Goal: Information Seeking & Learning: Learn about a topic

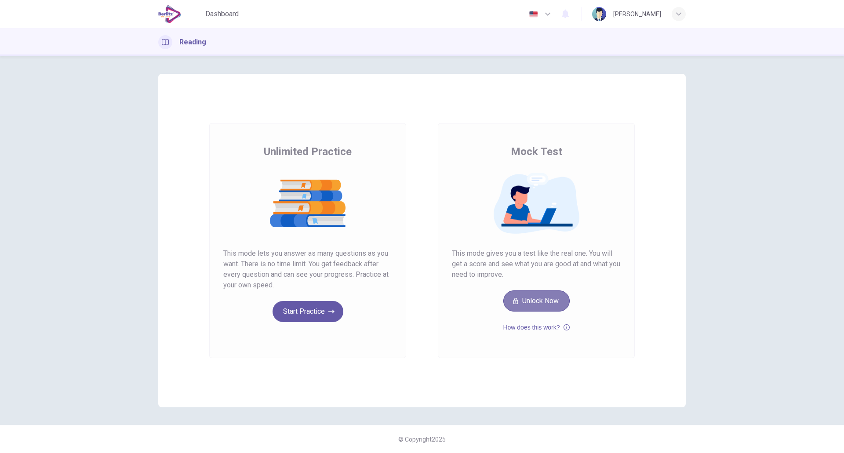
click at [524, 307] on button "Unlock Now" at bounding box center [537, 301] width 66 height 21
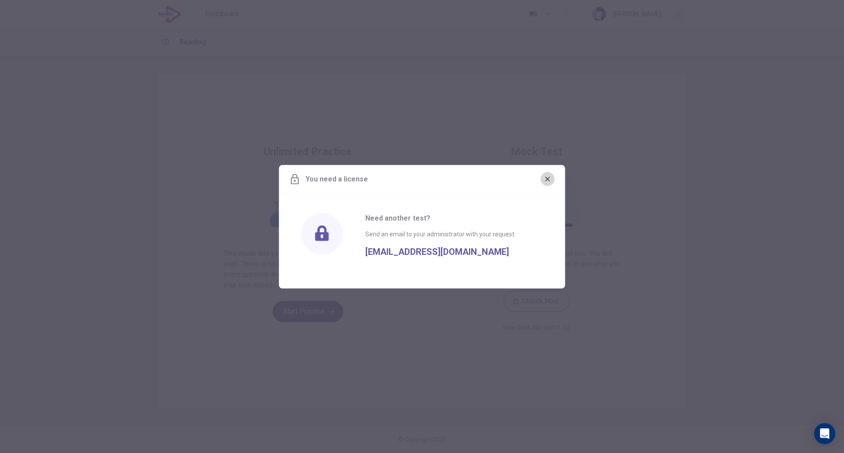
click at [550, 178] on icon "button" at bounding box center [547, 178] width 7 height 7
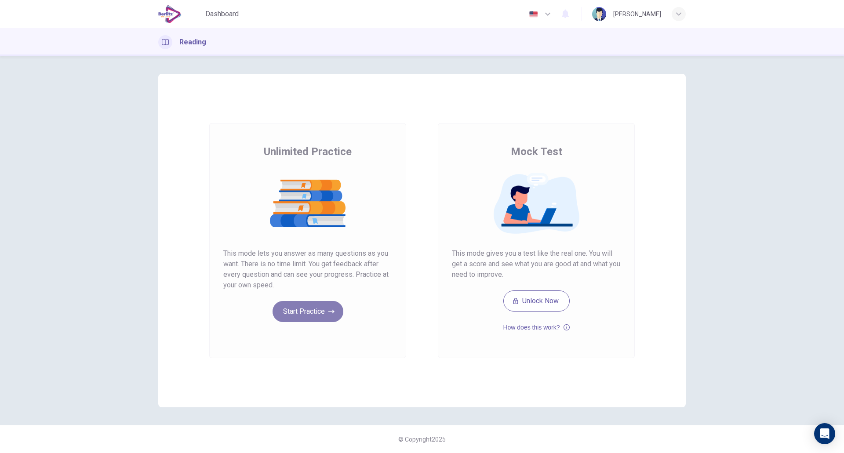
click at [314, 309] on button "Start Practice" at bounding box center [308, 311] width 71 height 21
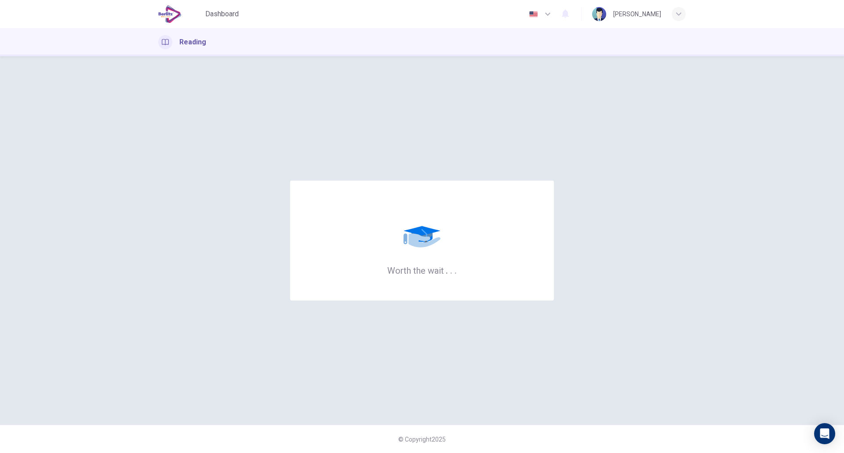
click at [347, 179] on div "Worth the wait . . ." at bounding box center [422, 241] width 528 height 334
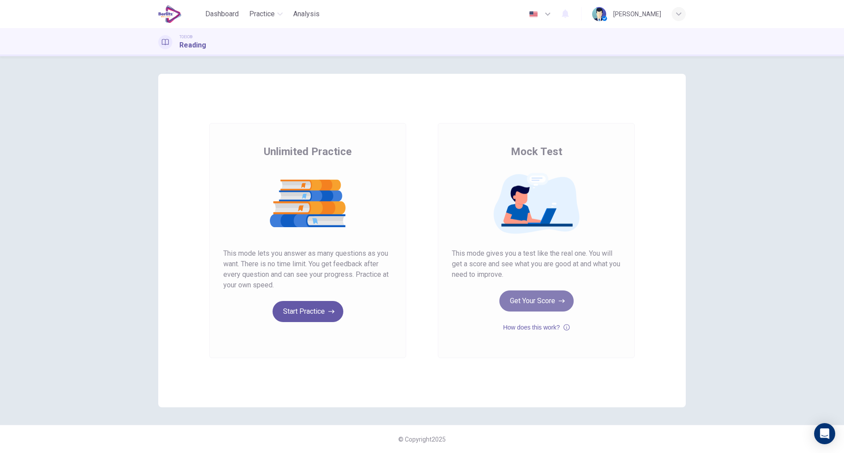
click at [523, 300] on button "Get Your Score" at bounding box center [537, 301] width 74 height 21
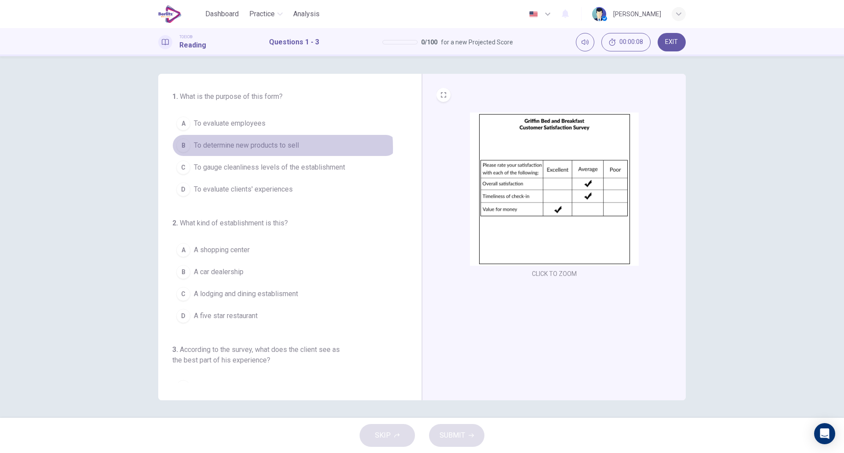
click at [242, 148] on span "To determine new products to sell" at bounding box center [246, 145] width 105 height 11
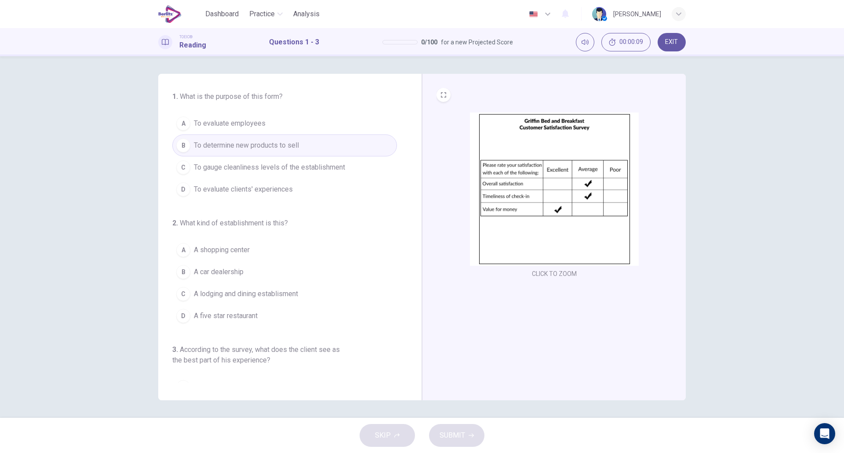
click at [244, 174] on button "C To gauge cleanliness levels of the establishment" at bounding box center [284, 168] width 225 height 22
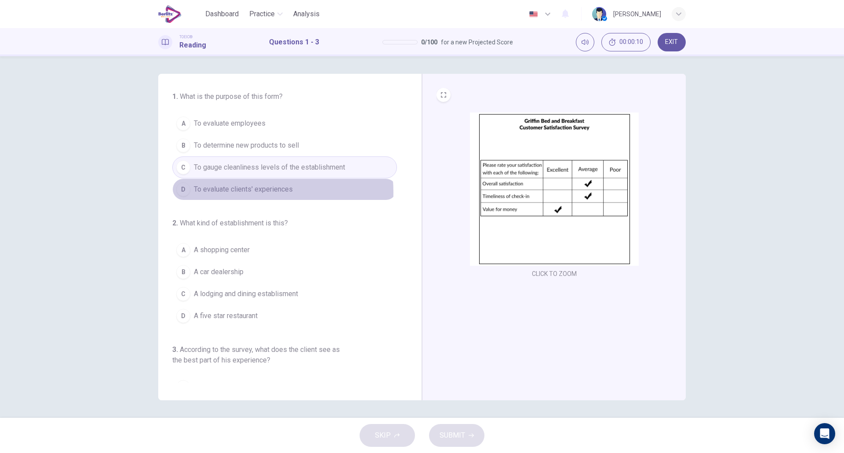
click at [246, 193] on span "To evaluate clients' experiences" at bounding box center [243, 189] width 99 height 11
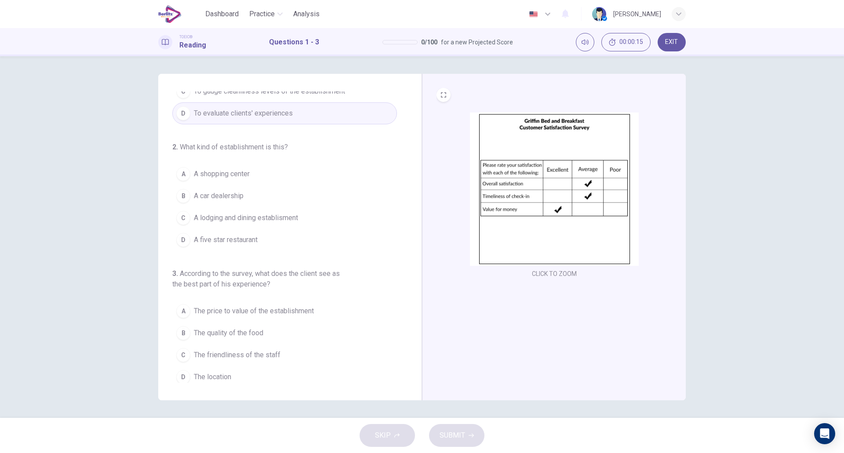
scroll to position [77, 0]
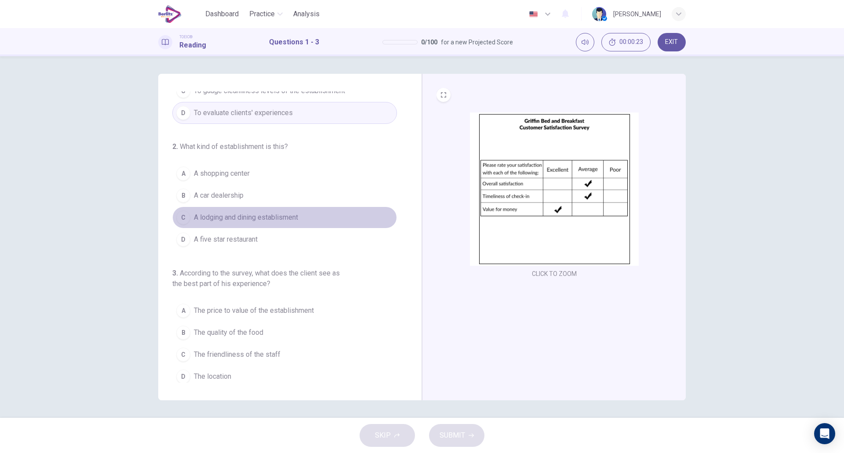
click at [298, 218] on span "A lodging and dining establisment" at bounding box center [246, 217] width 104 height 11
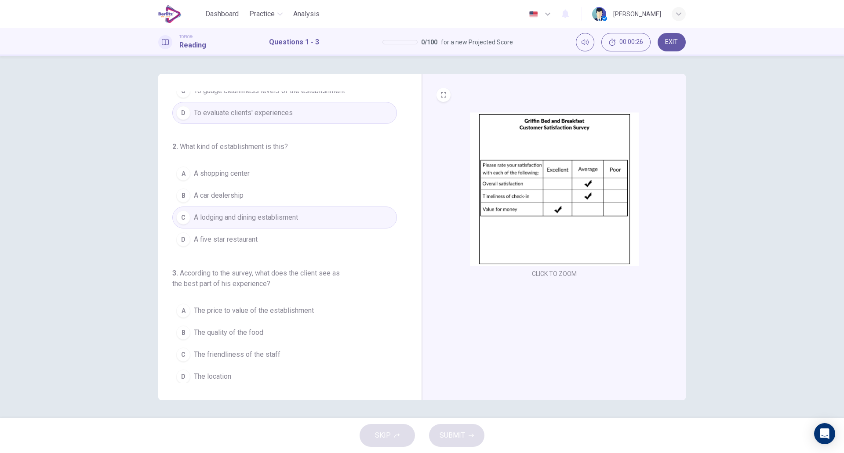
scroll to position [81, 0]
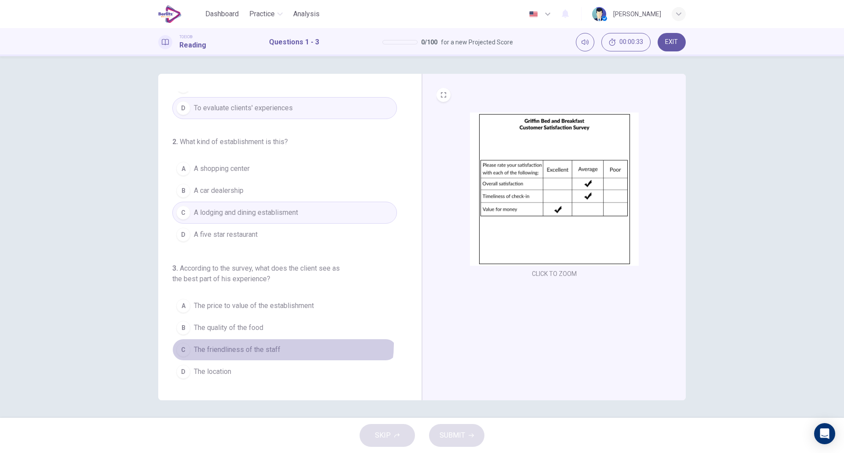
click at [281, 344] on button "C The friendliness of the staff" at bounding box center [284, 350] width 225 height 22
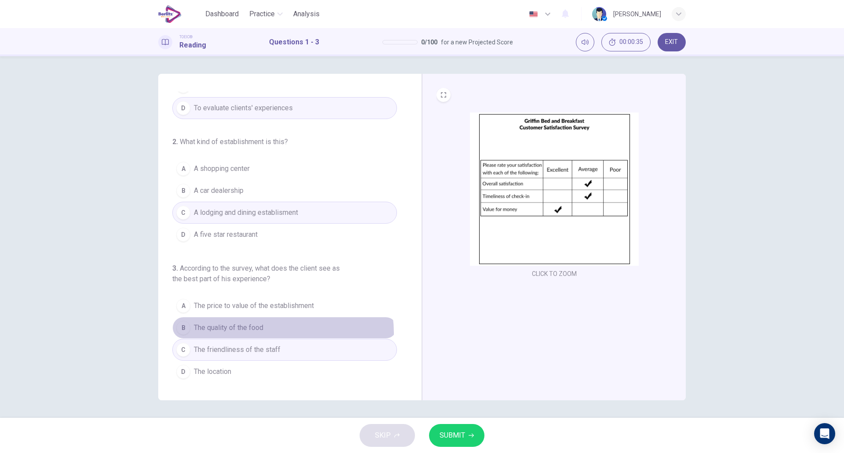
click at [281, 333] on button "B The quality of the food" at bounding box center [284, 328] width 225 height 22
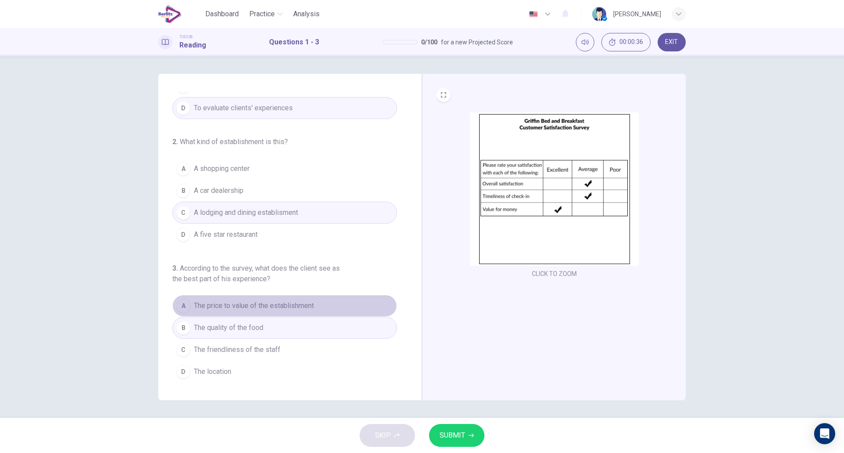
click at [288, 313] on button "A The price to value of the establishment" at bounding box center [284, 306] width 225 height 22
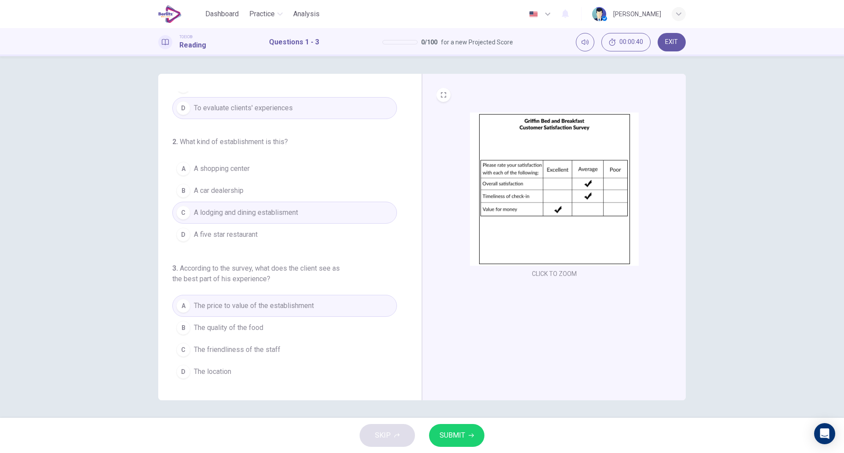
click at [444, 432] on span "SUBMIT" at bounding box center [453, 436] width 26 height 12
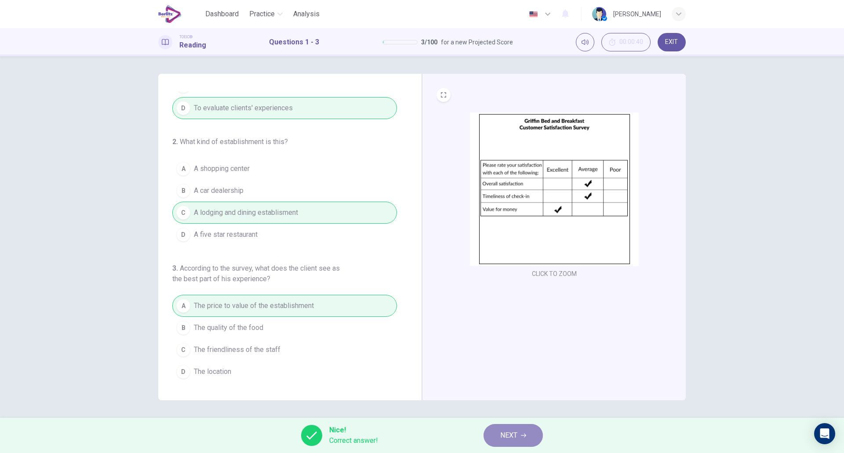
click at [511, 433] on span "NEXT" at bounding box center [509, 436] width 17 height 12
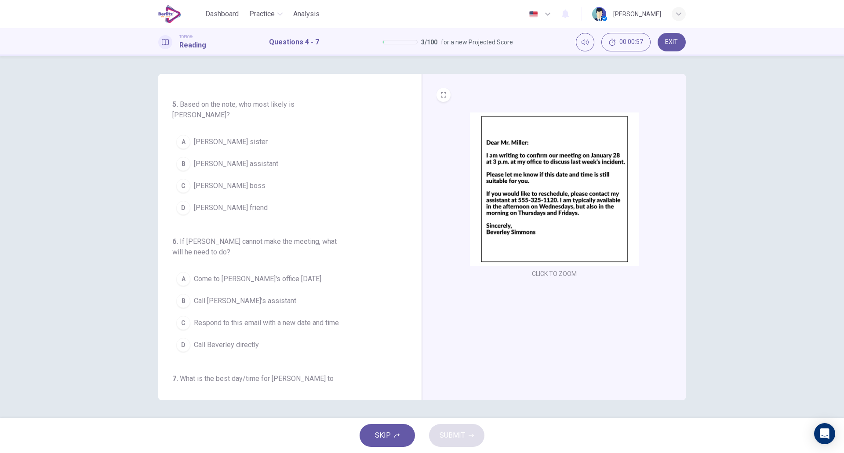
scroll to position [0, 0]
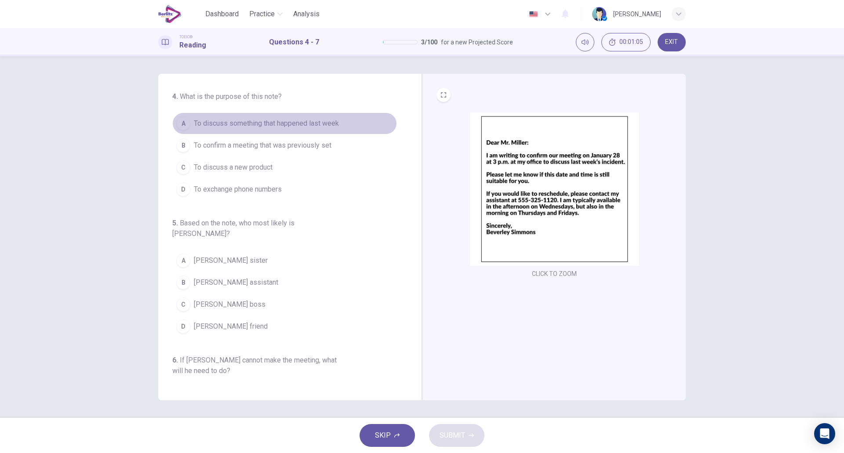
click at [314, 133] on button "A To discuss something that happened last week" at bounding box center [284, 124] width 225 height 22
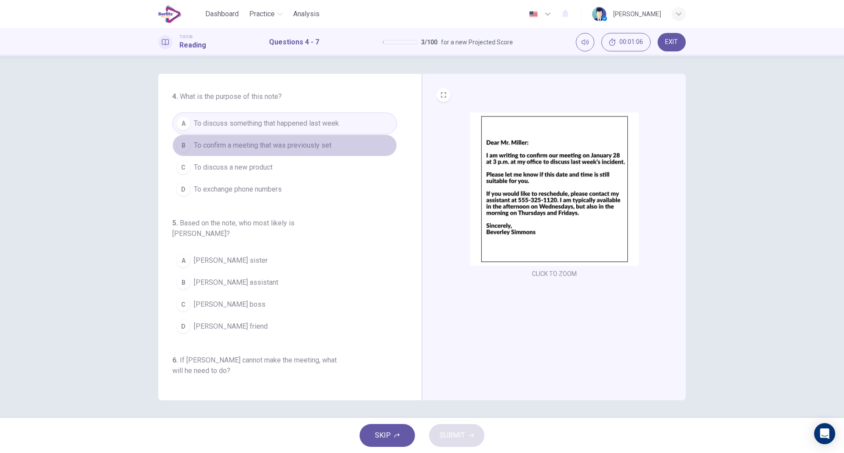
click at [304, 142] on span "To confirm a meeting that was previously set" at bounding box center [263, 145] width 138 height 11
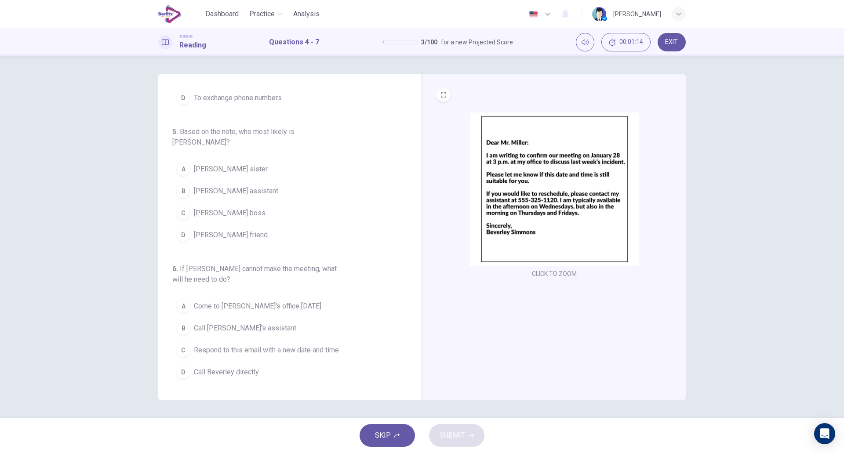
scroll to position [94, 0]
click at [245, 207] on button "C [PERSON_NAME] boss" at bounding box center [284, 211] width 225 height 22
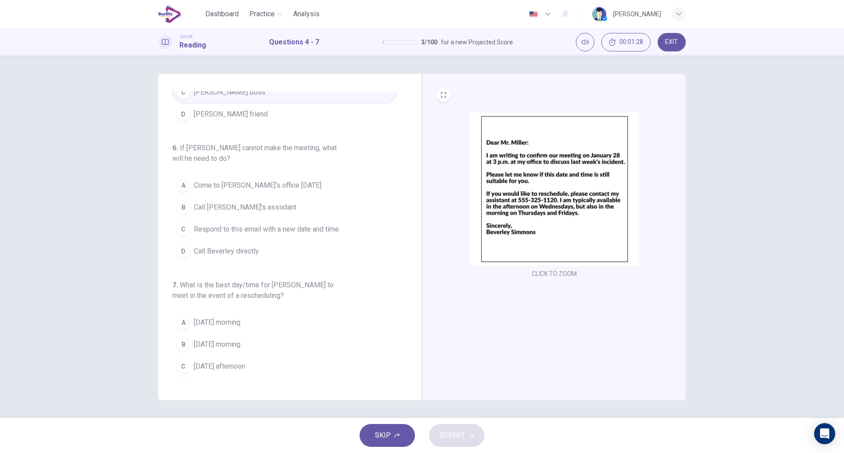
scroll to position [216, 0]
click at [291, 195] on button "B Call [PERSON_NAME]'s assistant" at bounding box center [284, 205] width 225 height 22
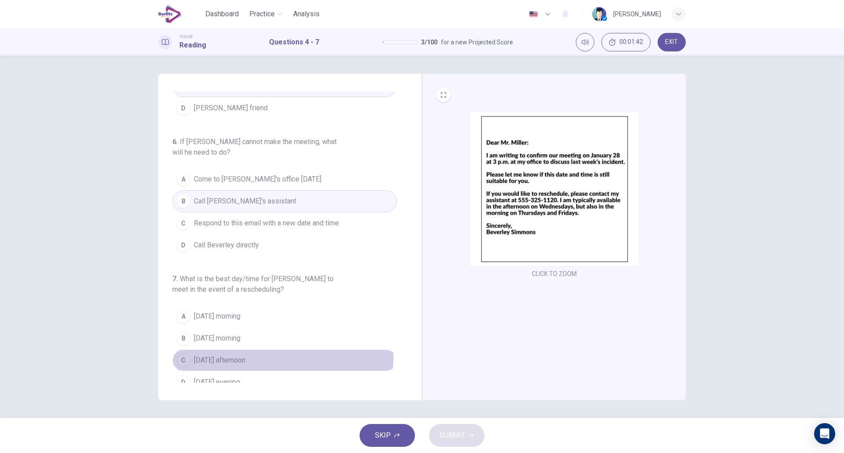
click at [245, 355] on span "[DATE] afternoon" at bounding box center [219, 360] width 51 height 11
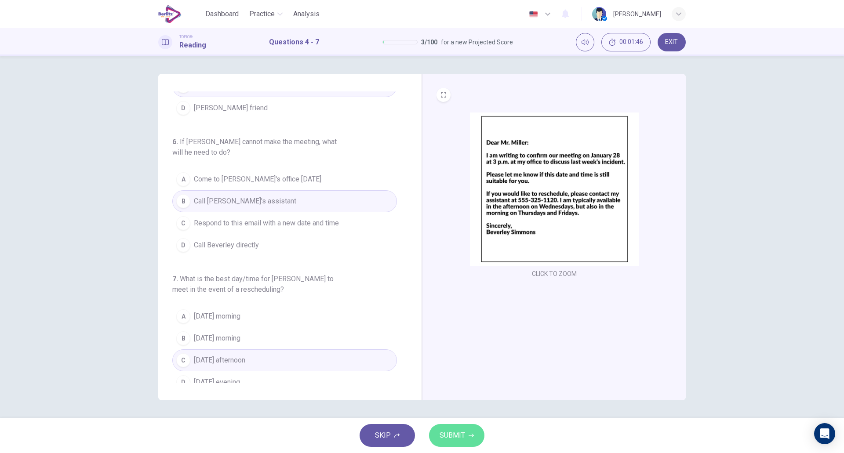
click at [435, 437] on button "SUBMIT" at bounding box center [456, 435] width 55 height 23
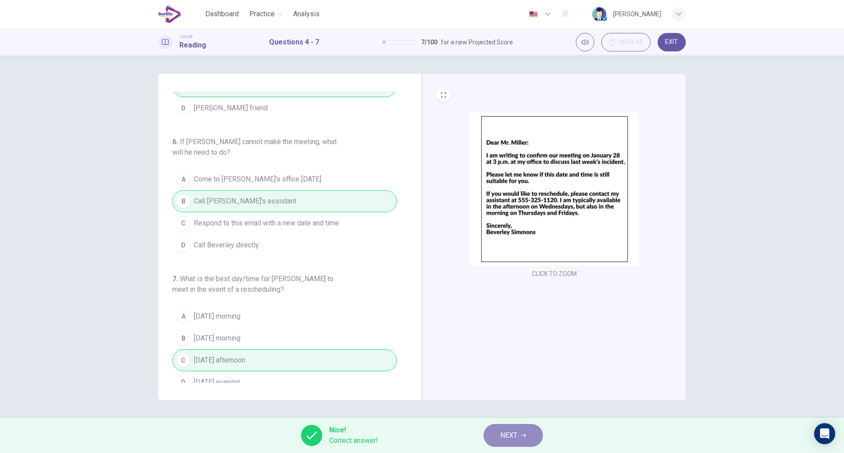
click at [504, 428] on button "NEXT" at bounding box center [513, 435] width 59 height 23
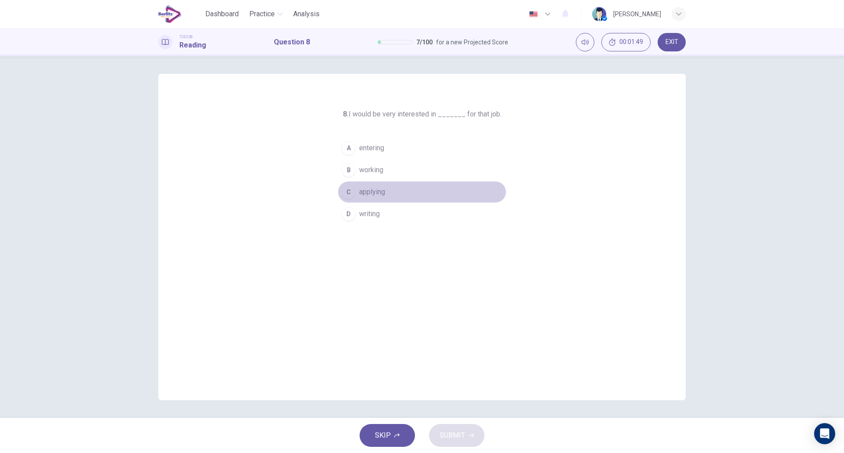
click at [381, 199] on button "C applying" at bounding box center [422, 192] width 169 height 22
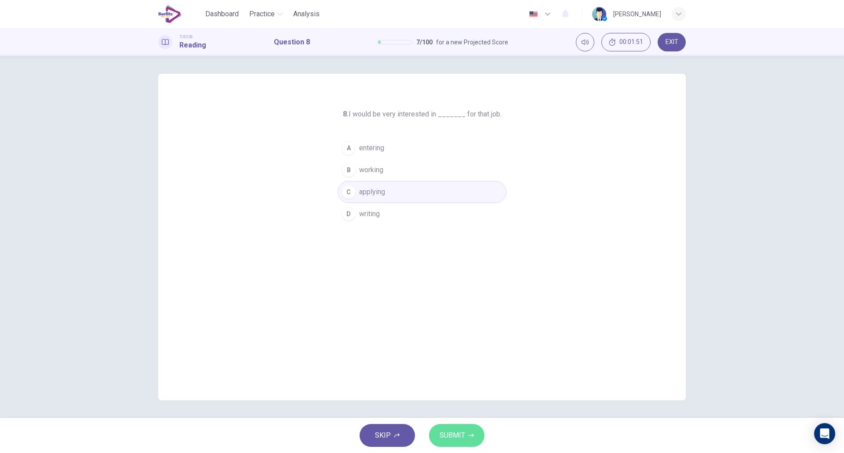
click at [469, 439] on button "SUBMIT" at bounding box center [456, 435] width 55 height 23
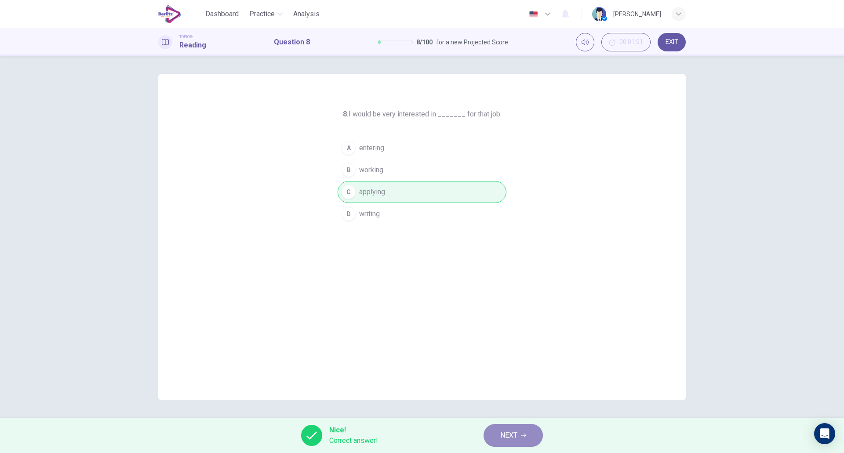
click at [526, 435] on icon "button" at bounding box center [523, 435] width 5 height 5
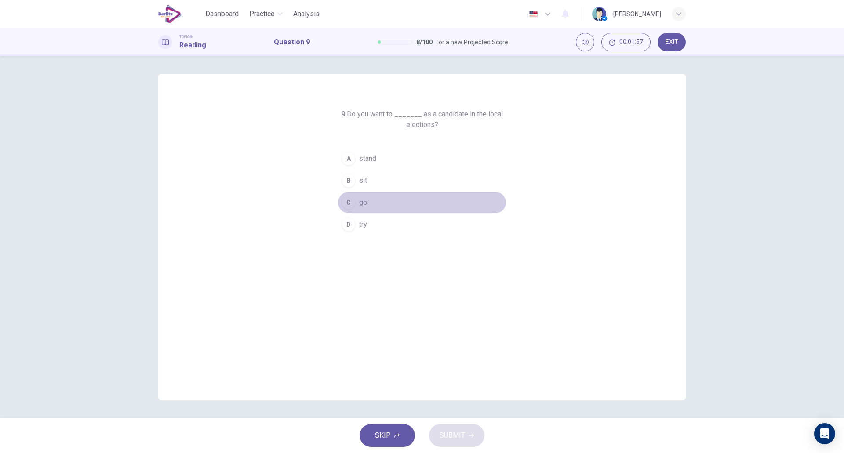
click at [372, 209] on button "C go" at bounding box center [422, 203] width 169 height 22
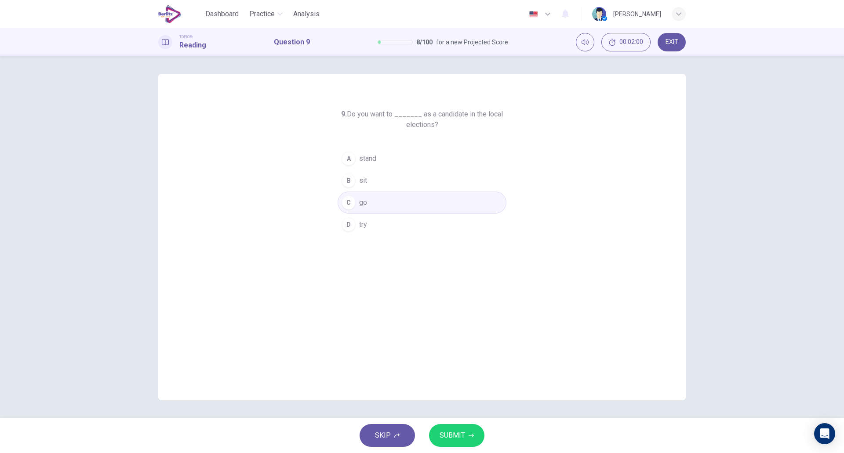
click at [452, 429] on button "SUBMIT" at bounding box center [456, 435] width 55 height 23
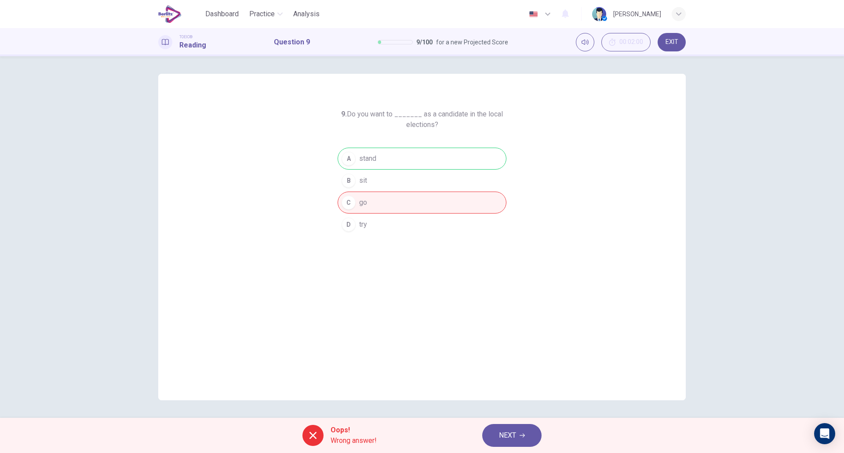
click at [501, 437] on span "NEXT" at bounding box center [507, 436] width 17 height 12
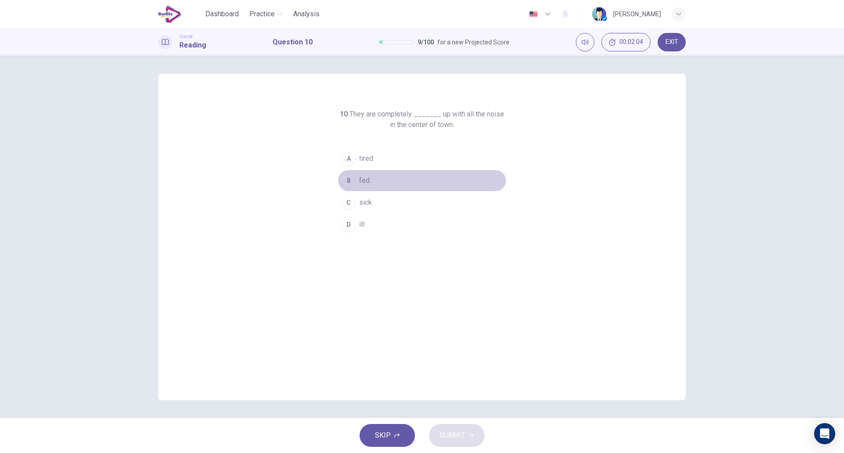
click at [379, 185] on button "B fed" at bounding box center [422, 181] width 169 height 22
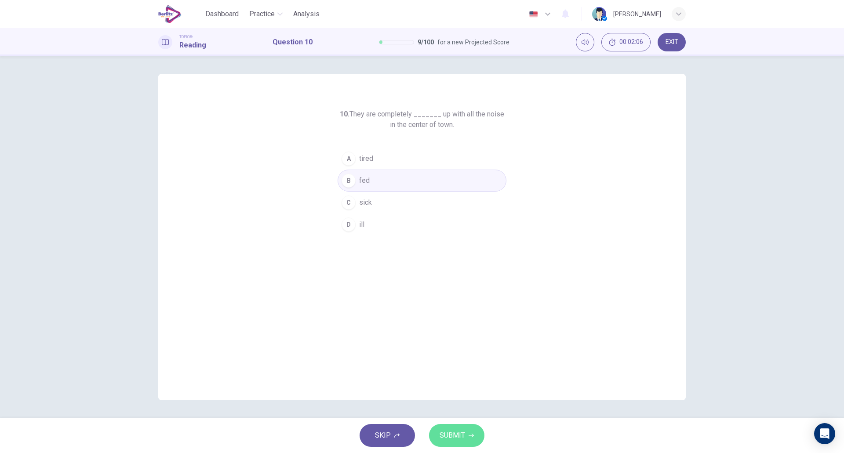
click at [467, 439] on button "SUBMIT" at bounding box center [456, 435] width 55 height 23
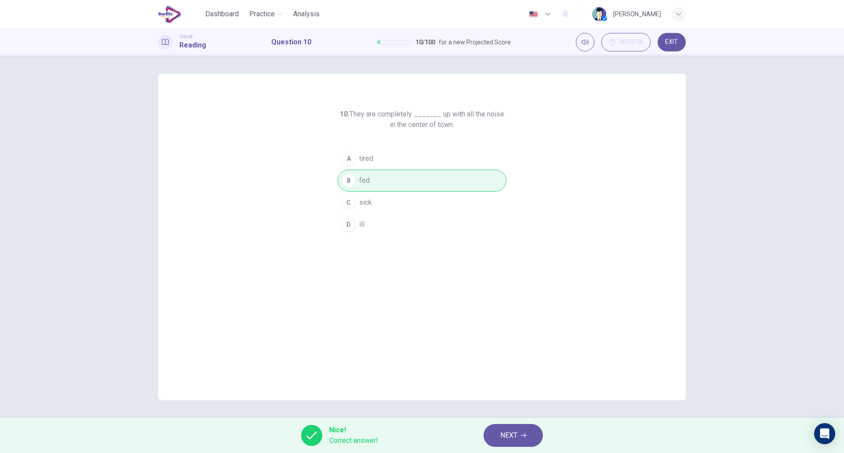
click at [514, 435] on span "NEXT" at bounding box center [509, 436] width 17 height 12
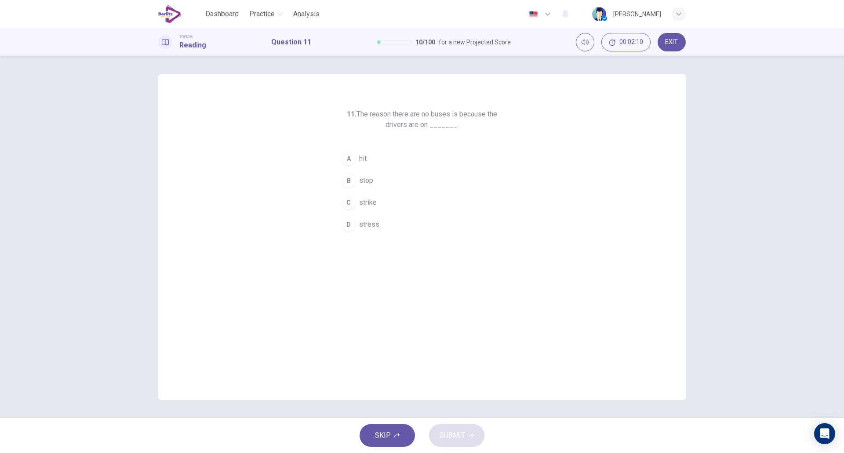
click at [376, 205] on span "strike" at bounding box center [368, 202] width 18 height 11
click at [463, 424] on button "SUBMIT" at bounding box center [456, 435] width 55 height 23
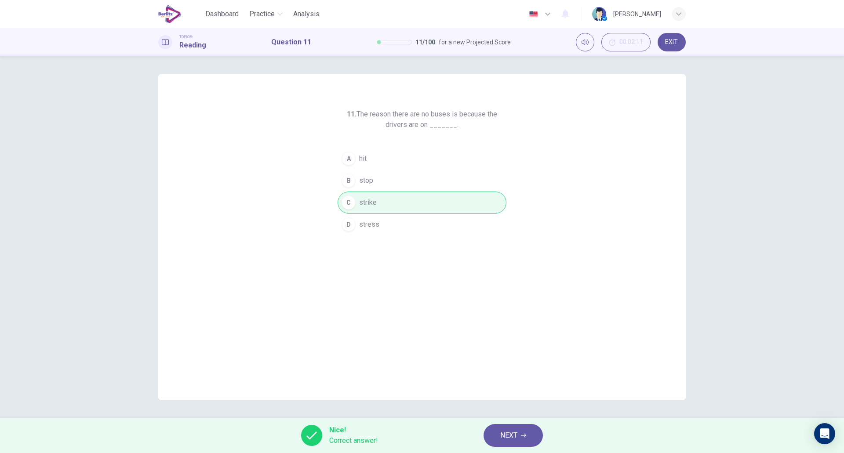
click at [515, 442] on button "NEXT" at bounding box center [513, 435] width 59 height 23
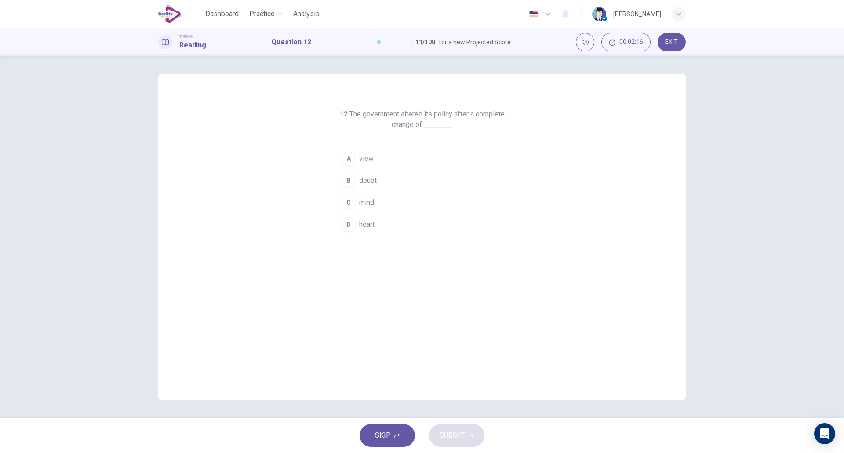
click at [389, 201] on button "C mind" at bounding box center [422, 203] width 169 height 22
click at [386, 226] on button "D heart" at bounding box center [422, 225] width 169 height 22
click at [385, 196] on button "C mind" at bounding box center [422, 203] width 169 height 22
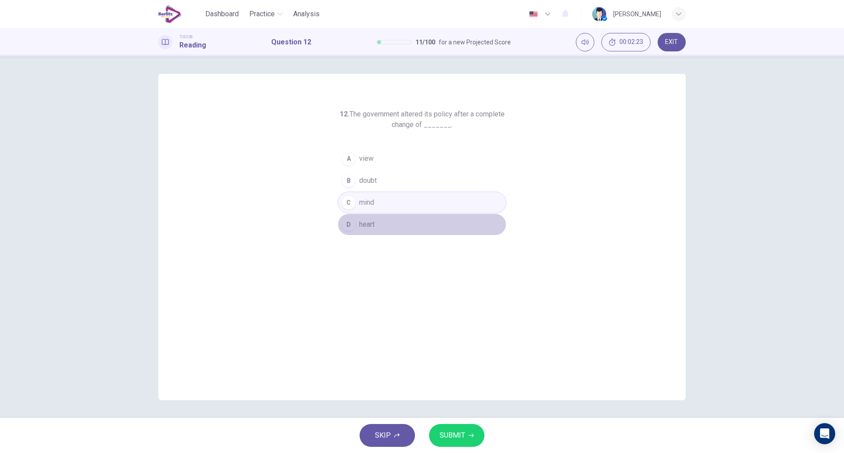
click at [385, 223] on button "D heart" at bounding box center [422, 225] width 169 height 22
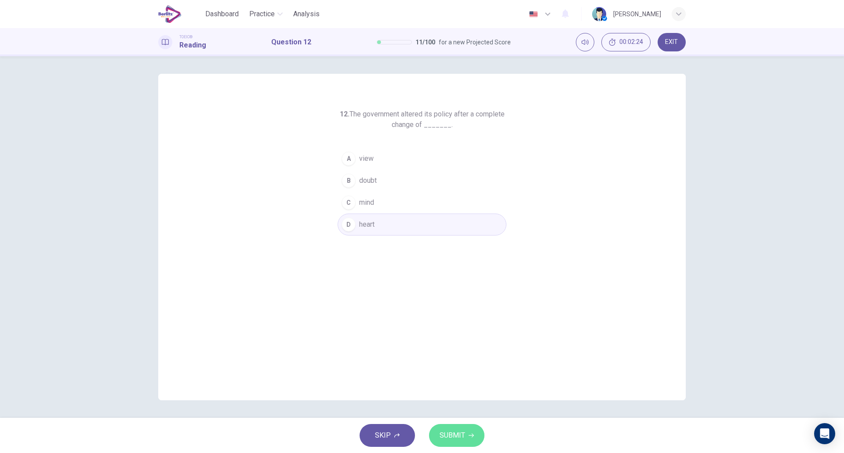
click at [448, 425] on button "SUBMIT" at bounding box center [456, 435] width 55 height 23
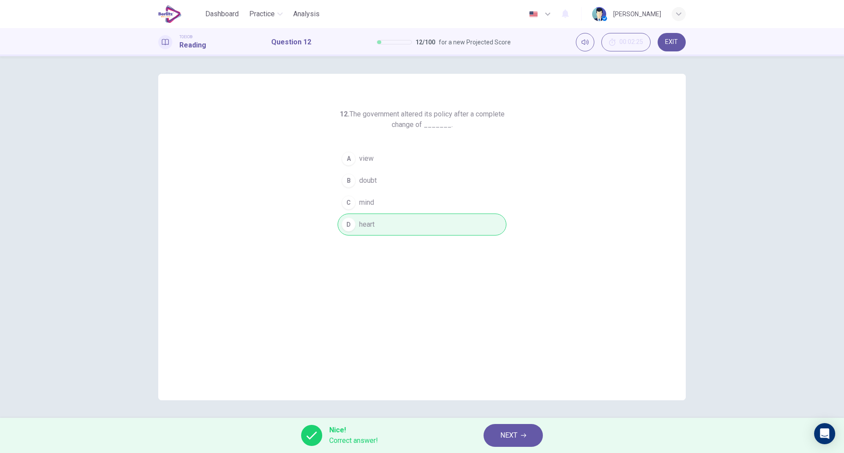
click at [512, 440] on span "NEXT" at bounding box center [509, 436] width 17 height 12
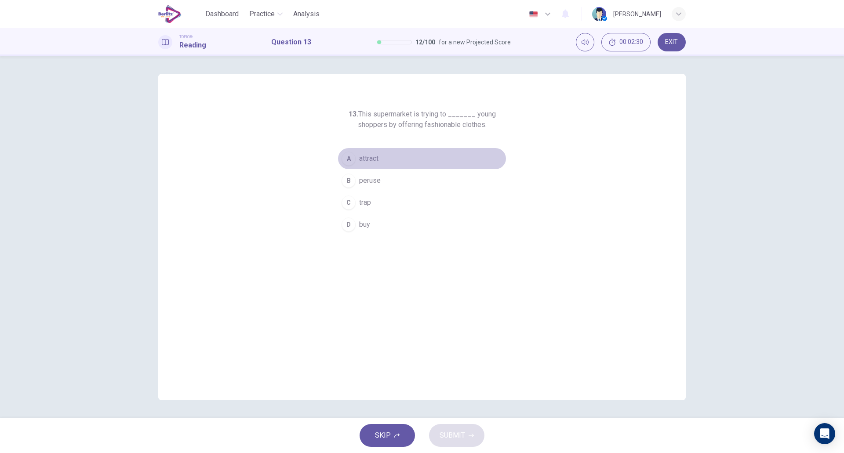
click at [381, 156] on button "A attract" at bounding box center [422, 159] width 169 height 22
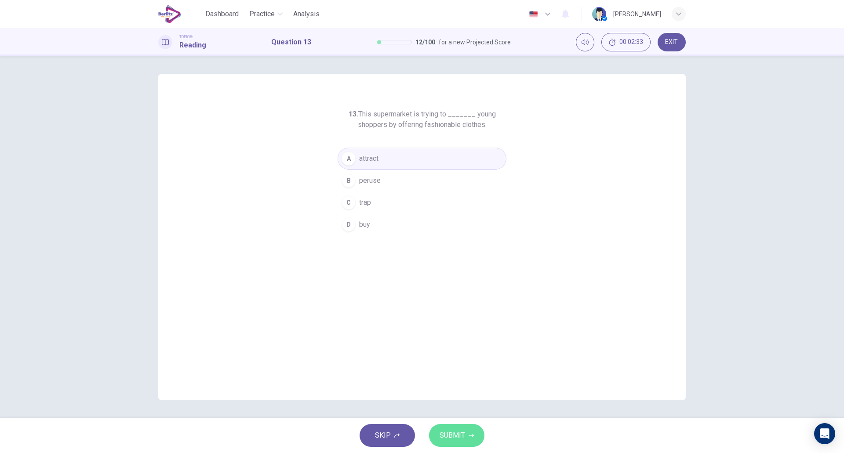
click at [459, 433] on span "SUBMIT" at bounding box center [453, 436] width 26 height 12
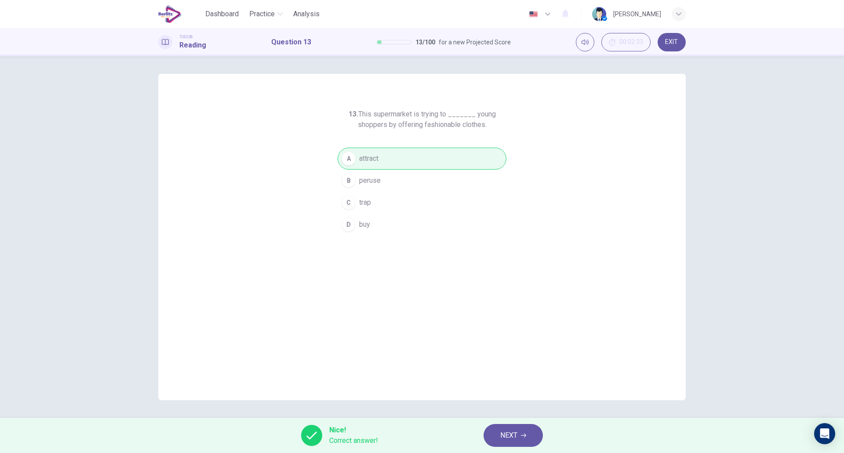
click at [493, 428] on button "NEXT" at bounding box center [513, 435] width 59 height 23
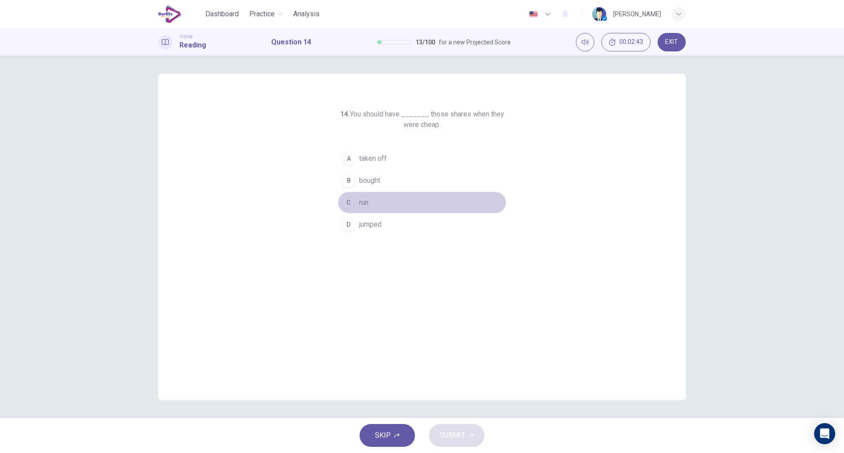
click at [370, 194] on button "C run" at bounding box center [422, 203] width 169 height 22
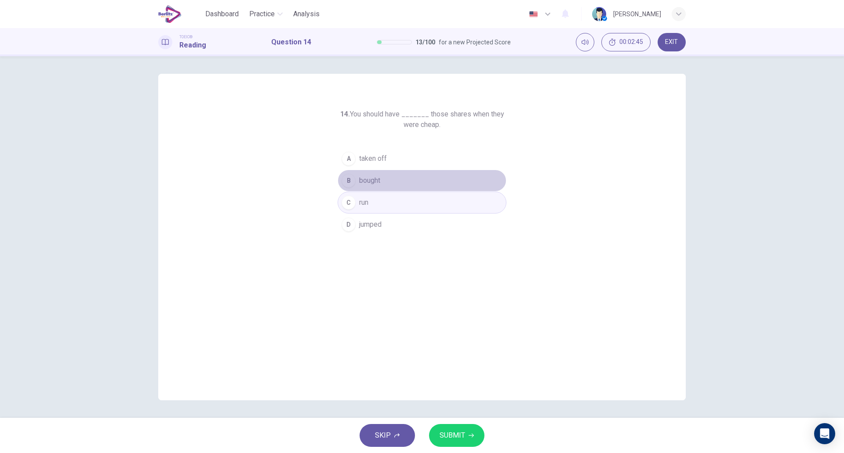
click at [376, 180] on span "bought" at bounding box center [369, 180] width 21 height 11
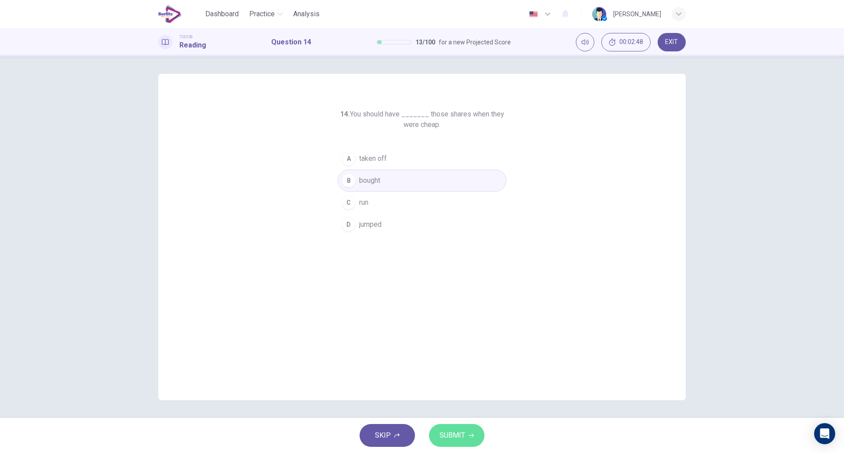
click at [454, 439] on span "SUBMIT" at bounding box center [453, 436] width 26 height 12
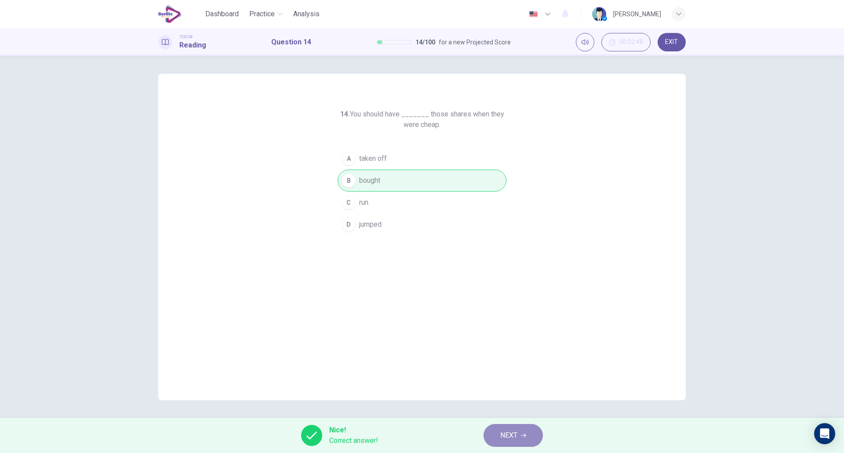
click at [522, 438] on icon "button" at bounding box center [523, 435] width 5 height 5
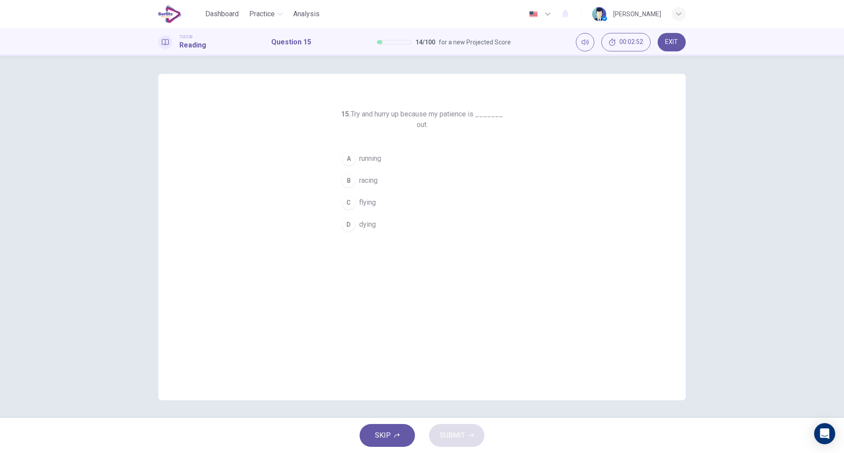
click at [395, 168] on button "A running" at bounding box center [422, 159] width 169 height 22
click at [462, 446] on button "SUBMIT" at bounding box center [456, 435] width 55 height 23
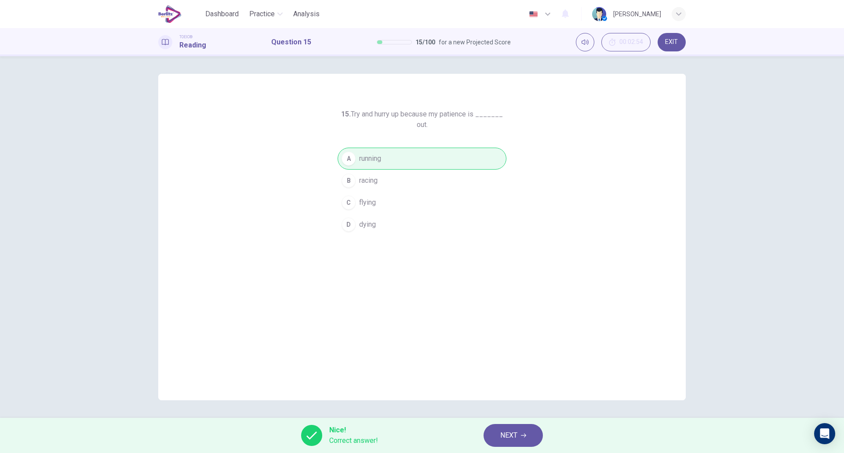
click at [512, 434] on span "NEXT" at bounding box center [509, 436] width 17 height 12
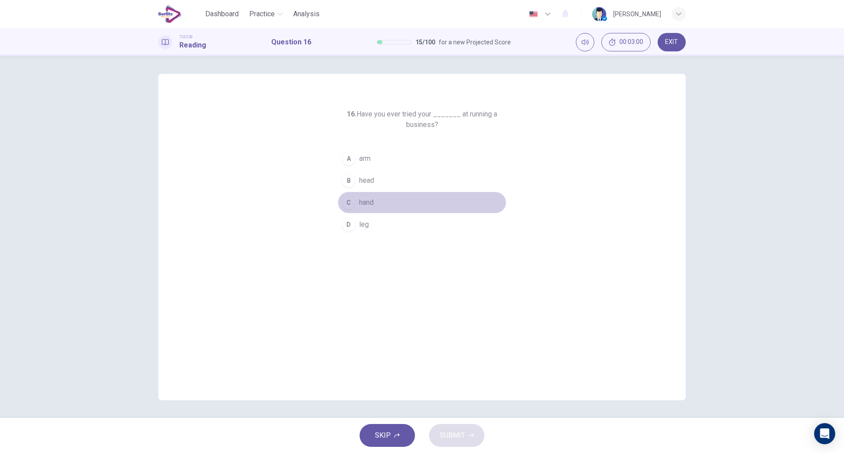
click at [380, 213] on button "C hand" at bounding box center [422, 203] width 169 height 22
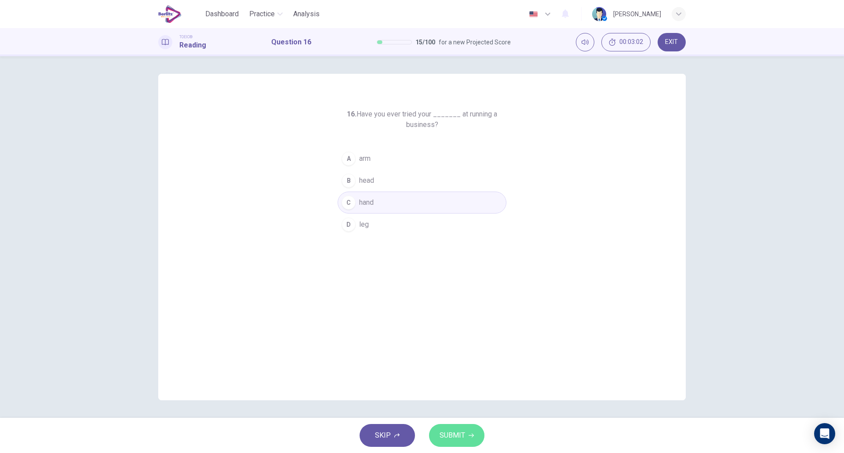
click at [457, 435] on span "SUBMIT" at bounding box center [453, 436] width 26 height 12
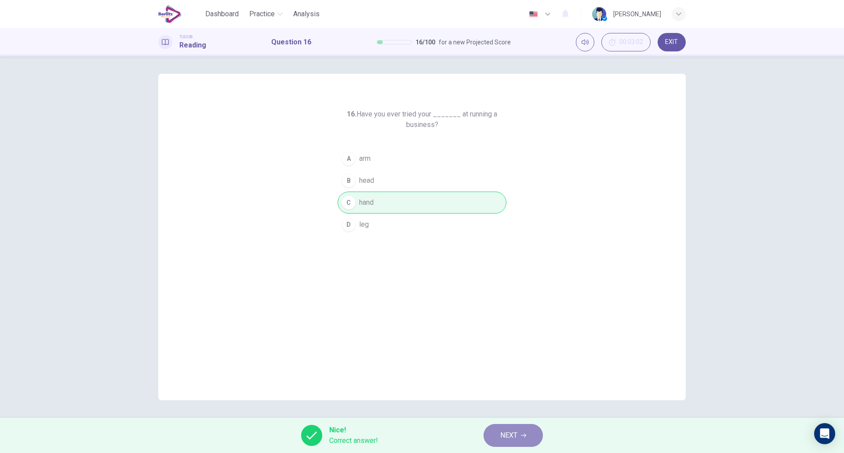
click at [518, 435] on span "NEXT" at bounding box center [509, 436] width 17 height 12
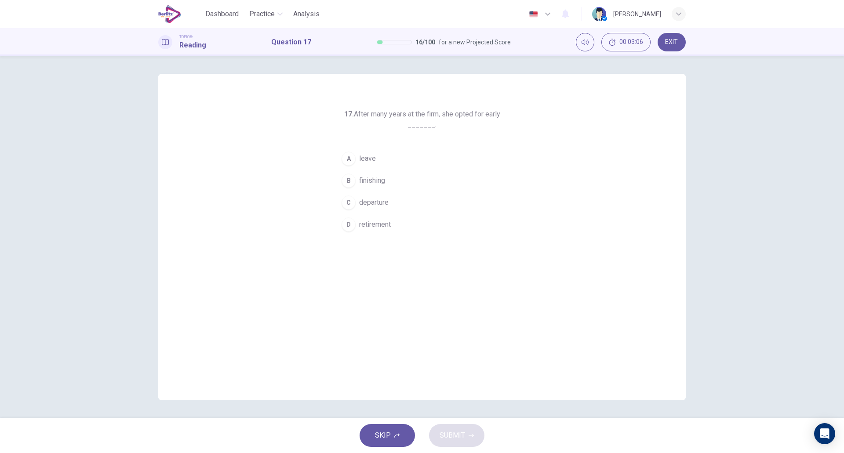
click at [389, 228] on span "retirement" at bounding box center [375, 224] width 32 height 11
click at [460, 439] on span "SUBMIT" at bounding box center [453, 436] width 26 height 12
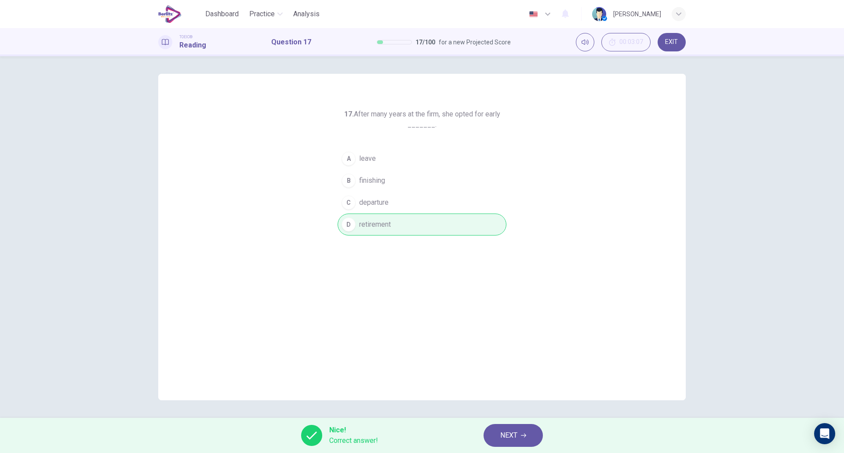
click at [518, 443] on button "NEXT" at bounding box center [513, 435] width 59 height 23
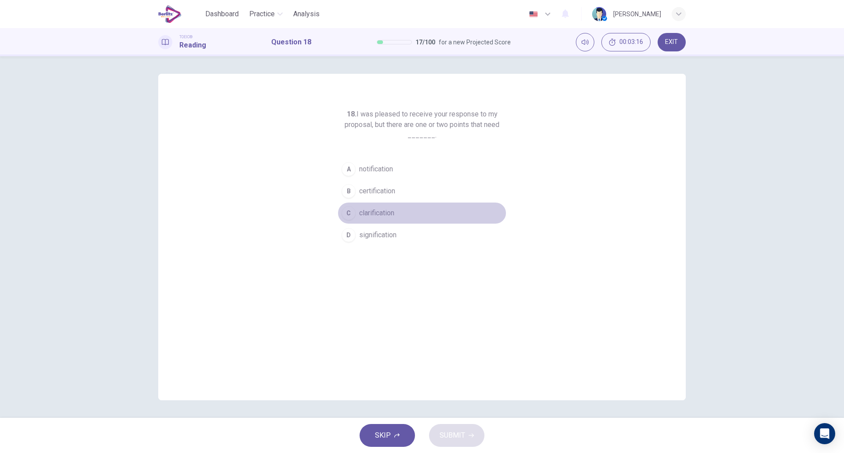
click at [386, 215] on span "clarification" at bounding box center [376, 213] width 35 height 11
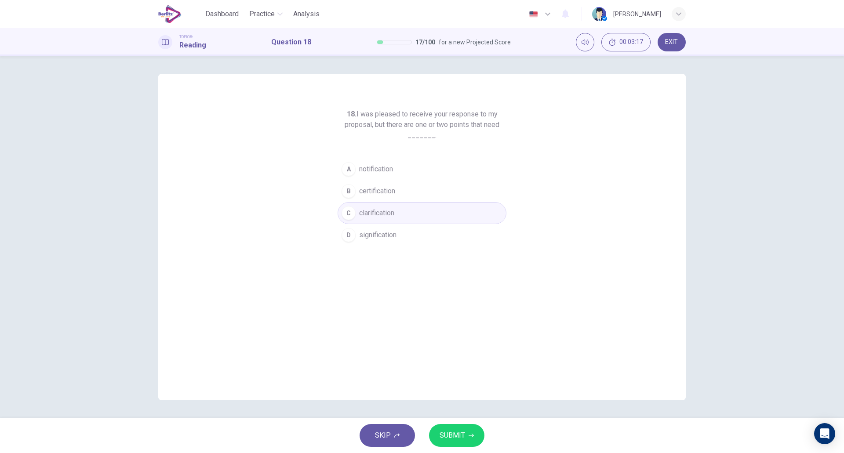
click at [449, 438] on span "SUBMIT" at bounding box center [453, 436] width 26 height 12
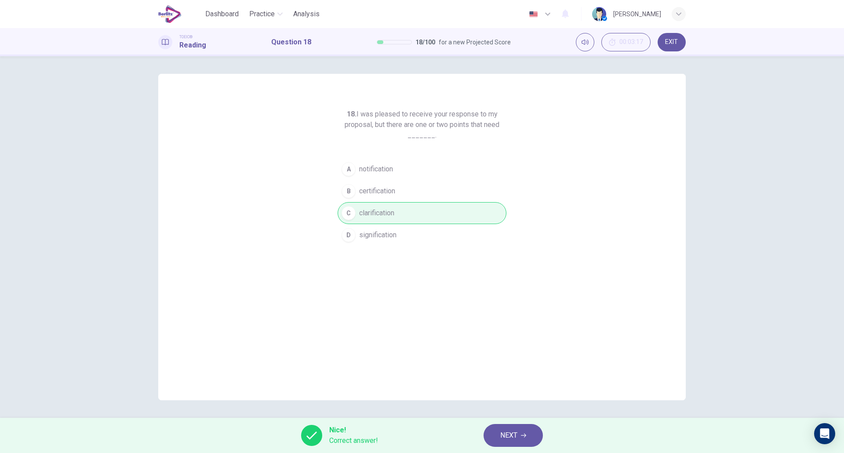
click at [503, 432] on span "NEXT" at bounding box center [509, 436] width 17 height 12
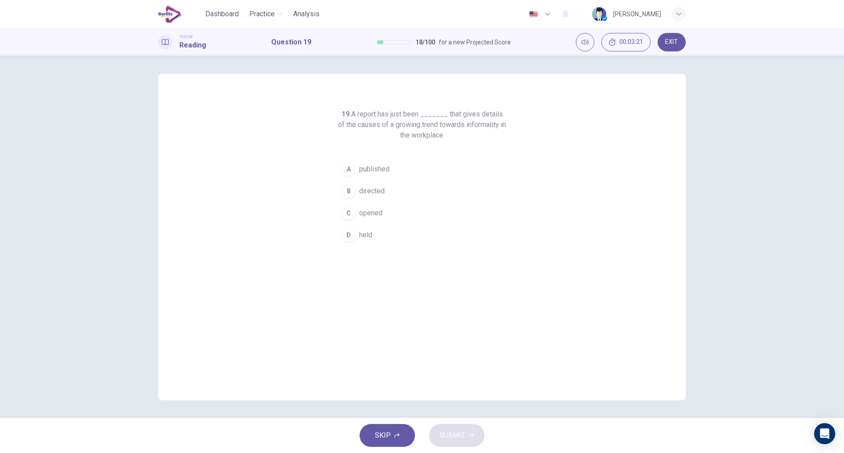
click at [387, 171] on span "published" at bounding box center [374, 169] width 30 height 11
click at [459, 438] on span "SUBMIT" at bounding box center [453, 436] width 26 height 12
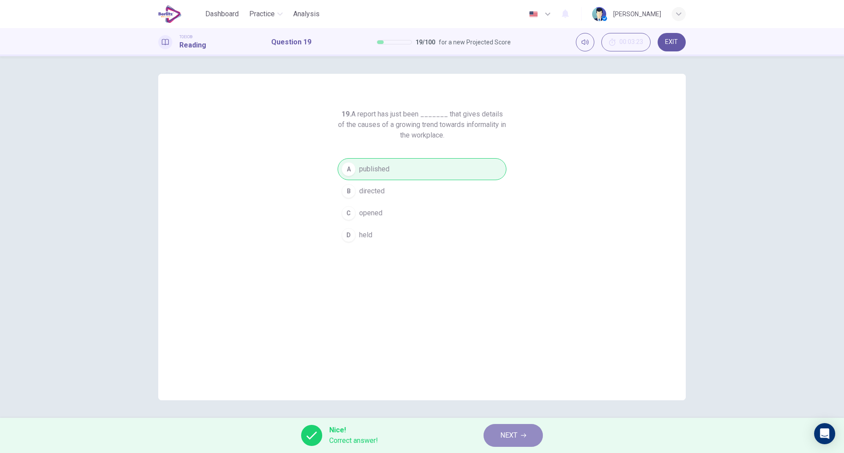
click at [497, 433] on button "NEXT" at bounding box center [513, 435] width 59 height 23
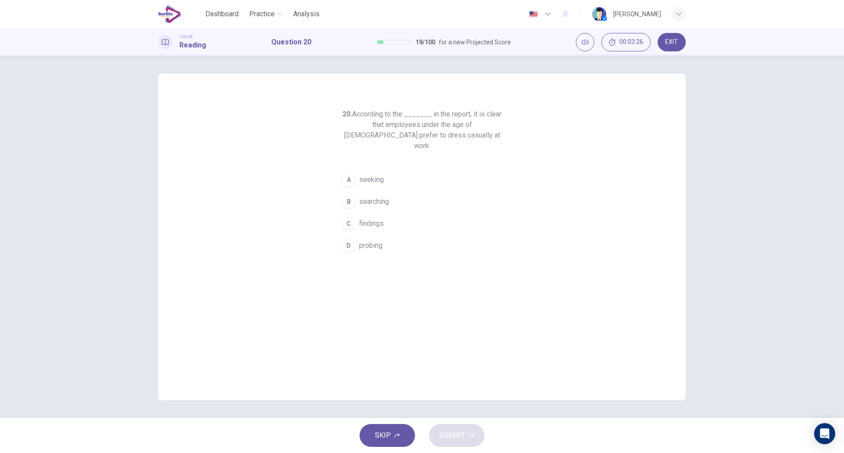
click at [388, 222] on button "C findings" at bounding box center [422, 224] width 169 height 22
click at [449, 433] on span "SUBMIT" at bounding box center [453, 436] width 26 height 12
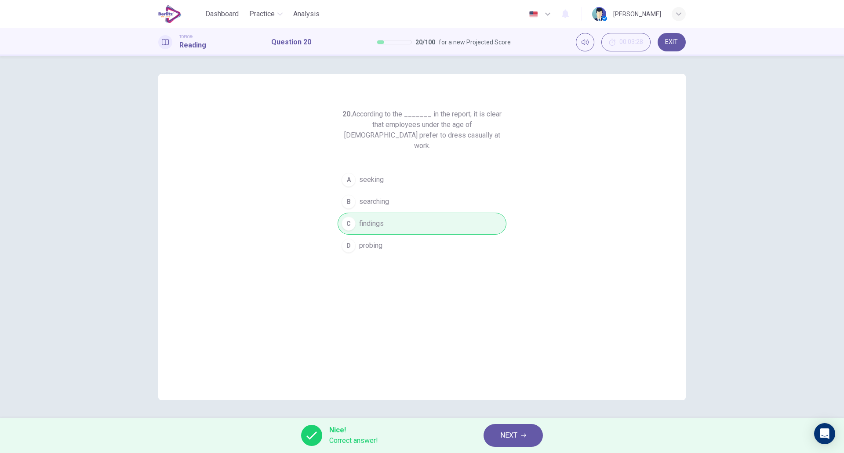
click at [509, 434] on span "NEXT" at bounding box center [509, 436] width 17 height 12
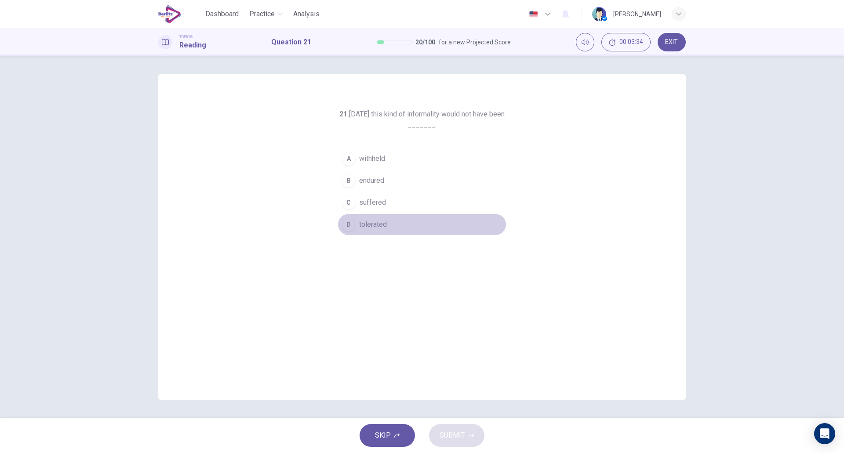
click at [383, 226] on span "tolerated" at bounding box center [373, 224] width 28 height 11
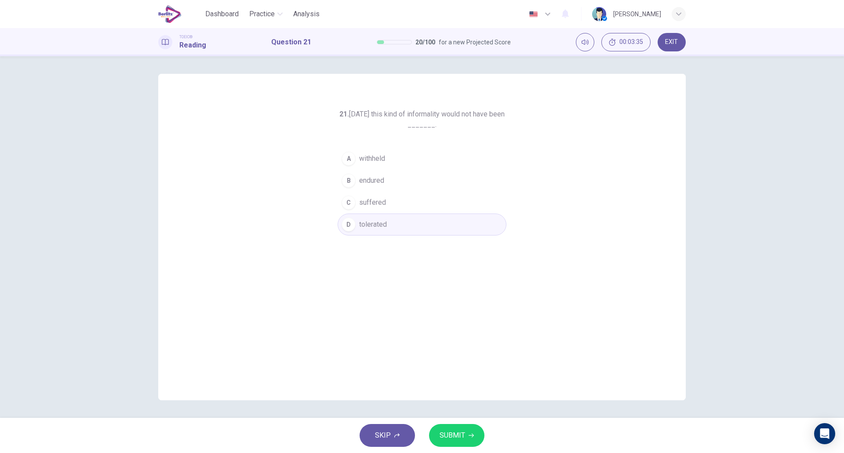
click at [464, 439] on span "SUBMIT" at bounding box center [453, 436] width 26 height 12
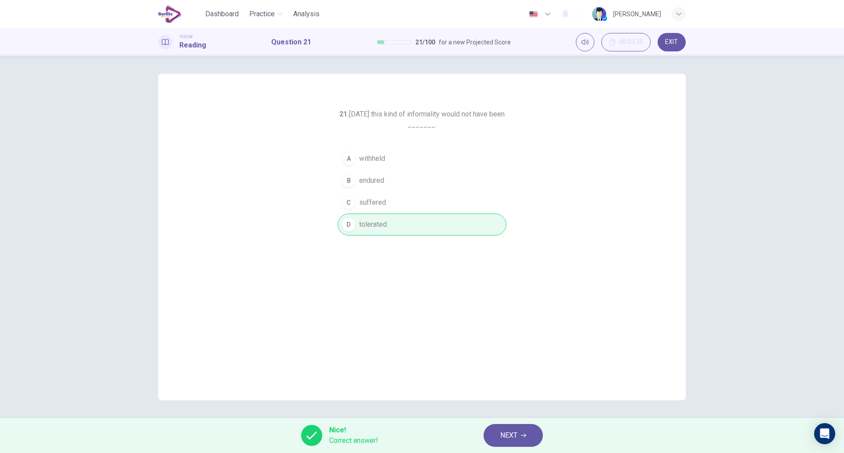
click at [483, 281] on div "21. [DATE] this kind of informality would not have been _______. A withheld B e…" at bounding box center [422, 237] width 528 height 327
click at [508, 438] on span "NEXT" at bounding box center [509, 436] width 17 height 12
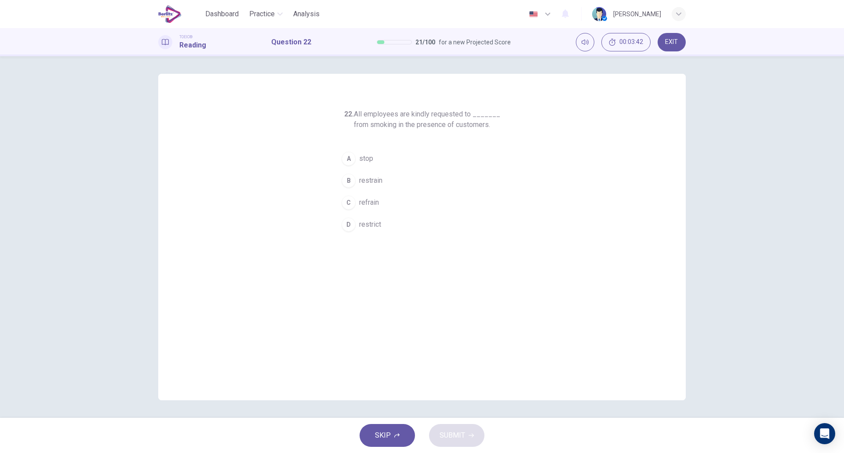
click at [382, 195] on button "C refrain" at bounding box center [422, 203] width 169 height 22
click at [454, 438] on span "SUBMIT" at bounding box center [453, 436] width 26 height 12
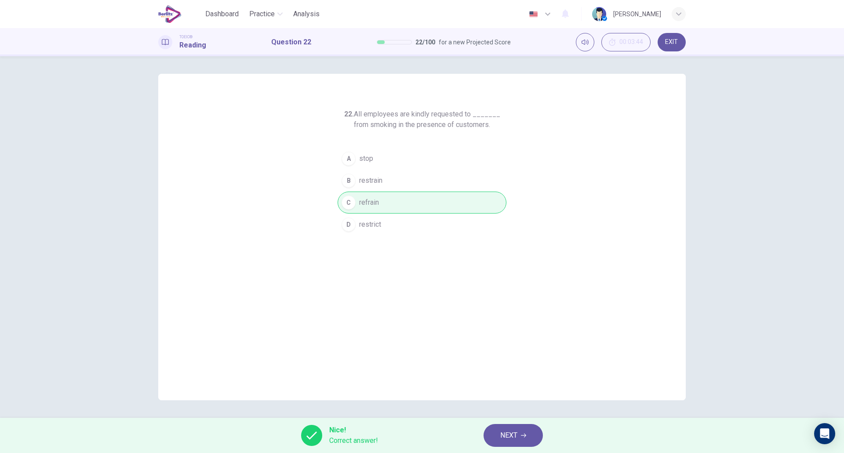
click at [501, 443] on button "NEXT" at bounding box center [513, 435] width 59 height 23
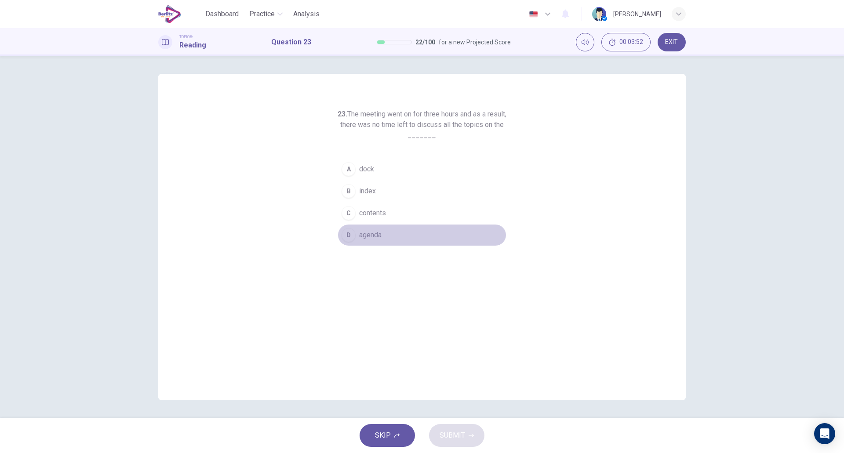
click at [386, 230] on button "D agenda" at bounding box center [422, 235] width 169 height 22
click at [466, 435] on button "SUBMIT" at bounding box center [456, 435] width 55 height 23
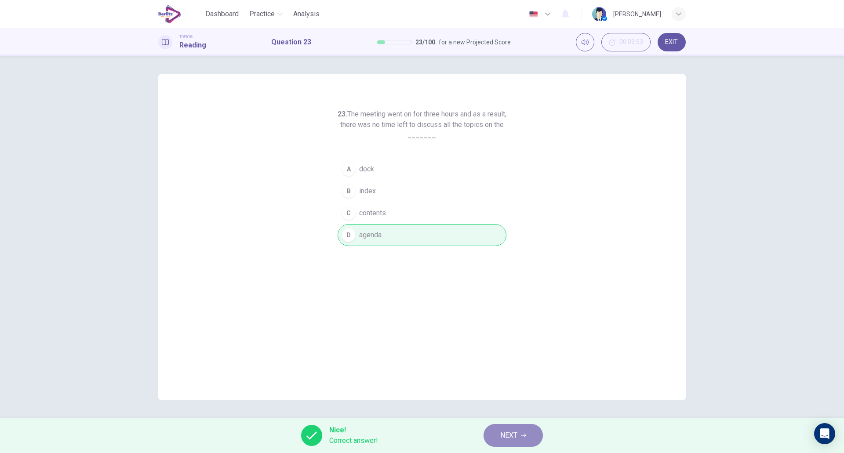
click at [519, 434] on button "NEXT" at bounding box center [513, 435] width 59 height 23
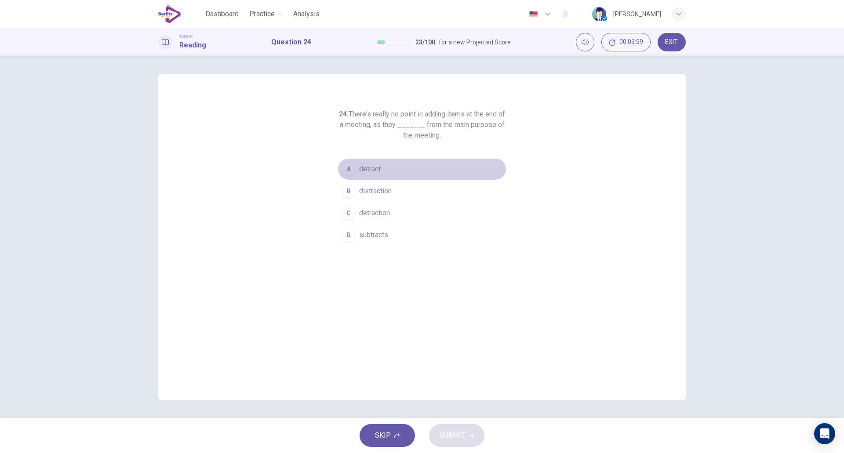
click at [388, 174] on button "A detract" at bounding box center [422, 169] width 169 height 22
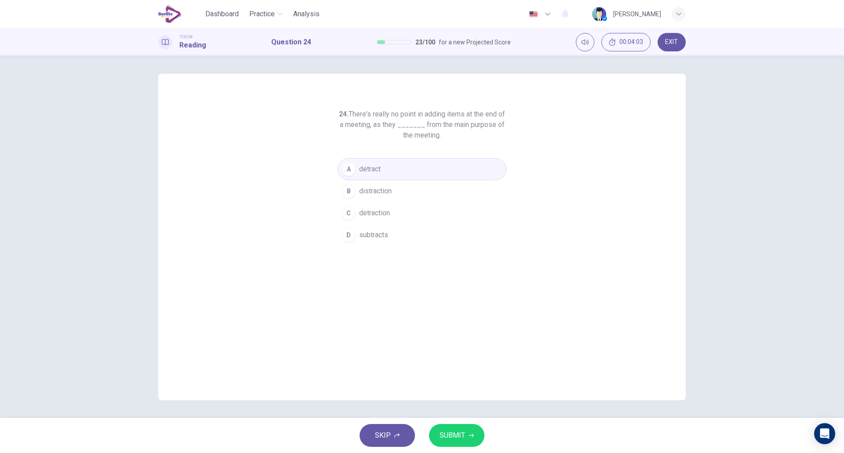
click at [449, 432] on span "SUBMIT" at bounding box center [453, 436] width 26 height 12
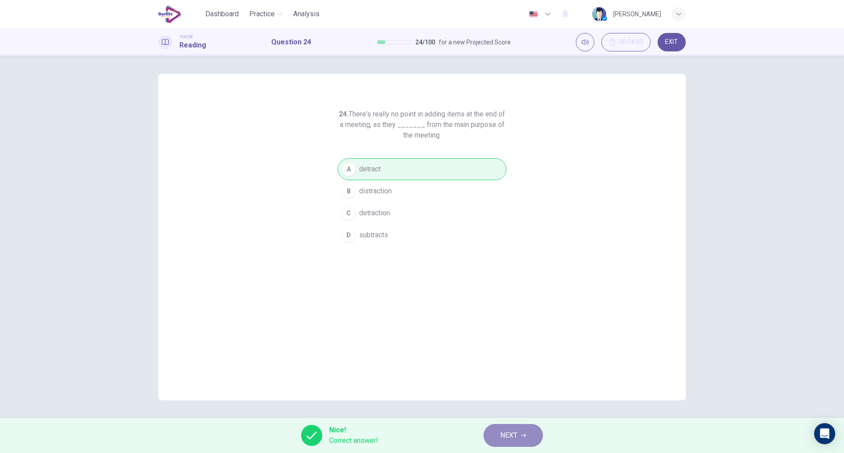
click at [503, 443] on button "NEXT" at bounding box center [513, 435] width 59 height 23
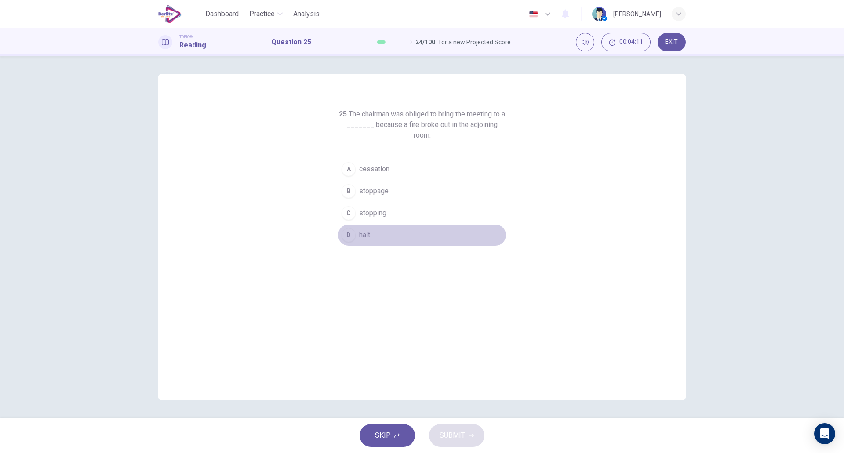
click at [376, 240] on button "D halt" at bounding box center [422, 235] width 169 height 22
click at [450, 439] on span "SUBMIT" at bounding box center [453, 436] width 26 height 12
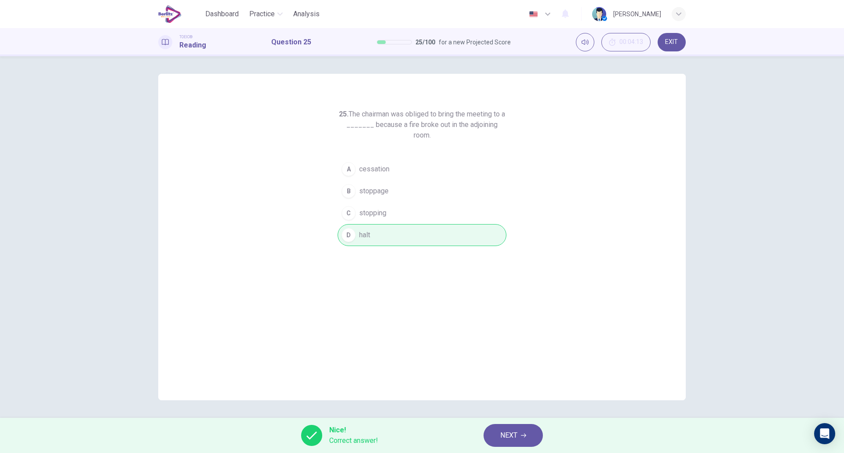
click at [512, 352] on div "25. The chairman was obliged to bring the meeting to a _______ because a fire b…" at bounding box center [422, 237] width 528 height 327
click at [523, 431] on button "NEXT" at bounding box center [513, 435] width 59 height 23
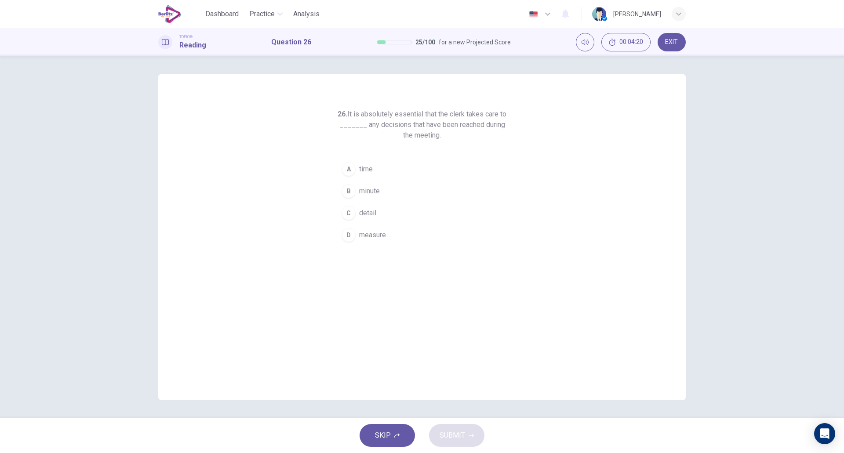
click at [410, 223] on button "C detail" at bounding box center [422, 213] width 169 height 22
click at [447, 438] on span "SUBMIT" at bounding box center [453, 436] width 26 height 12
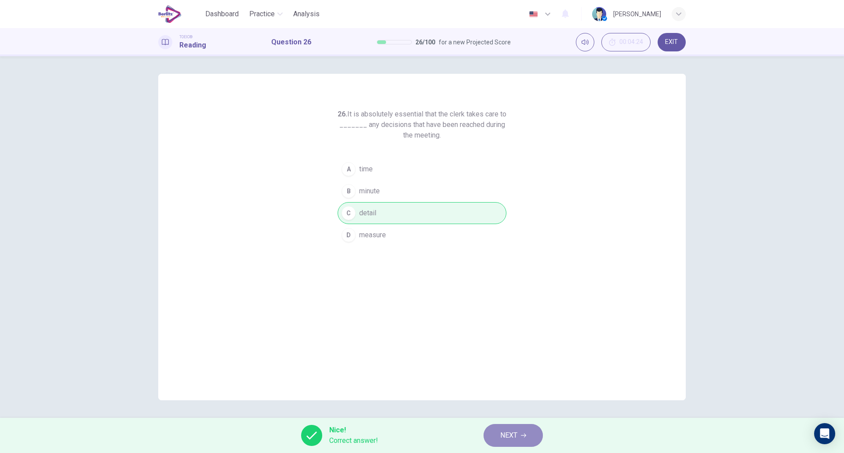
click at [512, 434] on span "NEXT" at bounding box center [509, 436] width 17 height 12
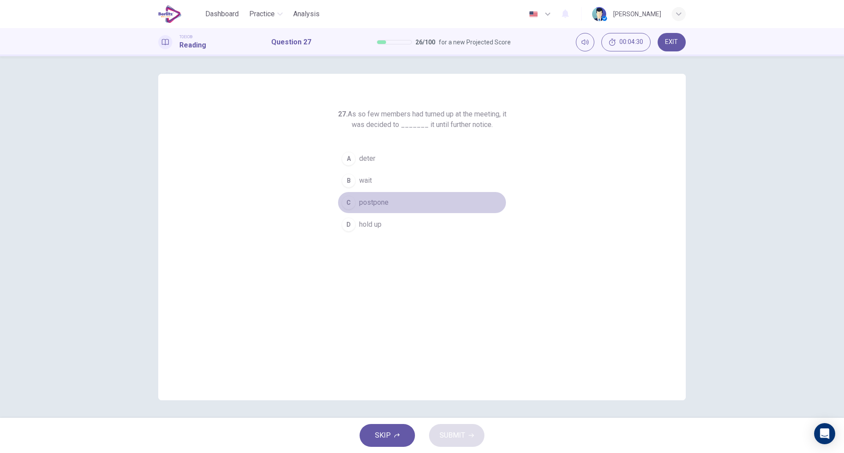
click at [413, 196] on button "C postpone" at bounding box center [422, 203] width 169 height 22
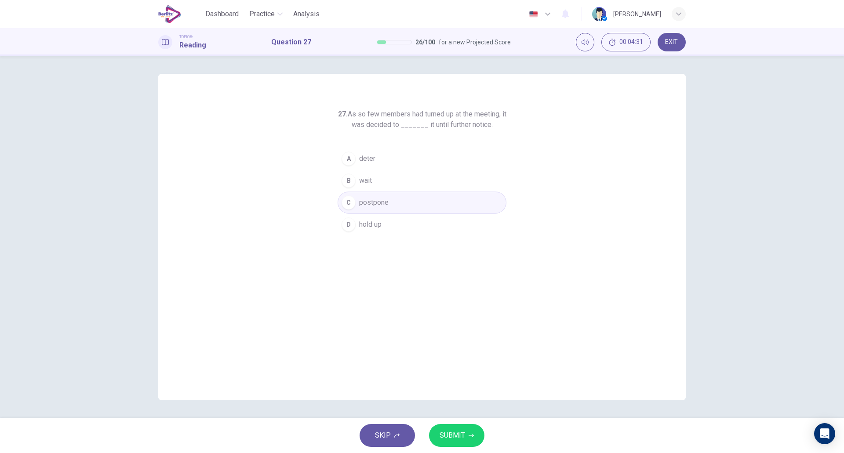
click at [448, 431] on span "SUBMIT" at bounding box center [453, 436] width 26 height 12
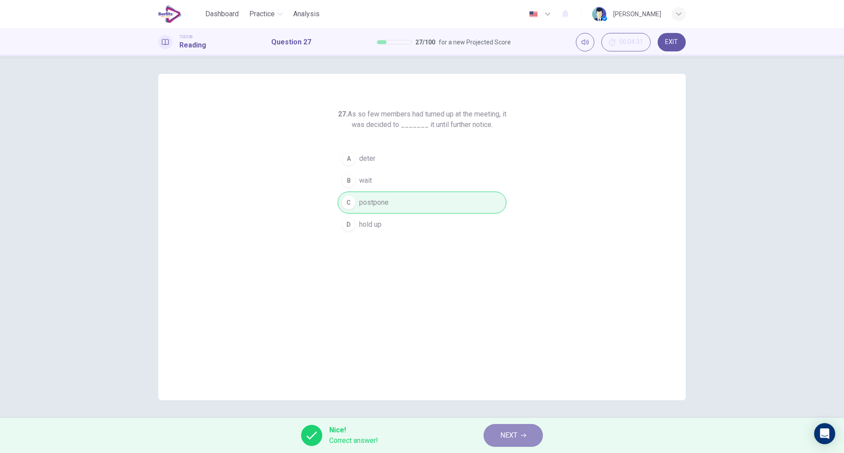
click at [522, 431] on button "NEXT" at bounding box center [513, 435] width 59 height 23
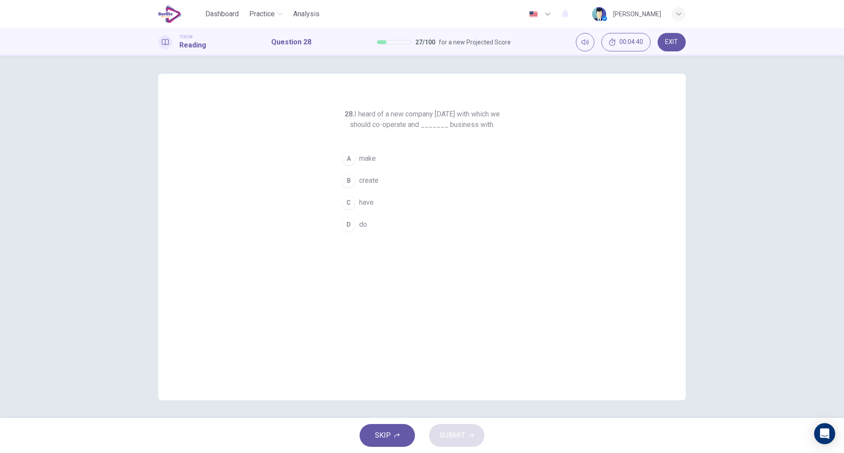
click at [378, 227] on button "D do" at bounding box center [422, 225] width 169 height 22
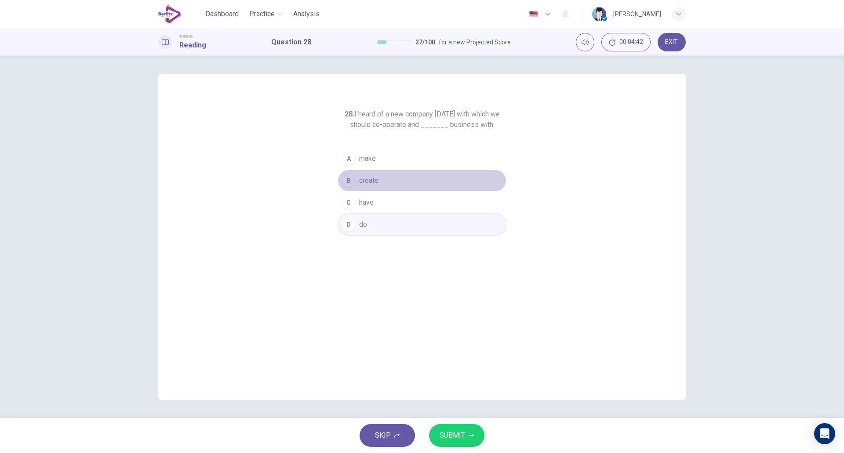
click at [385, 183] on button "B create" at bounding box center [422, 181] width 169 height 22
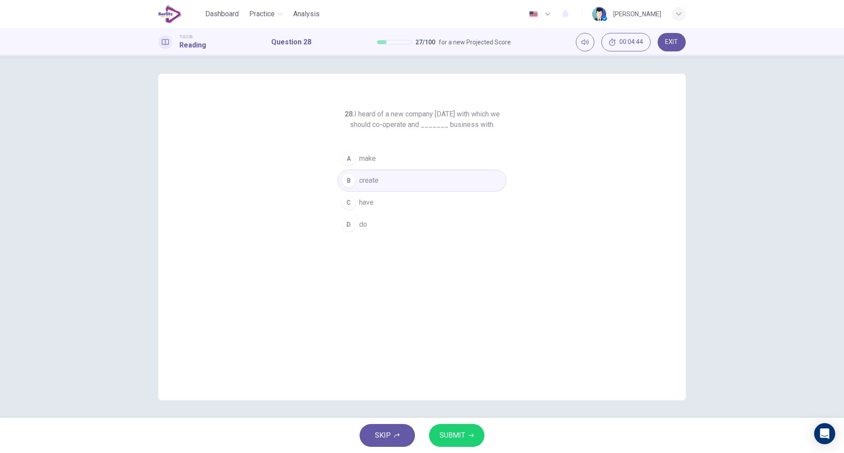
click at [377, 163] on button "A make" at bounding box center [422, 159] width 169 height 22
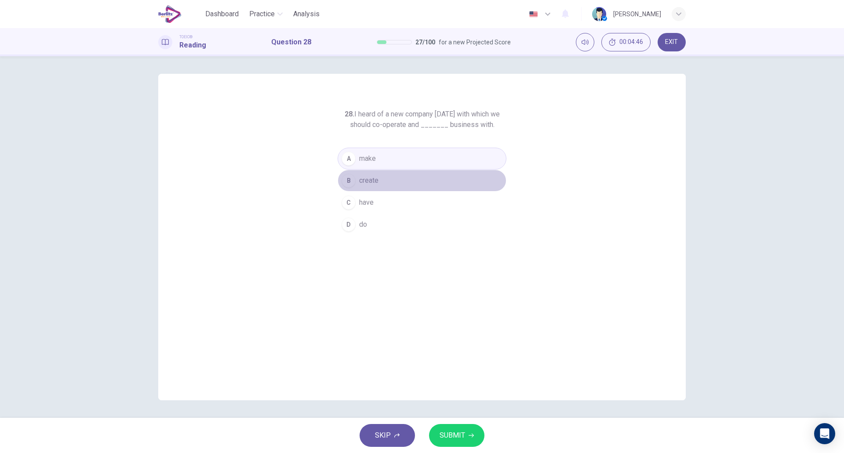
click at [377, 184] on span "create" at bounding box center [368, 180] width 19 height 11
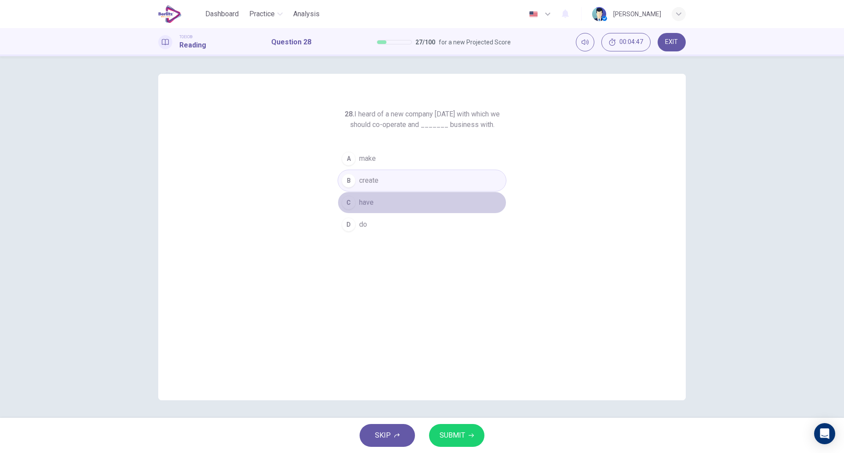
click at [372, 203] on span "have" at bounding box center [366, 202] width 15 height 11
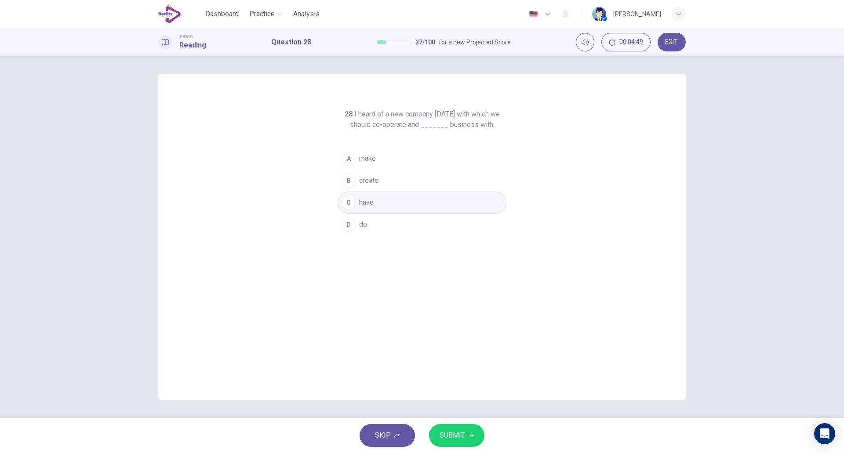
click at [375, 226] on button "D do" at bounding box center [422, 225] width 169 height 22
click at [450, 437] on span "SUBMIT" at bounding box center [453, 436] width 26 height 12
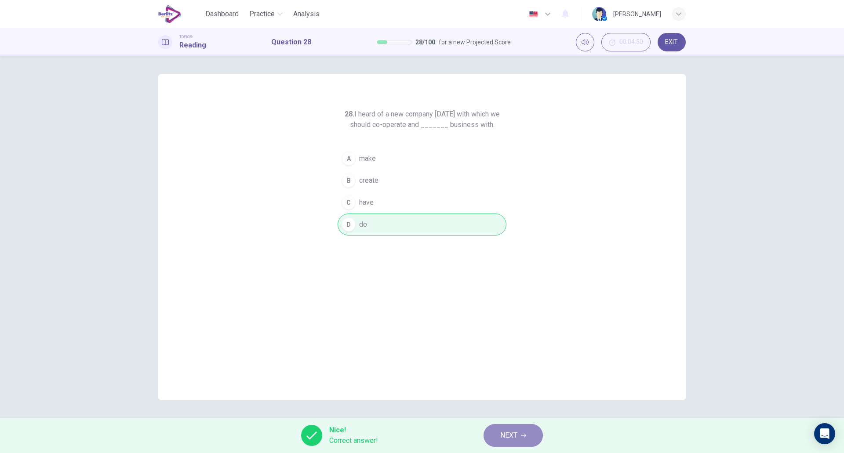
click at [503, 433] on span "NEXT" at bounding box center [509, 436] width 17 height 12
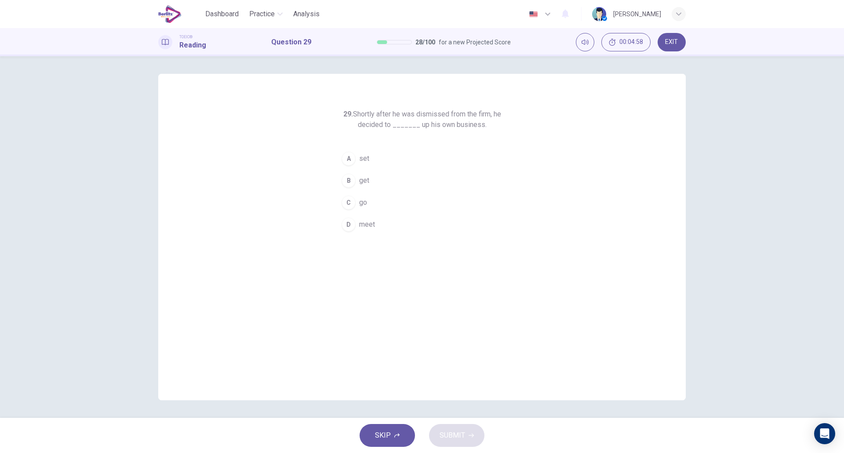
click at [375, 162] on button "A set" at bounding box center [422, 159] width 169 height 22
click at [444, 431] on span "SUBMIT" at bounding box center [453, 436] width 26 height 12
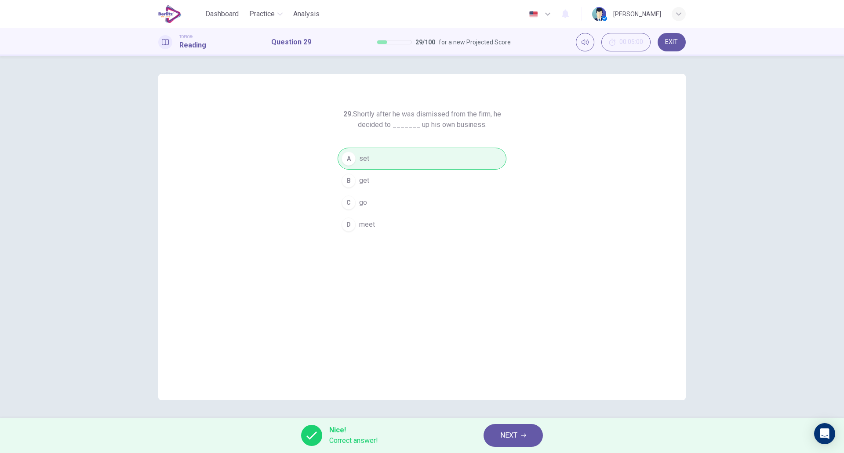
click at [510, 438] on span "NEXT" at bounding box center [509, 436] width 17 height 12
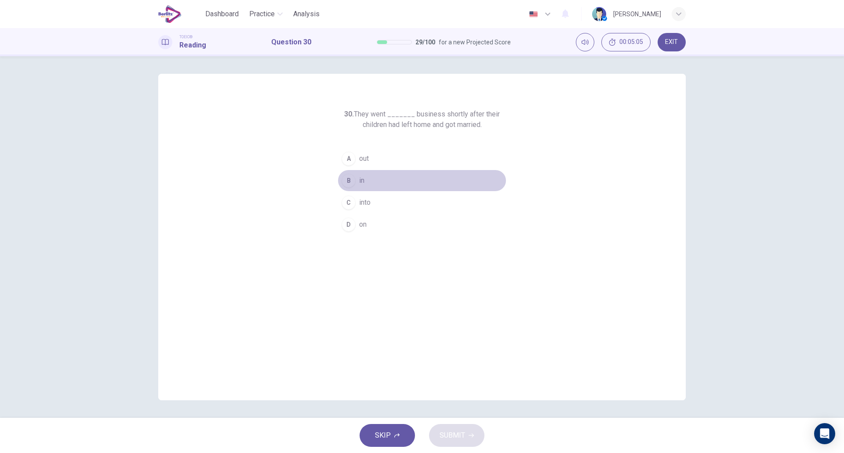
click at [370, 187] on button "B in" at bounding box center [422, 181] width 169 height 22
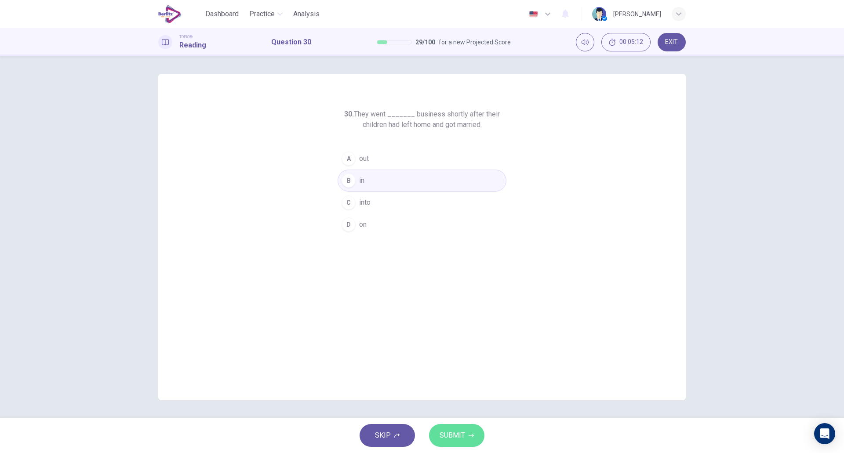
click at [452, 428] on button "SUBMIT" at bounding box center [456, 435] width 55 height 23
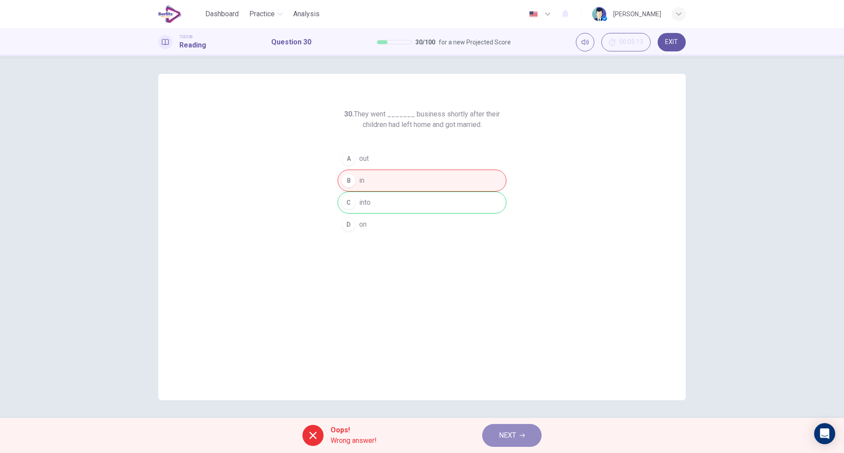
click at [497, 431] on button "NEXT" at bounding box center [511, 435] width 59 height 23
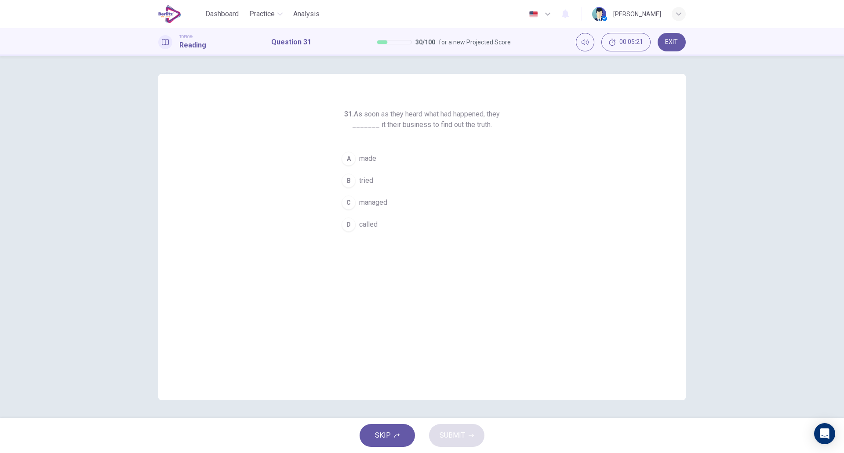
click at [376, 154] on span "made" at bounding box center [367, 158] width 17 height 11
click at [447, 438] on span "SUBMIT" at bounding box center [453, 436] width 26 height 12
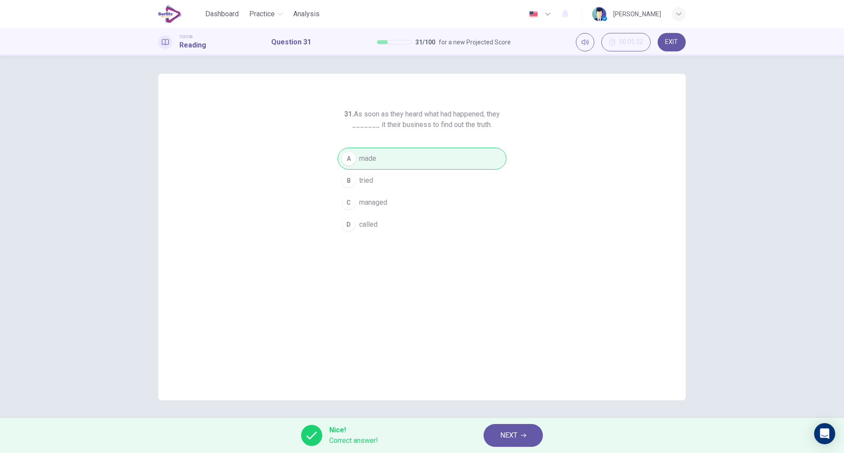
click at [507, 435] on span "NEXT" at bounding box center [509, 436] width 17 height 12
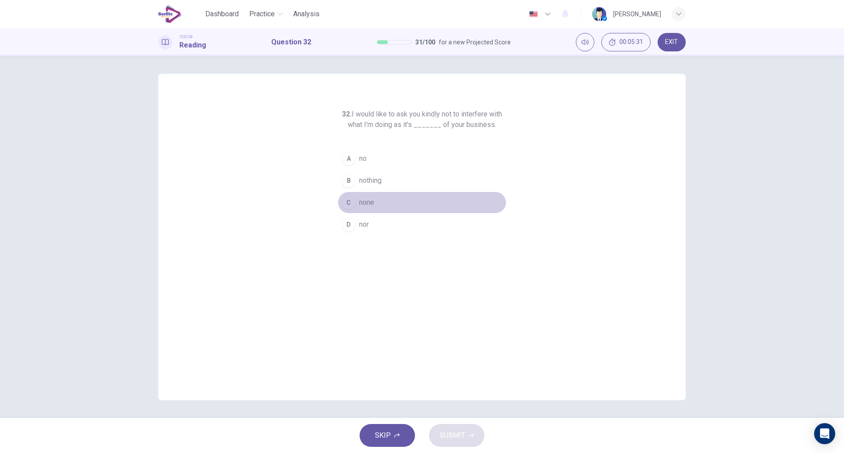
click at [366, 208] on button "C none" at bounding box center [422, 203] width 169 height 22
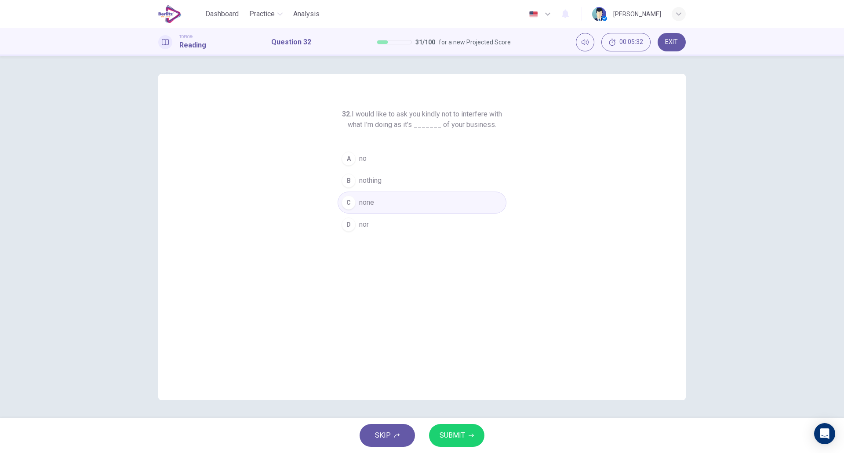
click at [453, 436] on span "SUBMIT" at bounding box center [453, 436] width 26 height 12
click at [455, 431] on span "SUBMIT" at bounding box center [453, 436] width 26 height 12
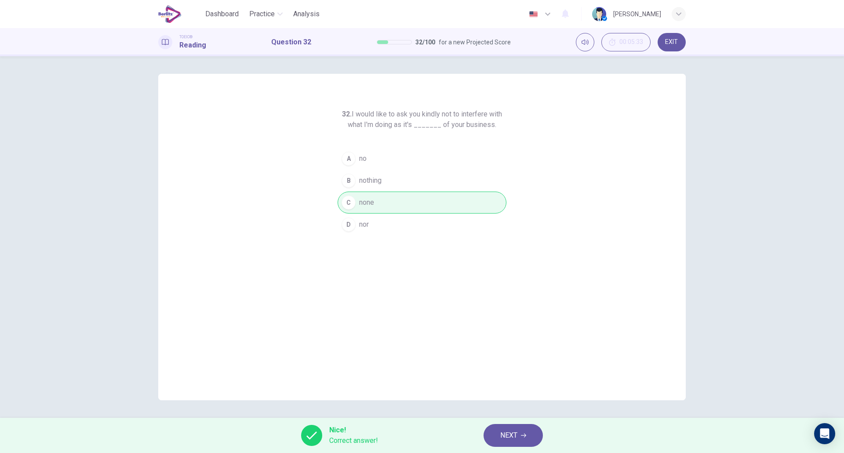
click at [498, 430] on button "NEXT" at bounding box center [513, 435] width 59 height 23
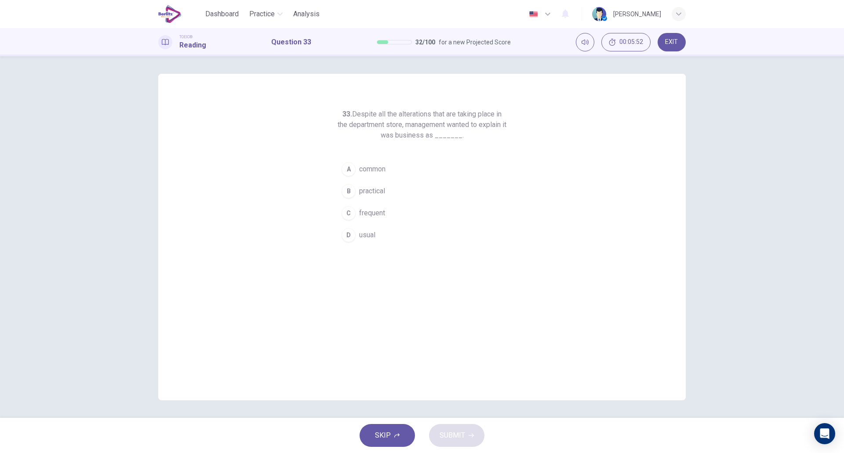
click at [391, 196] on button "B practical" at bounding box center [422, 191] width 169 height 22
click at [390, 177] on button "A common" at bounding box center [422, 169] width 169 height 22
click at [386, 238] on button "D usual" at bounding box center [422, 235] width 169 height 22
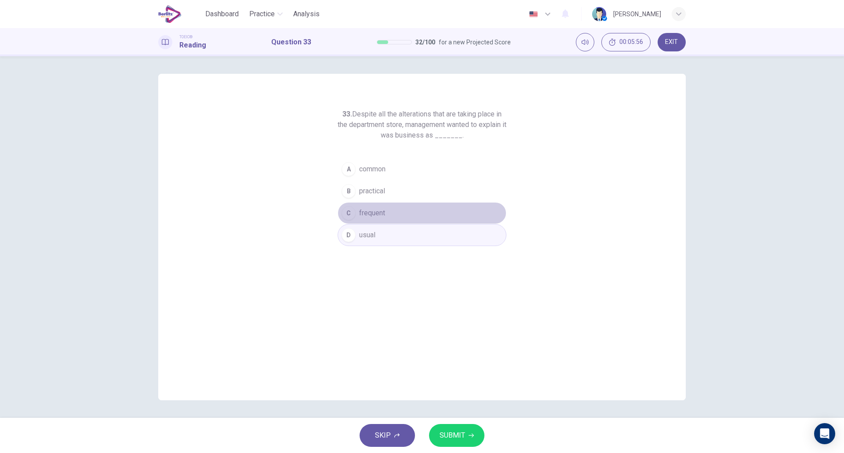
click at [387, 215] on button "C frequent" at bounding box center [422, 213] width 169 height 22
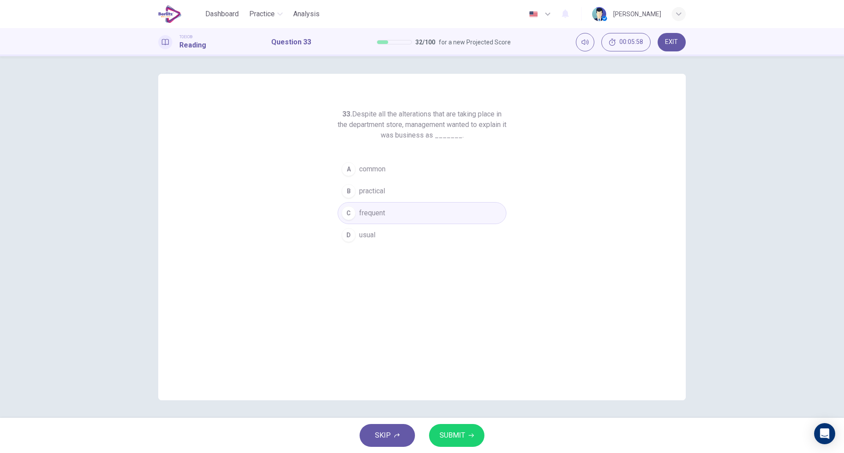
click at [396, 175] on button "A common" at bounding box center [422, 169] width 169 height 22
click at [459, 437] on span "SUBMIT" at bounding box center [453, 436] width 26 height 12
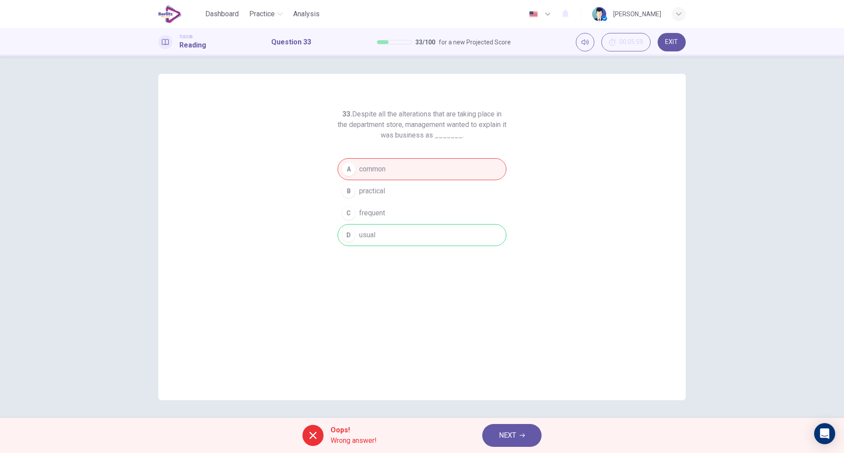
click at [513, 433] on span "NEXT" at bounding box center [507, 436] width 17 height 12
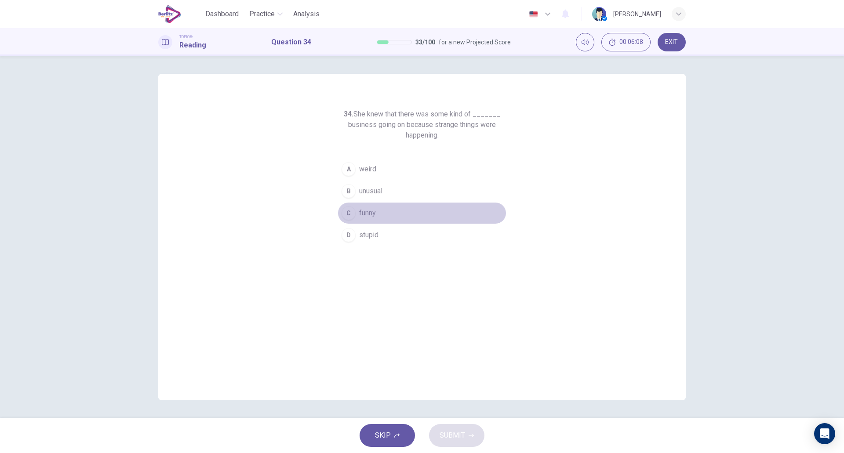
click at [388, 218] on button "C funny" at bounding box center [422, 213] width 169 height 22
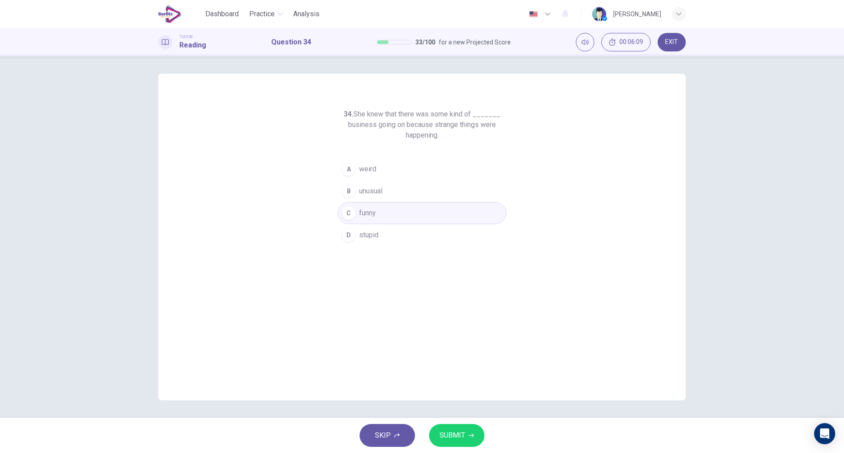
click at [454, 439] on span "SUBMIT" at bounding box center [453, 436] width 26 height 12
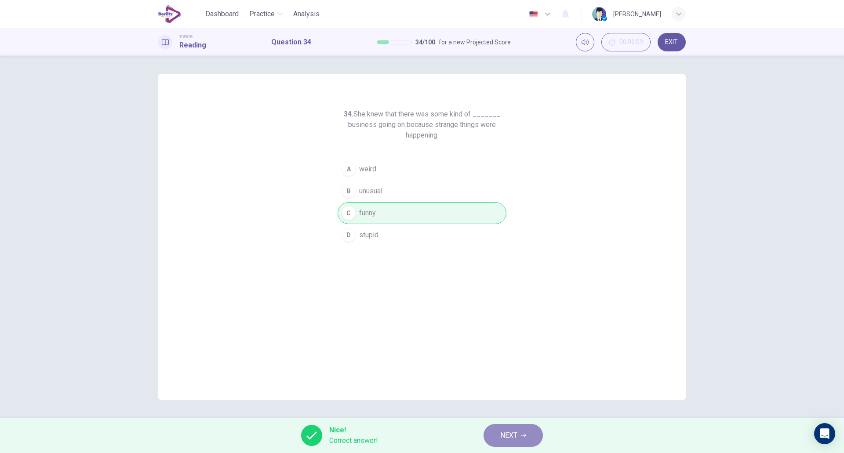
click at [510, 445] on button "NEXT" at bounding box center [513, 435] width 59 height 23
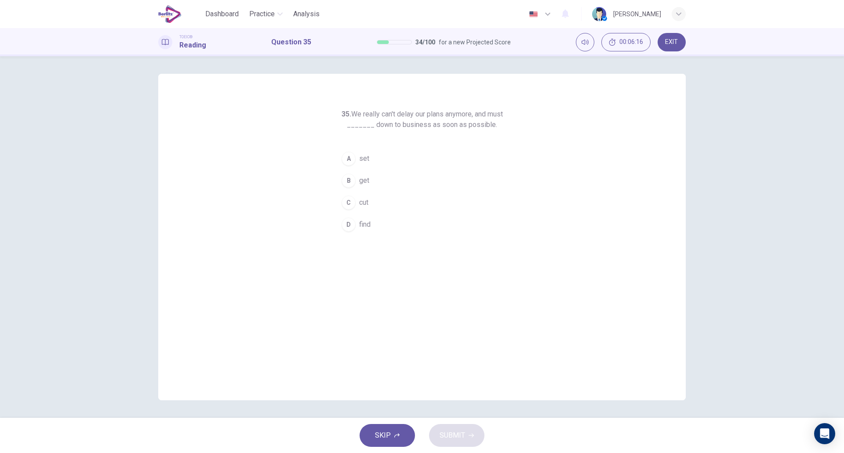
click at [380, 178] on button "B get" at bounding box center [422, 181] width 169 height 22
click at [460, 427] on button "SUBMIT" at bounding box center [456, 435] width 55 height 23
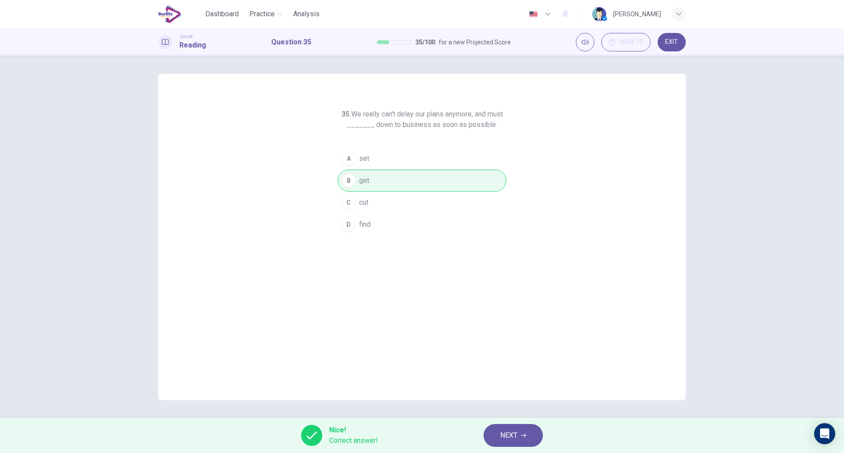
click at [519, 434] on button "NEXT" at bounding box center [513, 435] width 59 height 23
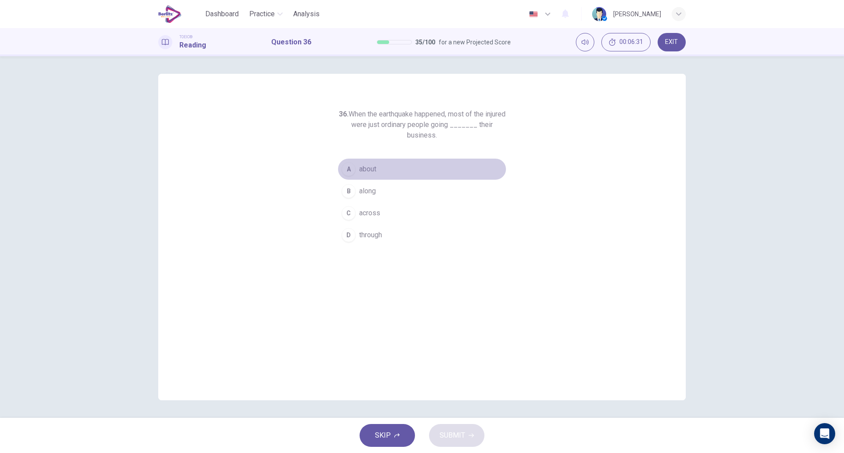
click at [383, 174] on button "A about" at bounding box center [422, 169] width 169 height 22
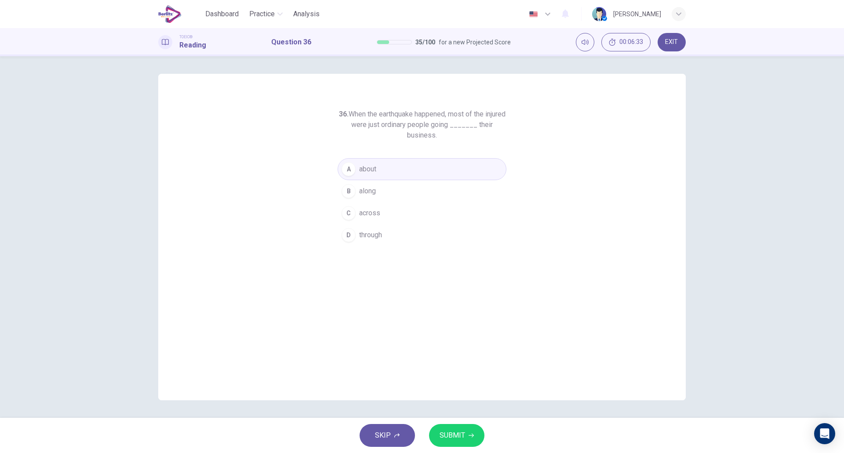
click at [452, 437] on span "SUBMIT" at bounding box center [453, 436] width 26 height 12
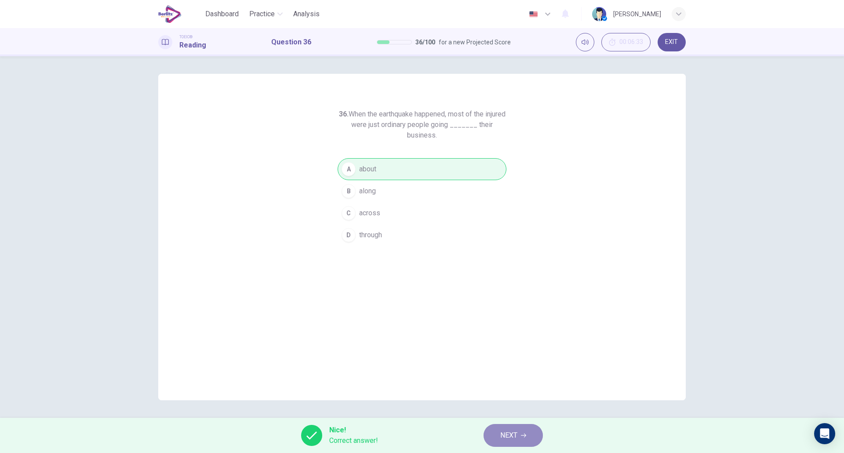
click at [515, 425] on button "NEXT" at bounding box center [513, 435] width 59 height 23
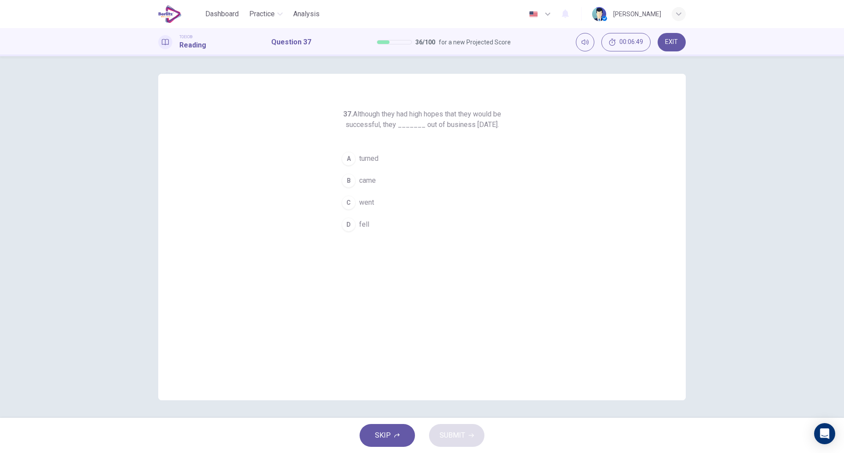
click at [375, 164] on span "turned" at bounding box center [368, 158] width 19 height 11
click at [460, 437] on span "SUBMIT" at bounding box center [453, 436] width 26 height 12
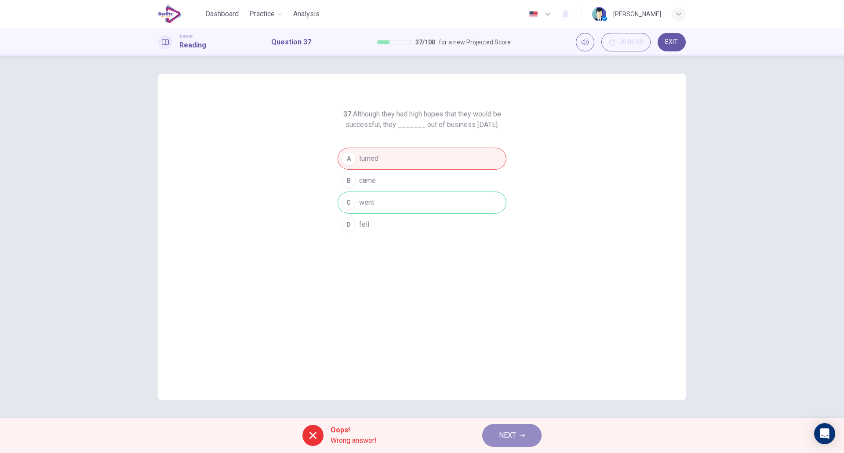
click at [503, 442] on button "NEXT" at bounding box center [511, 435] width 59 height 23
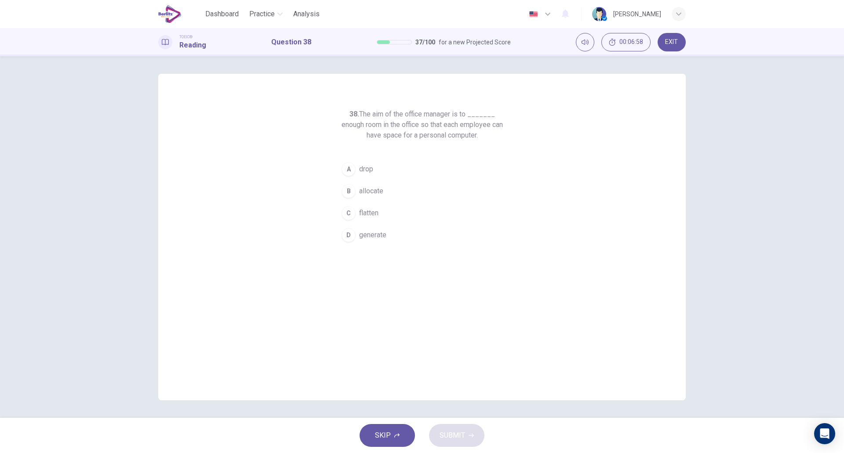
click at [376, 194] on span "allocate" at bounding box center [371, 191] width 24 height 11
click at [449, 433] on span "SUBMIT" at bounding box center [453, 436] width 26 height 12
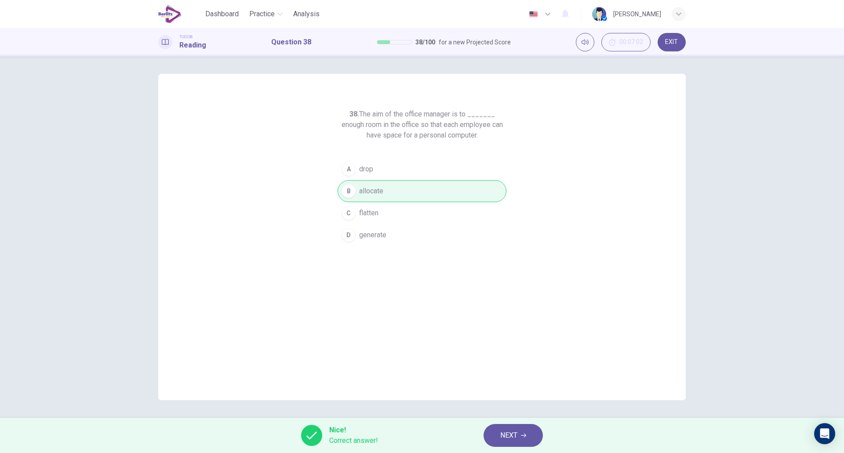
click at [504, 427] on button "NEXT" at bounding box center [513, 435] width 59 height 23
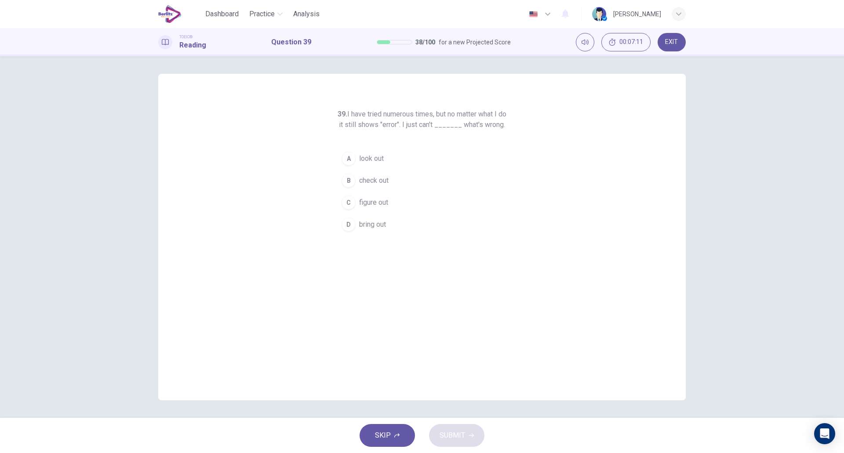
click at [402, 214] on button "C figure out" at bounding box center [422, 203] width 169 height 22
click at [456, 441] on span "SUBMIT" at bounding box center [453, 436] width 26 height 12
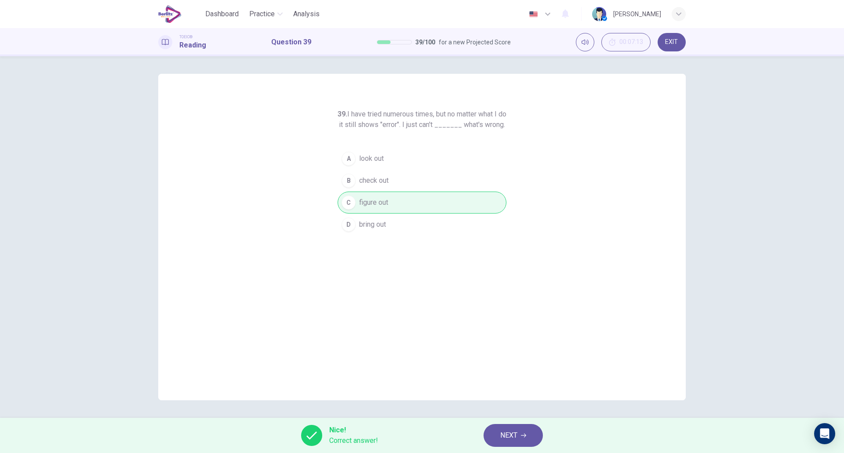
click at [509, 437] on span "NEXT" at bounding box center [509, 436] width 17 height 12
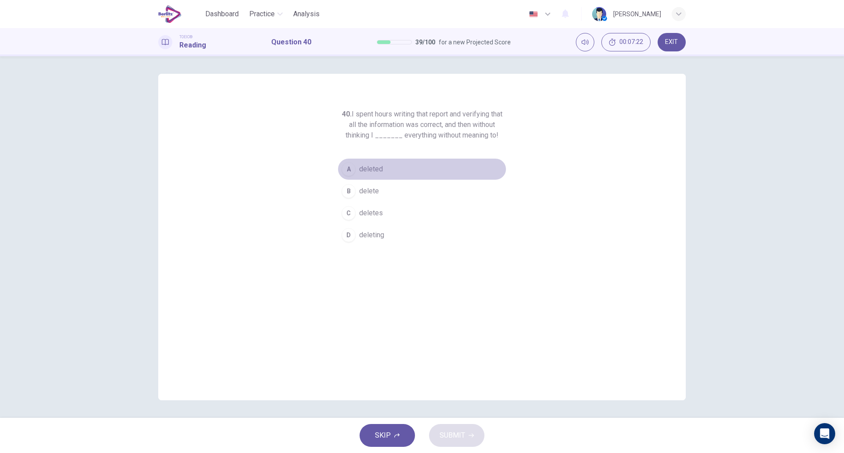
click at [383, 172] on button "A deleted" at bounding box center [422, 169] width 169 height 22
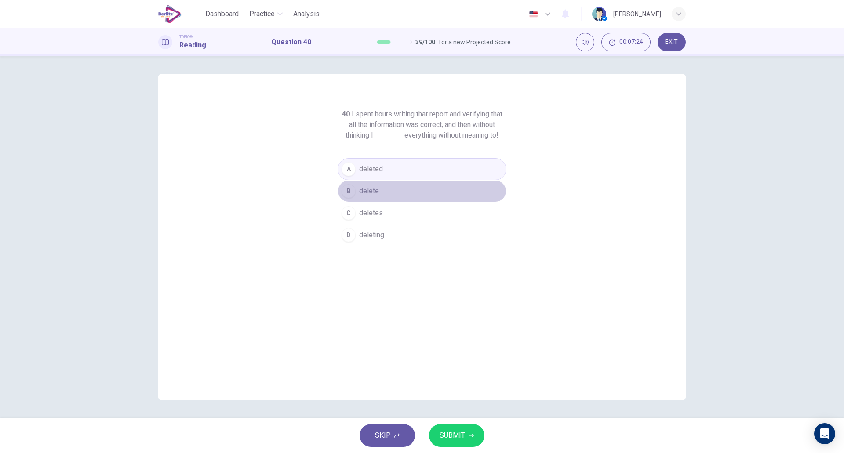
click at [381, 191] on button "B delete" at bounding box center [422, 191] width 169 height 22
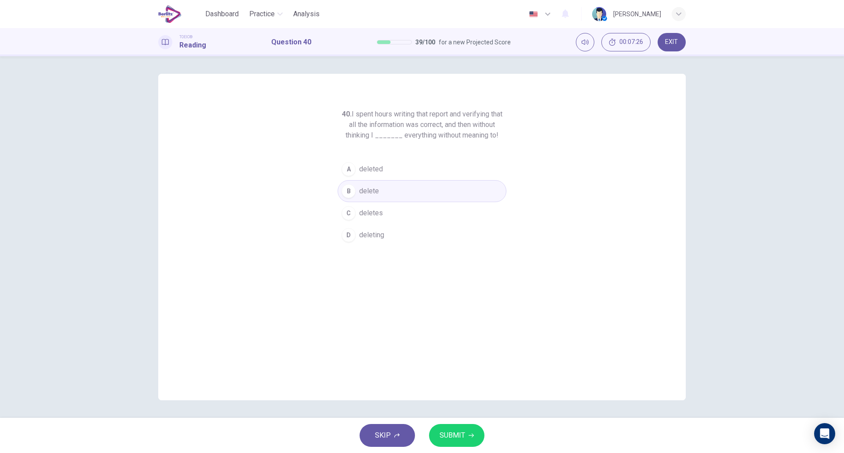
click at [398, 173] on button "A deleted" at bounding box center [422, 169] width 169 height 22
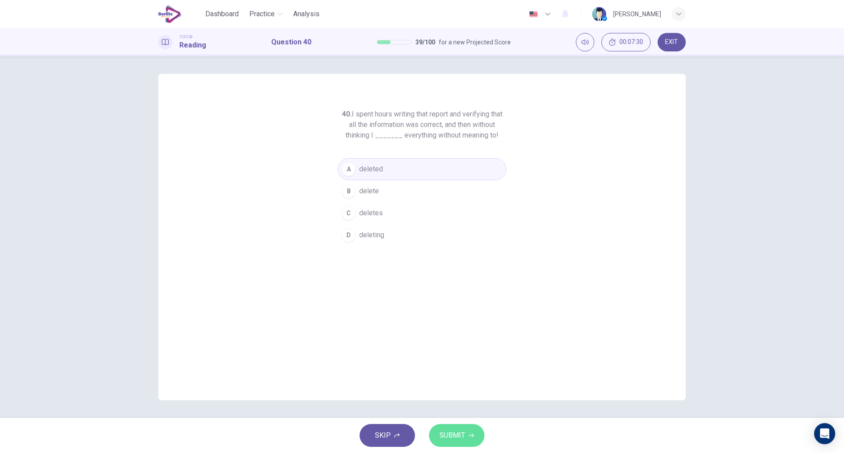
click at [451, 439] on span "SUBMIT" at bounding box center [453, 436] width 26 height 12
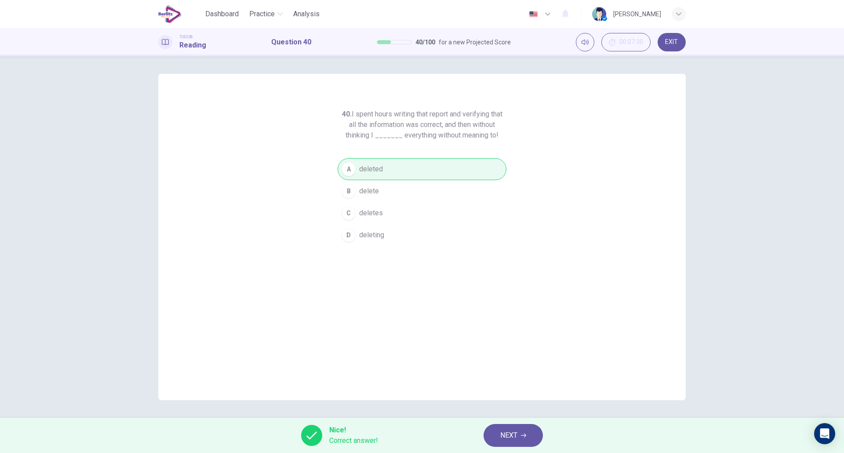
click at [500, 442] on button "NEXT" at bounding box center [513, 435] width 59 height 23
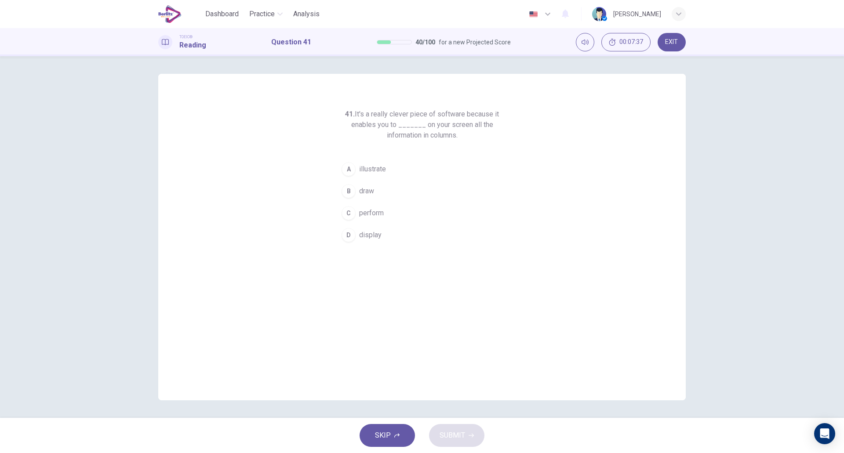
click at [384, 248] on div "41. It's a really clever piece of software because it enables you to _______ on…" at bounding box center [422, 237] width 528 height 327
click at [371, 240] on span "display" at bounding box center [370, 235] width 22 height 11
click at [463, 441] on span "SUBMIT" at bounding box center [453, 436] width 26 height 12
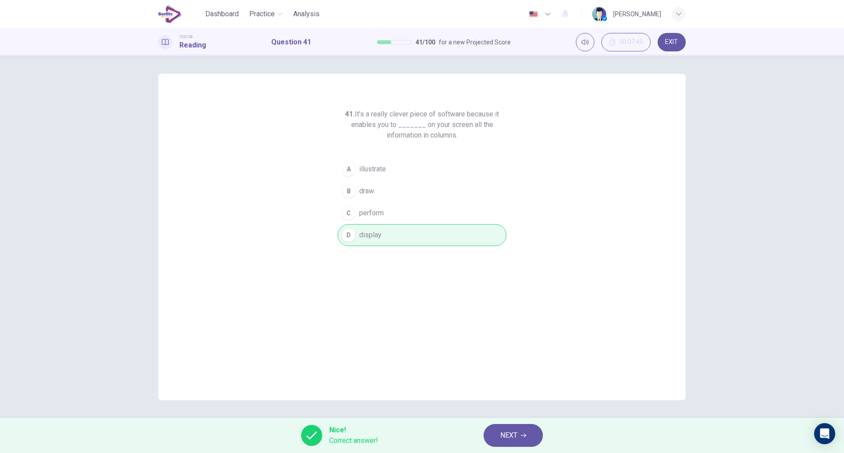
click at [511, 307] on div "41. It's a really clever piece of software because it enables you to _______ on…" at bounding box center [422, 237] width 528 height 327
click at [514, 434] on span "NEXT" at bounding box center [509, 436] width 17 height 12
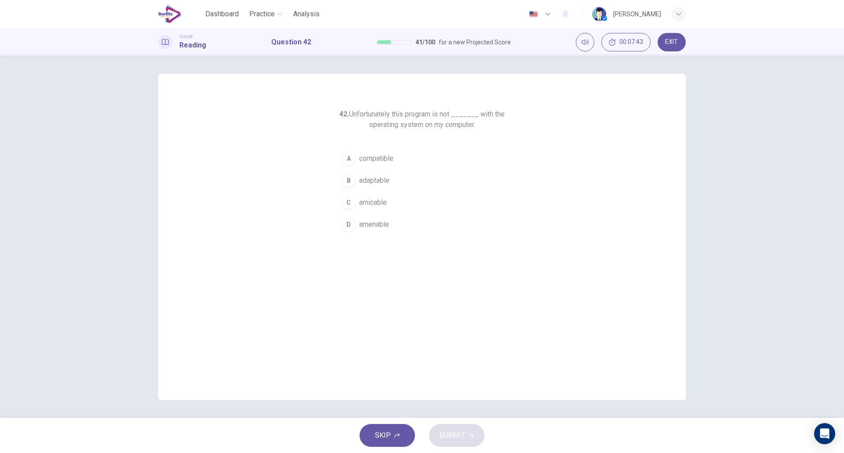
click at [391, 147] on div "42. Unfortunately this program is not _______ with the operating system on my c…" at bounding box center [422, 172] width 169 height 127
click at [375, 157] on span "compatible" at bounding box center [376, 158] width 34 height 11
click at [454, 441] on span "SUBMIT" at bounding box center [453, 436] width 26 height 12
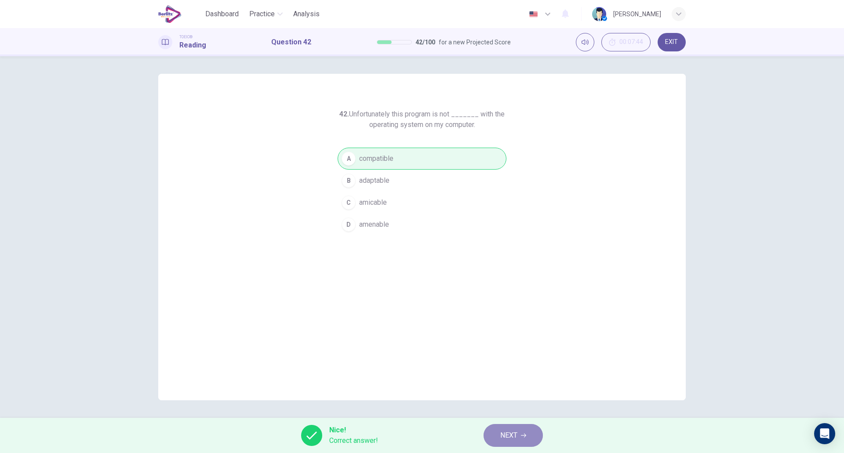
click at [502, 438] on span "NEXT" at bounding box center [509, 436] width 17 height 12
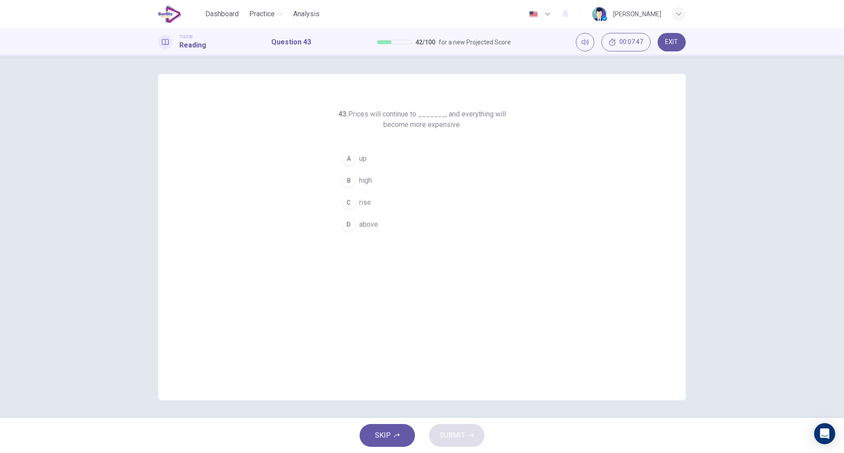
click at [372, 208] on button "C rise" at bounding box center [422, 203] width 169 height 22
click at [444, 434] on span "SUBMIT" at bounding box center [453, 436] width 26 height 12
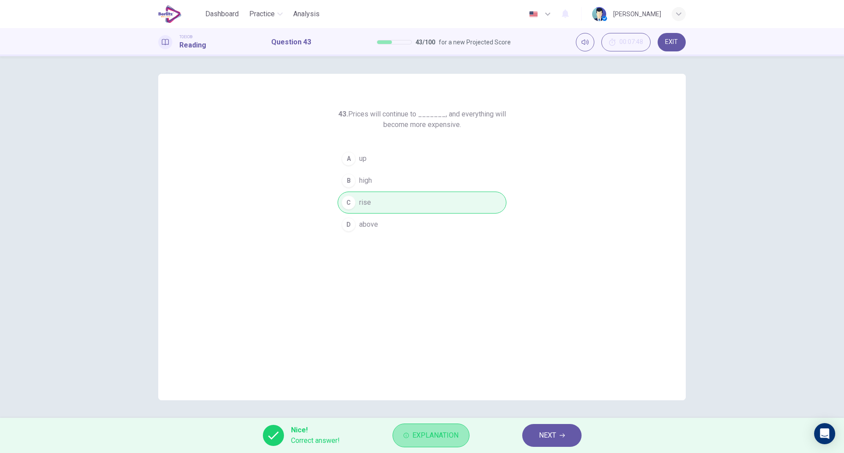
click at [437, 437] on span "Explanation" at bounding box center [436, 436] width 46 height 12
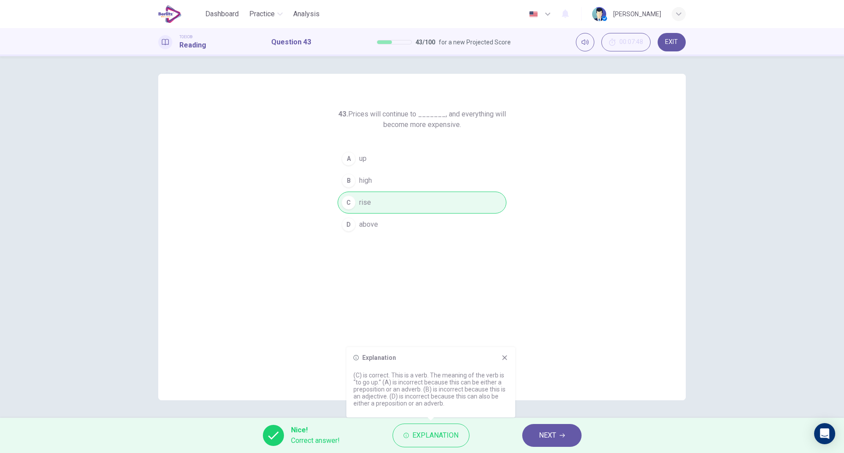
click at [506, 356] on icon at bounding box center [504, 357] width 7 height 7
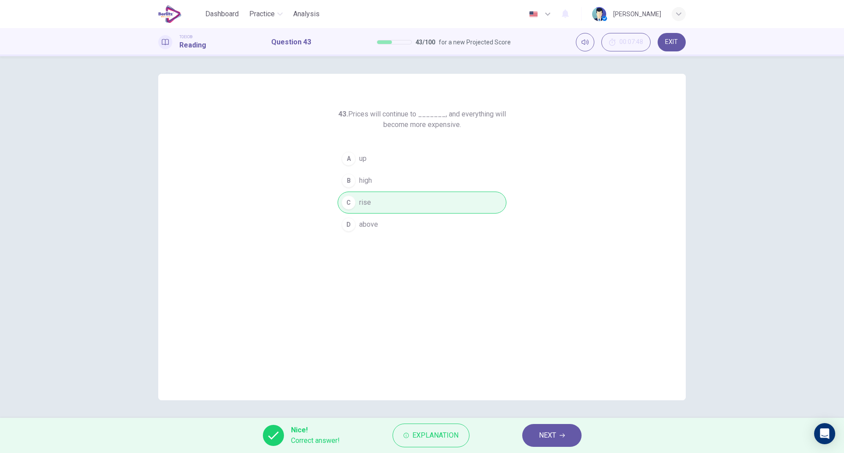
click at [558, 439] on button "NEXT" at bounding box center [552, 435] width 59 height 23
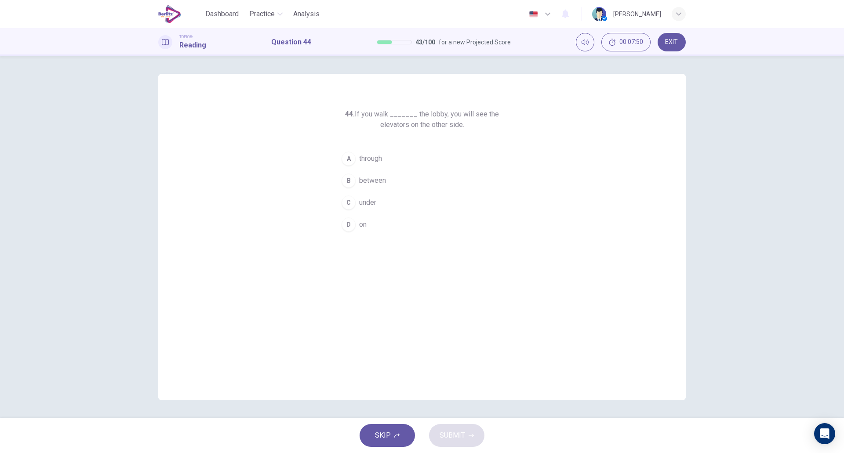
click at [382, 159] on span "through" at bounding box center [370, 158] width 23 height 11
click at [453, 434] on span "SUBMIT" at bounding box center [453, 436] width 26 height 12
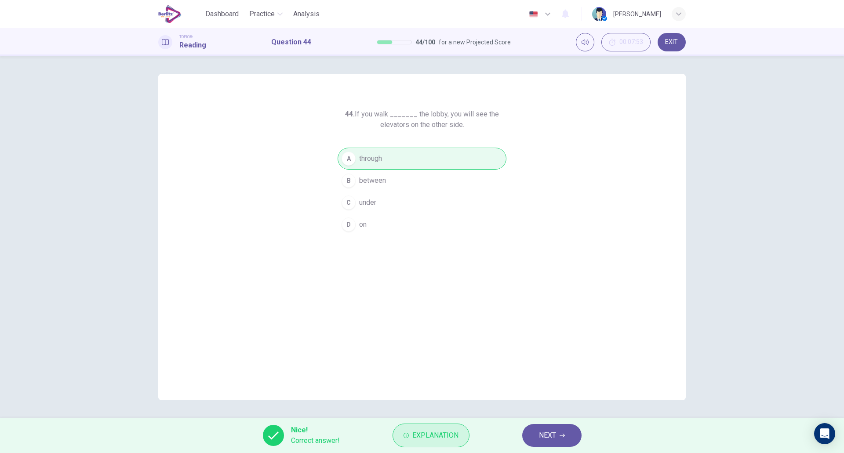
click at [443, 440] on span "Explanation" at bounding box center [436, 436] width 46 height 12
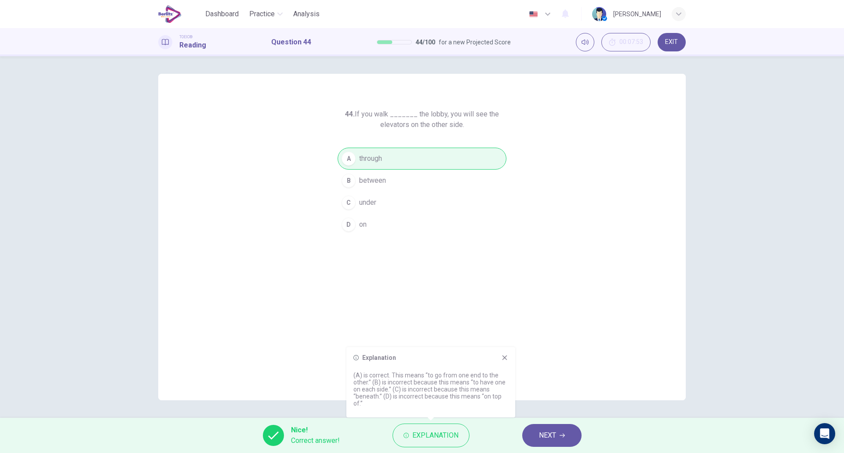
click at [503, 363] on div "Explanation (A) is correct. This means “to go from one end to the other.” (B) i…" at bounding box center [431, 382] width 169 height 70
click at [501, 356] on div "Explanation" at bounding box center [431, 357] width 155 height 7
click at [504, 357] on icon at bounding box center [505, 358] width 5 height 5
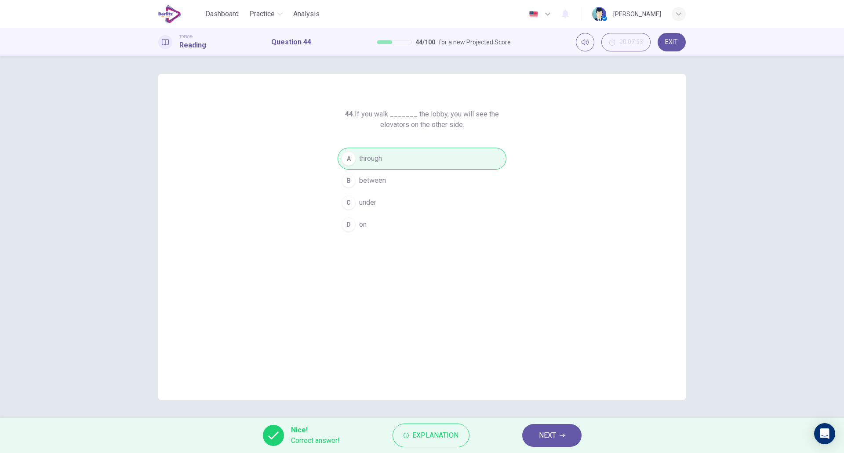
click at [561, 432] on button "NEXT" at bounding box center [552, 435] width 59 height 23
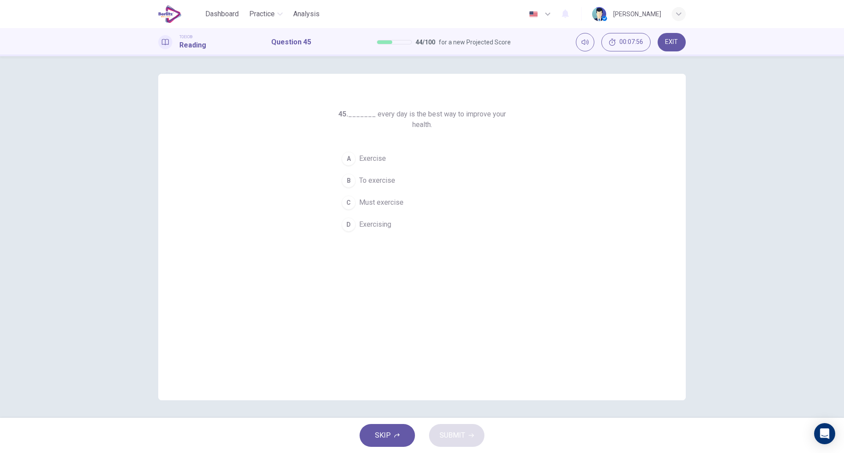
click at [390, 164] on button "A Exercise" at bounding box center [422, 159] width 169 height 22
click at [393, 210] on button "C Must exercise" at bounding box center [422, 203] width 169 height 22
click at [391, 222] on span "Exercising" at bounding box center [375, 224] width 32 height 11
click at [463, 431] on span "SUBMIT" at bounding box center [453, 436] width 26 height 12
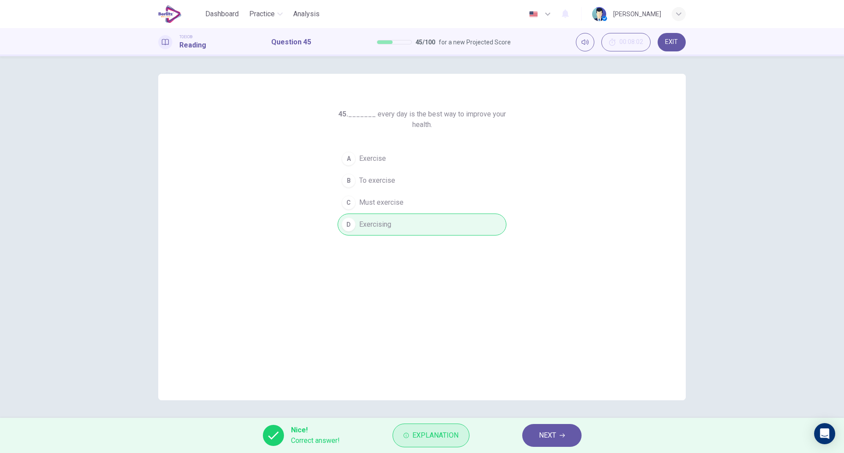
click at [449, 427] on button "Explanation" at bounding box center [431, 436] width 77 height 24
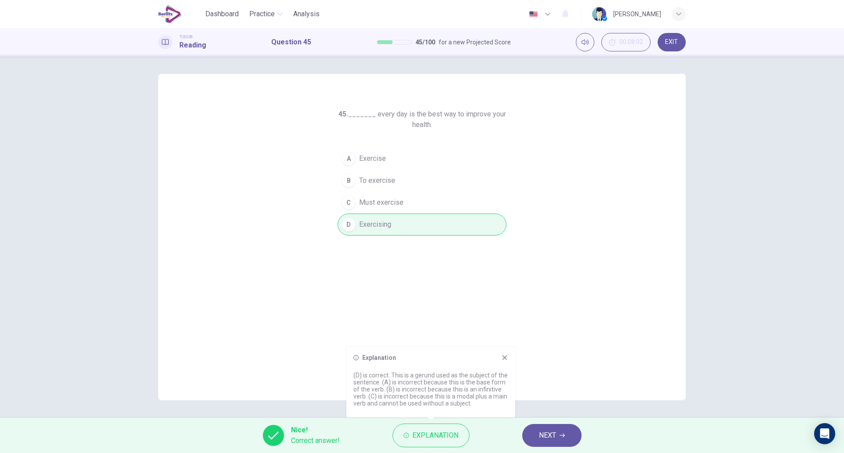
click at [504, 353] on div "Explanation (D) is correct. This is a gerund used as the subject of the sentenc…" at bounding box center [431, 382] width 169 height 70
click at [506, 361] on icon at bounding box center [504, 357] width 7 height 7
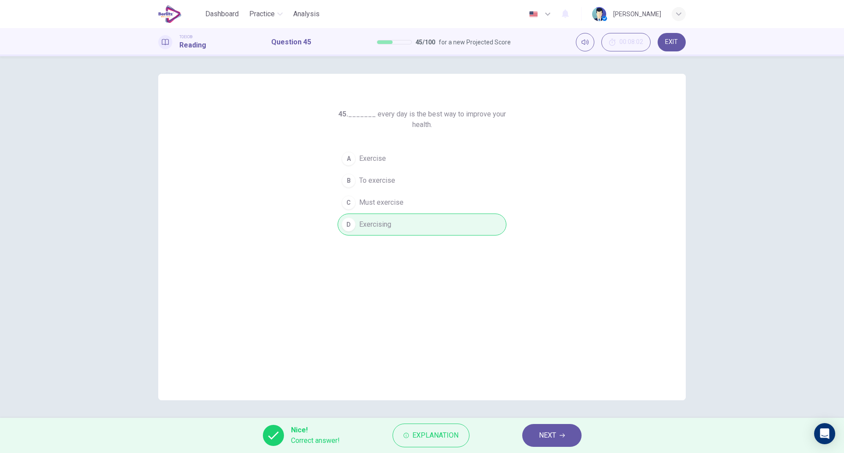
click at [555, 450] on div "Nice! Correct answer! Explanation NEXT" at bounding box center [422, 435] width 844 height 35
click at [556, 436] on span "NEXT" at bounding box center [547, 436] width 17 height 12
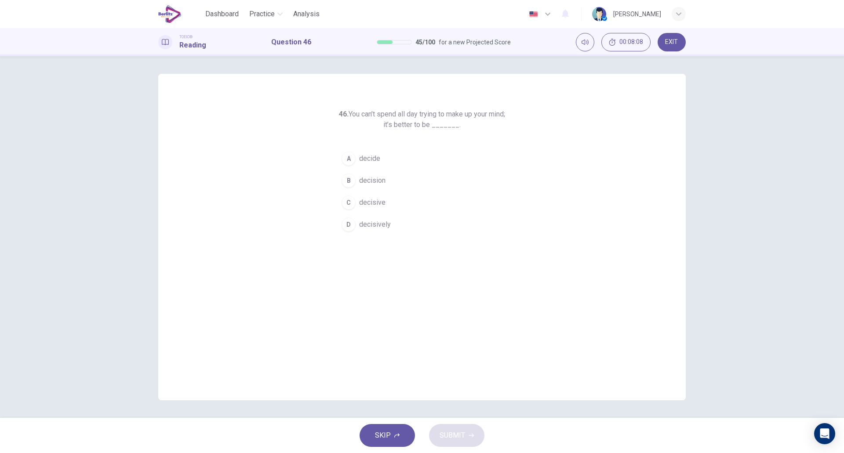
click at [375, 184] on span "decision" at bounding box center [372, 180] width 26 height 11
click at [453, 421] on div "SKIP SUBMIT" at bounding box center [422, 435] width 844 height 35
click at [449, 438] on span "SUBMIT" at bounding box center [453, 436] width 26 height 12
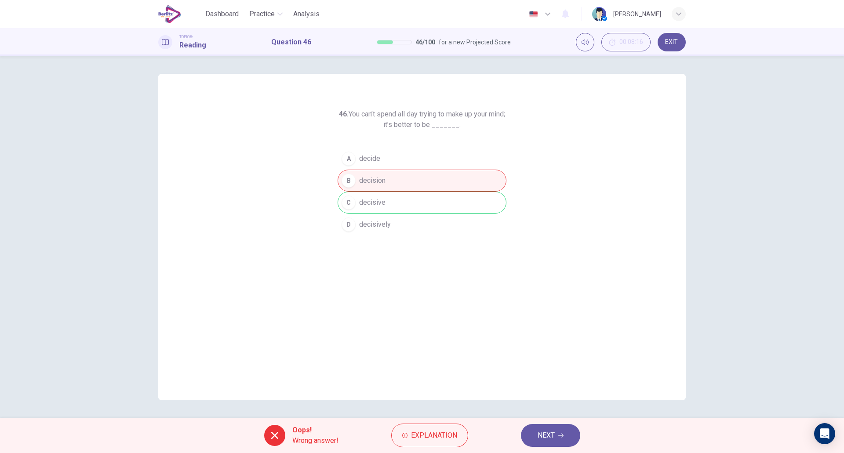
click at [434, 420] on div "Oops! Wrong answer! Explanation NEXT" at bounding box center [422, 435] width 844 height 35
click at [426, 431] on span "Explanation" at bounding box center [434, 436] width 46 height 12
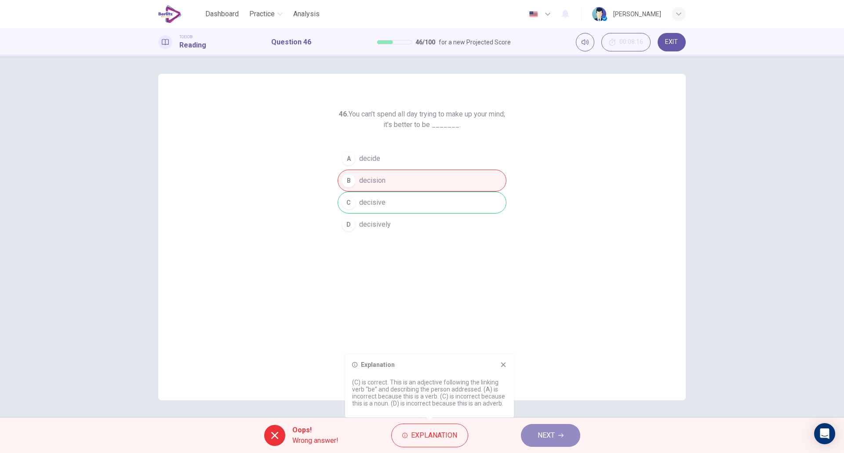
click at [530, 440] on button "NEXT" at bounding box center [550, 435] width 59 height 23
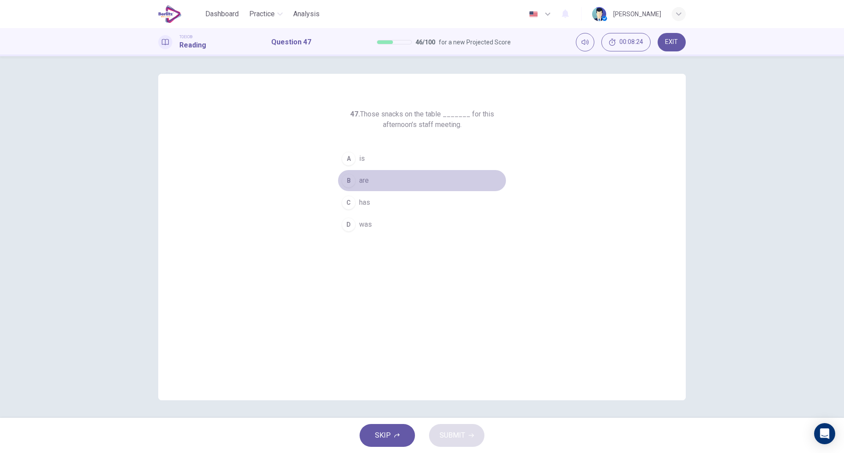
click at [380, 180] on button "B are" at bounding box center [422, 181] width 169 height 22
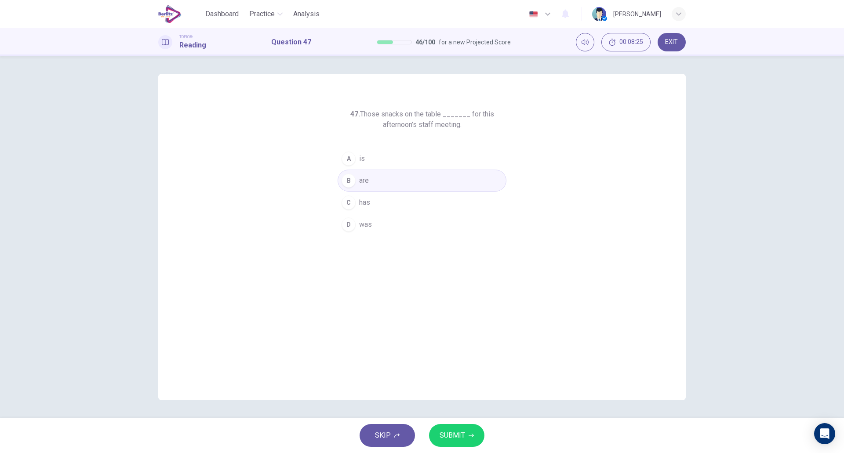
click at [463, 433] on span "SUBMIT" at bounding box center [453, 436] width 26 height 12
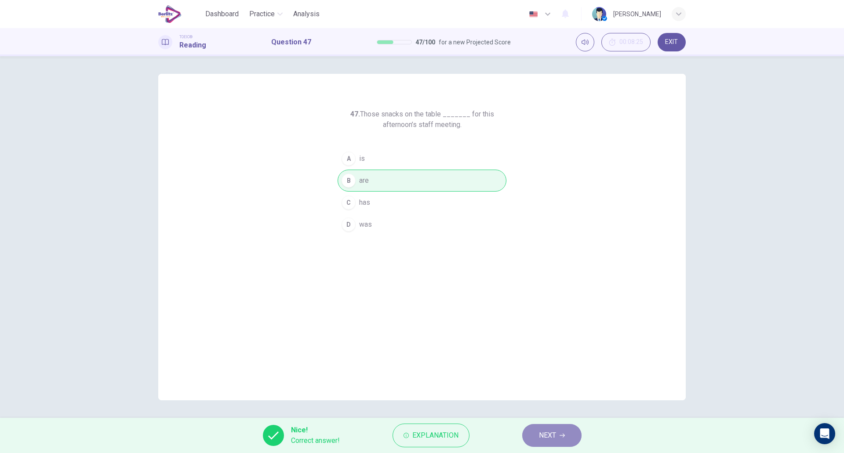
click at [557, 440] on button "NEXT" at bounding box center [552, 435] width 59 height 23
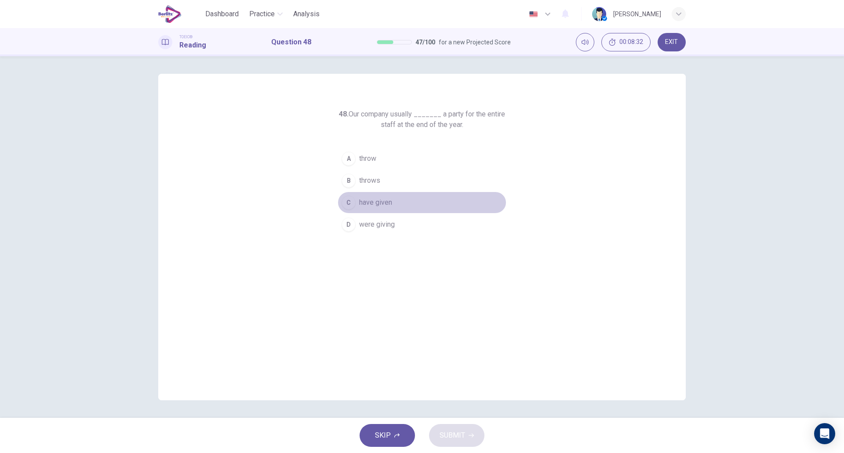
click at [386, 209] on button "C have given" at bounding box center [422, 203] width 169 height 22
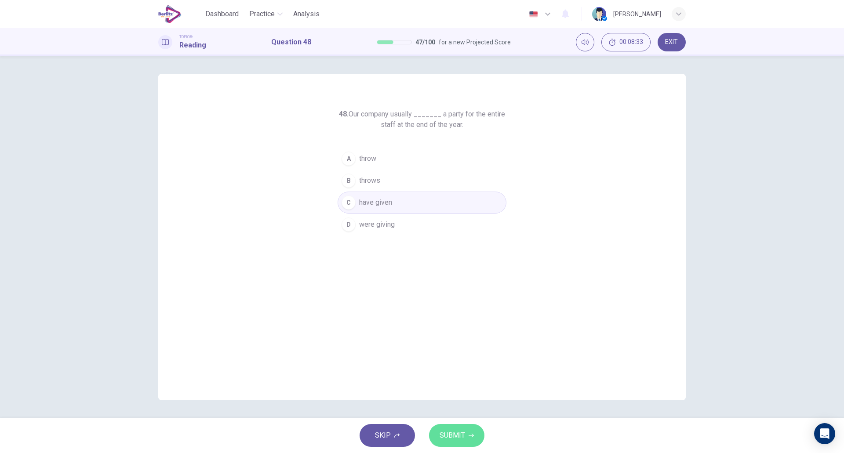
click at [464, 438] on span "SUBMIT" at bounding box center [453, 436] width 26 height 12
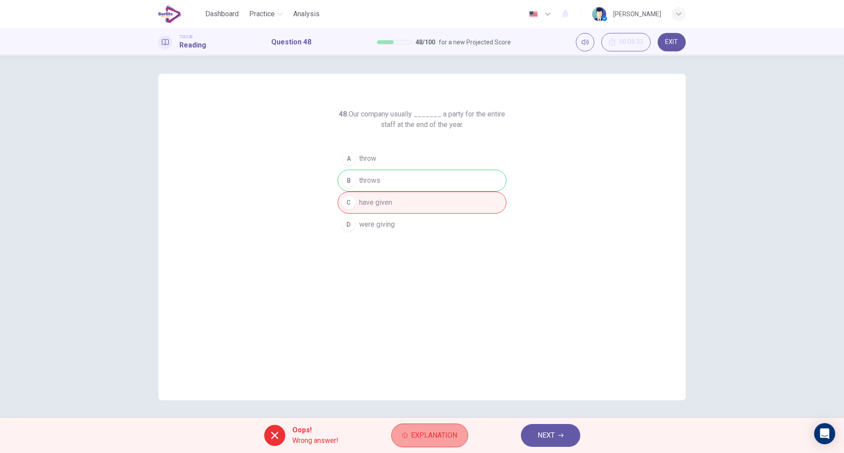
click at [415, 438] on span "Explanation" at bounding box center [434, 436] width 46 height 12
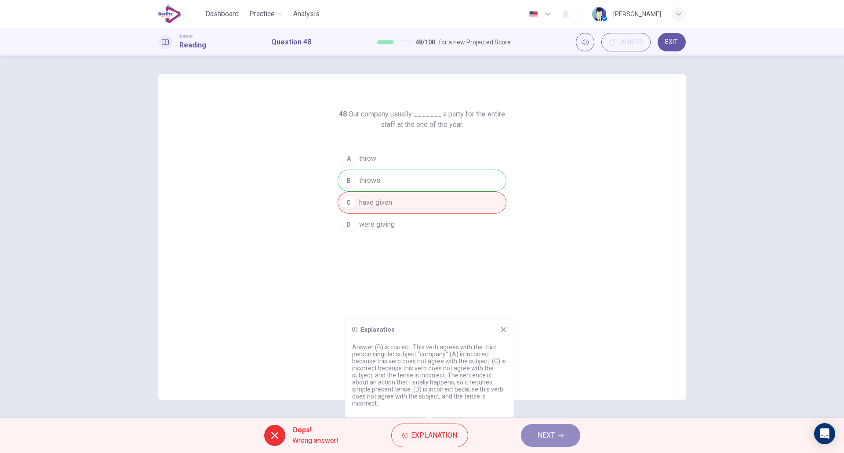
click at [546, 443] on button "NEXT" at bounding box center [550, 435] width 59 height 23
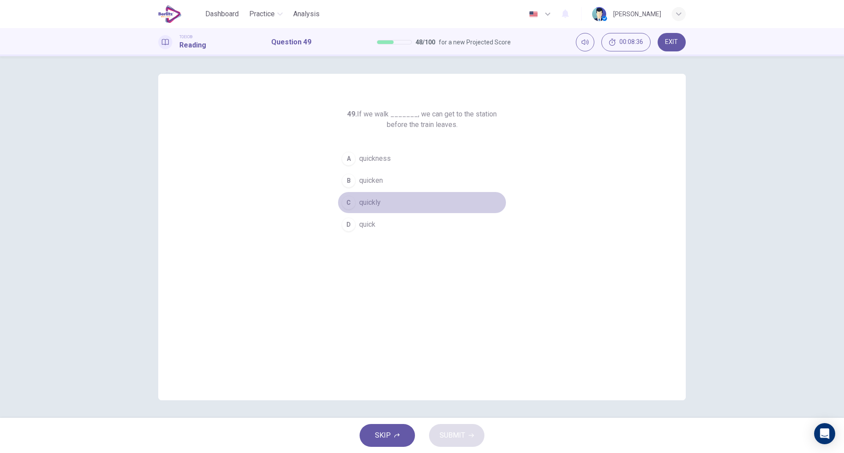
click at [379, 206] on span "quickly" at bounding box center [370, 202] width 22 height 11
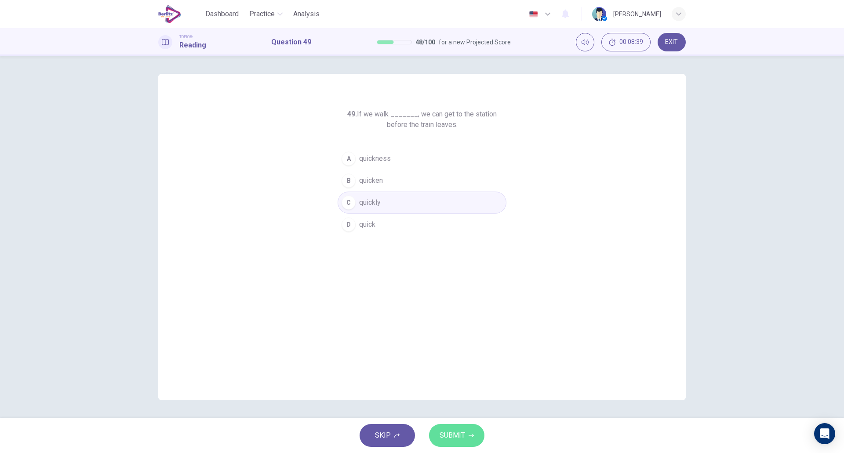
click at [443, 425] on button "SUBMIT" at bounding box center [456, 435] width 55 height 23
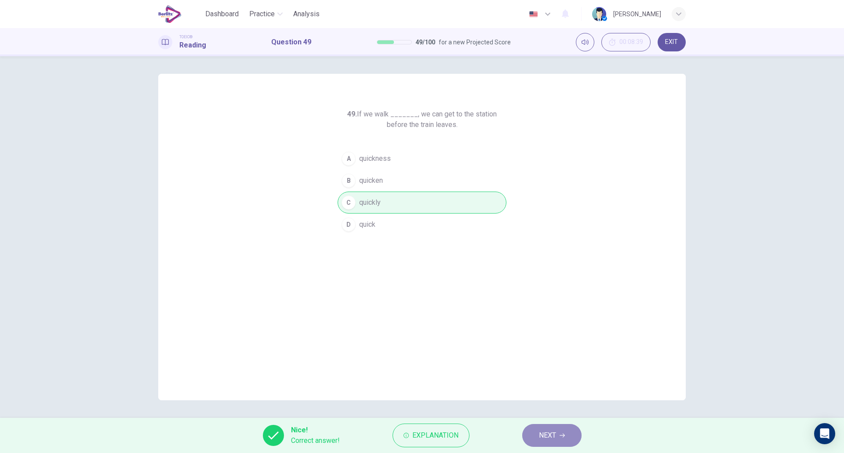
click at [553, 439] on span "NEXT" at bounding box center [547, 436] width 17 height 12
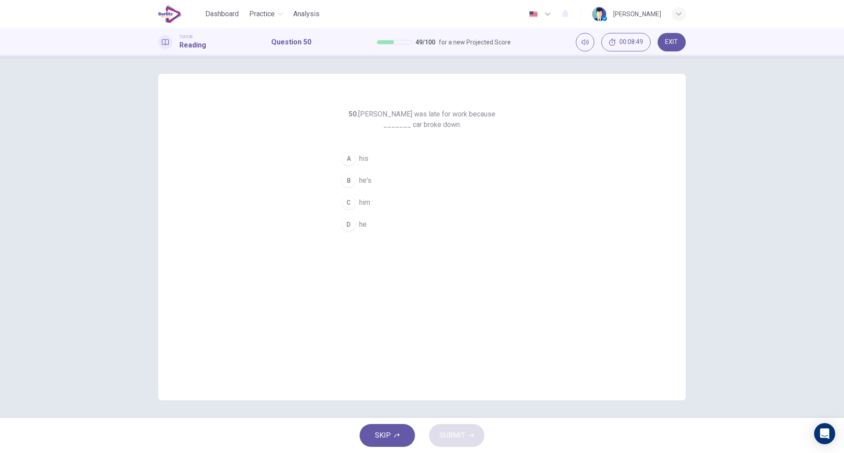
click at [371, 161] on button "A his" at bounding box center [422, 159] width 169 height 22
click at [451, 432] on span "SUBMIT" at bounding box center [453, 436] width 26 height 12
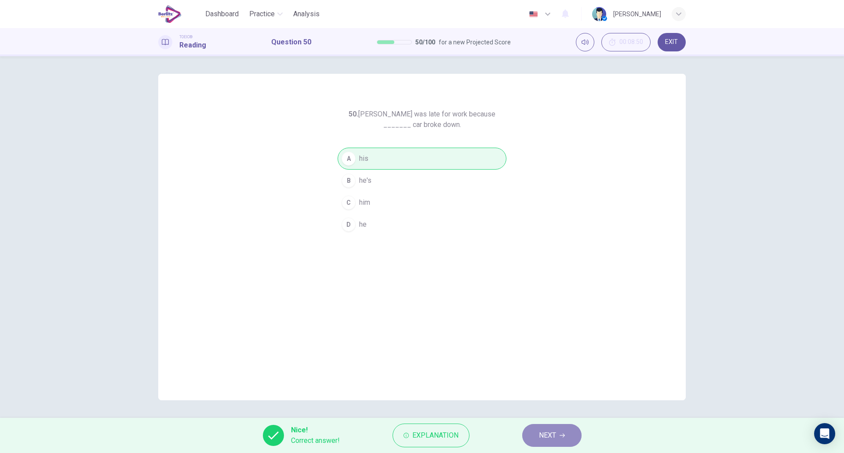
click at [558, 442] on button "NEXT" at bounding box center [552, 435] width 59 height 23
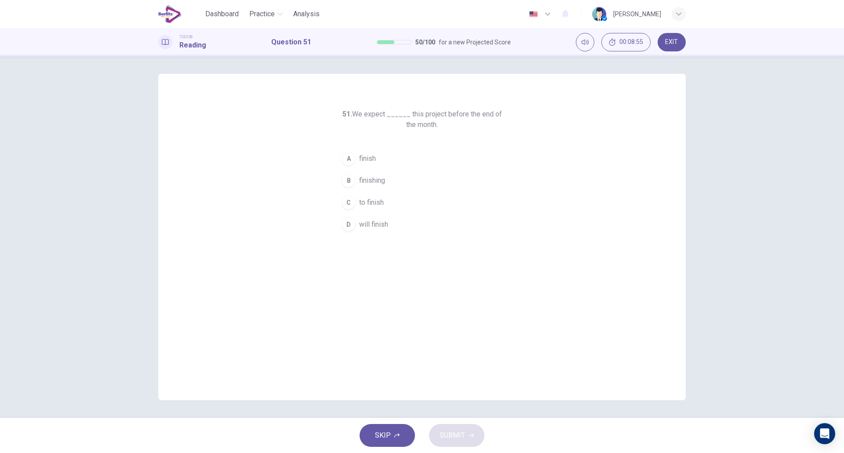
click at [381, 161] on button "A finish" at bounding box center [422, 159] width 169 height 22
click at [378, 209] on button "C to finish" at bounding box center [422, 203] width 169 height 22
click at [447, 435] on span "SUBMIT" at bounding box center [453, 436] width 26 height 12
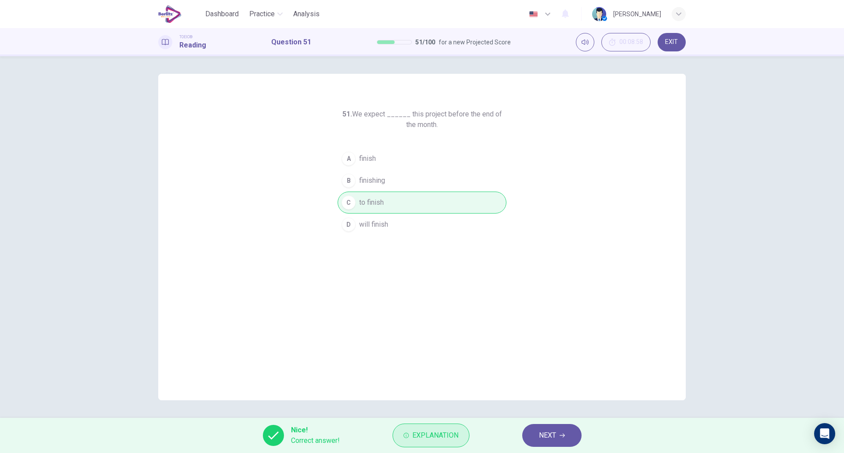
click at [437, 434] on span "Explanation" at bounding box center [436, 436] width 46 height 12
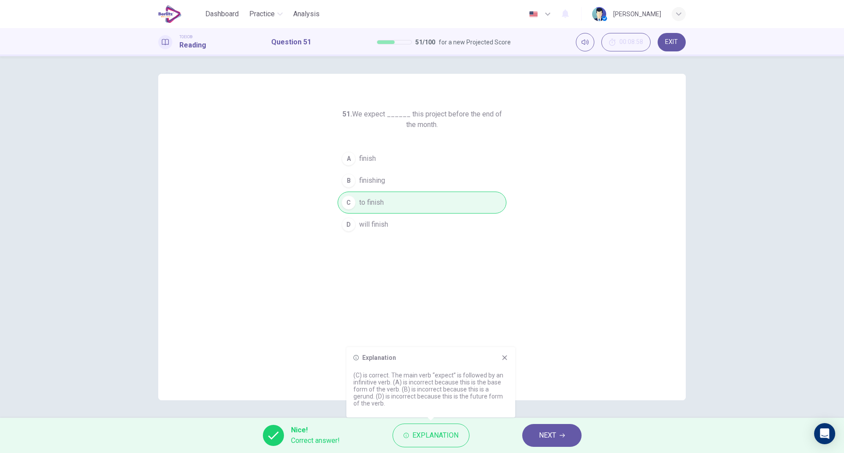
click at [510, 358] on div "Explanation (C) is correct. The main verb “expect” is followed by an infinitive…" at bounding box center [431, 382] width 169 height 70
click at [506, 358] on icon at bounding box center [504, 357] width 7 height 7
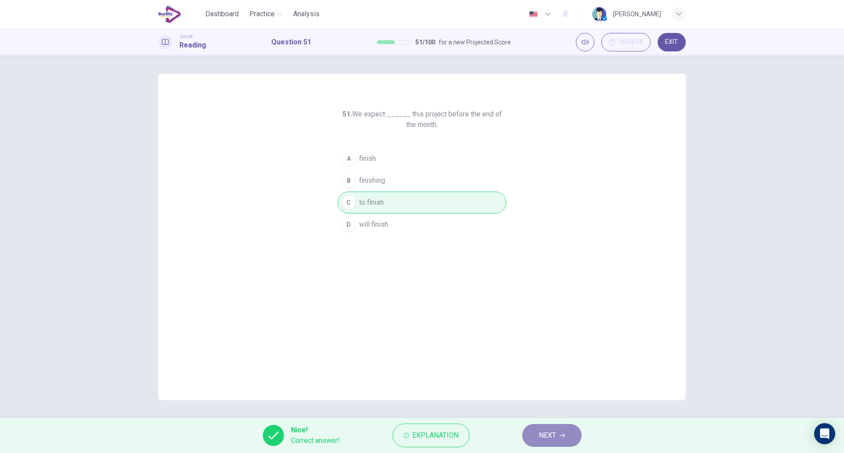
click at [544, 442] on button "NEXT" at bounding box center [552, 435] width 59 height 23
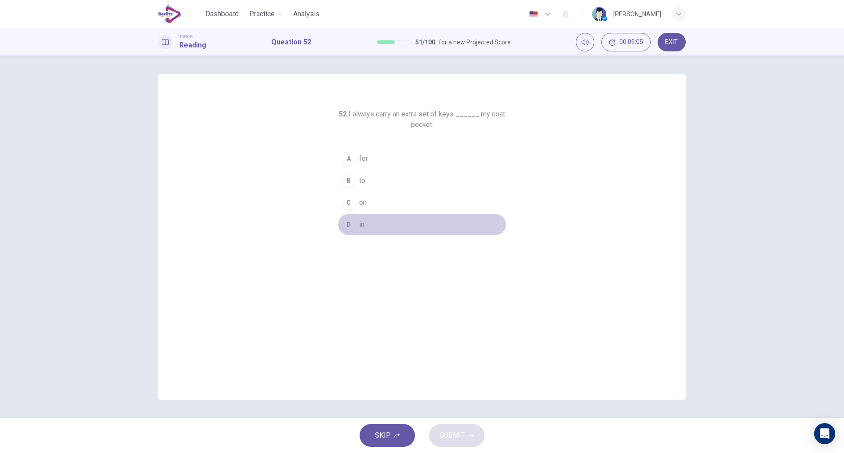
click at [366, 223] on button "D in" at bounding box center [422, 225] width 169 height 22
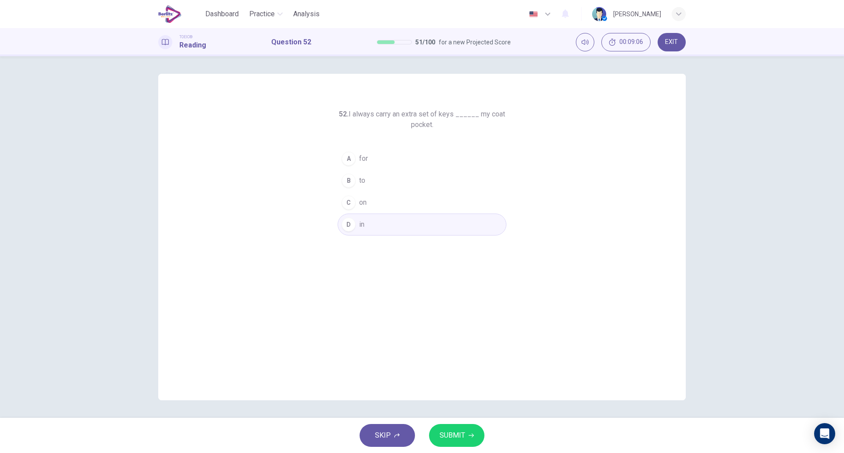
click at [449, 434] on span "SUBMIT" at bounding box center [453, 436] width 26 height 12
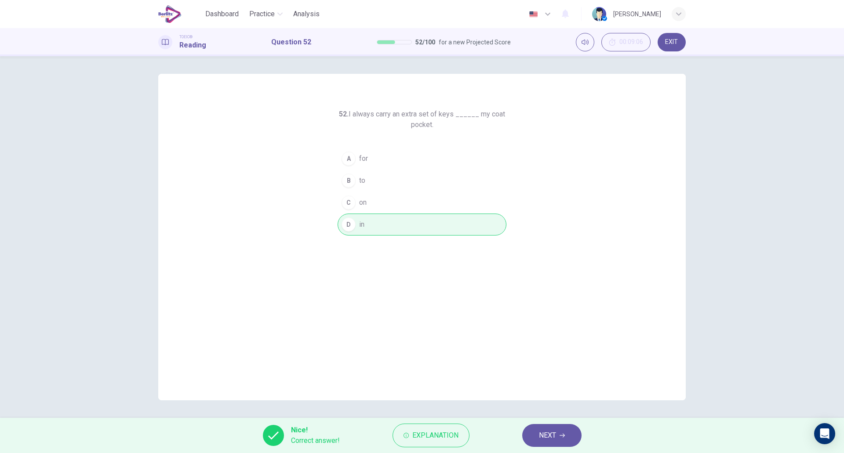
click at [545, 429] on button "NEXT" at bounding box center [552, 435] width 59 height 23
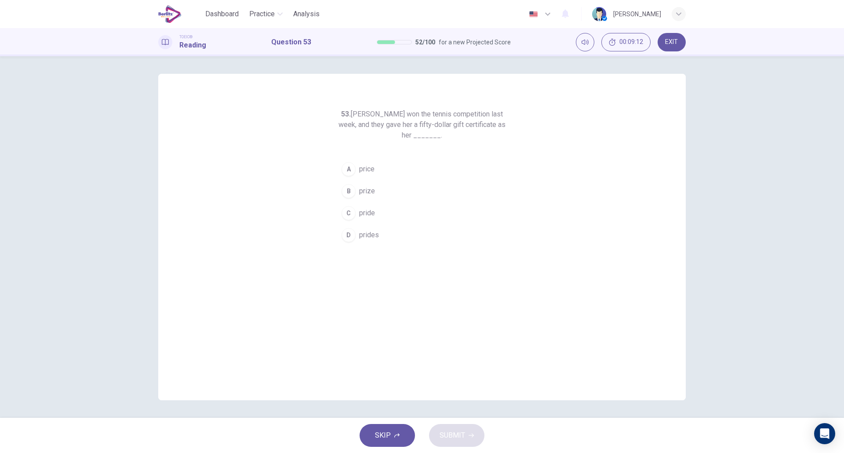
click at [390, 187] on button "B prize" at bounding box center [422, 191] width 169 height 22
click at [455, 427] on button "SUBMIT" at bounding box center [456, 435] width 55 height 23
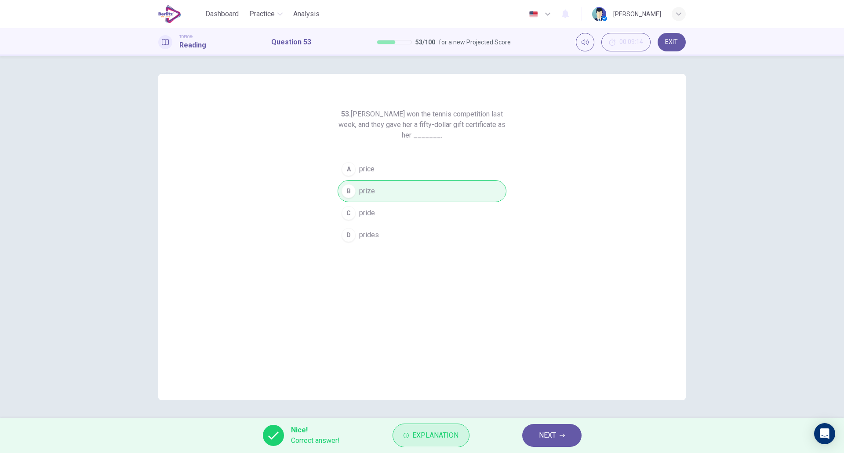
click at [440, 446] on button "Explanation" at bounding box center [431, 436] width 77 height 24
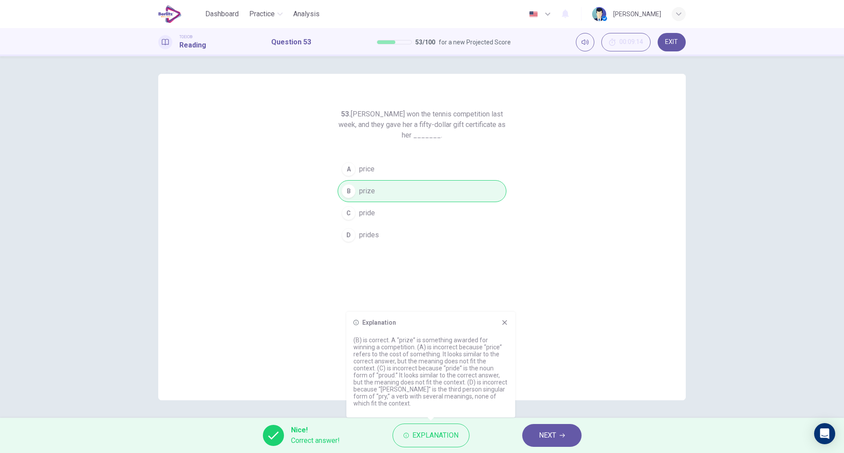
click at [509, 319] on div "Explanation (B) is correct. A “prize” is something awarded for winning a compet…" at bounding box center [431, 365] width 169 height 106
click at [506, 321] on icon at bounding box center [504, 322] width 7 height 7
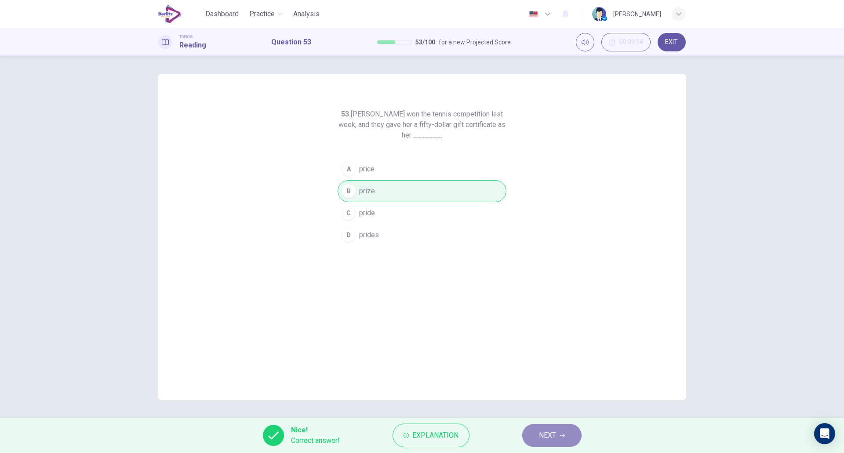
click at [538, 431] on button "NEXT" at bounding box center [552, 435] width 59 height 23
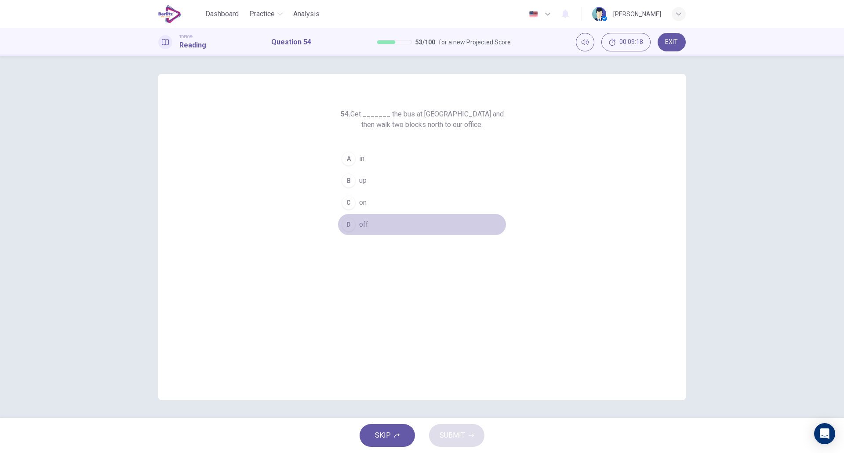
click at [372, 221] on button "D off" at bounding box center [422, 225] width 169 height 22
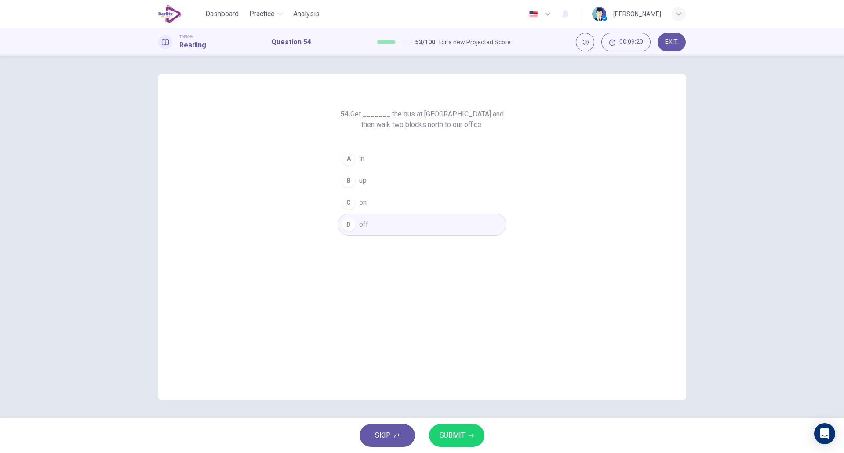
click at [454, 428] on button "SUBMIT" at bounding box center [456, 435] width 55 height 23
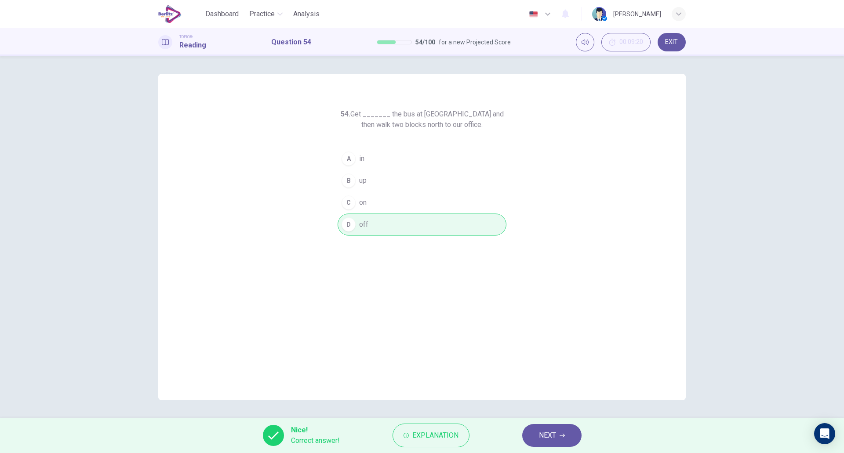
click at [512, 300] on div "54. Get _______ the bus at [GEOGRAPHIC_DATA] and then walk two blocks north to …" at bounding box center [422, 237] width 528 height 327
click at [559, 435] on button "NEXT" at bounding box center [552, 435] width 59 height 23
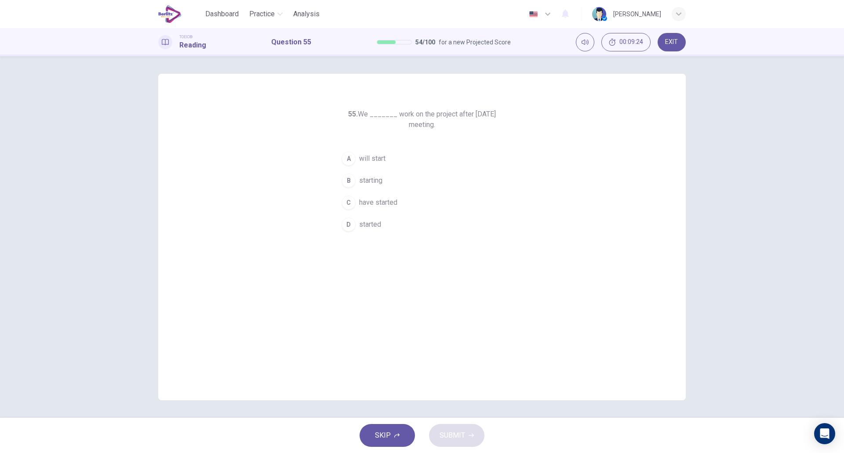
click at [422, 168] on button "A will start" at bounding box center [422, 159] width 169 height 22
click at [466, 441] on button "SUBMIT" at bounding box center [456, 435] width 55 height 23
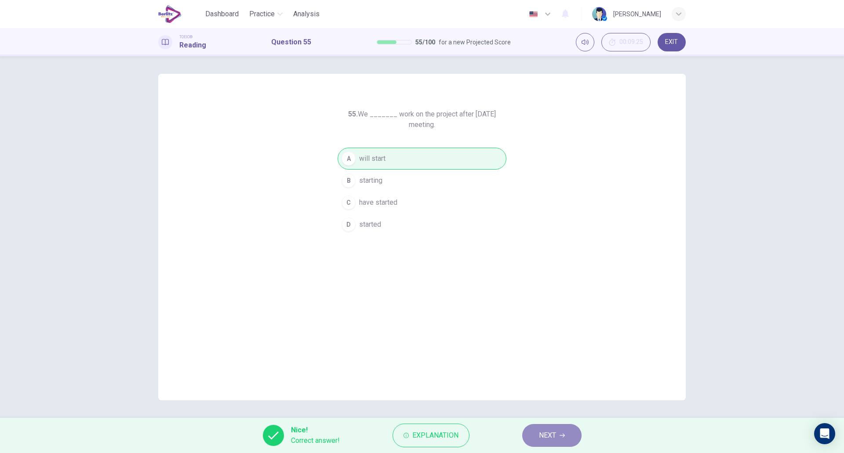
click at [535, 428] on button "NEXT" at bounding box center [552, 435] width 59 height 23
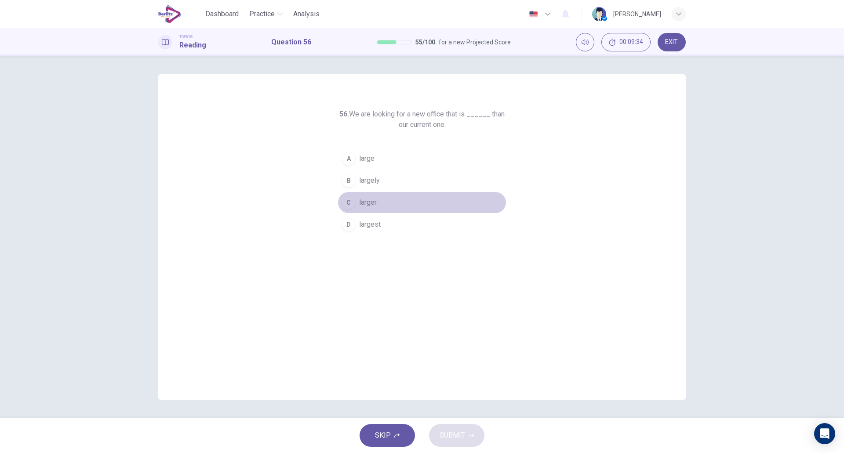
click at [378, 204] on button "C larger" at bounding box center [422, 203] width 169 height 22
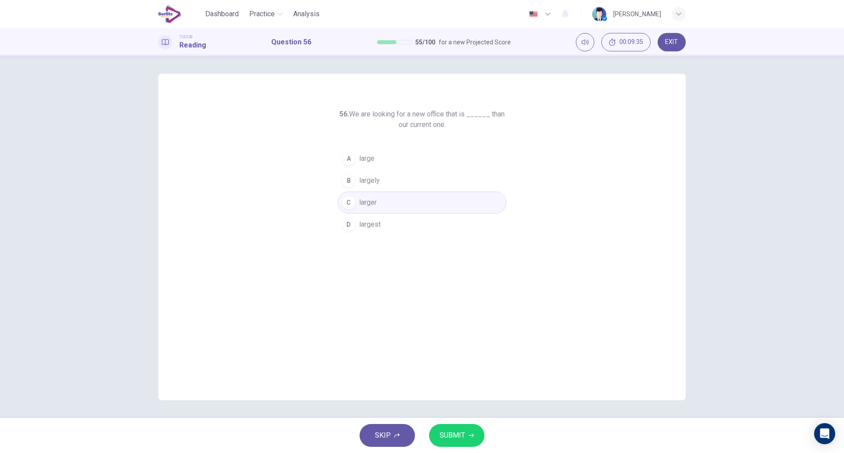
click at [457, 431] on span "SUBMIT" at bounding box center [453, 436] width 26 height 12
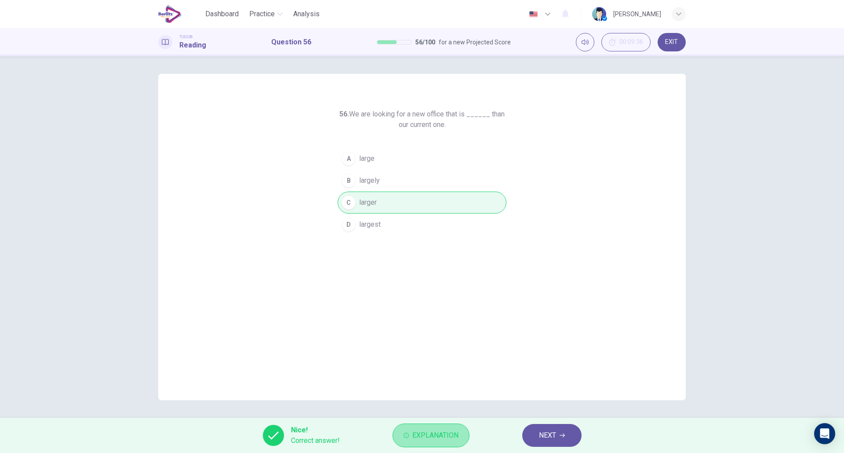
click at [444, 432] on span "Explanation" at bounding box center [436, 436] width 46 height 12
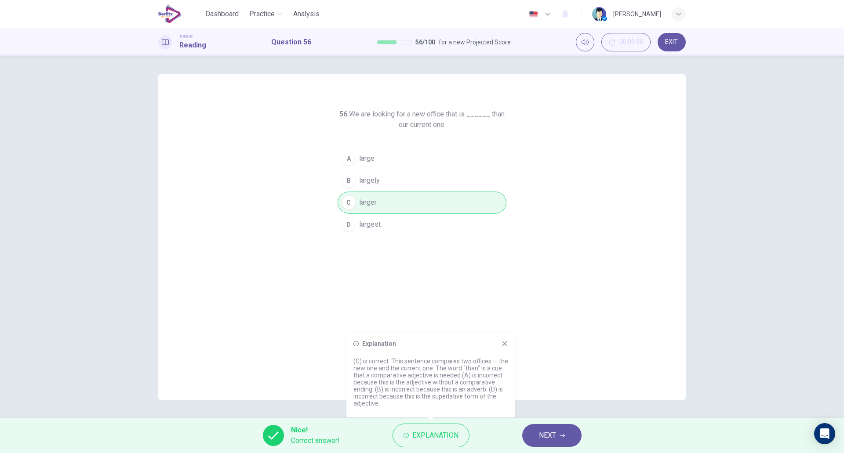
click at [507, 343] on icon at bounding box center [505, 344] width 5 height 5
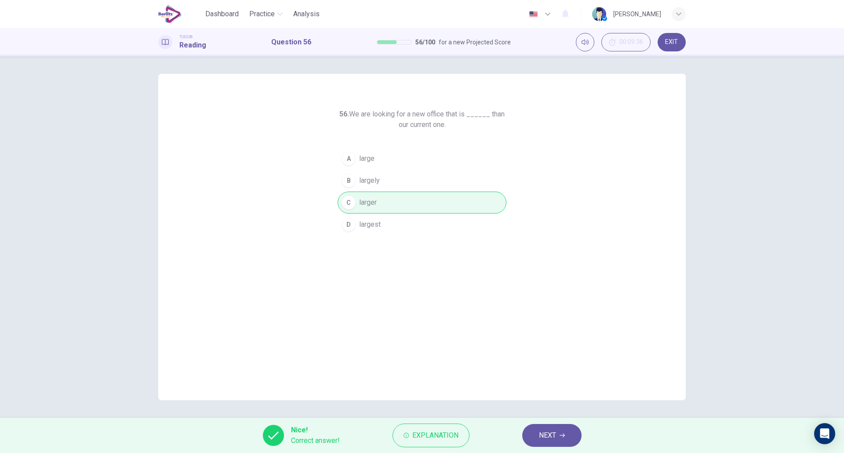
click at [544, 433] on span "NEXT" at bounding box center [547, 436] width 17 height 12
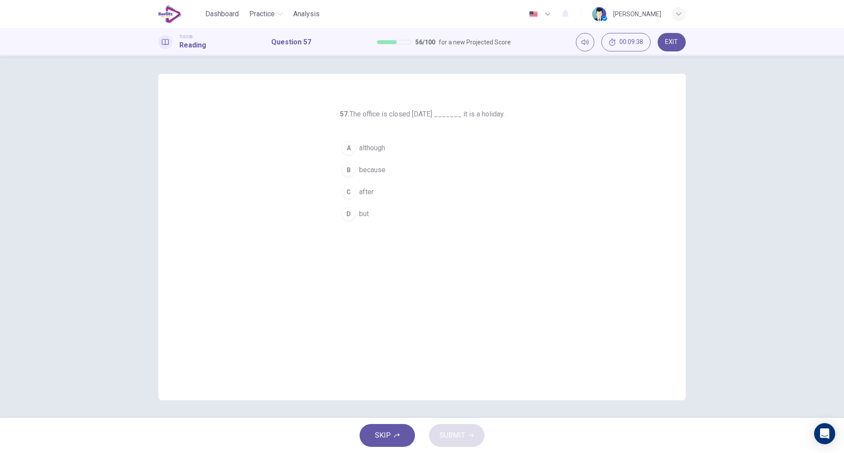
click at [512, 194] on div "57. The office is closed [DATE] _______ it is a holiday. A although B because C…" at bounding box center [422, 237] width 528 height 327
click at [405, 176] on button "B because" at bounding box center [422, 170] width 169 height 22
click at [458, 440] on span "SUBMIT" at bounding box center [453, 436] width 26 height 12
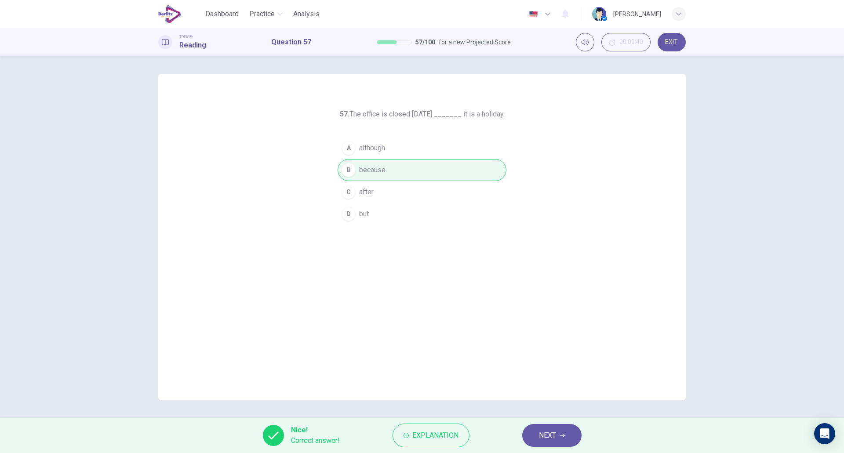
click at [543, 430] on span "NEXT" at bounding box center [547, 436] width 17 height 12
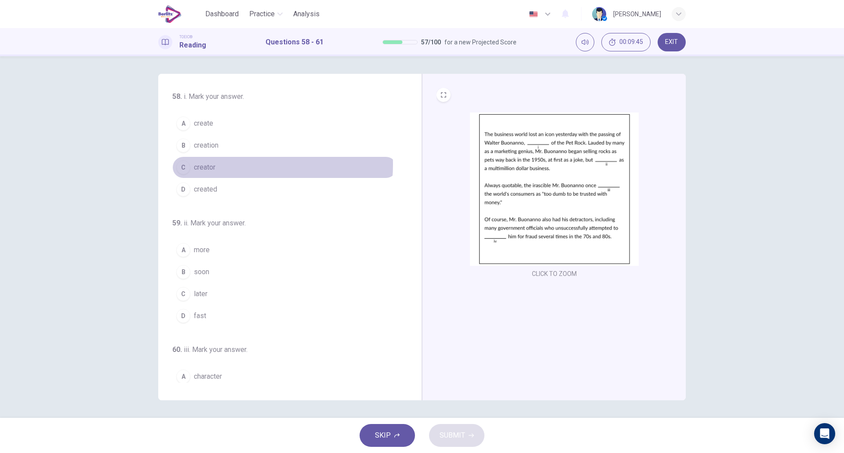
click at [216, 164] on span "creator" at bounding box center [205, 167] width 22 height 11
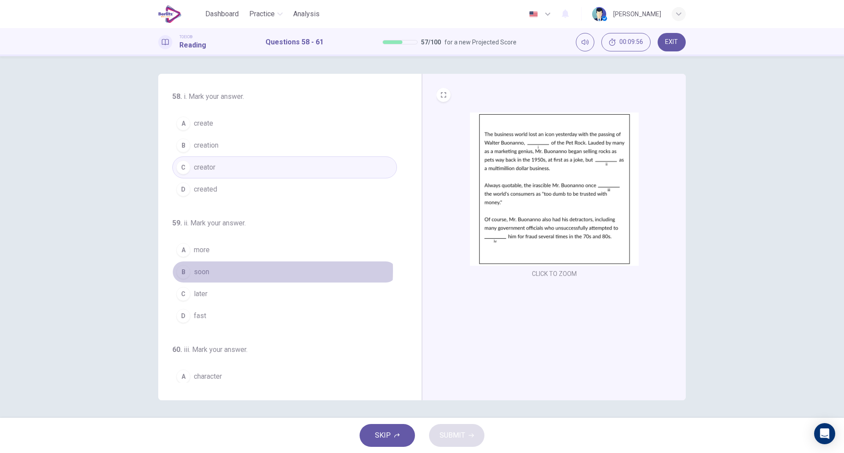
click at [223, 271] on button "B soon" at bounding box center [284, 272] width 225 height 22
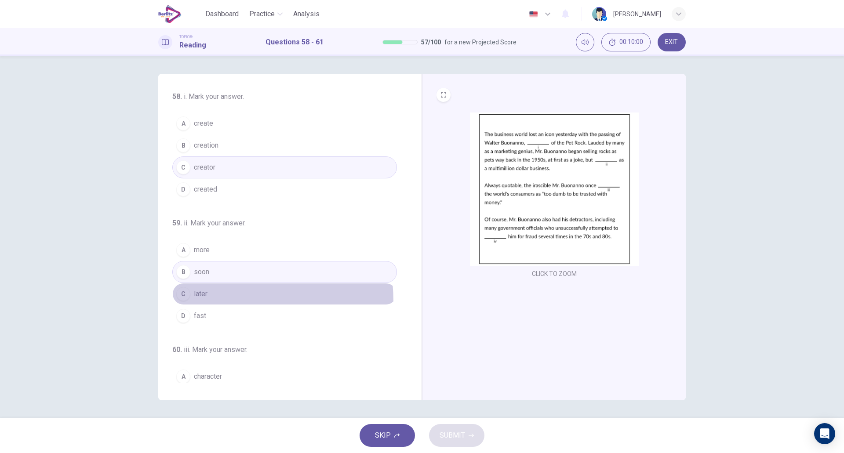
click at [220, 301] on button "C later" at bounding box center [284, 294] width 225 height 22
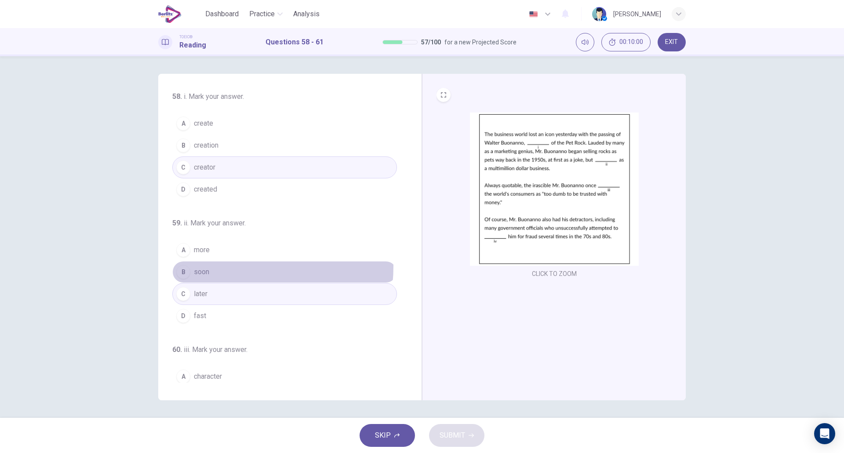
click at [221, 267] on button "B soon" at bounding box center [284, 272] width 225 height 22
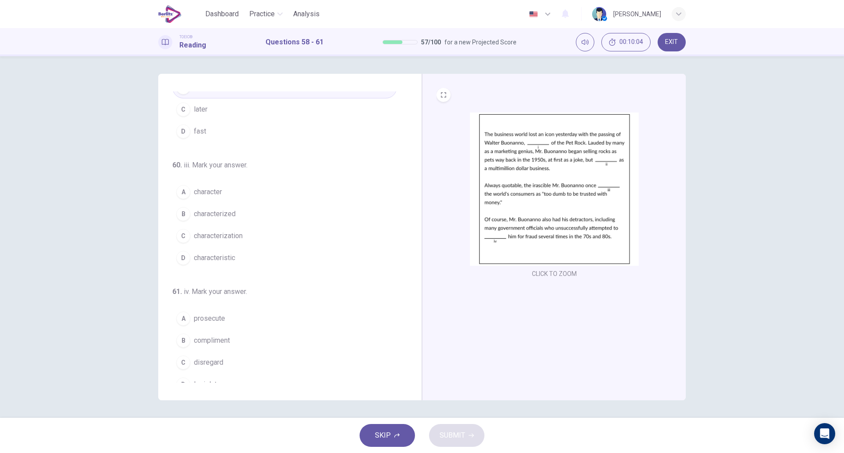
scroll to position [191, 0]
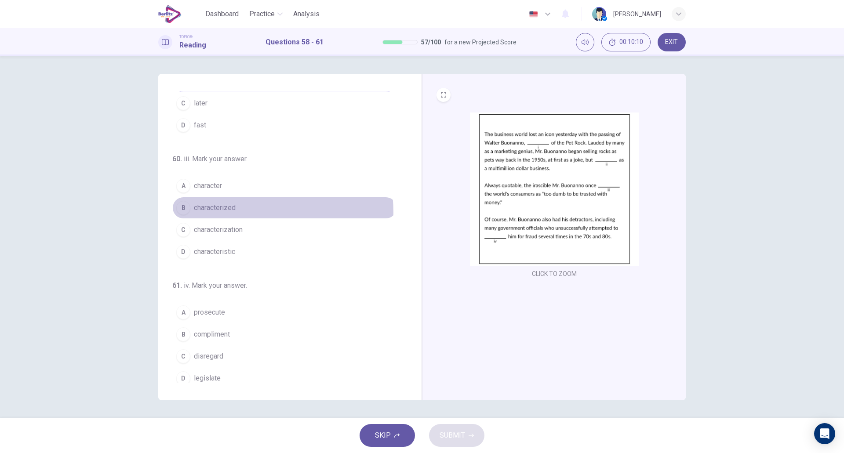
click at [238, 212] on button "B characterized" at bounding box center [284, 208] width 225 height 22
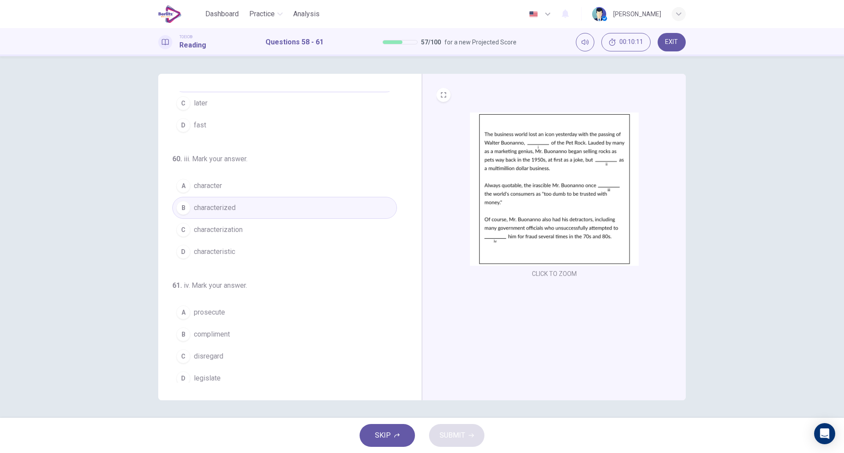
scroll to position [197, 0]
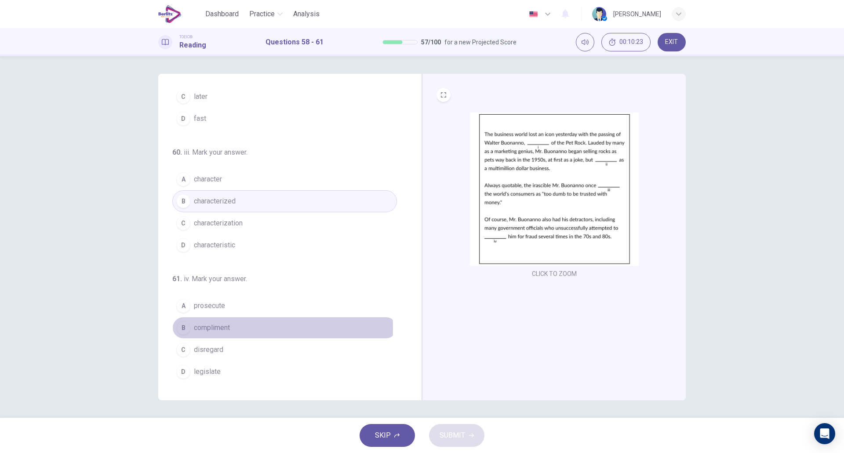
click at [222, 329] on span "compliment" at bounding box center [212, 328] width 36 height 11
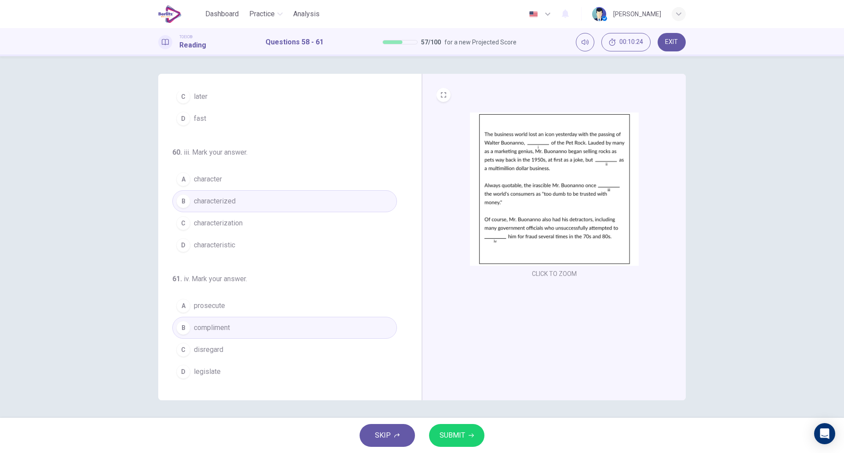
click at [446, 435] on span "SUBMIT" at bounding box center [453, 436] width 26 height 12
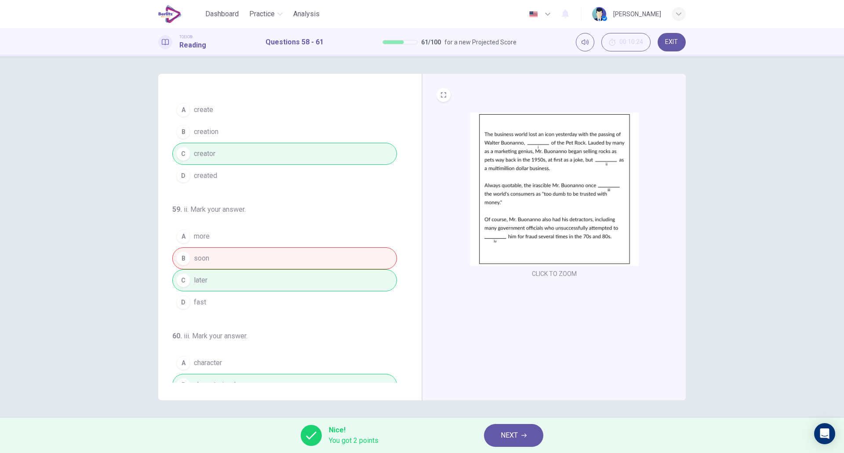
scroll to position [0, 0]
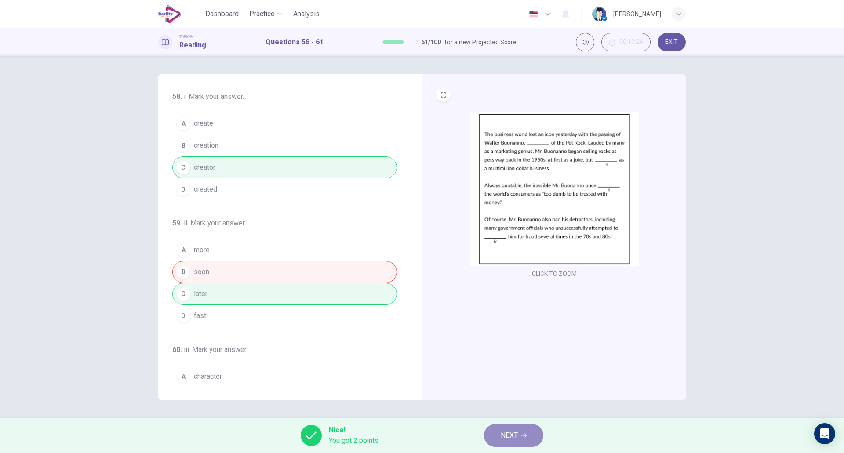
click at [533, 435] on button "NEXT" at bounding box center [513, 435] width 59 height 23
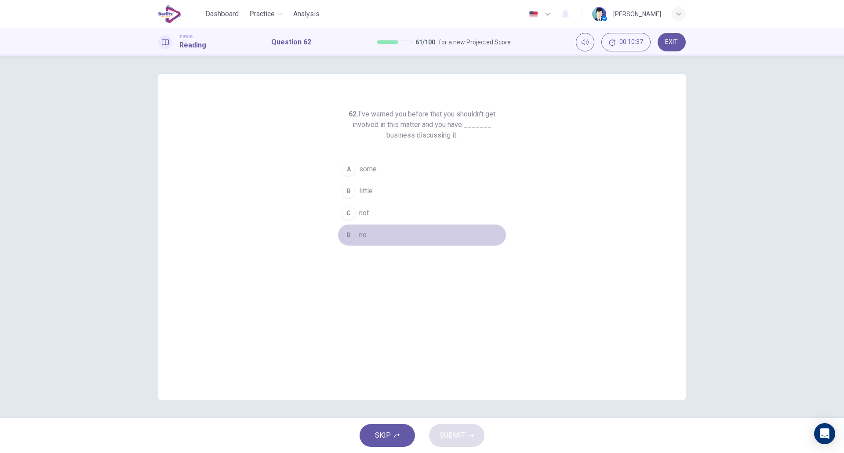
click at [373, 237] on button "D no" at bounding box center [422, 235] width 169 height 22
click at [380, 221] on button "C not" at bounding box center [422, 213] width 169 height 22
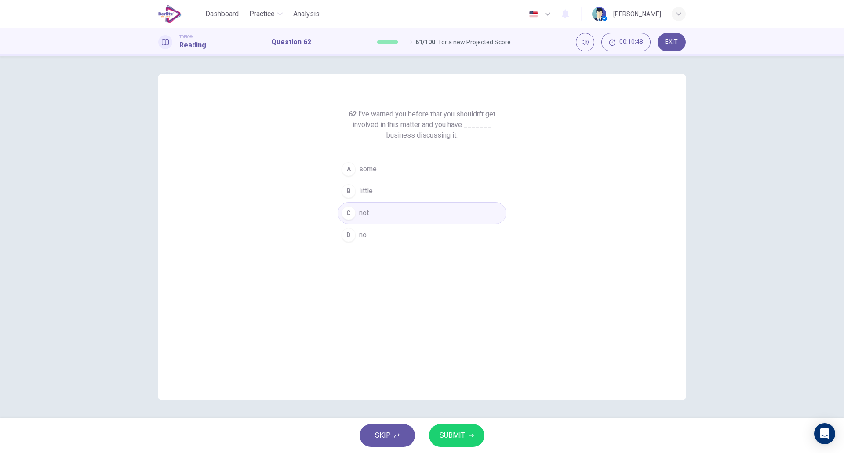
click at [455, 435] on span "SUBMIT" at bounding box center [453, 436] width 26 height 12
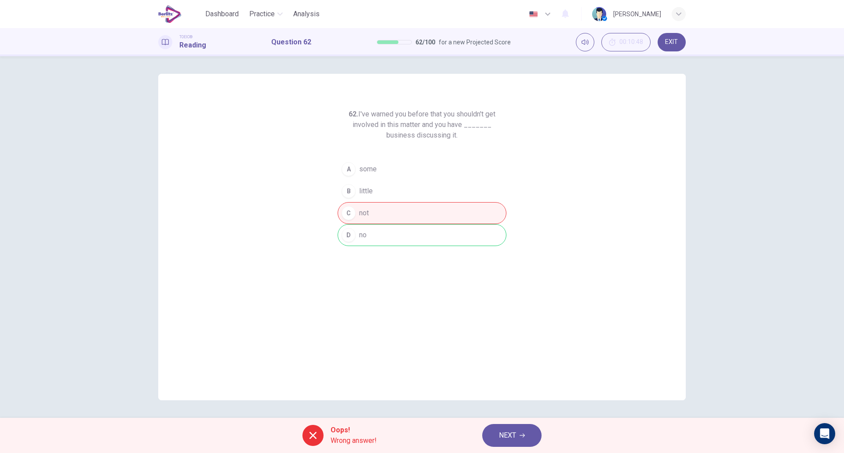
click at [503, 349] on div "62. I've warned you before that you shouldn't get involved in this matter and y…" at bounding box center [422, 237] width 528 height 327
click at [504, 431] on span "NEXT" at bounding box center [507, 436] width 17 height 12
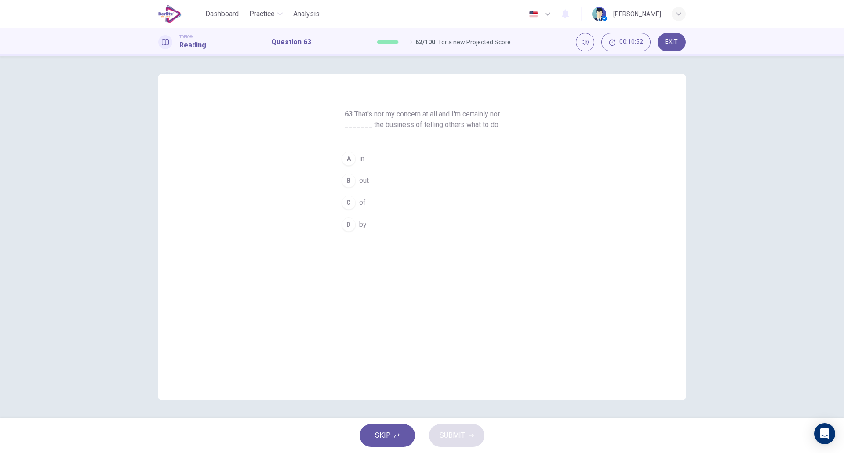
click at [482, 269] on div "63. That's not my concern at all and I'm certainly not _______ the business of …" at bounding box center [422, 237] width 528 height 327
click at [380, 188] on button "B out" at bounding box center [422, 181] width 169 height 22
click at [453, 438] on span "SUBMIT" at bounding box center [453, 436] width 26 height 12
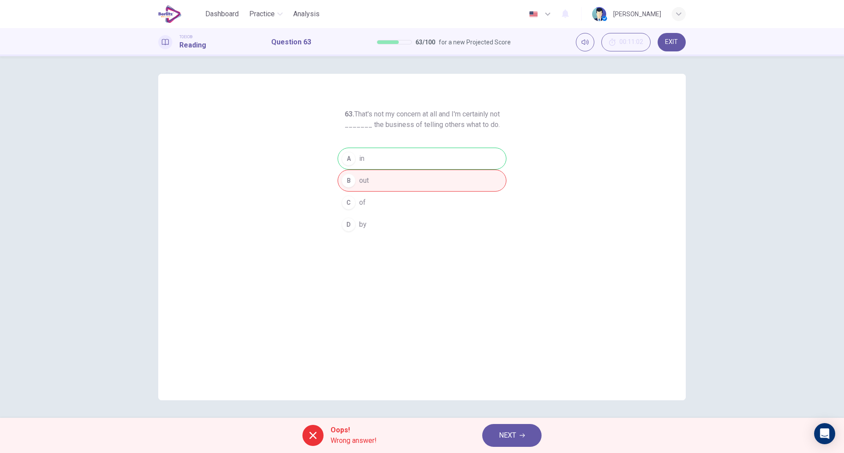
click at [503, 439] on span "NEXT" at bounding box center [507, 436] width 17 height 12
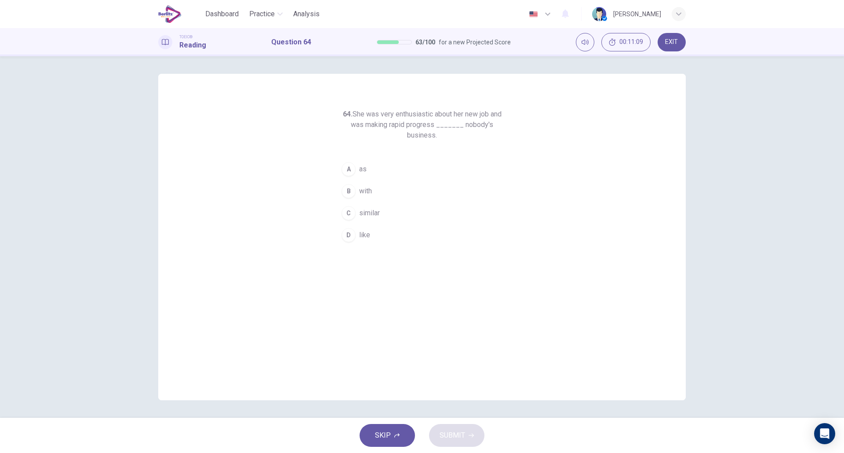
click at [382, 233] on button "D like" at bounding box center [422, 235] width 169 height 22
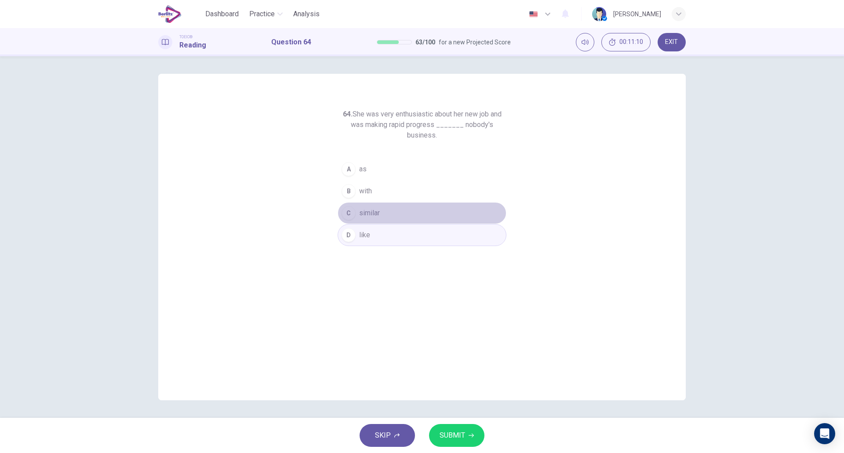
click at [376, 217] on span "similar" at bounding box center [369, 213] width 21 height 11
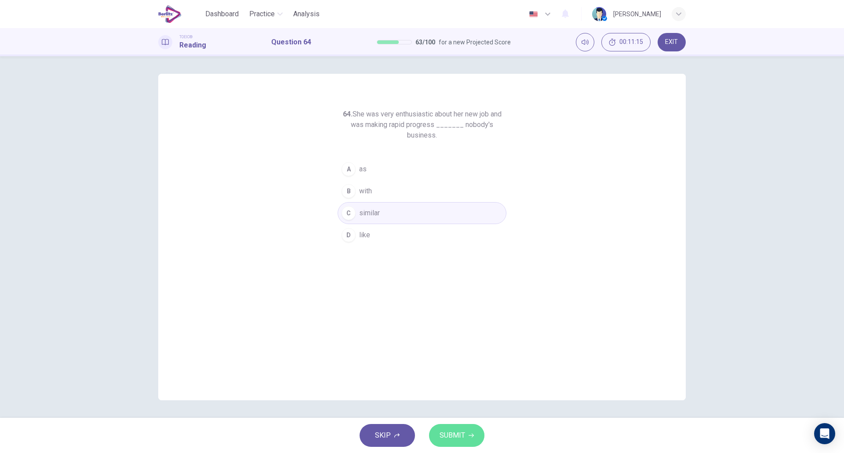
click at [452, 439] on span "SUBMIT" at bounding box center [453, 436] width 26 height 12
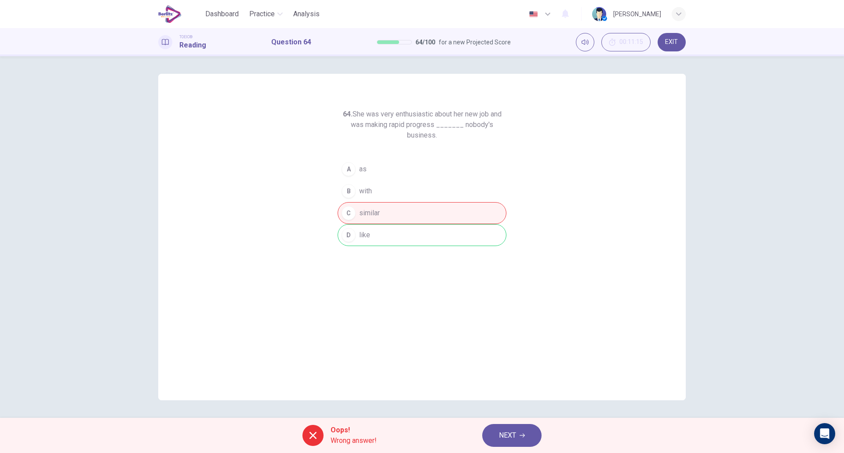
click at [488, 435] on button "NEXT" at bounding box center [511, 435] width 59 height 23
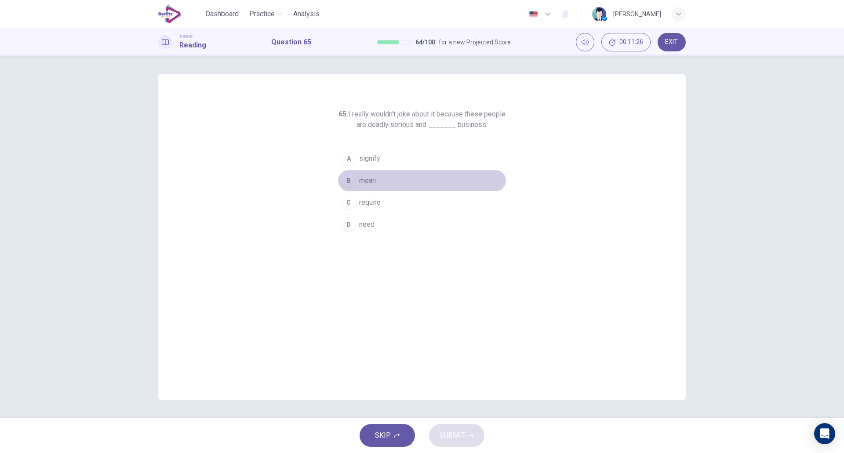
click at [366, 180] on span "mean" at bounding box center [367, 180] width 17 height 11
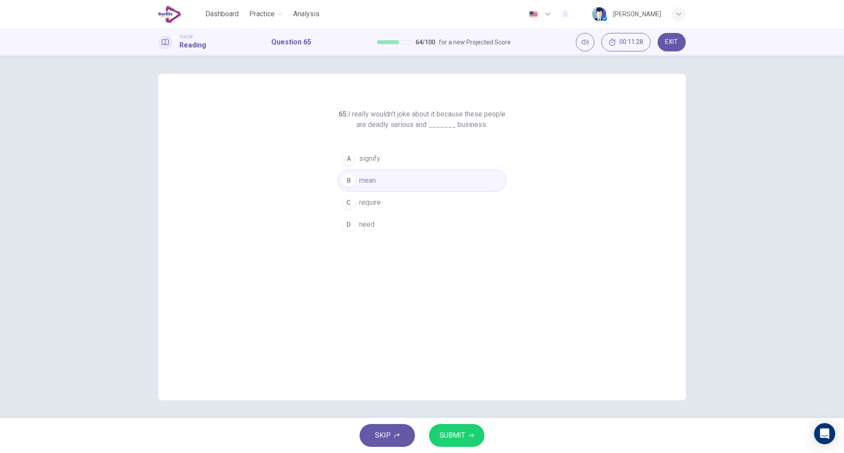
click at [473, 238] on div "65. I really wouldn't joke about it because these people are deadly serious and…" at bounding box center [422, 237] width 528 height 327
click at [457, 431] on span "SUBMIT" at bounding box center [453, 436] width 26 height 12
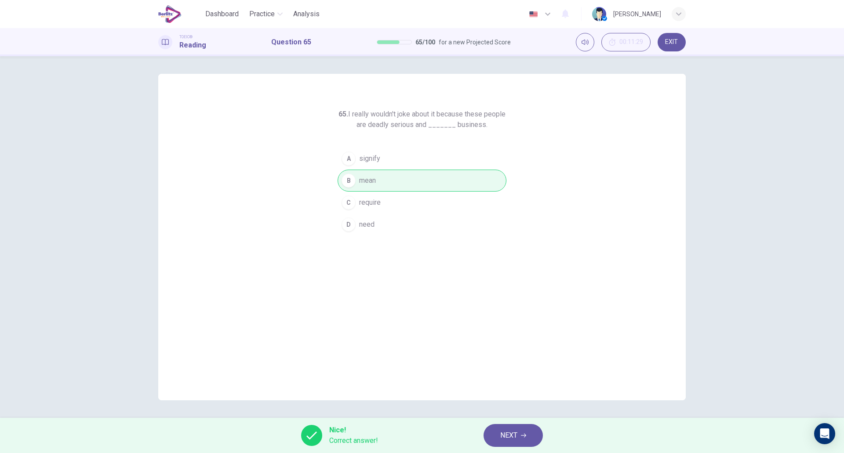
click at [504, 442] on span "NEXT" at bounding box center [509, 436] width 17 height 12
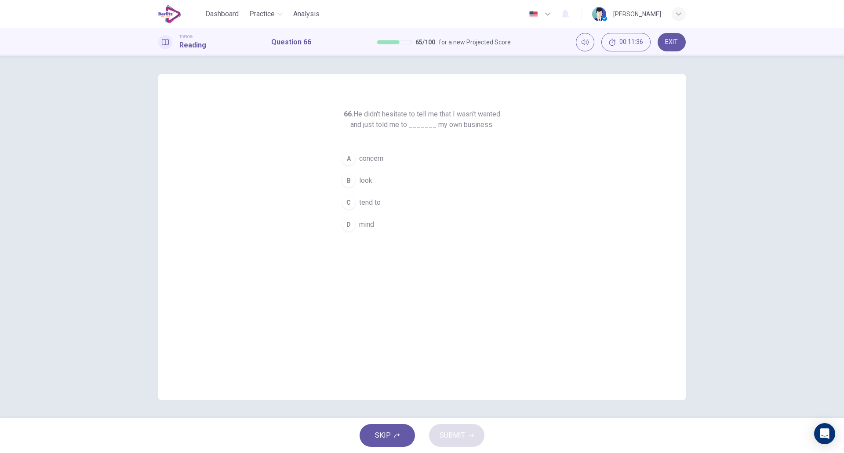
click at [379, 166] on button "A concern" at bounding box center [422, 159] width 169 height 22
click at [468, 430] on button "SUBMIT" at bounding box center [456, 435] width 55 height 23
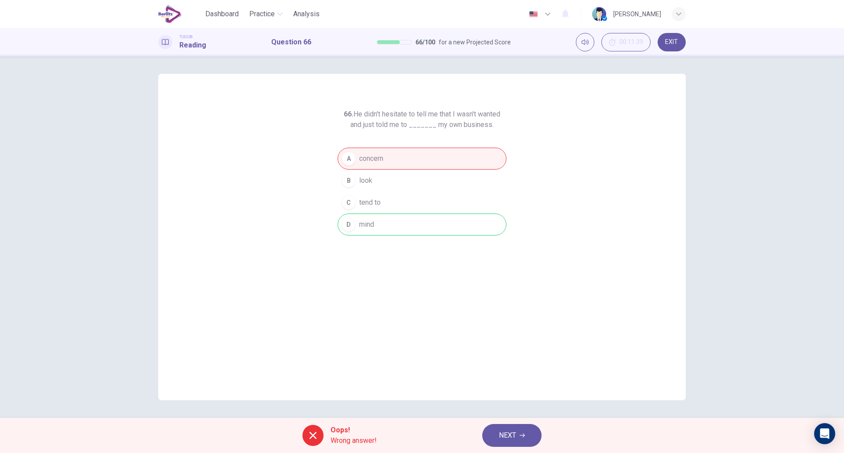
click at [514, 423] on div "Oops! Wrong answer! NEXT" at bounding box center [422, 435] width 844 height 35
click at [502, 432] on span "NEXT" at bounding box center [507, 436] width 17 height 12
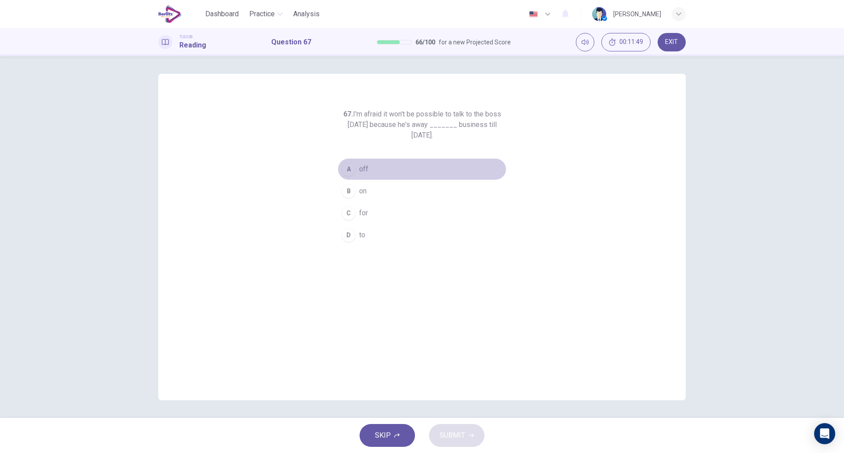
click at [366, 180] on button "A off" at bounding box center [422, 169] width 169 height 22
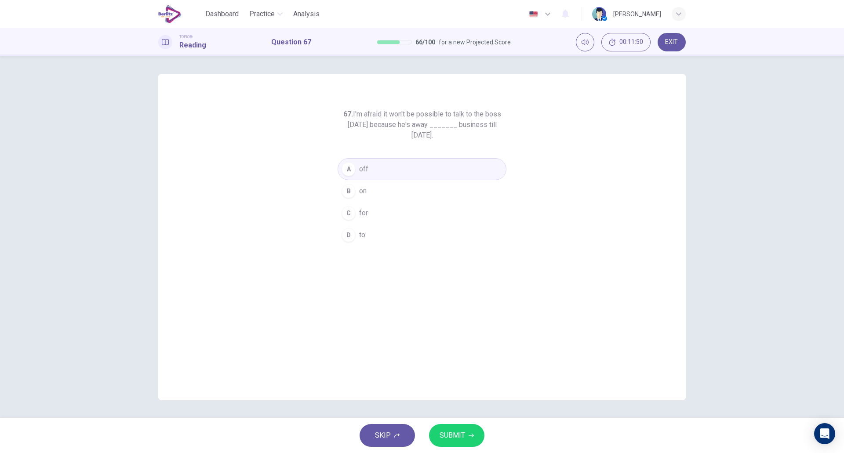
click at [450, 448] on div "SKIP SUBMIT" at bounding box center [422, 435] width 844 height 35
click at [449, 439] on span "SUBMIT" at bounding box center [453, 436] width 26 height 12
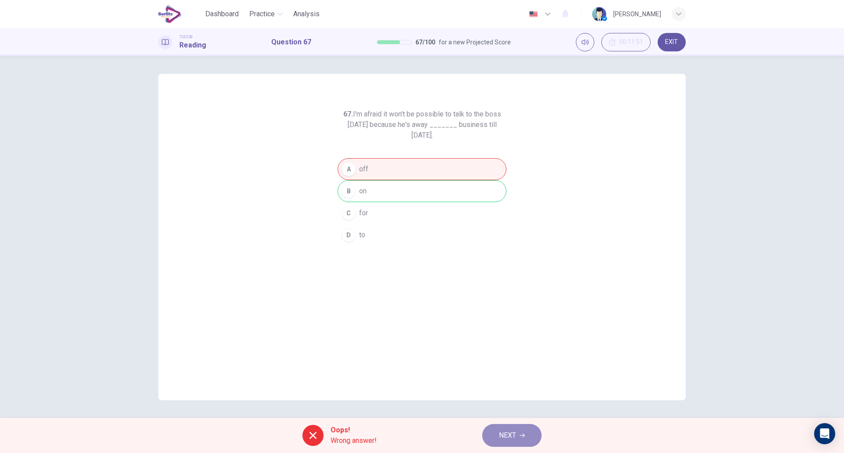
click at [505, 425] on button "NEXT" at bounding box center [511, 435] width 59 height 23
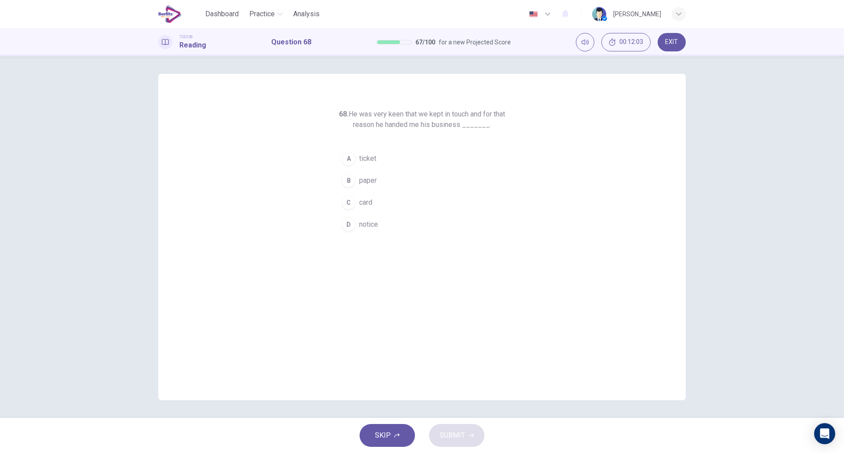
click at [375, 204] on button "C card" at bounding box center [422, 203] width 169 height 22
click at [454, 438] on span "SUBMIT" at bounding box center [453, 436] width 26 height 12
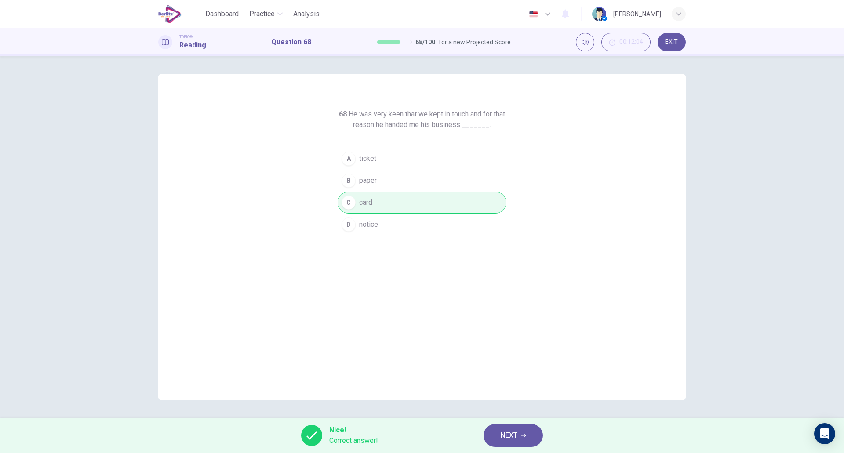
click at [507, 435] on span "NEXT" at bounding box center [509, 436] width 17 height 12
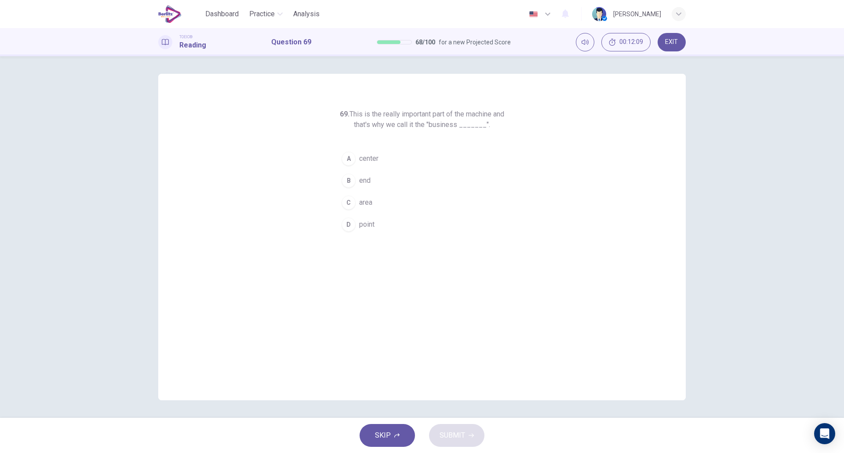
click at [387, 186] on button "B end" at bounding box center [422, 181] width 169 height 22
click at [379, 175] on button "B end" at bounding box center [422, 181] width 169 height 22
click at [380, 163] on button "A center" at bounding box center [422, 159] width 169 height 22
click at [456, 436] on span "SUBMIT" at bounding box center [453, 436] width 26 height 12
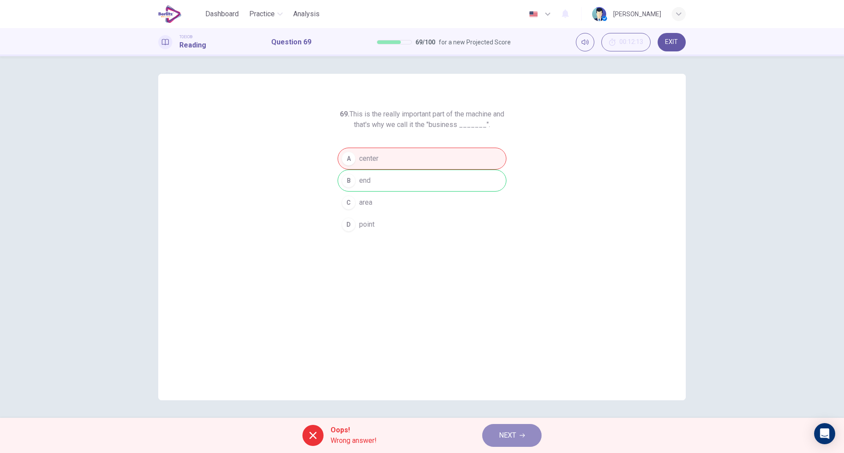
click at [503, 438] on span "NEXT" at bounding box center [507, 436] width 17 height 12
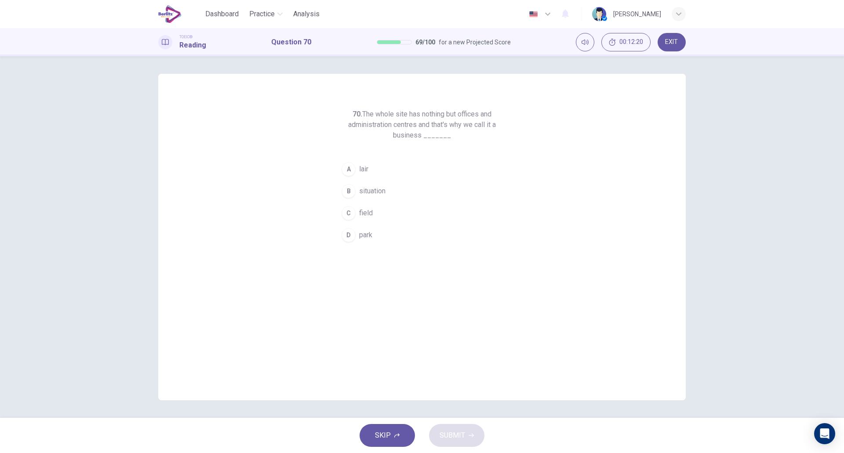
click at [393, 228] on button "D park" at bounding box center [422, 235] width 169 height 22
click at [464, 432] on span "SUBMIT" at bounding box center [453, 436] width 26 height 12
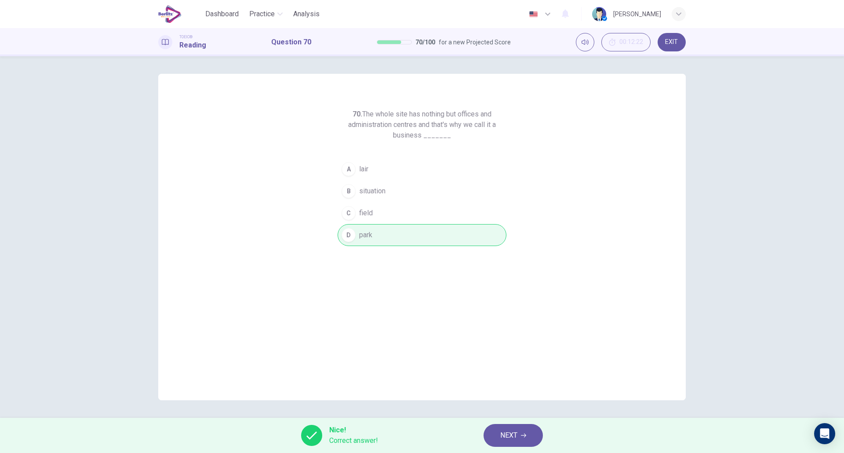
click at [512, 441] on span "NEXT" at bounding box center [509, 436] width 17 height 12
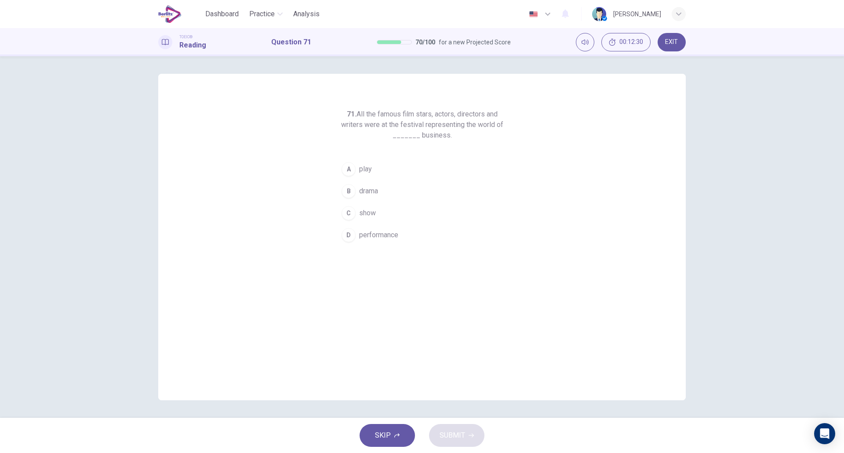
click at [398, 238] on span "performance" at bounding box center [378, 235] width 39 height 11
click at [375, 219] on button "C show" at bounding box center [422, 213] width 169 height 22
click at [451, 435] on span "SUBMIT" at bounding box center [453, 436] width 26 height 12
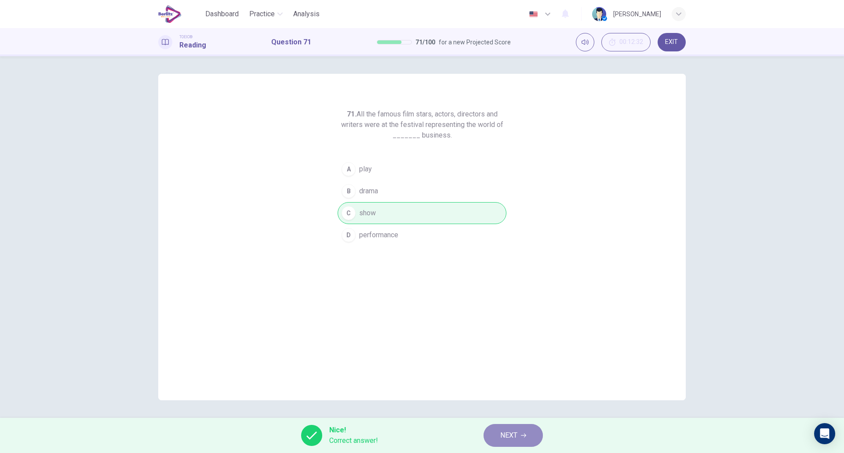
click at [513, 437] on span "NEXT" at bounding box center [509, 436] width 17 height 12
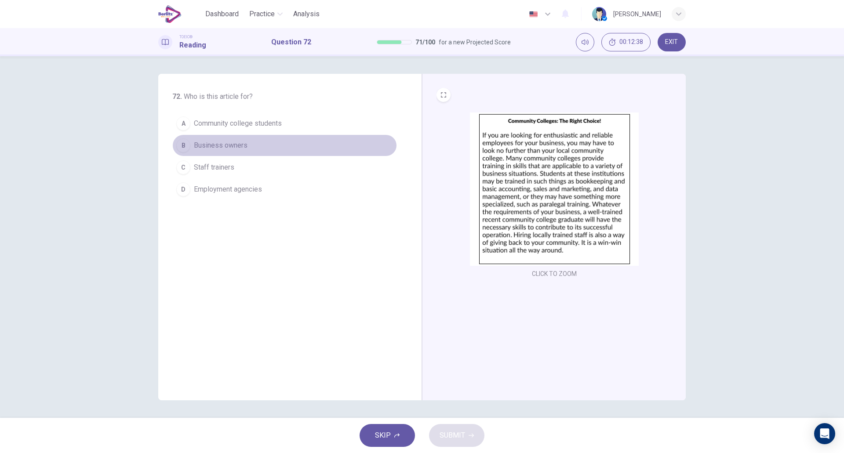
click at [201, 144] on span "Business owners" at bounding box center [221, 145] width 54 height 11
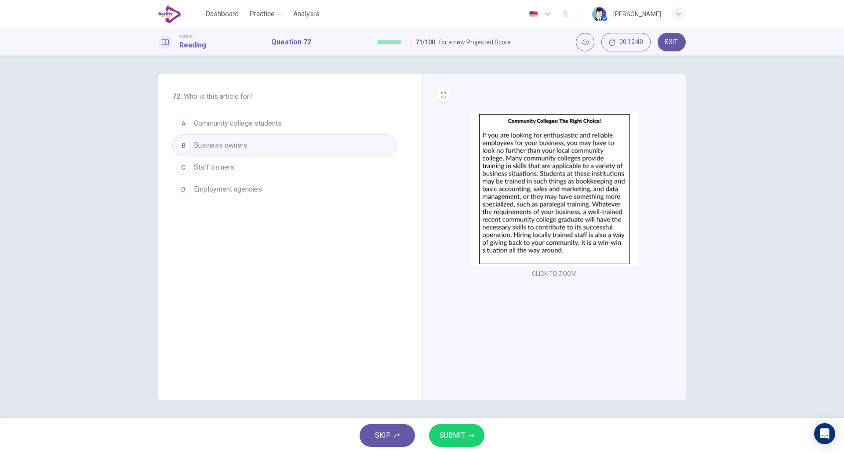
click at [443, 438] on span "SUBMIT" at bounding box center [453, 436] width 26 height 12
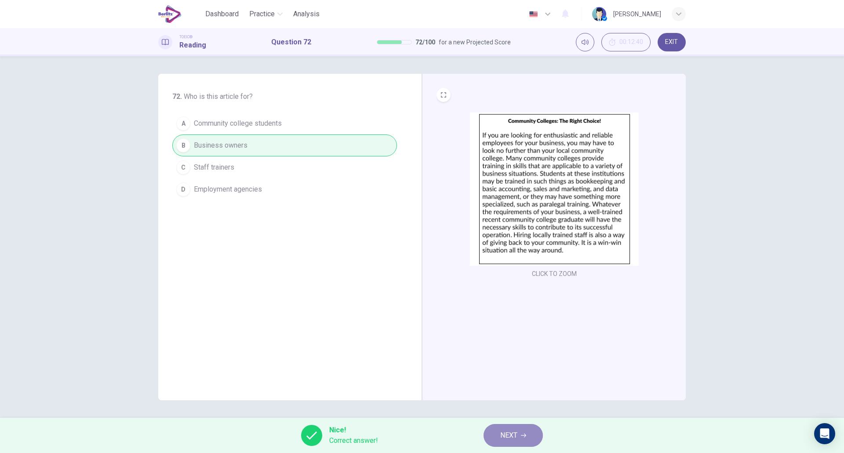
click at [519, 437] on button "NEXT" at bounding box center [513, 435] width 59 height 23
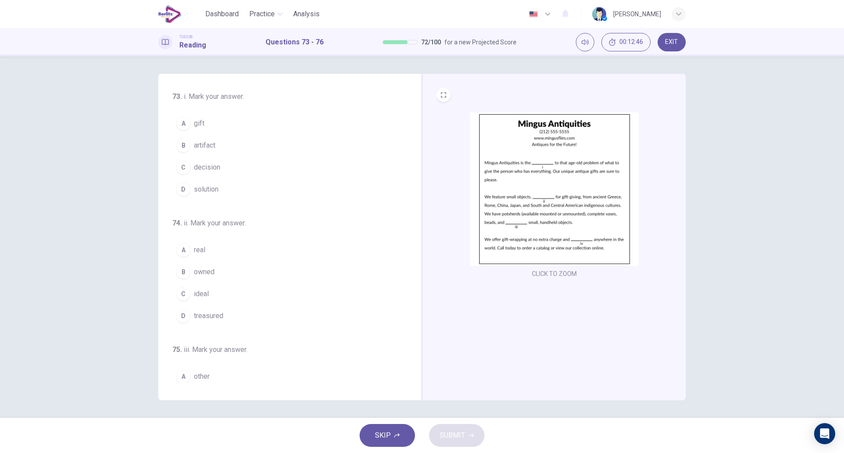
click at [246, 189] on button "D solution" at bounding box center [284, 190] width 225 height 22
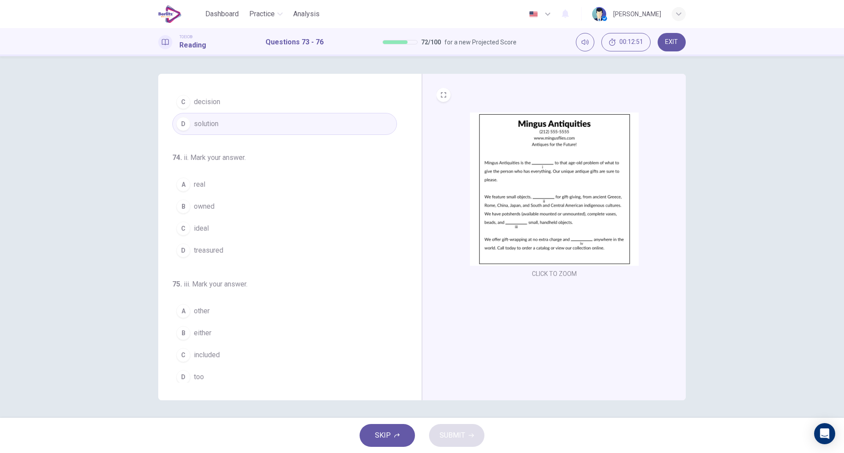
scroll to position [66, 0]
click at [258, 232] on button "C ideal" at bounding box center [284, 228] width 225 height 22
click at [238, 254] on button "C included" at bounding box center [284, 253] width 225 height 22
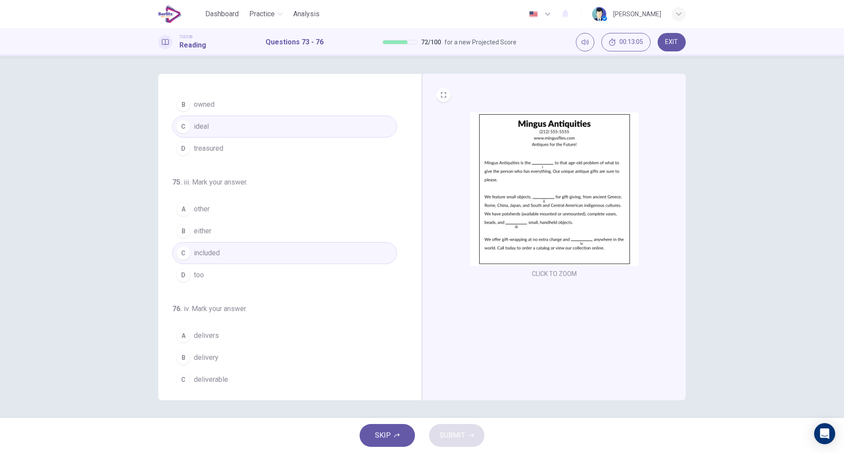
scroll to position [197, 0]
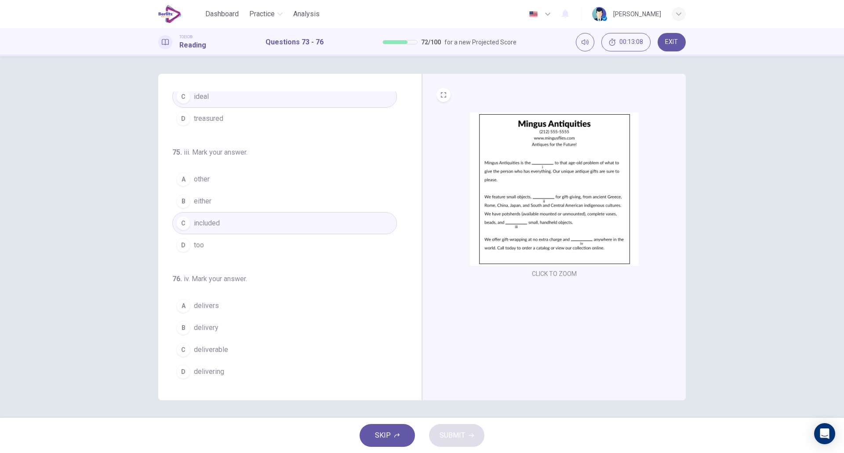
click at [236, 320] on button "B delivery" at bounding box center [284, 328] width 225 height 22
click at [453, 437] on span "SUBMIT" at bounding box center [453, 436] width 26 height 12
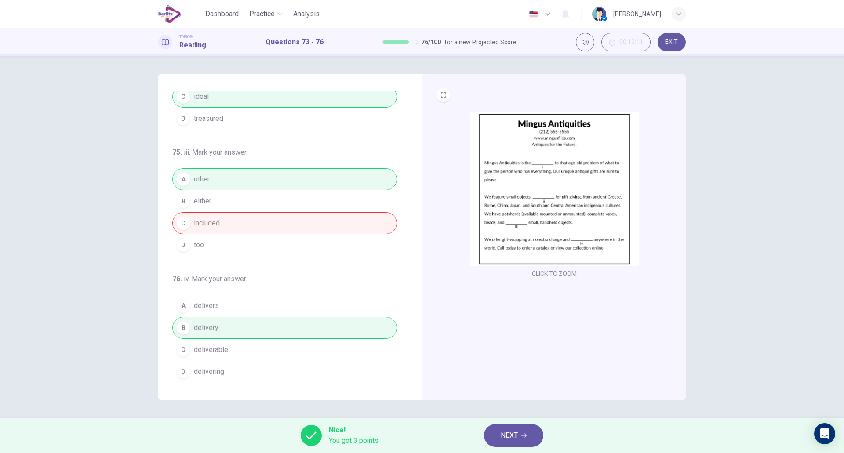
click at [497, 420] on div "Nice! You got 3 points NEXT" at bounding box center [422, 435] width 844 height 35
click at [513, 440] on span "NEXT" at bounding box center [509, 436] width 17 height 12
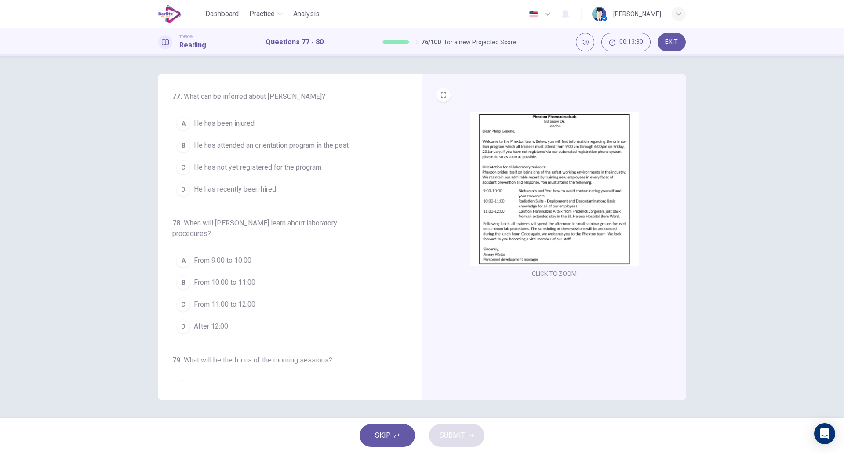
click at [275, 190] on span "He has recently been hired" at bounding box center [235, 189] width 82 height 11
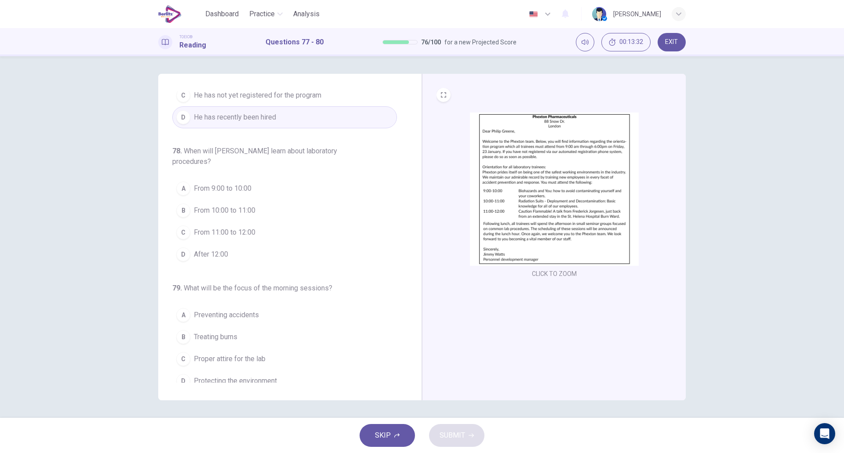
scroll to position [74, 0]
click at [237, 246] on button "D After 12:00" at bounding box center [284, 252] width 225 height 22
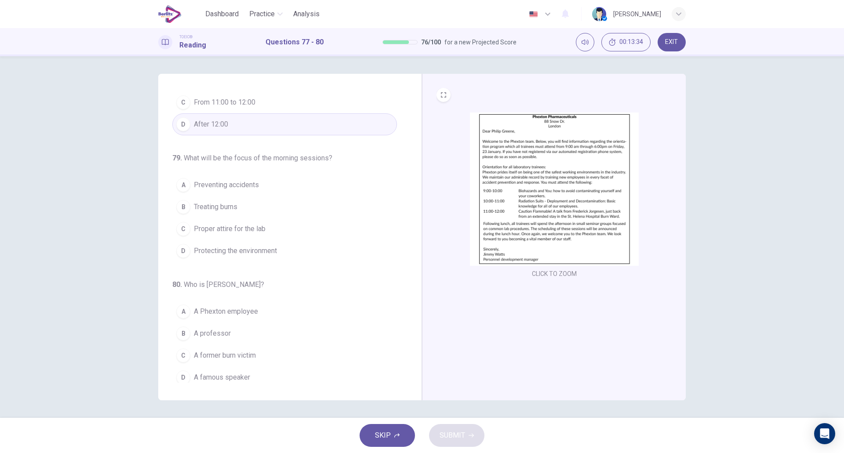
scroll to position [208, 0]
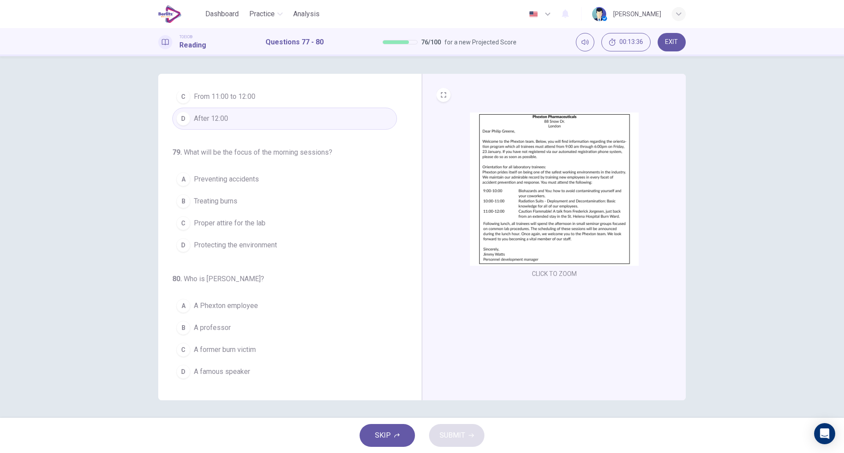
click at [253, 186] on button "A Preventing accidents" at bounding box center [284, 179] width 225 height 22
click at [244, 359] on button "C A former burn victim" at bounding box center [284, 350] width 225 height 22
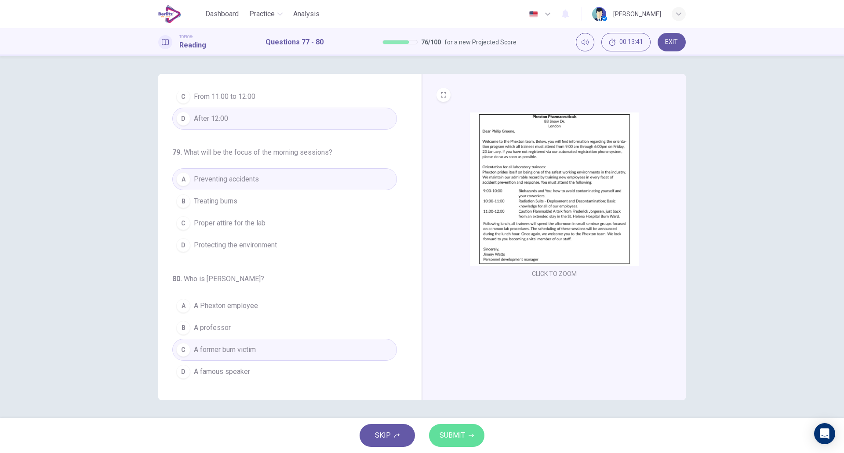
click at [460, 445] on button "SUBMIT" at bounding box center [456, 435] width 55 height 23
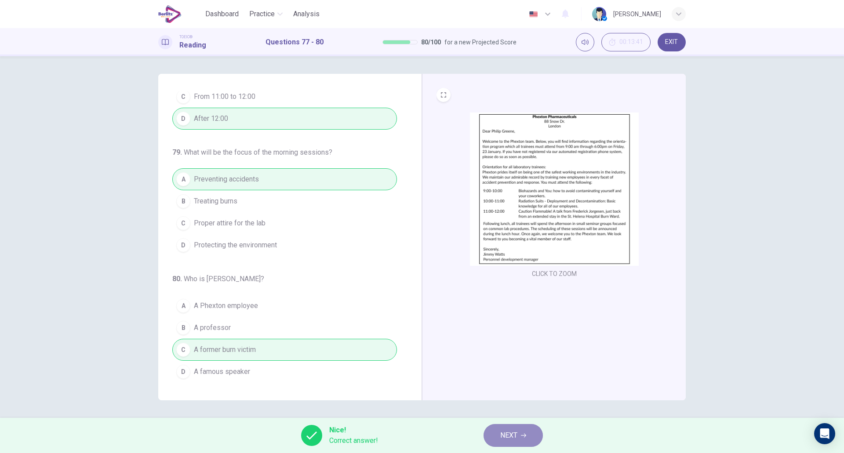
click at [498, 435] on button "NEXT" at bounding box center [513, 435] width 59 height 23
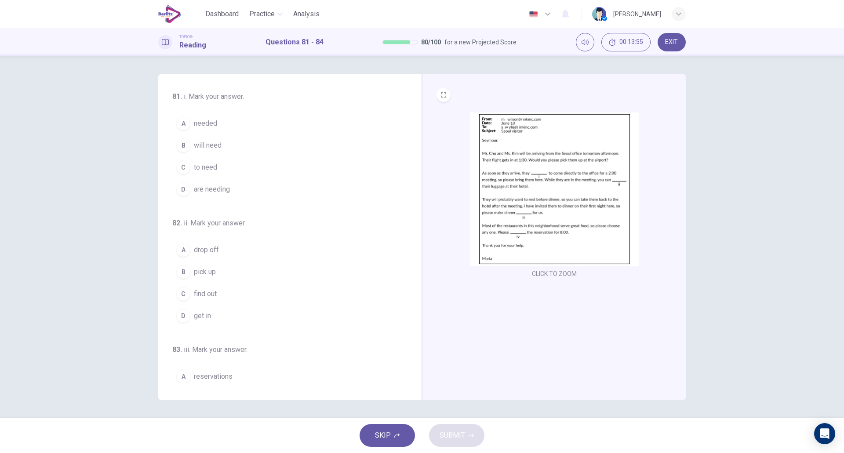
click at [204, 157] on button "C to need" at bounding box center [284, 168] width 225 height 22
click at [227, 149] on button "B will need" at bounding box center [284, 146] width 225 height 22
click at [226, 259] on button "A drop off" at bounding box center [284, 250] width 225 height 22
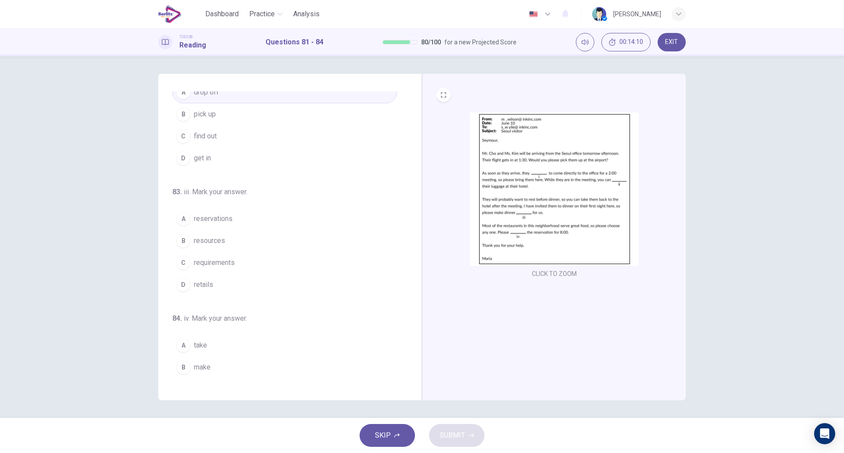
scroll to position [161, 0]
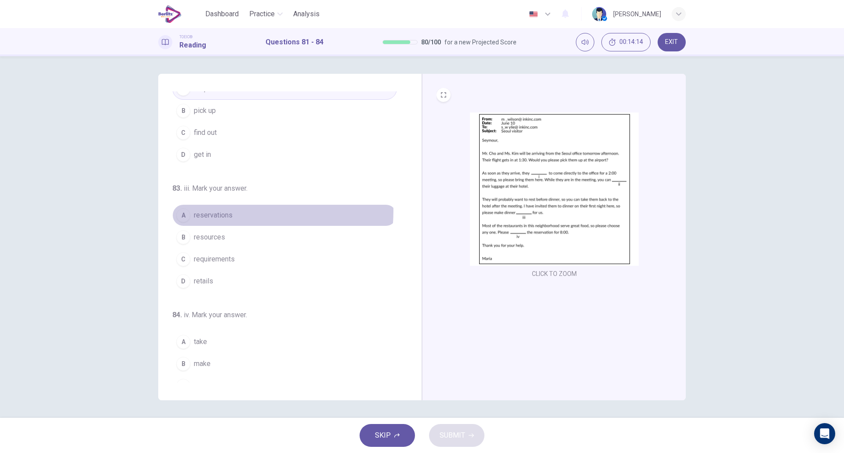
click at [216, 211] on span "reservations" at bounding box center [213, 215] width 39 height 11
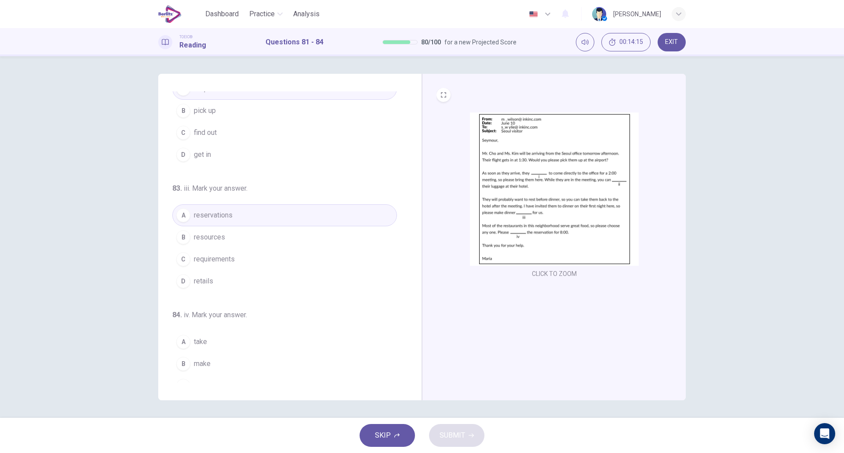
scroll to position [197, 0]
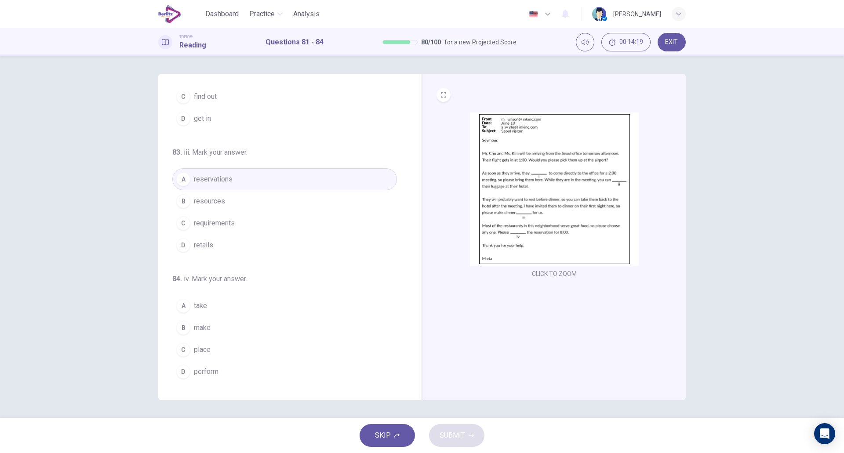
click at [215, 306] on button "A take" at bounding box center [284, 306] width 225 height 22
click at [216, 319] on button "B make" at bounding box center [284, 328] width 225 height 22
click at [438, 434] on button "SUBMIT" at bounding box center [456, 435] width 55 height 23
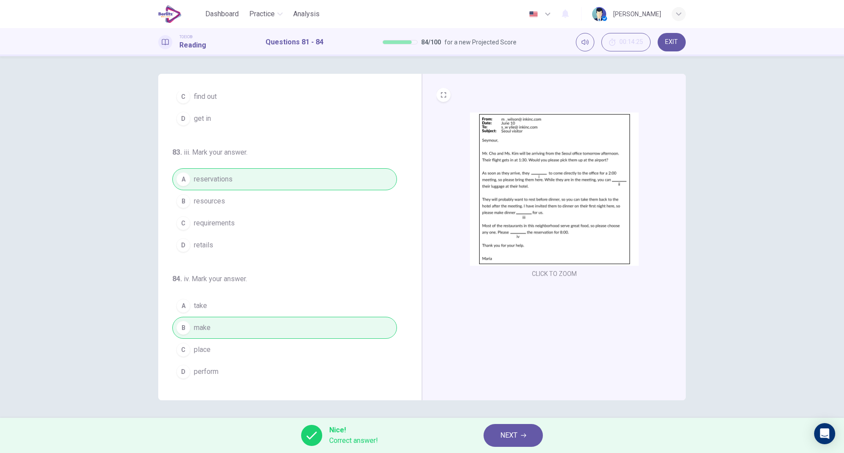
click at [502, 434] on span "NEXT" at bounding box center [509, 436] width 17 height 12
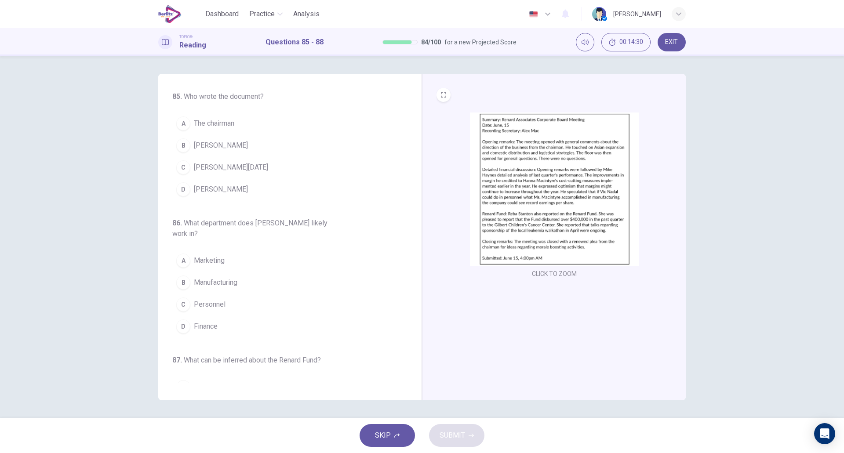
click at [220, 150] on span "[PERSON_NAME]" at bounding box center [221, 145] width 54 height 11
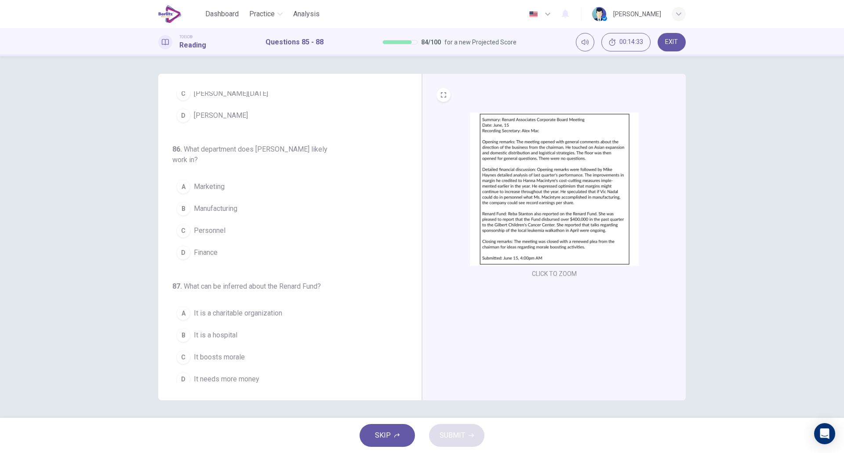
scroll to position [74, 0]
click at [226, 248] on button "D Finance" at bounding box center [284, 252] width 225 height 22
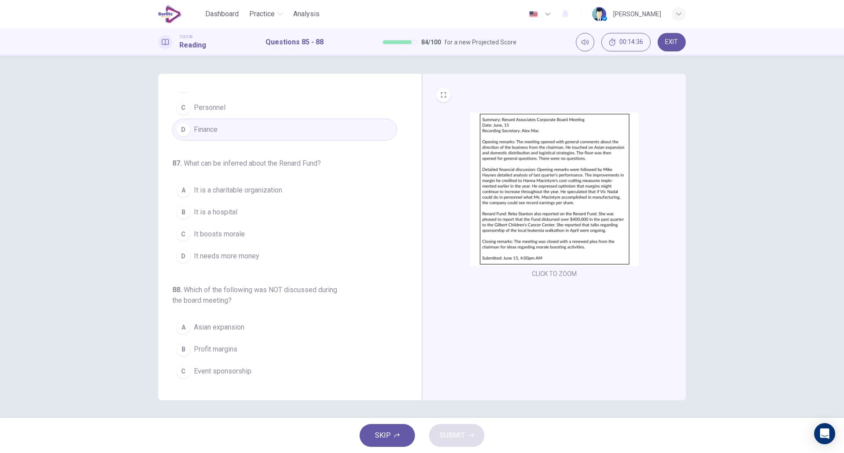
scroll to position [219, 0]
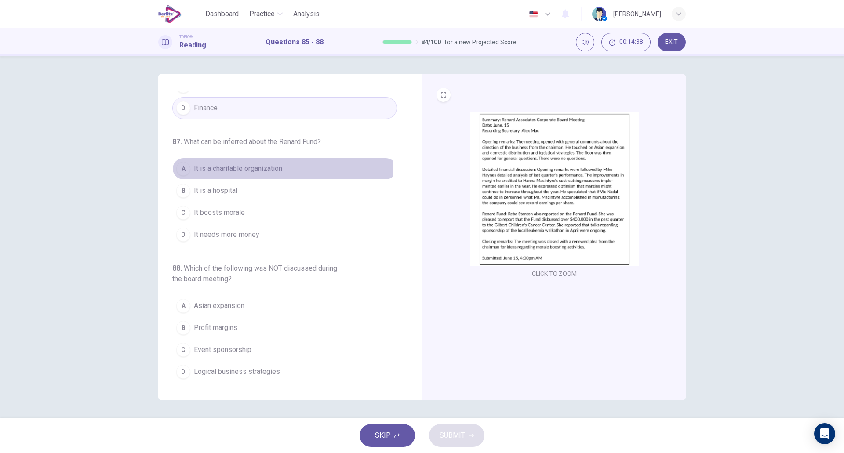
click at [253, 173] on span "It is a charitable organization" at bounding box center [238, 169] width 88 height 11
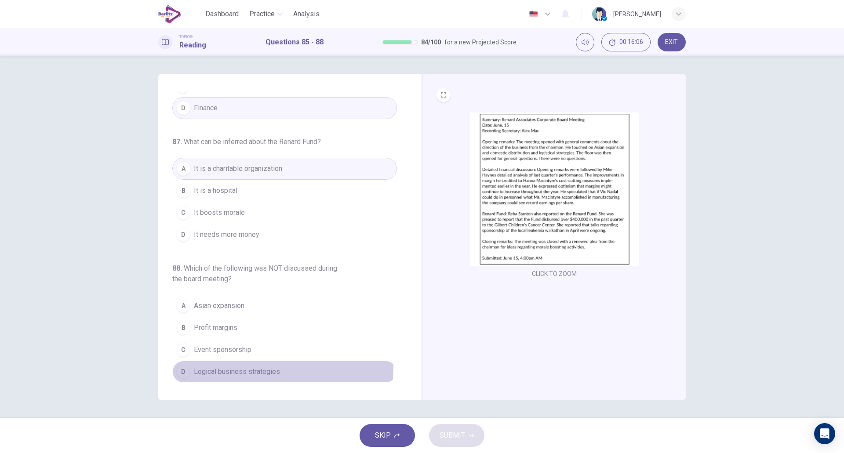
click at [247, 367] on span "Logical business strategies" at bounding box center [237, 372] width 86 height 11
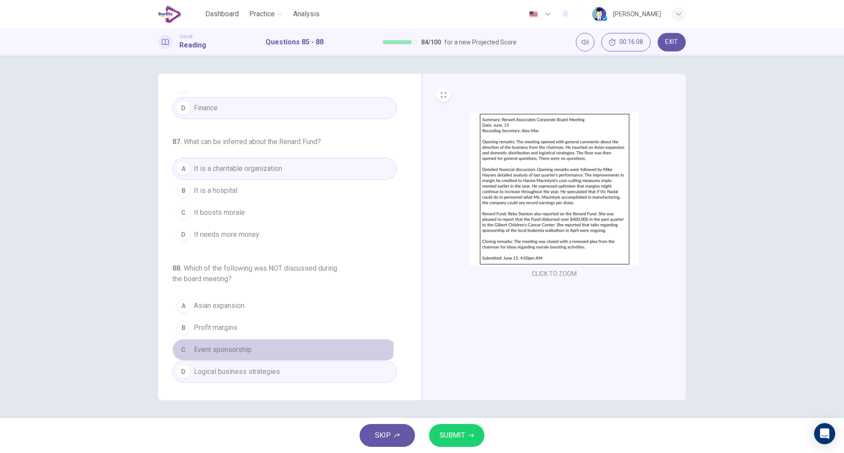
click at [211, 341] on button "C Event sponsorship" at bounding box center [284, 350] width 225 height 22
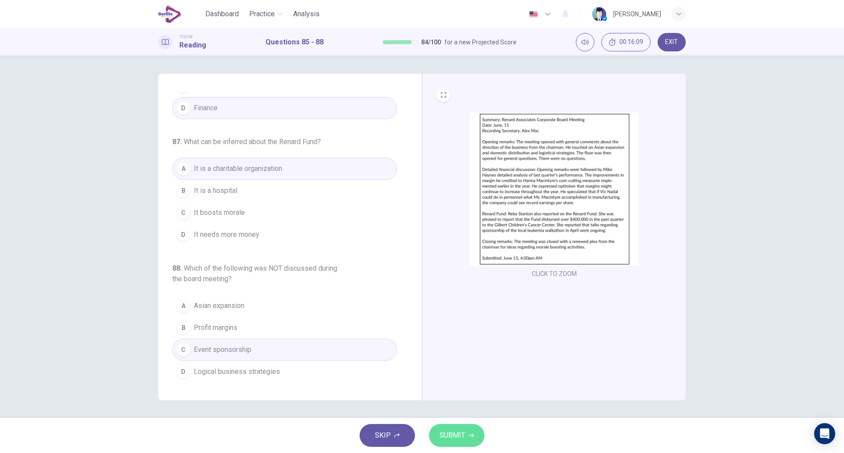
click at [442, 426] on button "SUBMIT" at bounding box center [456, 435] width 55 height 23
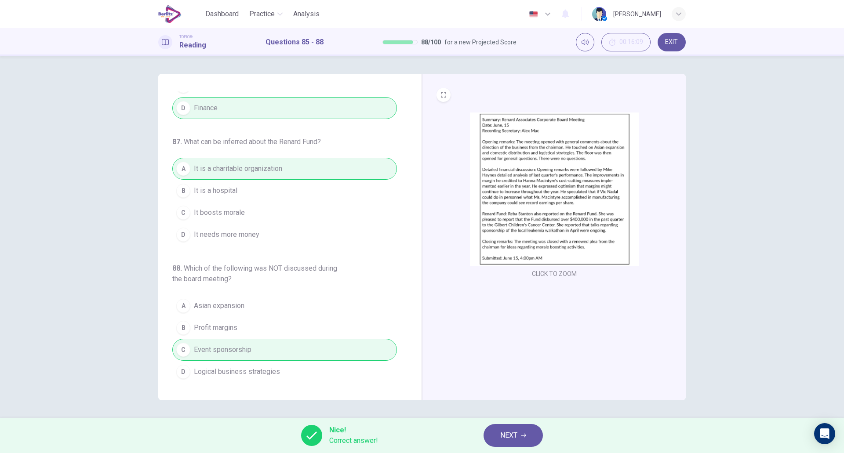
click at [505, 433] on span "NEXT" at bounding box center [509, 436] width 17 height 12
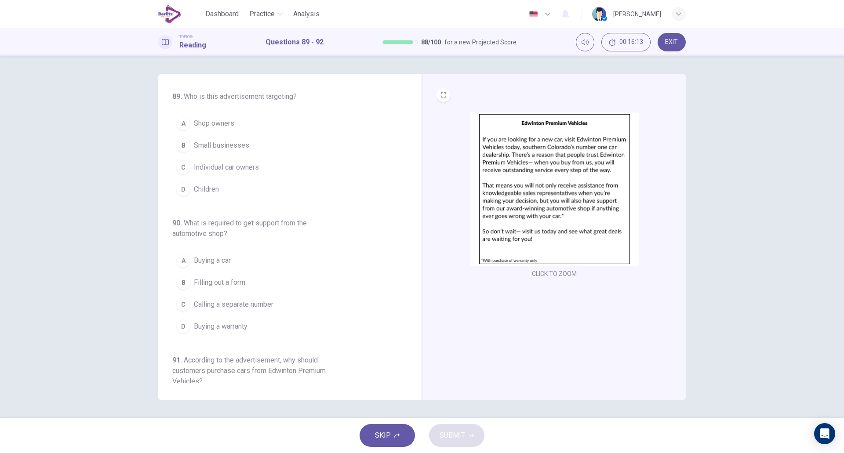
click at [249, 173] on button "C Individual car owners" at bounding box center [284, 168] width 225 height 22
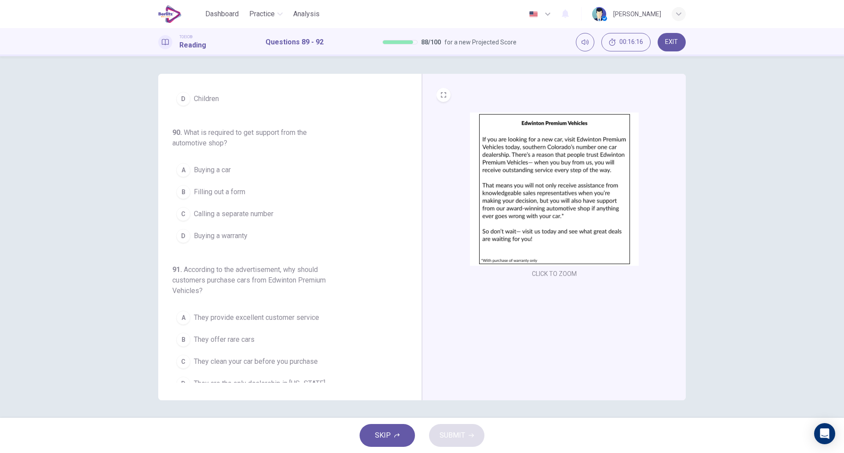
scroll to position [95, 0]
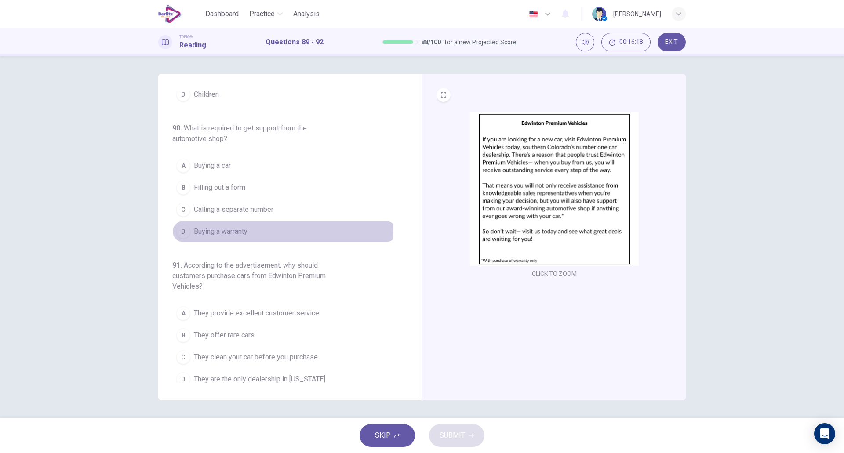
click at [242, 227] on span "Buying a warranty" at bounding box center [221, 232] width 54 height 11
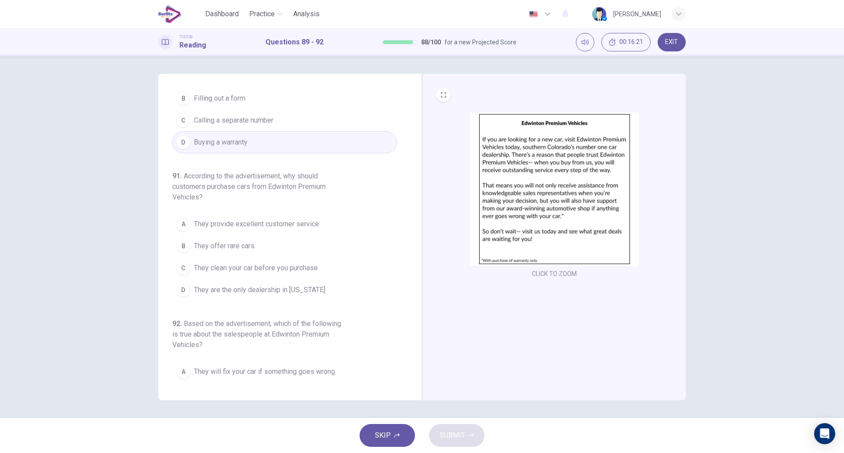
scroll to position [185, 0]
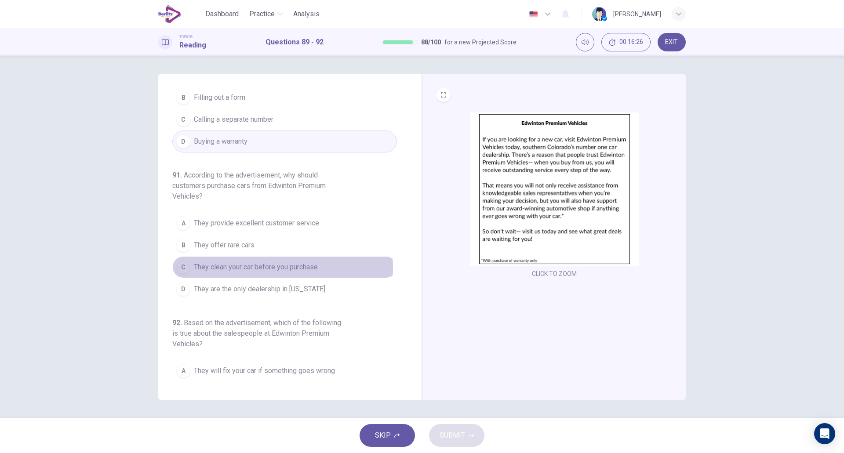
click at [239, 269] on span "They clean your car before you purchase" at bounding box center [256, 267] width 124 height 11
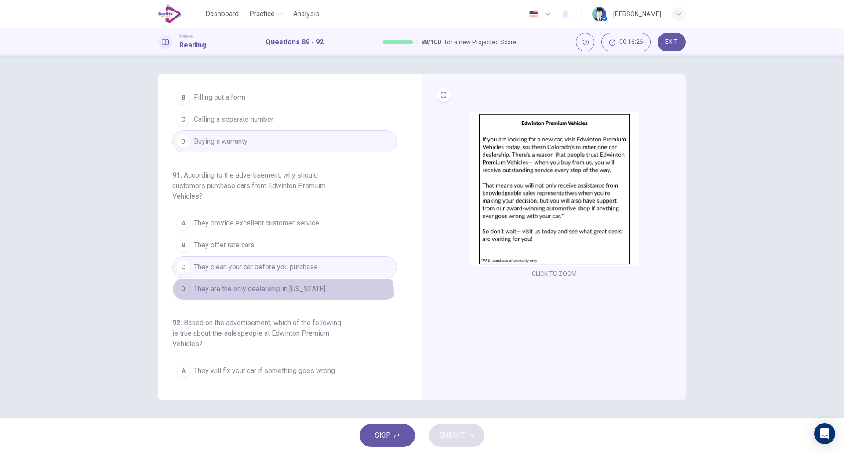
click at [243, 297] on button "D They are the only dealership in [US_STATE]" at bounding box center [284, 289] width 225 height 22
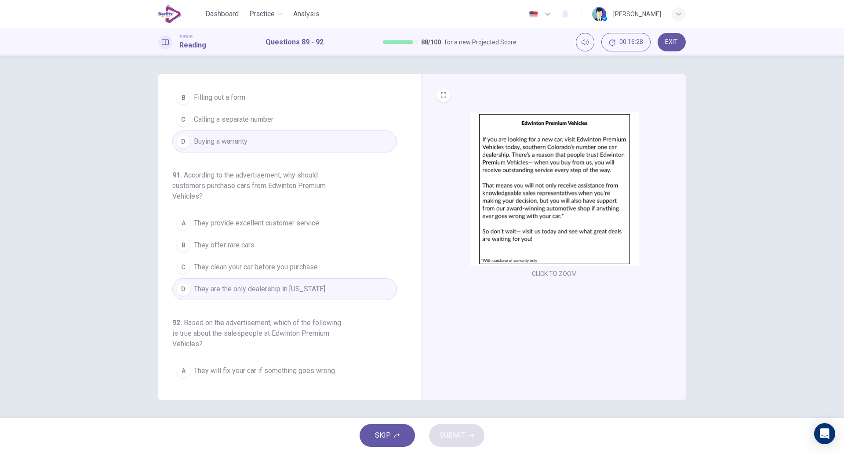
click at [274, 231] on button "A They provide excellent customer service" at bounding box center [284, 223] width 225 height 22
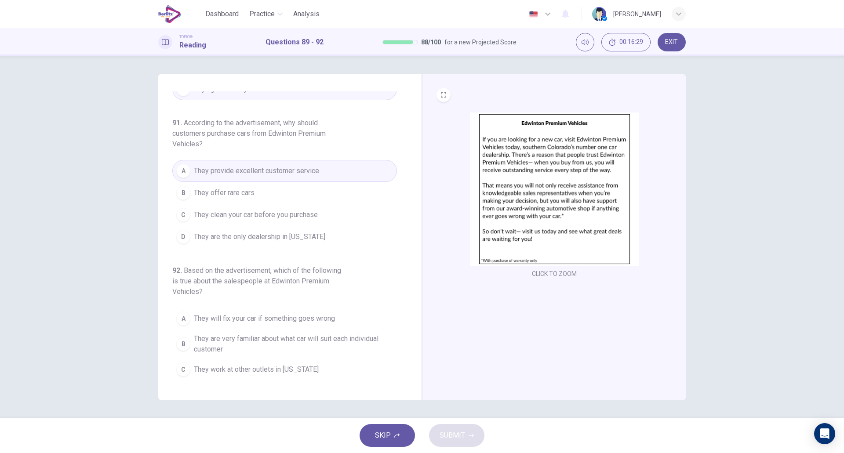
scroll to position [257, 0]
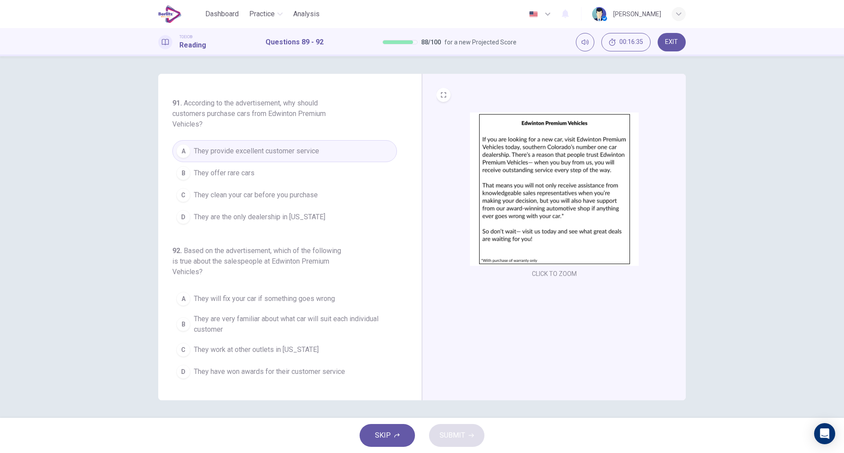
click at [320, 319] on span "They are very familiar about what car will suit each individual customer" at bounding box center [293, 324] width 199 height 21
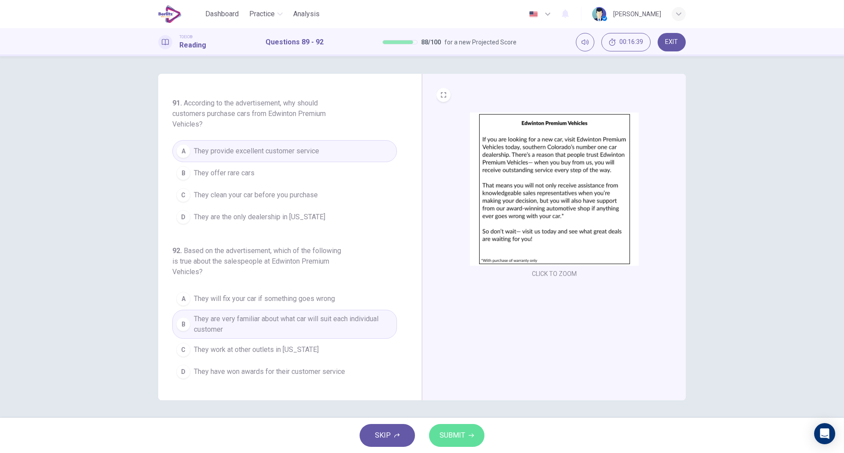
click at [454, 437] on span "SUBMIT" at bounding box center [453, 436] width 26 height 12
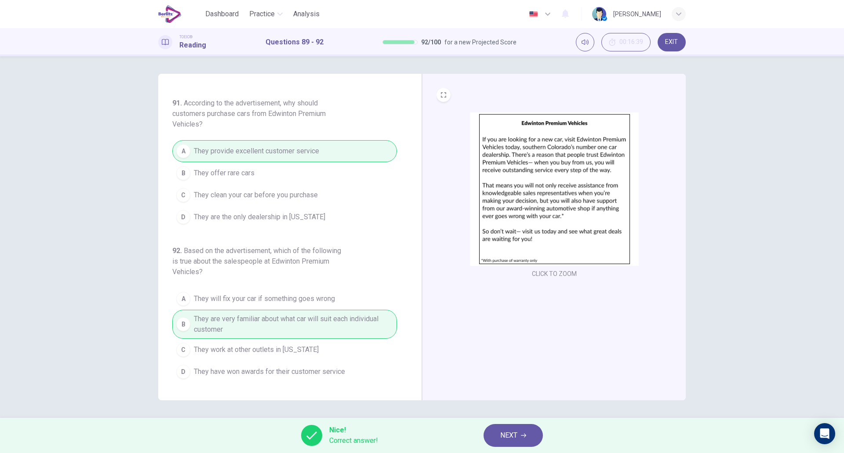
click at [497, 435] on button "NEXT" at bounding box center [513, 435] width 59 height 23
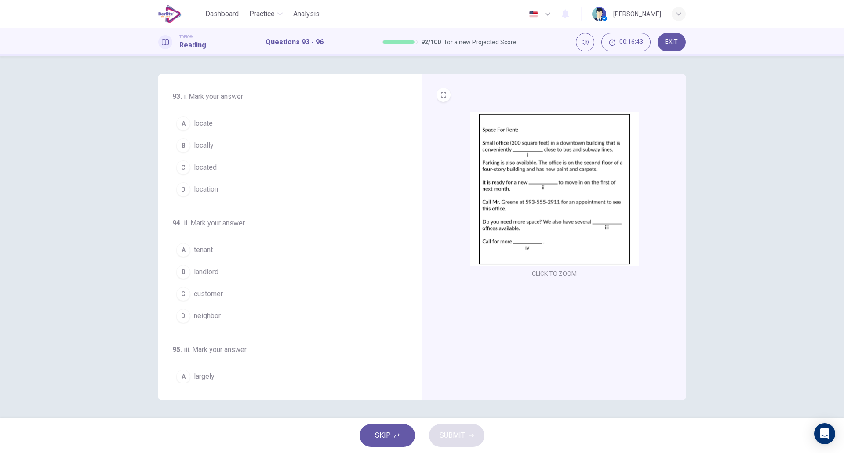
click at [212, 164] on span "located" at bounding box center [205, 167] width 23 height 11
click at [227, 289] on button "C customer" at bounding box center [284, 294] width 225 height 22
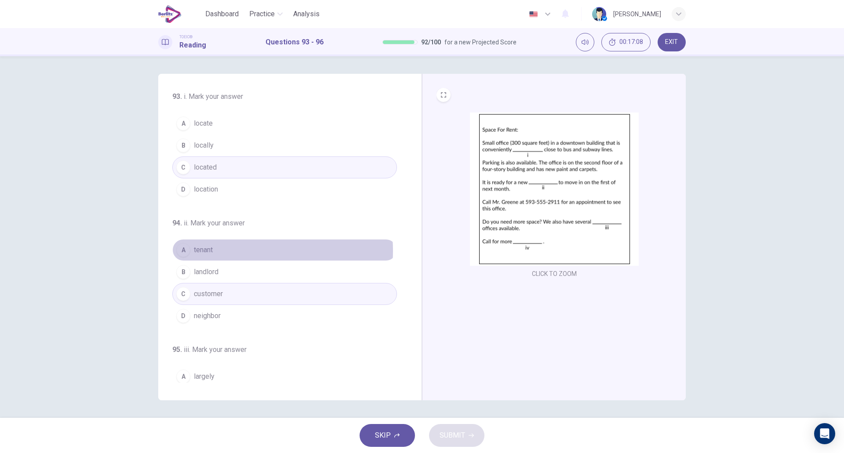
click at [230, 251] on button "A tenant" at bounding box center [284, 250] width 225 height 22
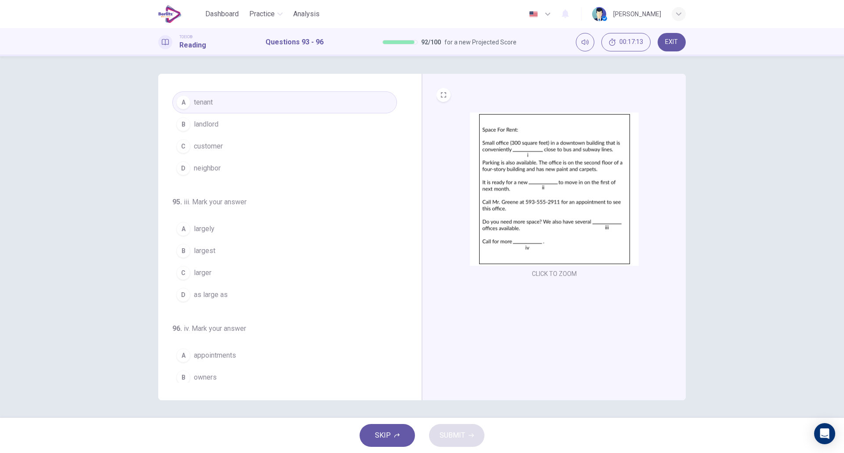
scroll to position [148, 0]
click at [207, 234] on span "largely" at bounding box center [204, 228] width 21 height 11
click at [205, 249] on span "largest" at bounding box center [205, 250] width 22 height 11
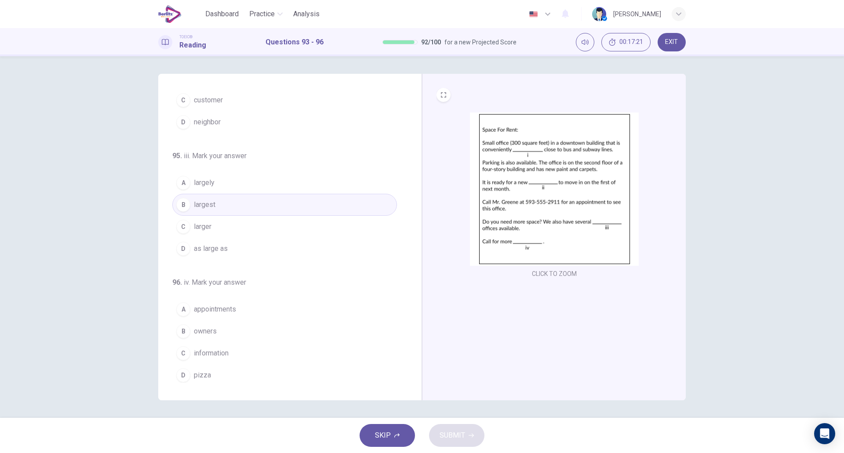
scroll to position [197, 0]
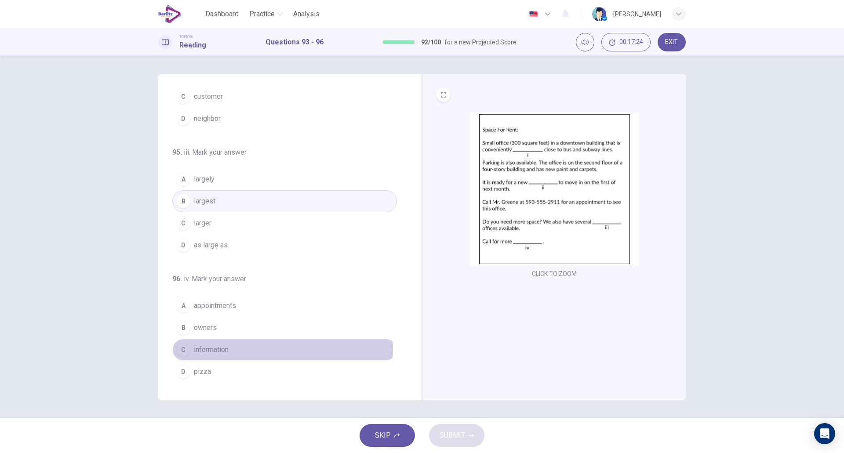
click at [237, 349] on button "C information" at bounding box center [284, 350] width 225 height 22
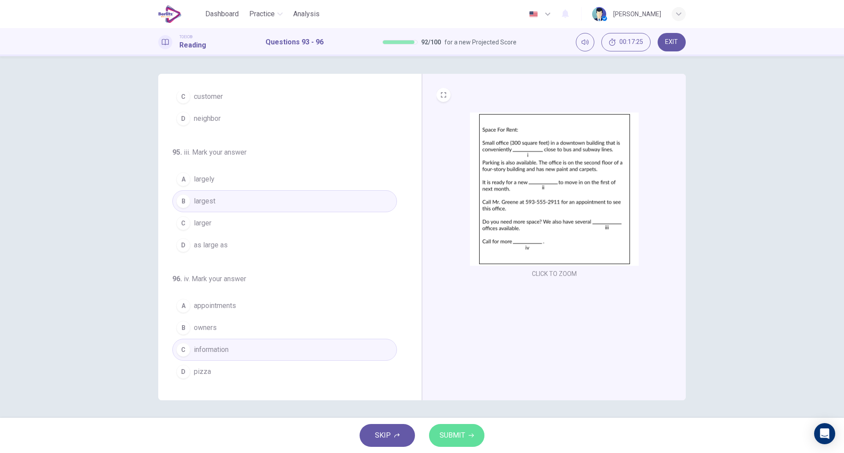
click at [441, 435] on span "SUBMIT" at bounding box center [453, 436] width 26 height 12
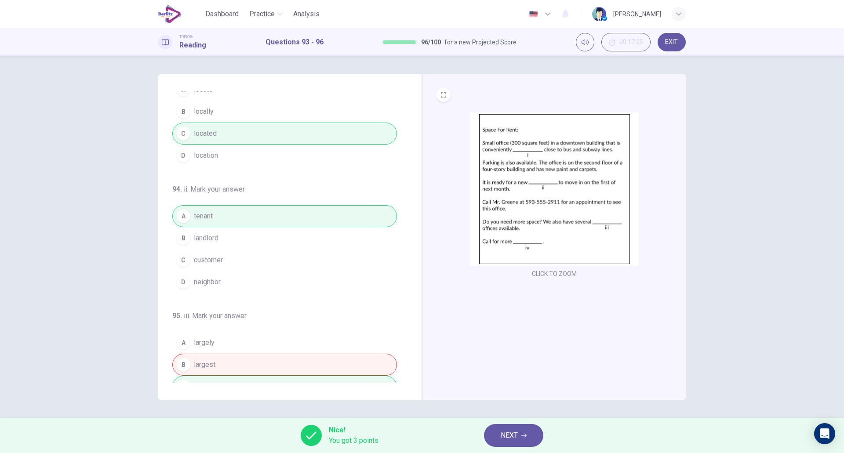
scroll to position [0, 0]
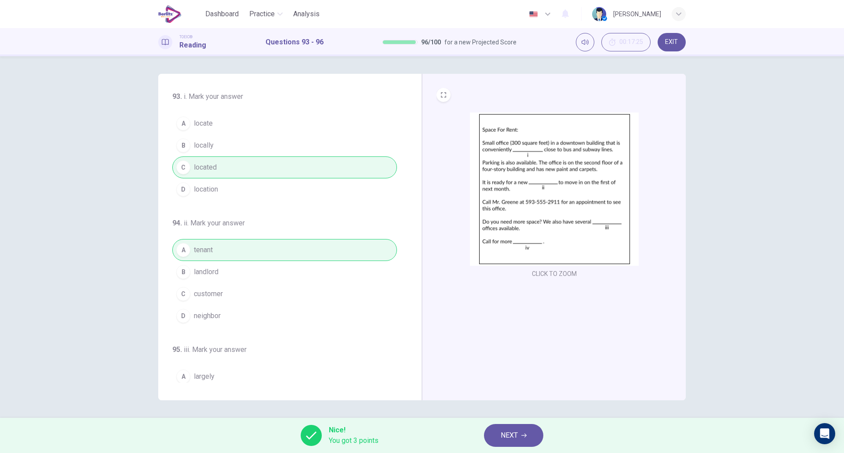
click at [519, 438] on button "NEXT" at bounding box center [513, 435] width 59 height 23
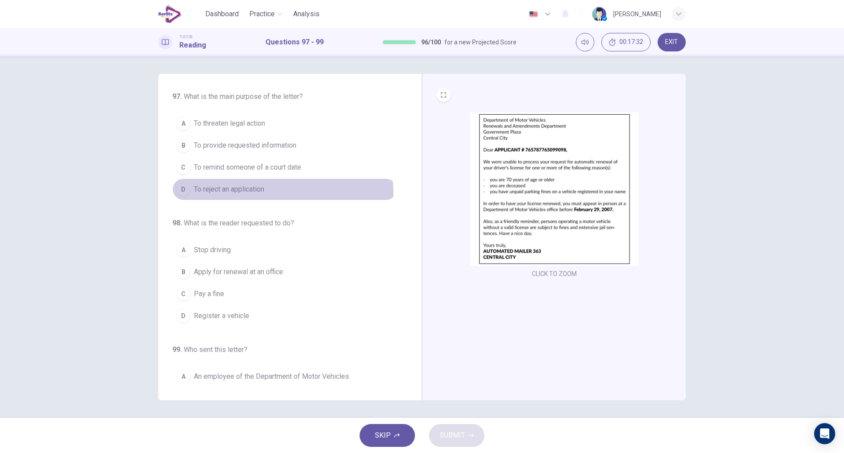
click at [255, 193] on span "To reject an application" at bounding box center [229, 189] width 70 height 11
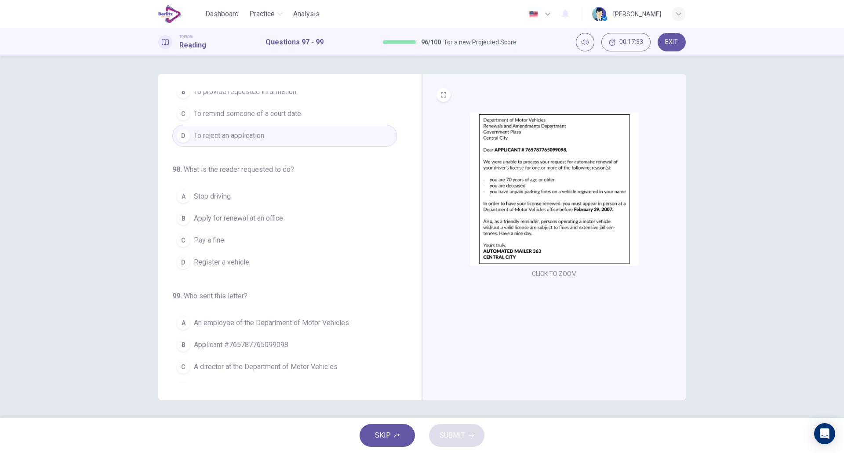
scroll to position [71, 0]
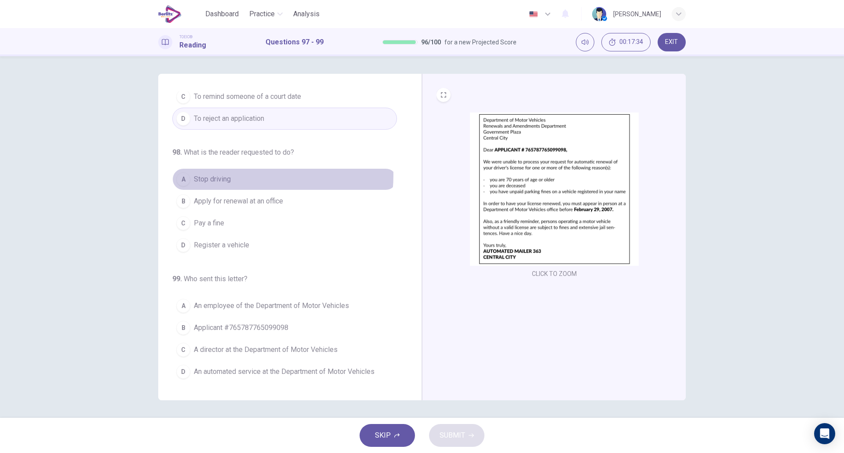
click at [236, 175] on button "A Stop driving" at bounding box center [284, 179] width 225 height 22
click at [260, 186] on button "A Stop driving" at bounding box center [284, 179] width 225 height 22
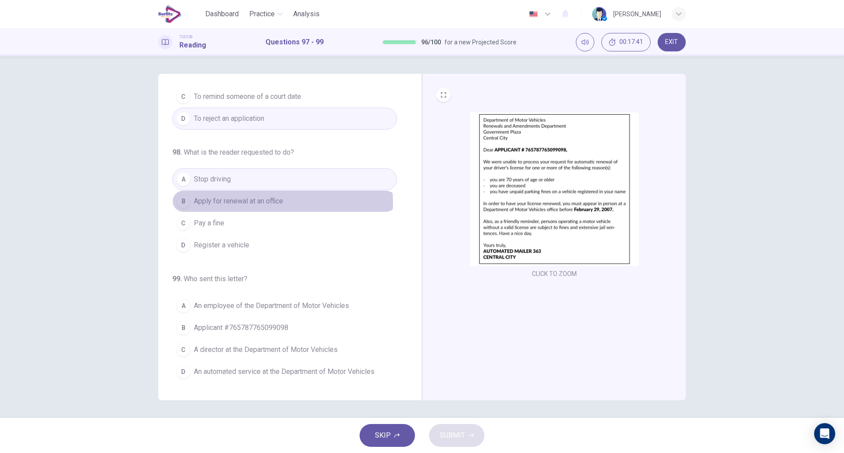
click at [258, 203] on span "Apply for renewal at an office" at bounding box center [238, 201] width 89 height 11
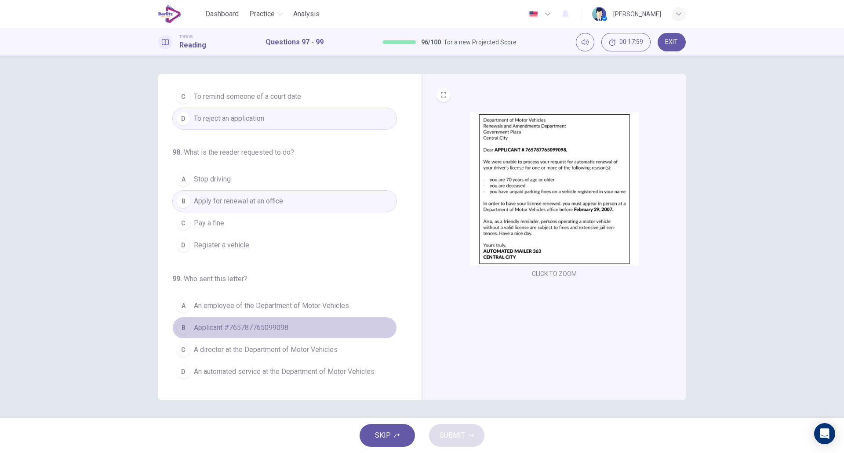
click at [287, 327] on span "Applicant #765787765099098" at bounding box center [241, 328] width 95 height 11
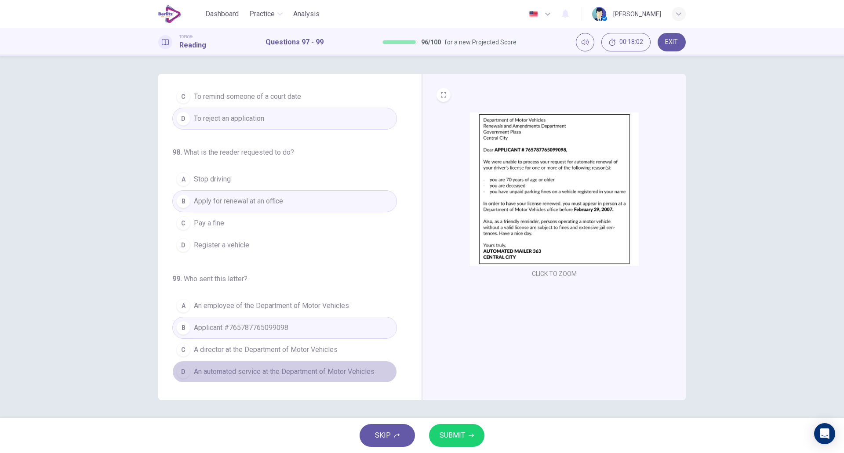
click at [316, 371] on span "An automated service at the Department of Motor Vehicles" at bounding box center [284, 372] width 181 height 11
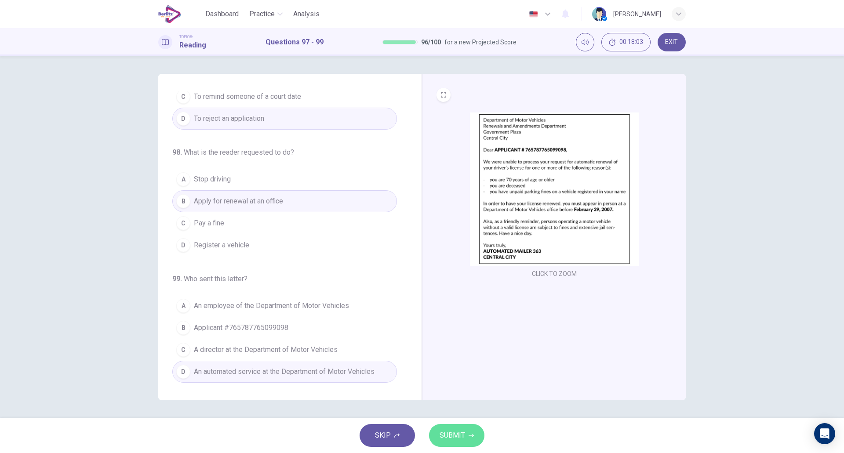
click at [455, 431] on span "SUBMIT" at bounding box center [453, 436] width 26 height 12
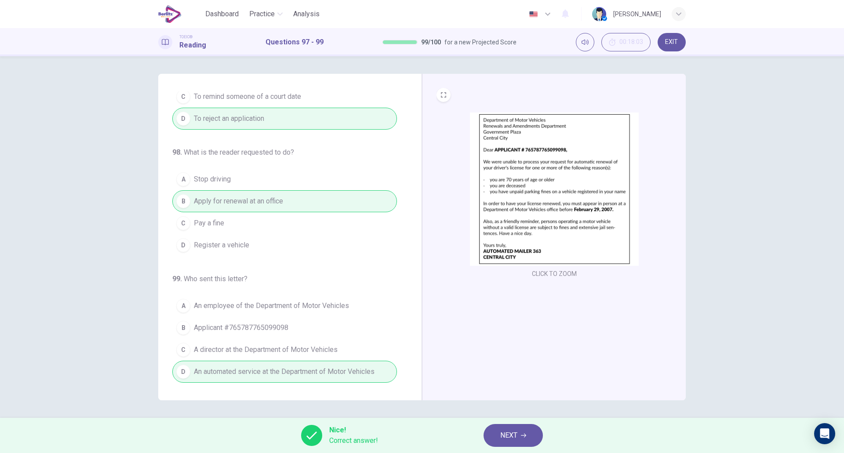
click at [528, 432] on button "NEXT" at bounding box center [513, 435] width 59 height 23
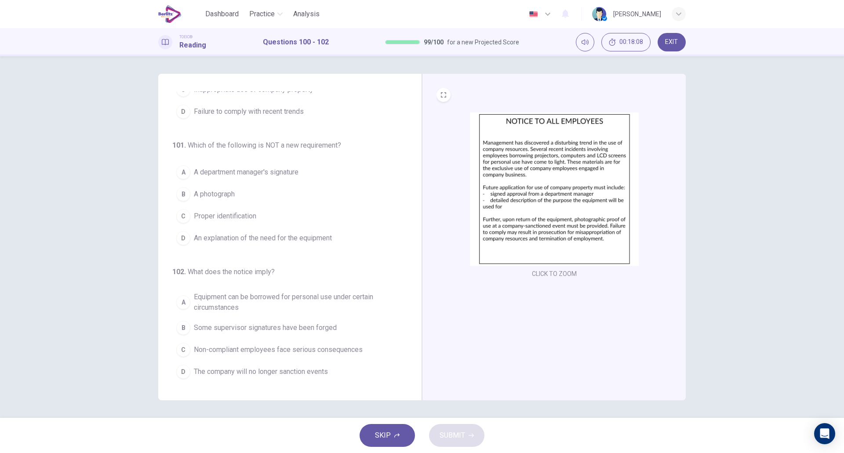
scroll to position [0, 0]
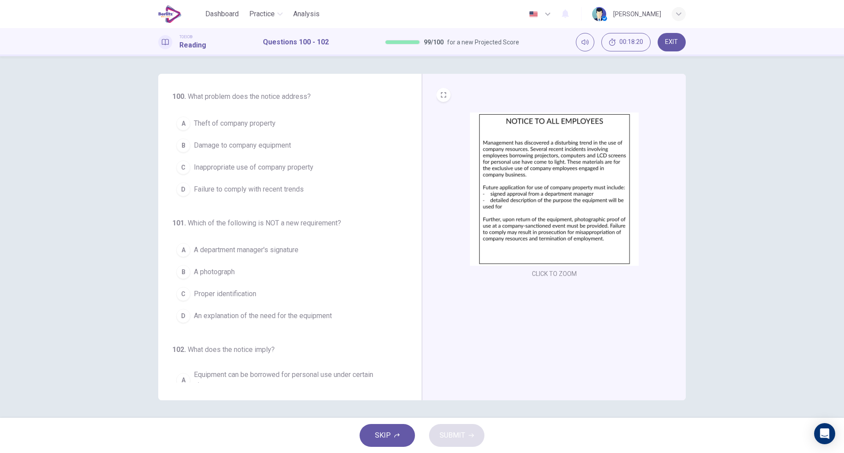
click at [268, 148] on span "Damage to company equipment" at bounding box center [242, 145] width 97 height 11
click at [298, 174] on button "C Inappropriate use of company property" at bounding box center [284, 168] width 225 height 22
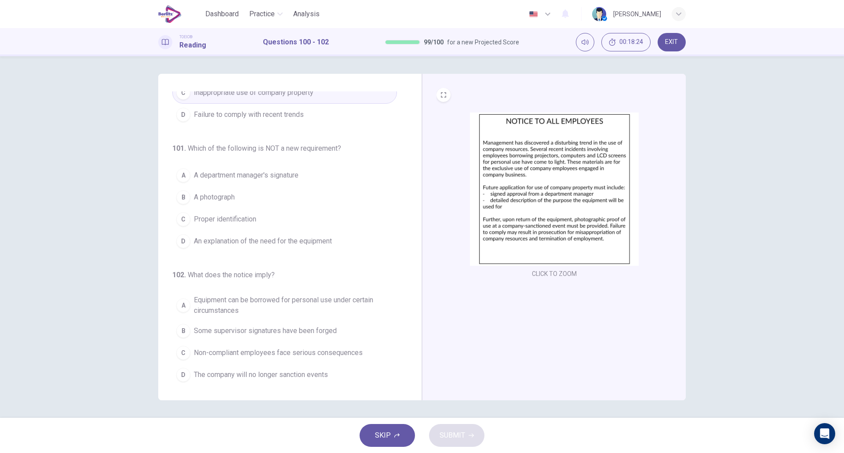
scroll to position [77, 0]
click at [278, 227] on button "C Proper identification" at bounding box center [284, 218] width 225 height 22
click at [329, 307] on span "Equipment can be borrowed for personal use under certain circumstances" at bounding box center [293, 302] width 199 height 21
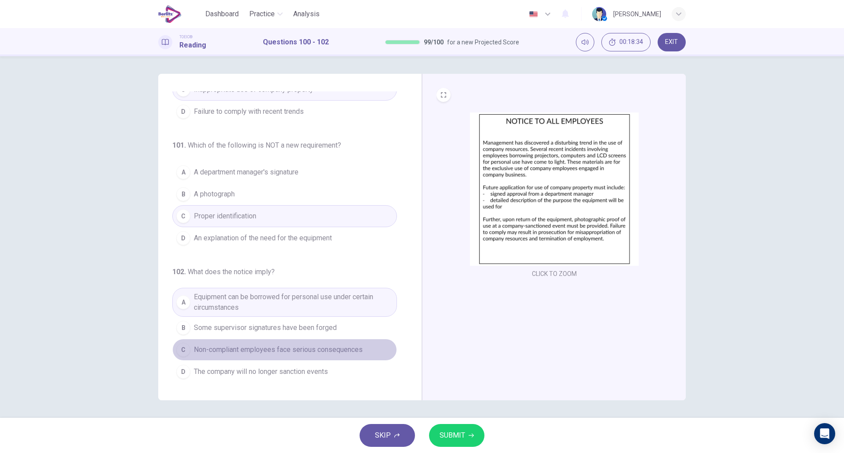
click at [341, 355] on span "Non-compliant employees face serious consequences" at bounding box center [278, 350] width 169 height 11
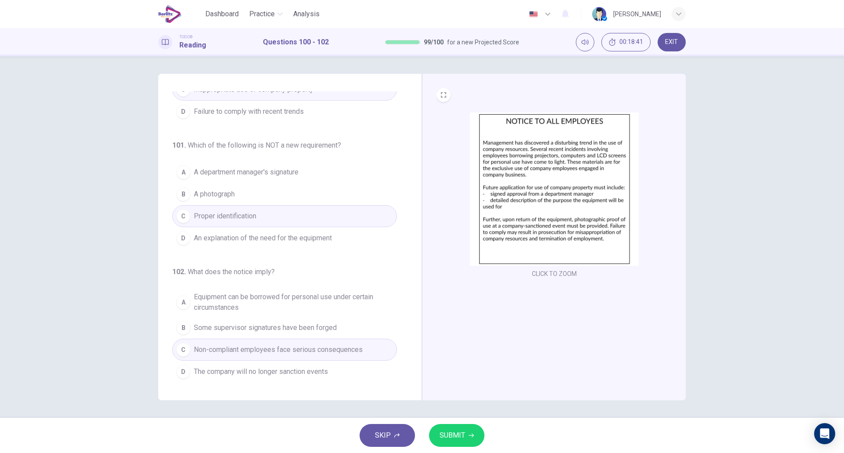
click at [442, 433] on span "SUBMIT" at bounding box center [453, 436] width 26 height 12
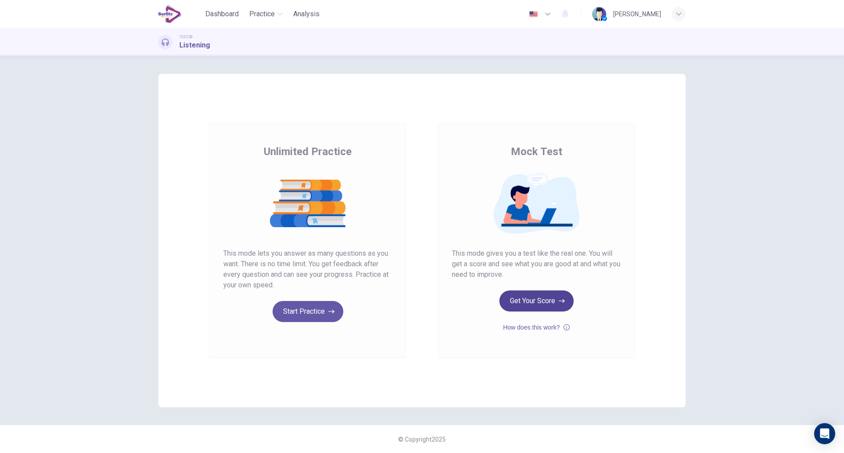
click at [534, 303] on button "Get Your Score" at bounding box center [537, 301] width 74 height 21
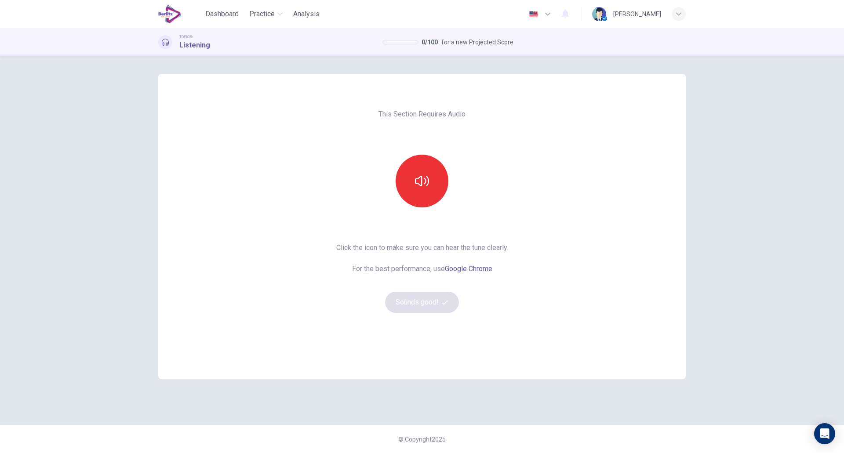
click at [431, 207] on div at bounding box center [422, 181] width 95 height 53
click at [427, 198] on button "button" at bounding box center [422, 181] width 53 height 53
click at [427, 180] on icon "button" at bounding box center [422, 181] width 14 height 14
click at [427, 192] on button "button" at bounding box center [422, 181] width 53 height 53
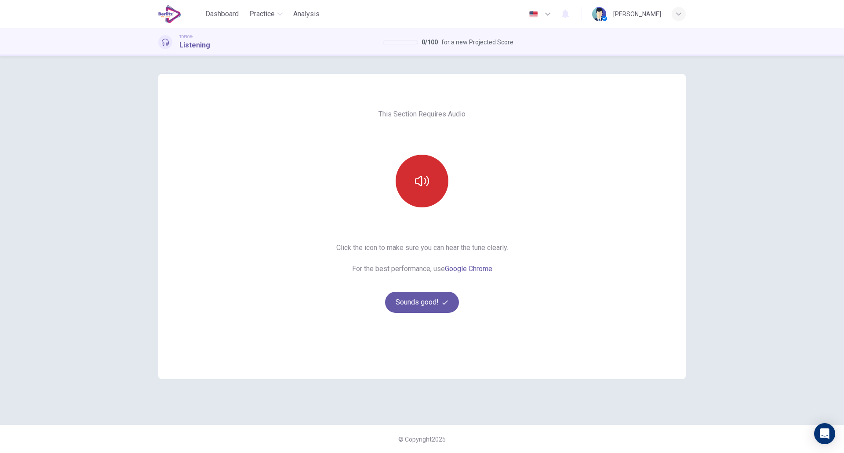
click at [414, 187] on button "button" at bounding box center [422, 181] width 53 height 53
click at [407, 302] on button "Sounds good!" at bounding box center [422, 302] width 74 height 21
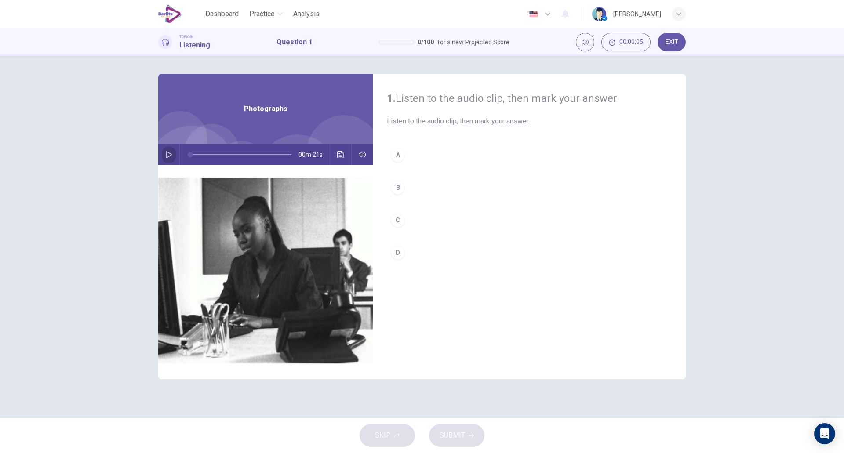
click at [171, 155] on icon "button" at bounding box center [169, 154] width 6 height 7
type input "**"
click at [419, 187] on button "B" at bounding box center [529, 188] width 285 height 22
type input "*"
click at [445, 433] on span "SUBMIT" at bounding box center [453, 436] width 26 height 12
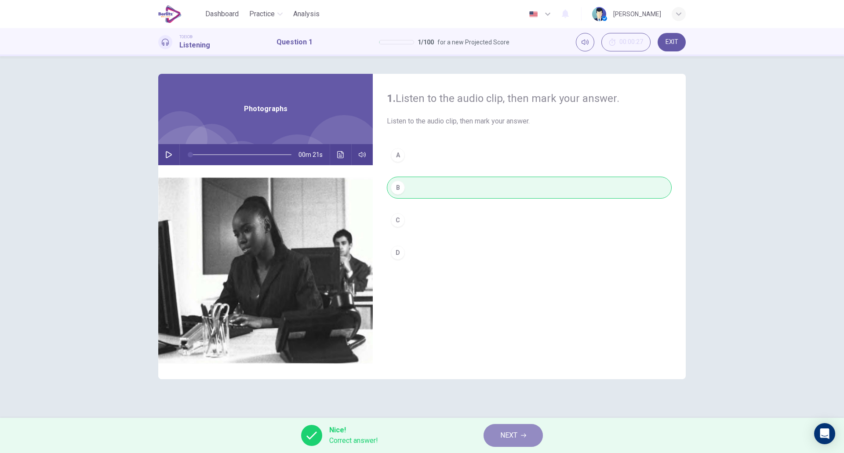
click at [498, 435] on button "NEXT" at bounding box center [513, 435] width 59 height 23
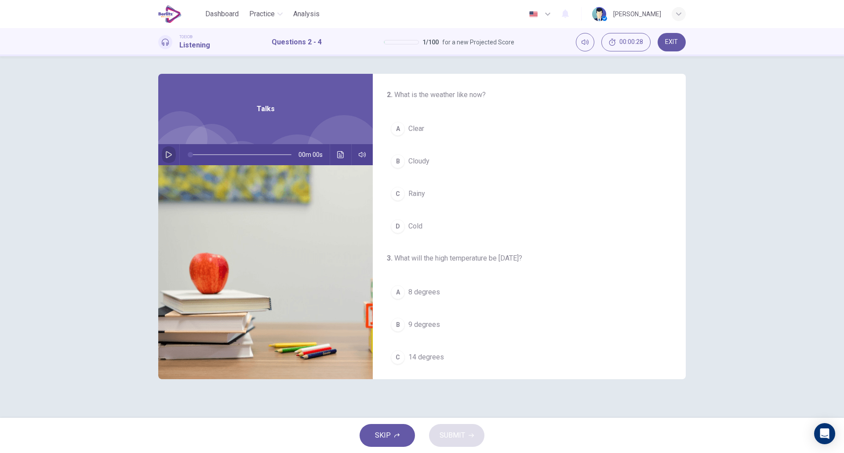
click at [170, 157] on icon "button" at bounding box center [168, 154] width 7 height 7
click at [486, 199] on button "C Rainy" at bounding box center [529, 194] width 285 height 22
click at [460, 142] on div "A Clear B Cloudy C Rainy D Cold" at bounding box center [529, 178] width 285 height 120
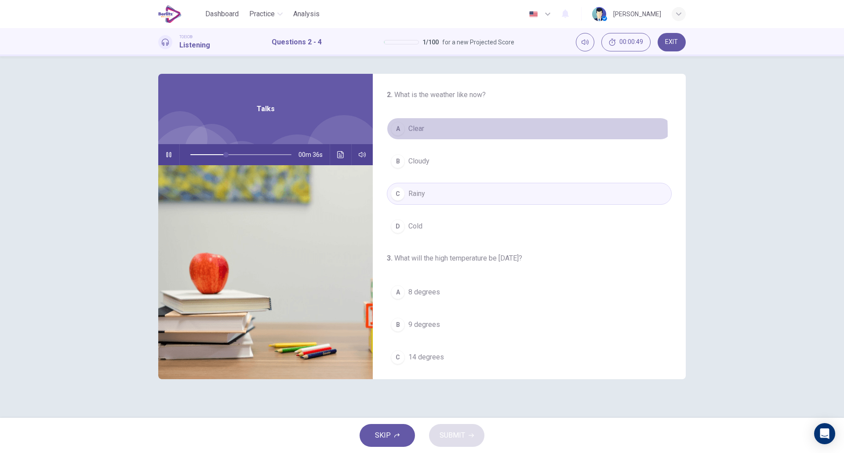
click at [431, 132] on button "A Clear" at bounding box center [529, 129] width 285 height 22
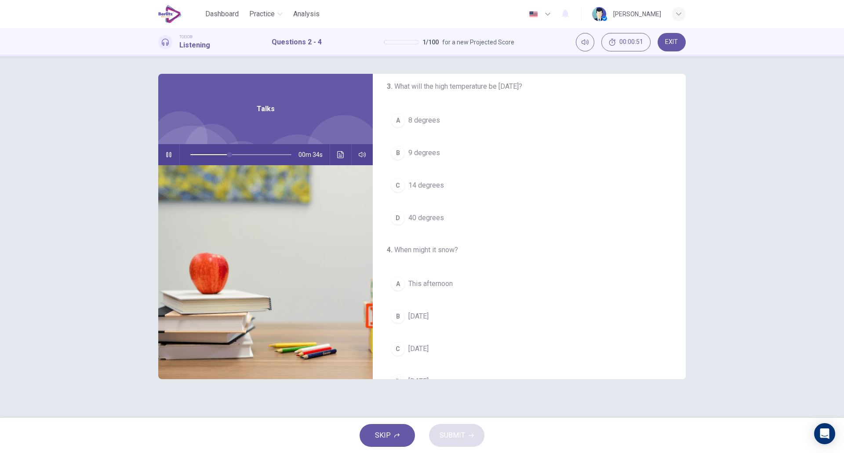
scroll to position [201, 0]
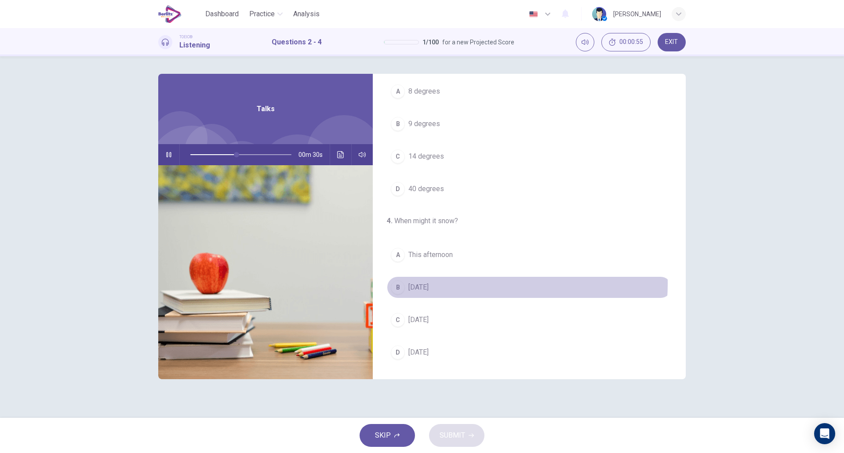
click at [458, 284] on button "B Tomorrow" at bounding box center [529, 288] width 285 height 22
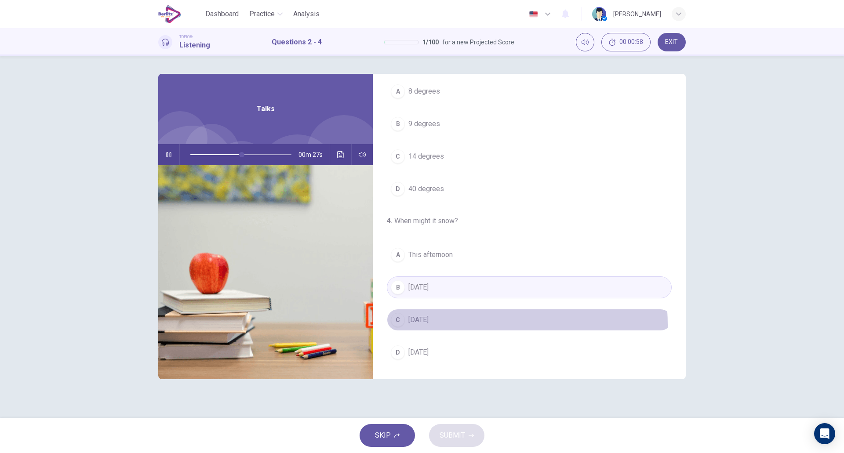
click at [465, 325] on button "C Sunday" at bounding box center [529, 320] width 285 height 22
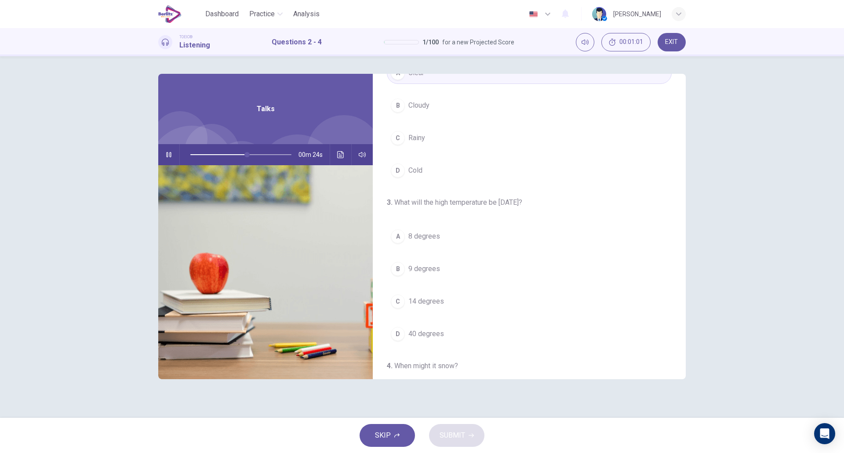
scroll to position [55, 0]
click at [449, 297] on button "C 14 degrees" at bounding box center [529, 303] width 285 height 22
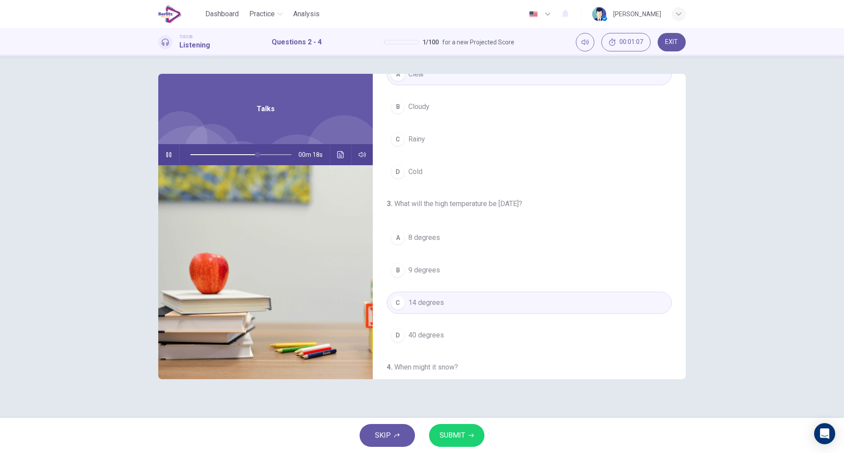
click at [445, 332] on button "D 40 degrees" at bounding box center [529, 336] width 285 height 22
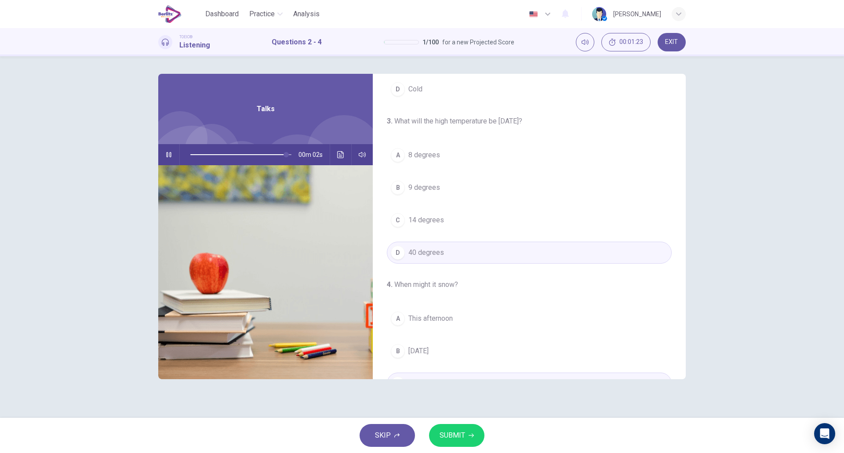
scroll to position [201, 0]
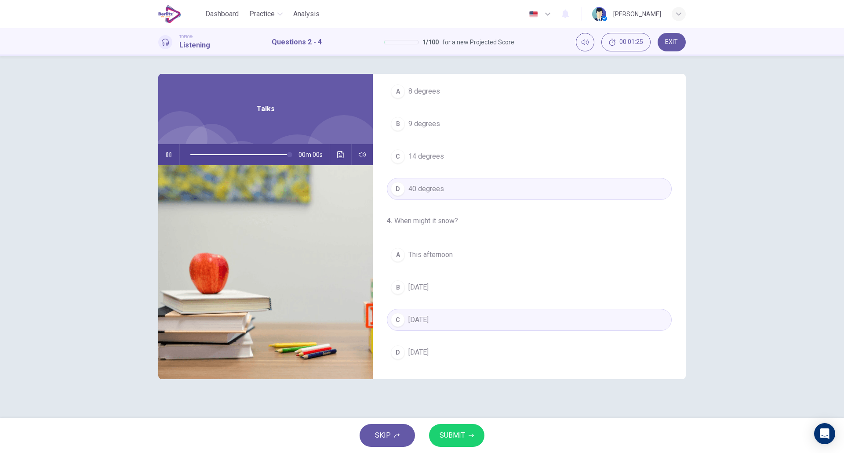
type input "*"
click at [455, 436] on span "SUBMIT" at bounding box center [453, 436] width 26 height 12
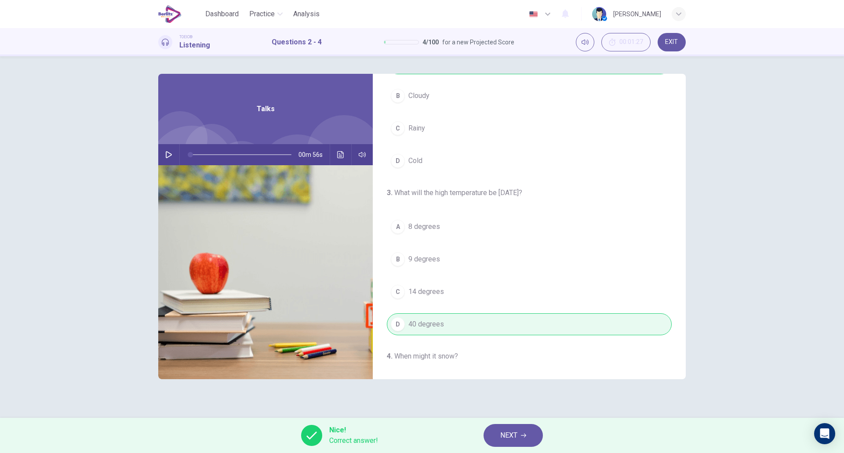
scroll to position [0, 0]
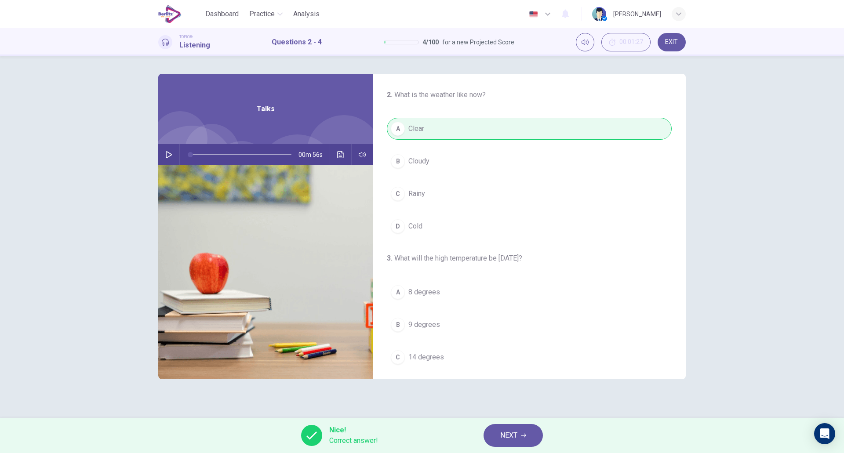
click at [512, 440] on span "NEXT" at bounding box center [509, 436] width 17 height 12
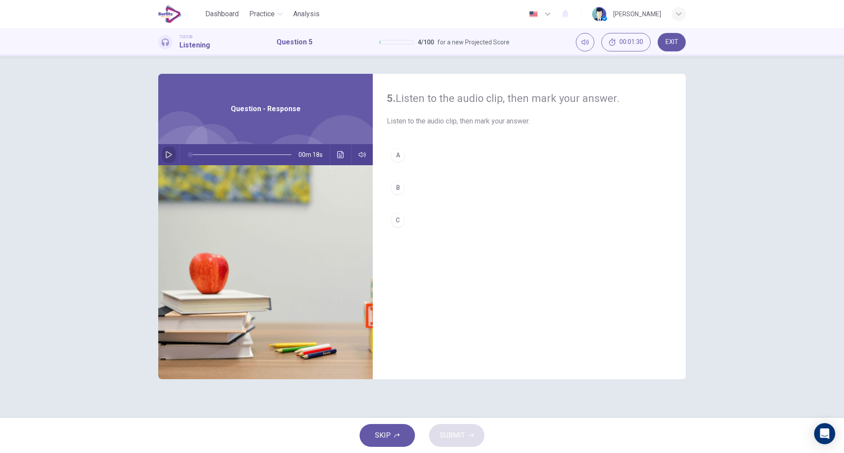
click at [167, 154] on icon "button" at bounding box center [168, 154] width 7 height 7
click at [416, 193] on button "B" at bounding box center [529, 188] width 285 height 22
type input "*"
click at [460, 434] on span "SUBMIT" at bounding box center [453, 436] width 26 height 12
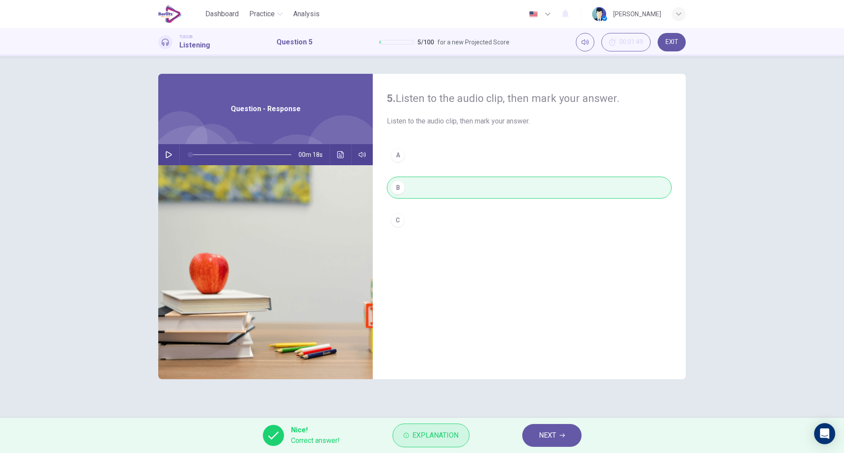
click at [415, 444] on button "Explanation" at bounding box center [431, 436] width 77 height 24
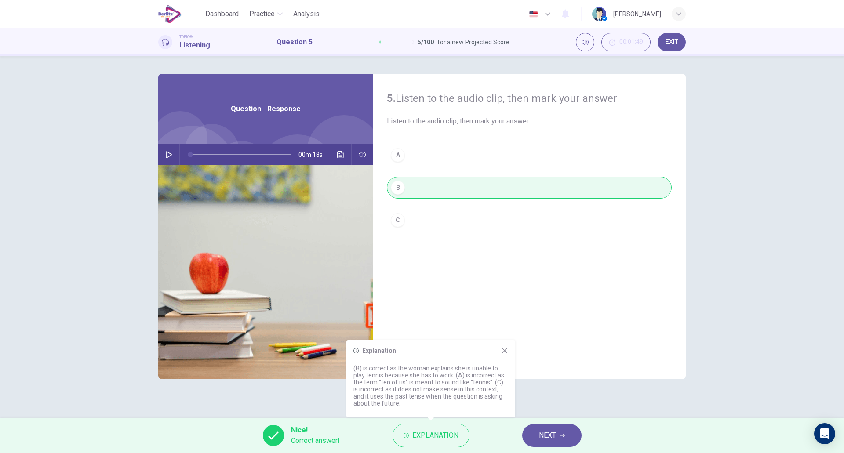
click at [504, 353] on icon at bounding box center [505, 351] width 5 height 5
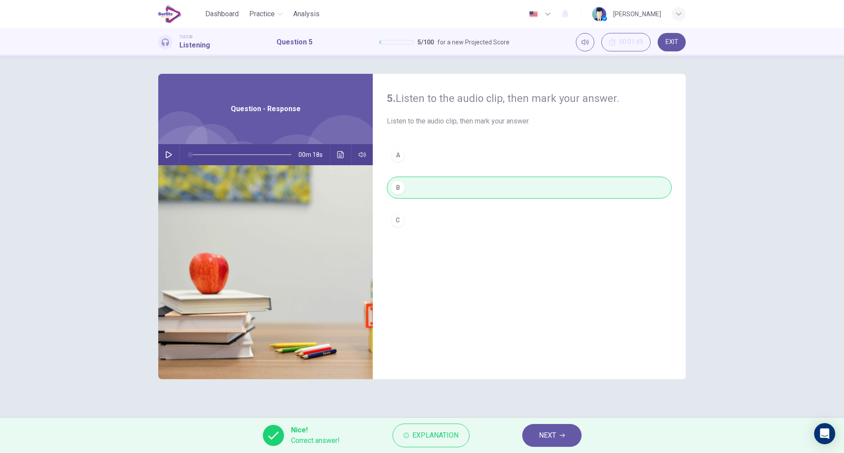
click at [543, 431] on span "NEXT" at bounding box center [547, 436] width 17 height 12
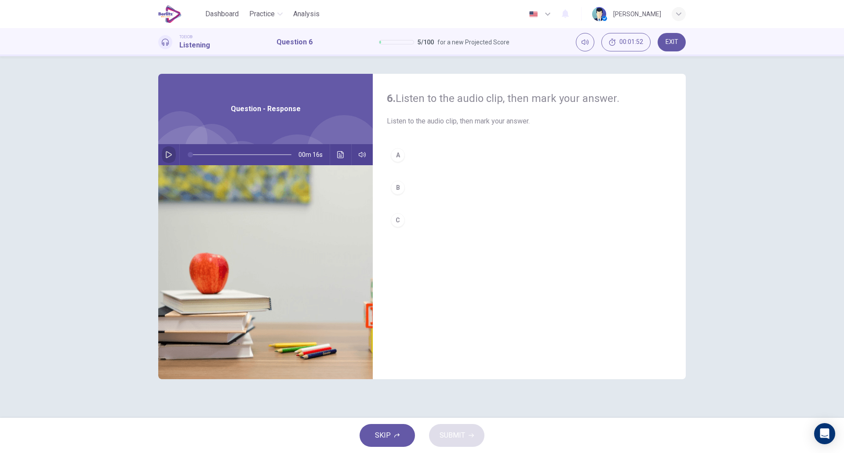
click at [168, 154] on icon "button" at bounding box center [168, 154] width 7 height 7
click at [415, 225] on button "C" at bounding box center [529, 220] width 285 height 22
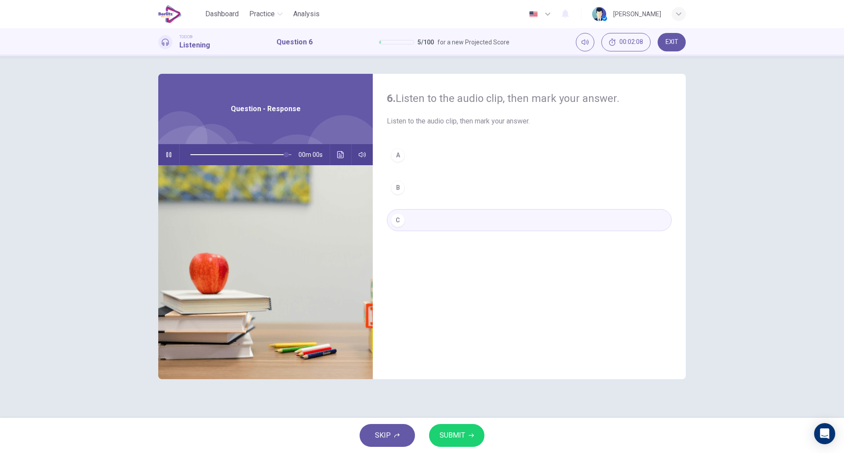
type input "*"
click at [462, 430] on span "SUBMIT" at bounding box center [453, 436] width 26 height 12
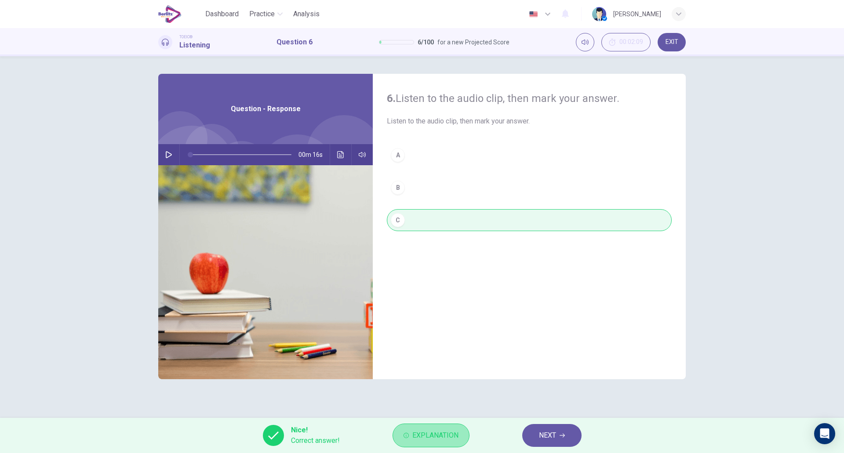
click at [408, 439] on button "Explanation" at bounding box center [431, 436] width 77 height 24
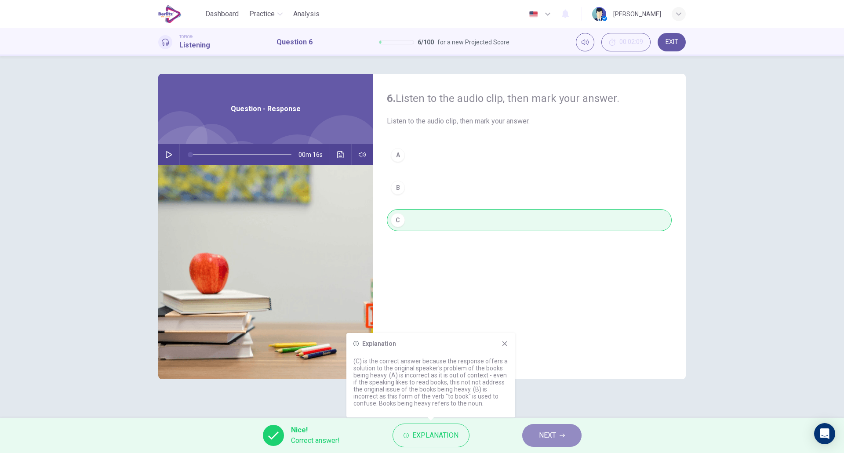
click at [531, 430] on button "NEXT" at bounding box center [552, 435] width 59 height 23
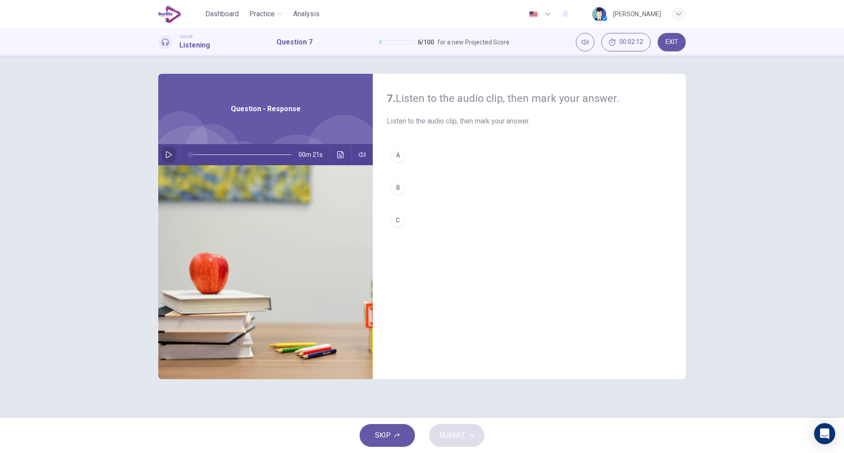
click at [171, 153] on icon "button" at bounding box center [168, 154] width 7 height 7
click at [422, 231] on button "C" at bounding box center [529, 220] width 285 height 22
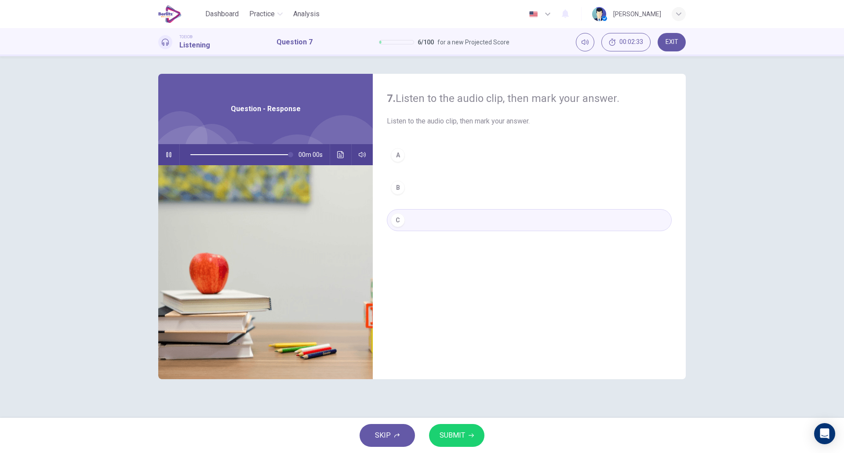
type input "*"
click at [447, 434] on span "SUBMIT" at bounding box center [453, 436] width 26 height 12
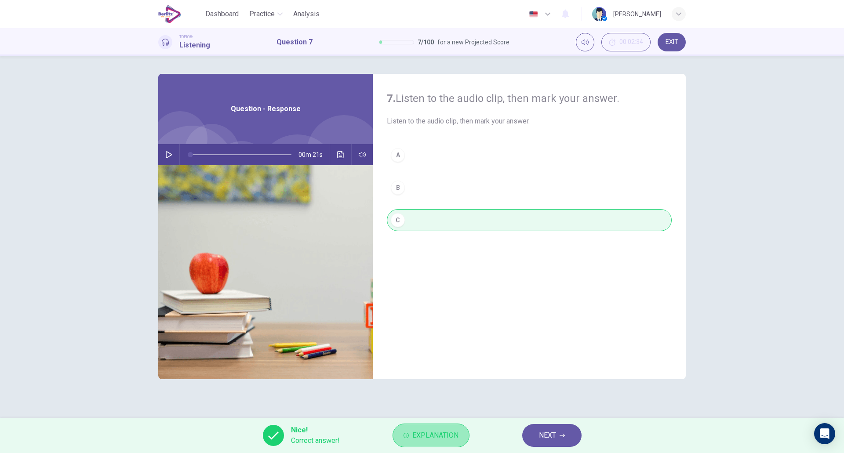
click at [445, 435] on span "Explanation" at bounding box center [436, 436] width 46 height 12
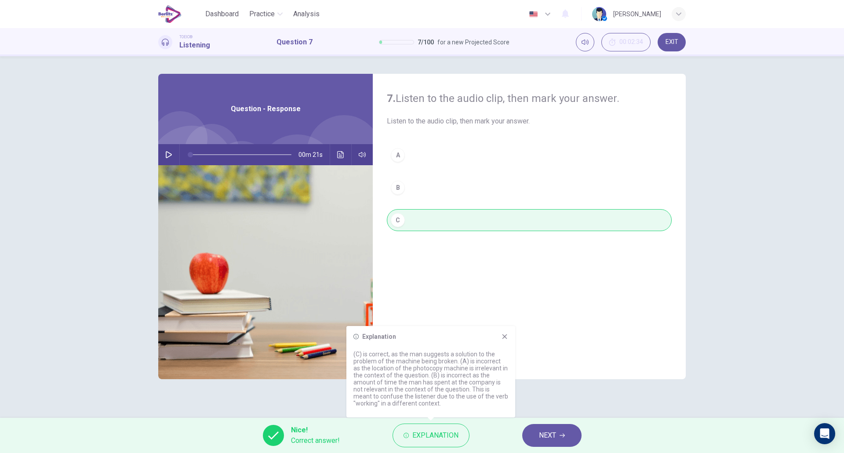
click at [507, 336] on icon at bounding box center [505, 337] width 5 height 5
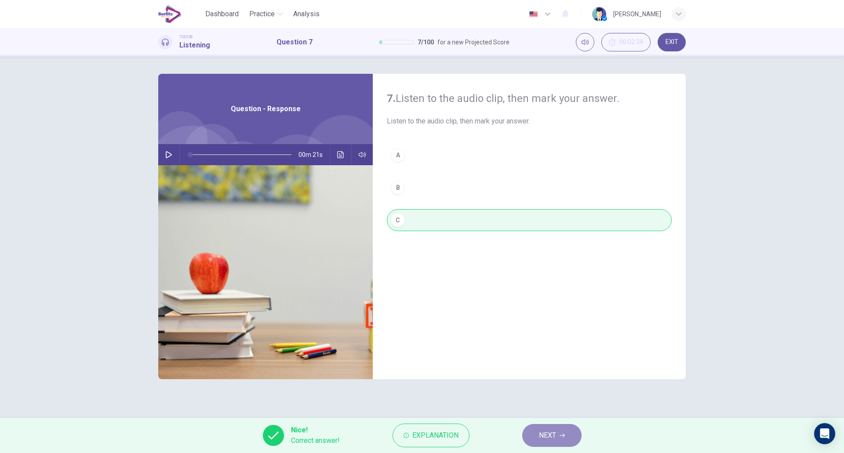
click at [536, 434] on button "NEXT" at bounding box center [552, 435] width 59 height 23
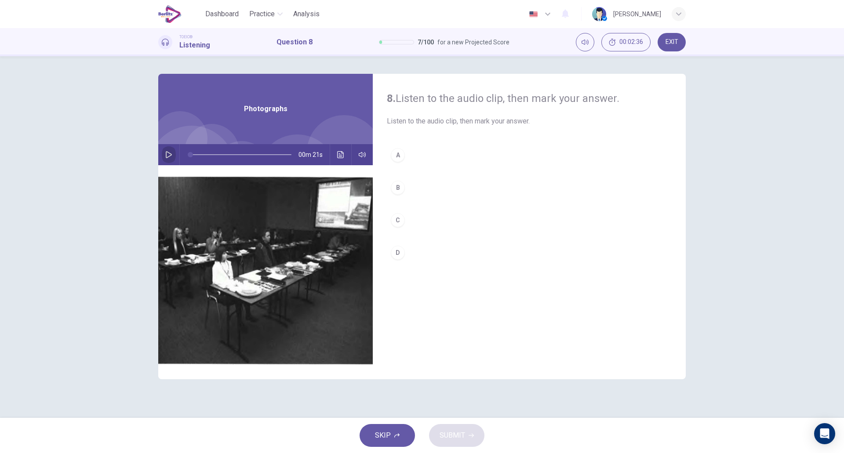
click at [169, 154] on icon "button" at bounding box center [168, 154] width 7 height 7
click at [421, 184] on button "B" at bounding box center [529, 188] width 285 height 22
type input "*"
click at [458, 431] on span "SUBMIT" at bounding box center [453, 436] width 26 height 12
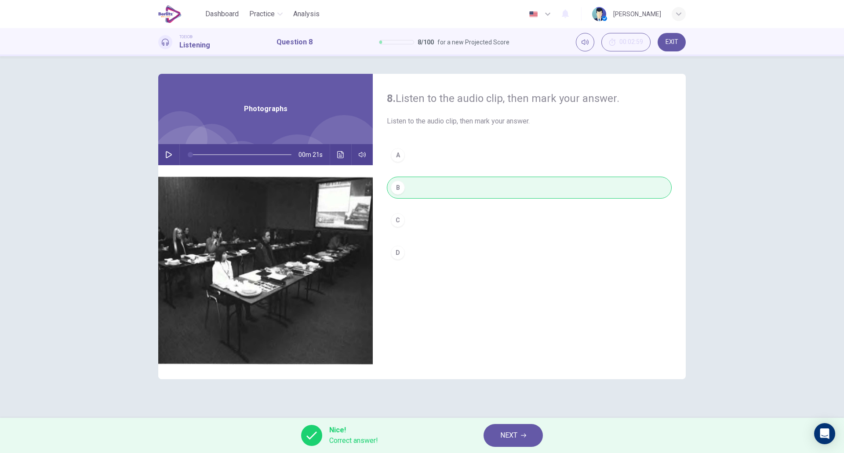
click at [496, 437] on button "NEXT" at bounding box center [513, 435] width 59 height 23
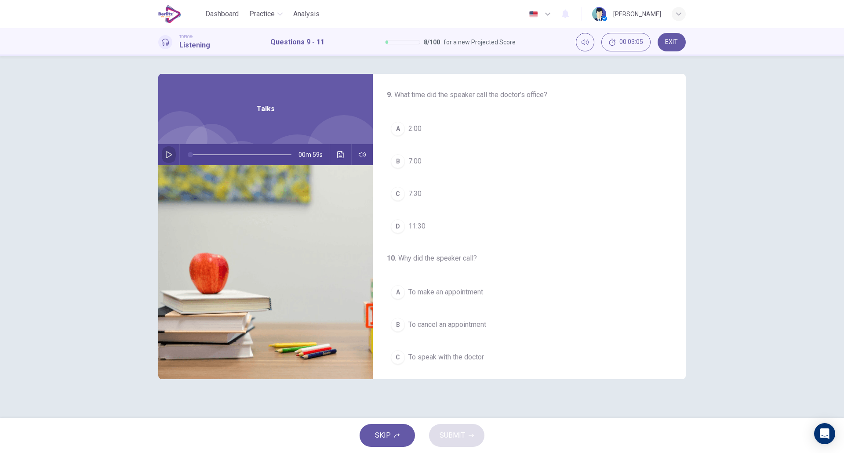
click at [168, 153] on icon "button" at bounding box center [168, 154] width 7 height 7
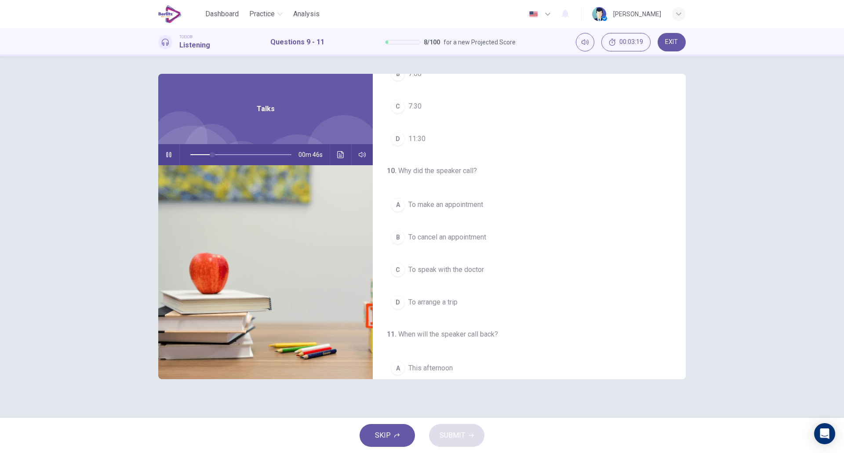
scroll to position [88, 0]
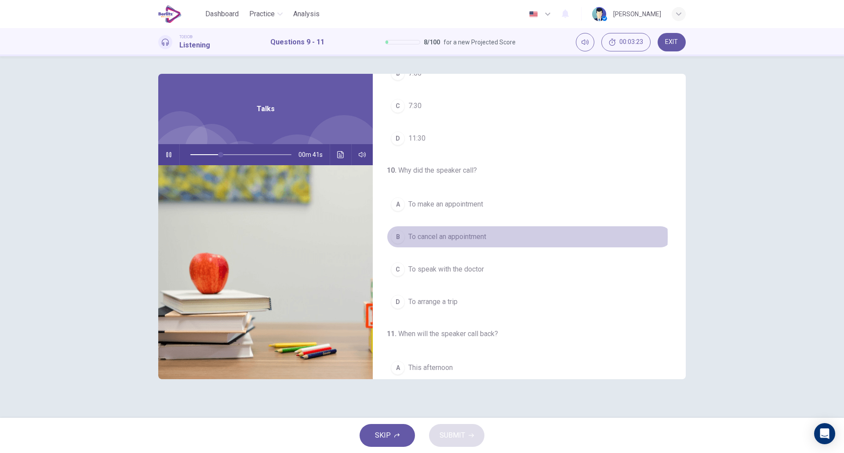
click at [477, 237] on span "To cancel an appointment" at bounding box center [448, 237] width 78 height 11
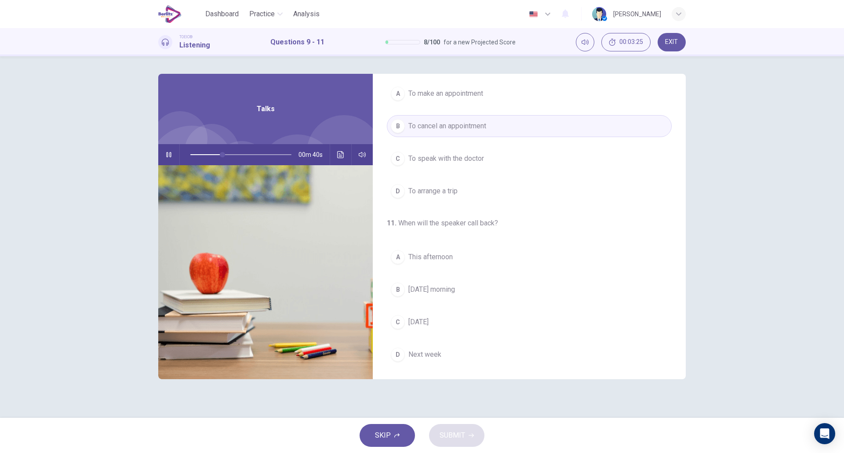
scroll to position [201, 0]
click at [464, 320] on button "C On Saturday" at bounding box center [529, 320] width 285 height 22
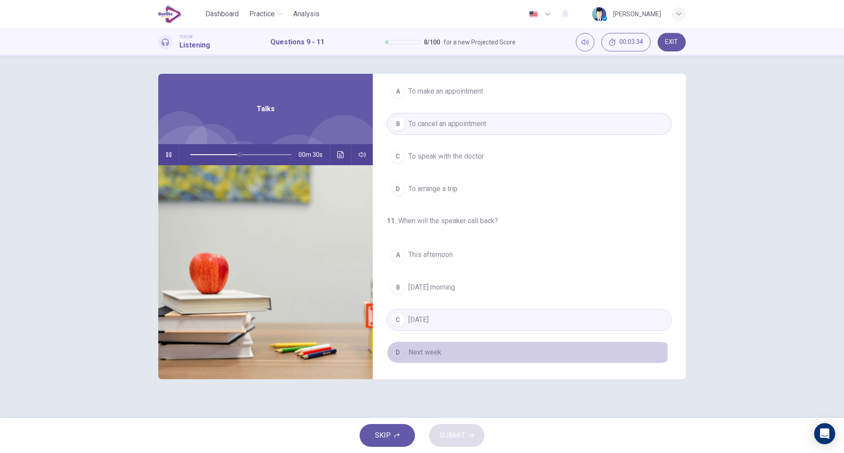
click at [477, 352] on button "D Next week" at bounding box center [529, 353] width 285 height 22
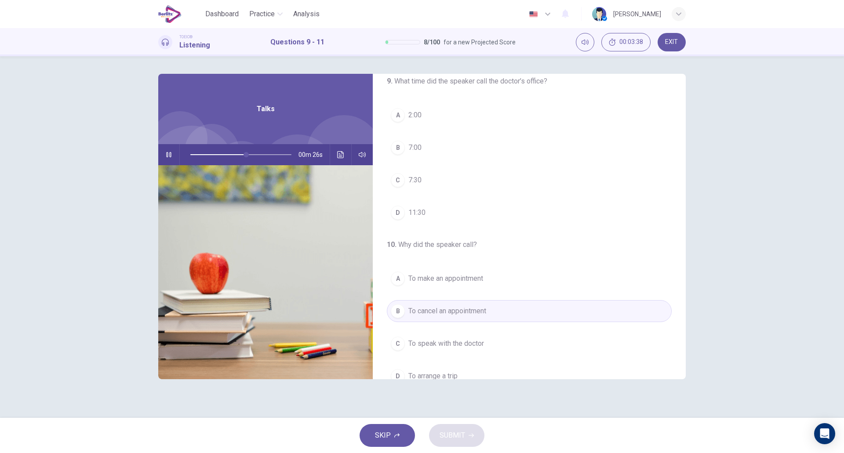
scroll to position [0, 0]
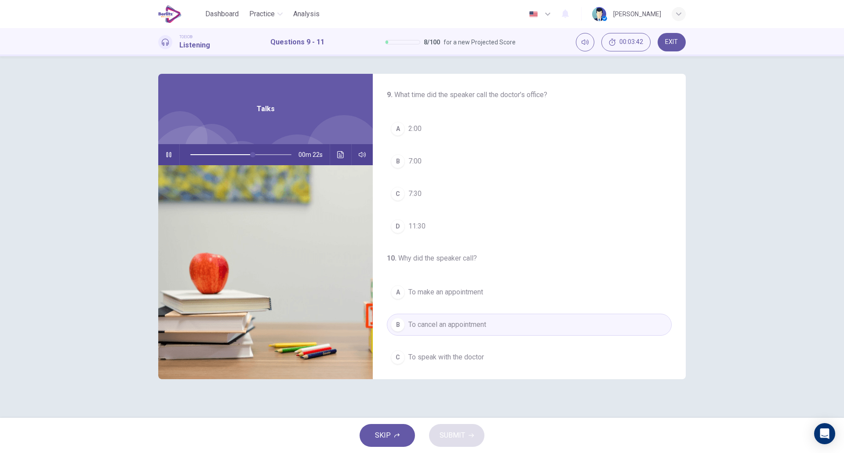
click at [433, 133] on button "A 2:00" at bounding box center [529, 129] width 285 height 22
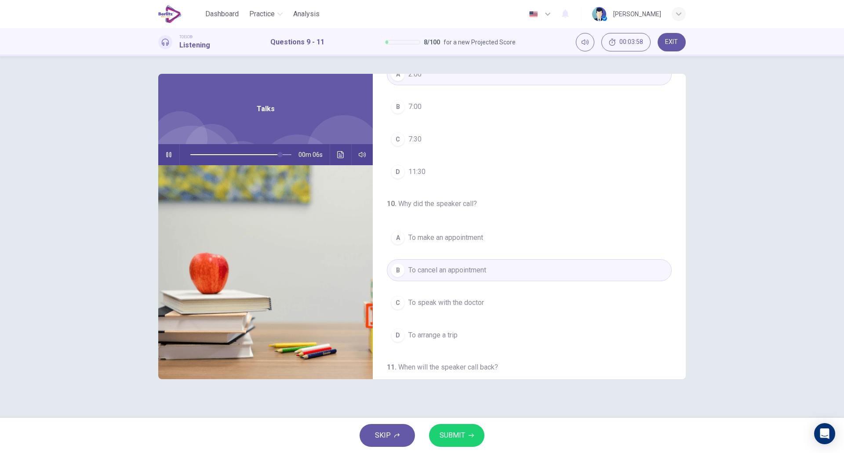
scroll to position [201, 0]
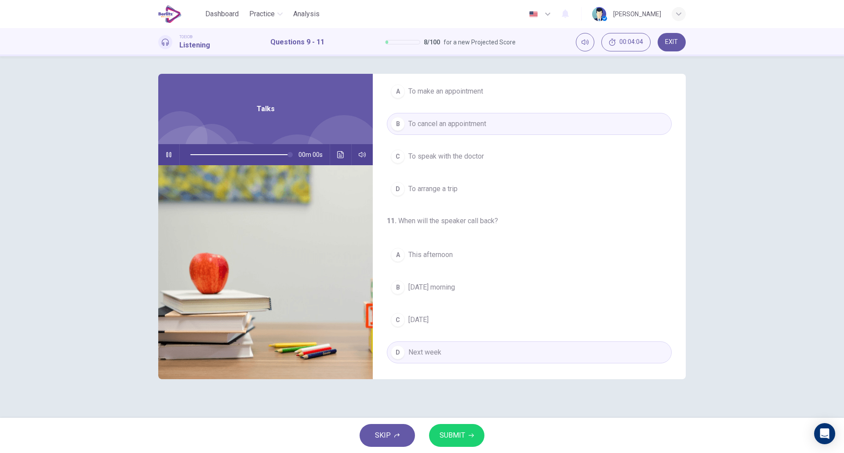
click at [460, 436] on span "SUBMIT" at bounding box center [453, 436] width 26 height 12
type input "*"
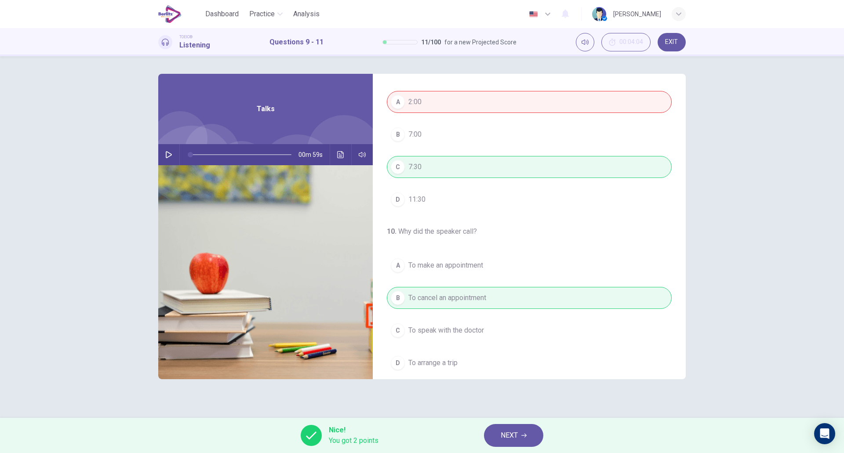
scroll to position [0, 0]
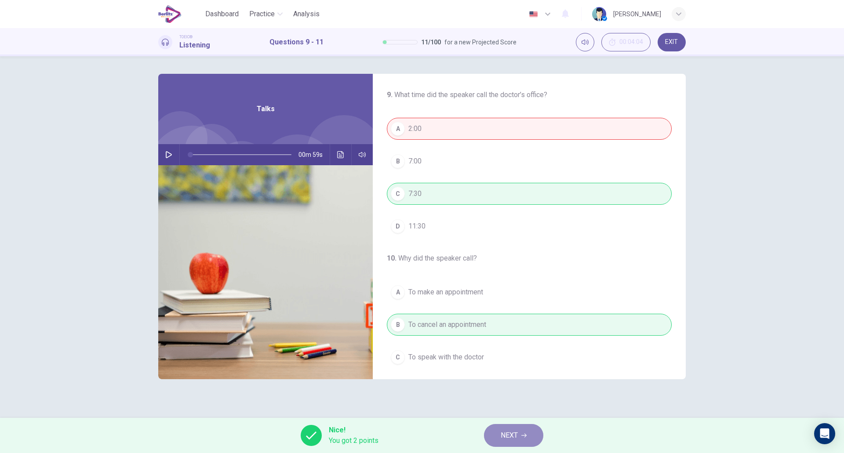
click at [498, 441] on button "NEXT" at bounding box center [513, 435] width 59 height 23
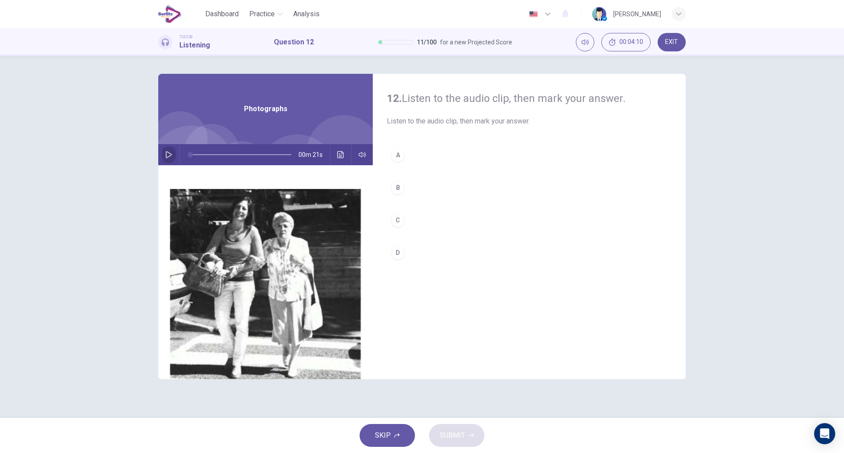
click at [165, 156] on button "button" at bounding box center [169, 154] width 14 height 21
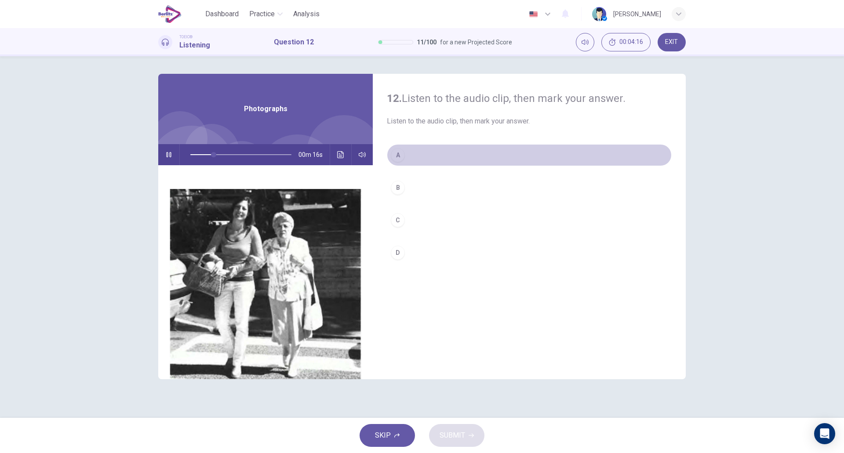
click at [433, 159] on button "A" at bounding box center [529, 155] width 285 height 22
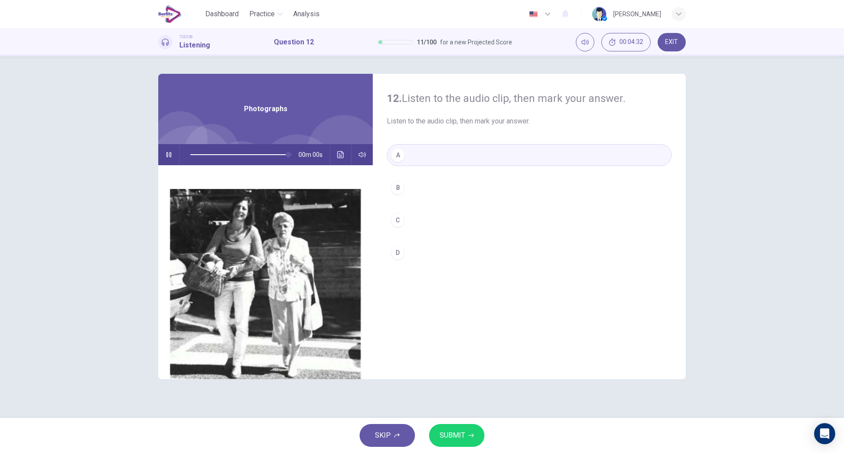
type input "*"
click at [446, 428] on button "SUBMIT" at bounding box center [456, 435] width 55 height 23
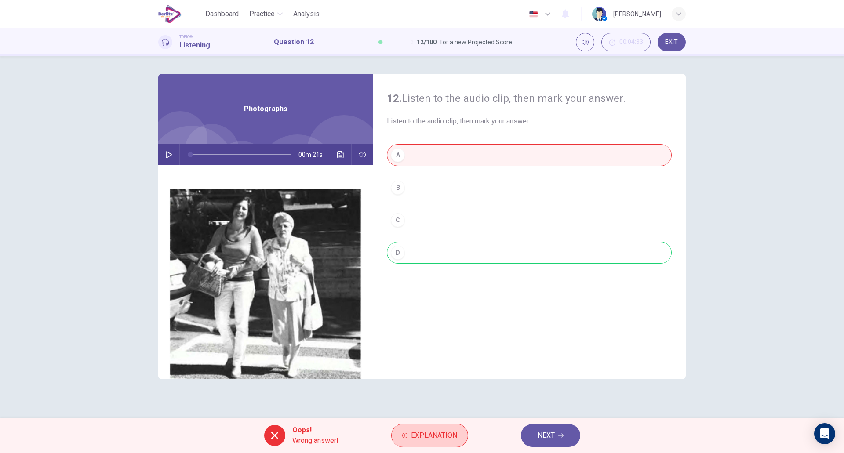
click at [430, 440] on span "Explanation" at bounding box center [434, 436] width 46 height 12
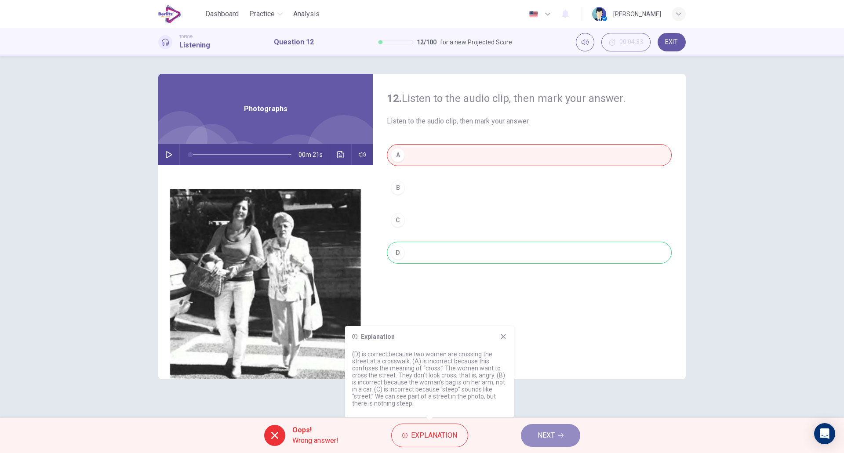
click at [536, 439] on button "NEXT" at bounding box center [550, 435] width 59 height 23
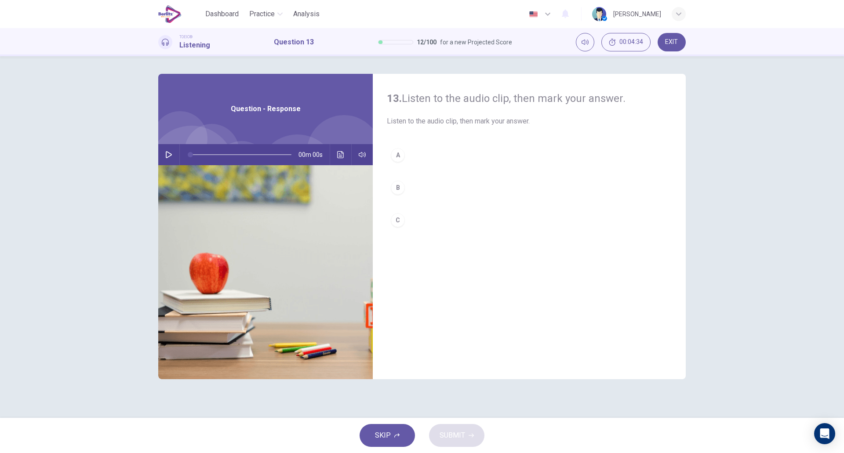
click at [166, 153] on icon "button" at bounding box center [169, 154] width 6 height 7
type input "*"
click at [447, 157] on button "A" at bounding box center [529, 155] width 285 height 22
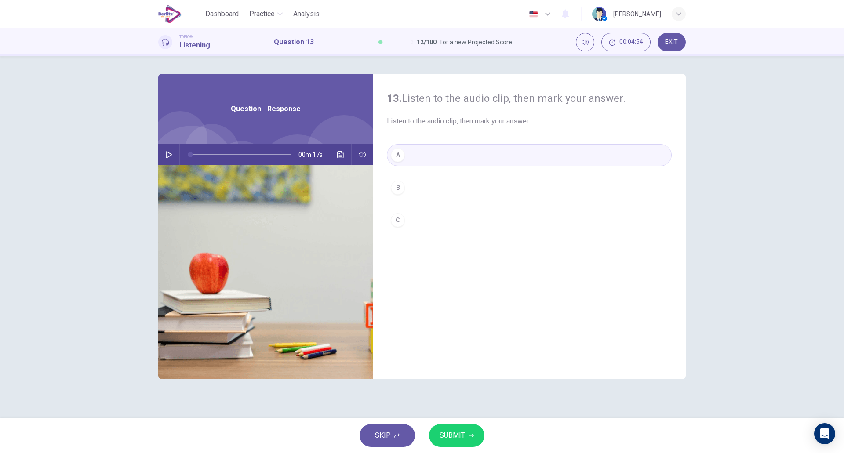
click at [457, 437] on span "SUBMIT" at bounding box center [453, 436] width 26 height 12
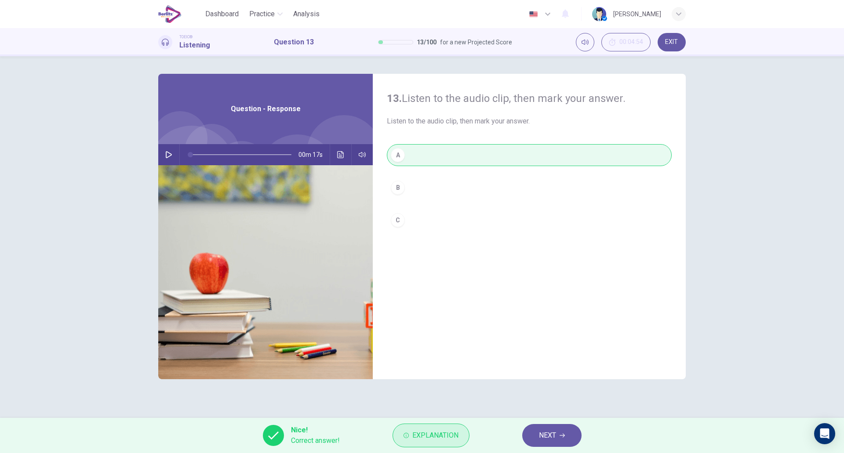
click at [413, 430] on span "Explanation" at bounding box center [436, 436] width 46 height 12
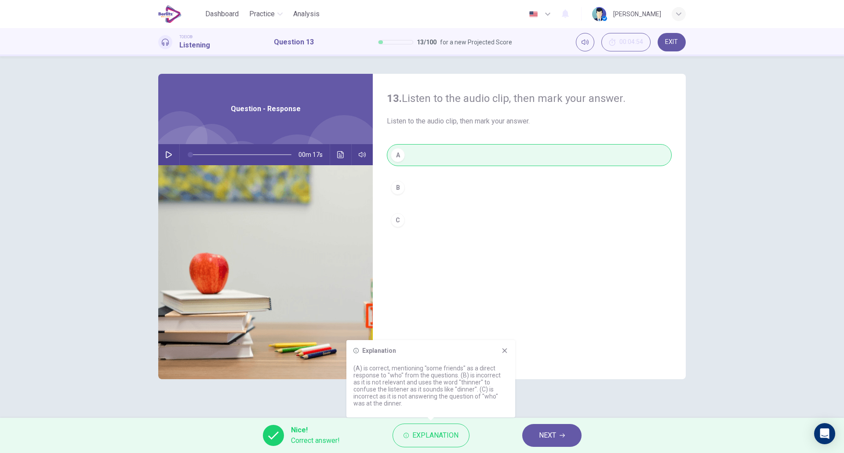
click at [507, 354] on icon at bounding box center [504, 350] width 7 height 7
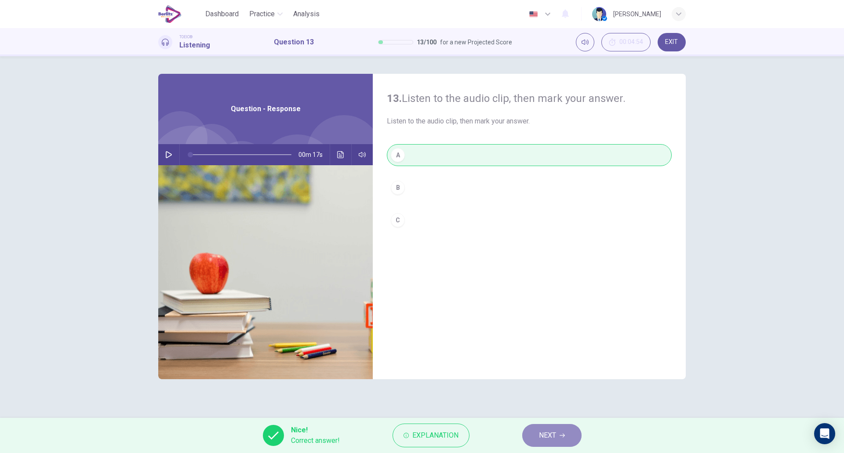
click at [557, 433] on button "NEXT" at bounding box center [552, 435] width 59 height 23
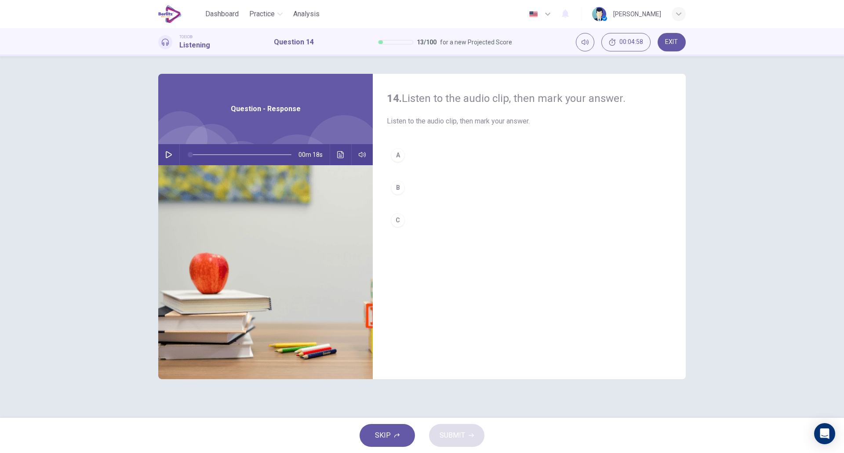
click at [168, 155] on icon "button" at bounding box center [168, 154] width 7 height 7
click at [419, 189] on button "B" at bounding box center [529, 188] width 285 height 22
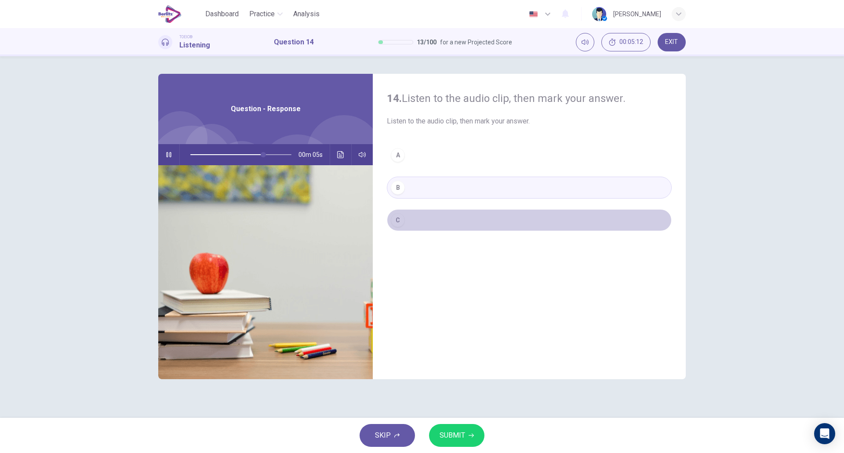
click at [416, 217] on button "C" at bounding box center [529, 220] width 285 height 22
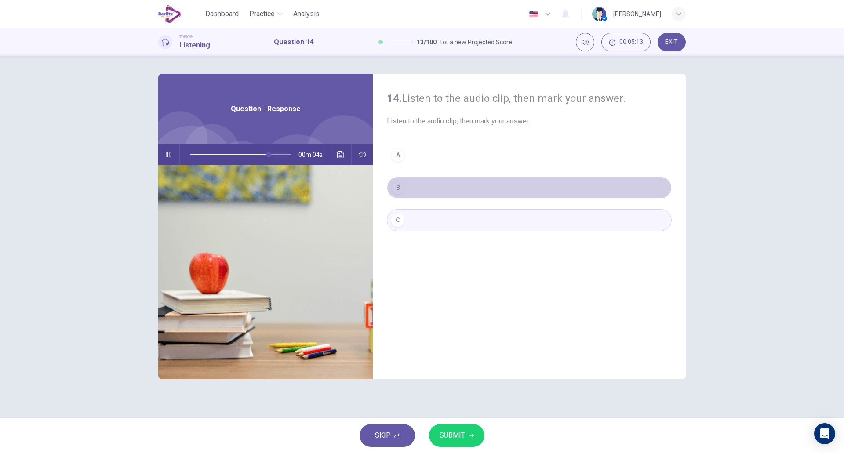
click at [437, 194] on button "B" at bounding box center [529, 188] width 285 height 22
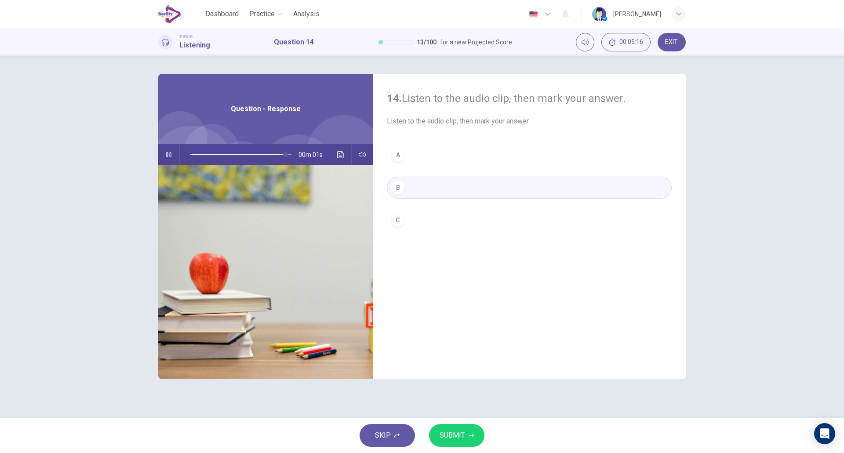
type input "*"
click at [459, 435] on span "SUBMIT" at bounding box center [453, 436] width 26 height 12
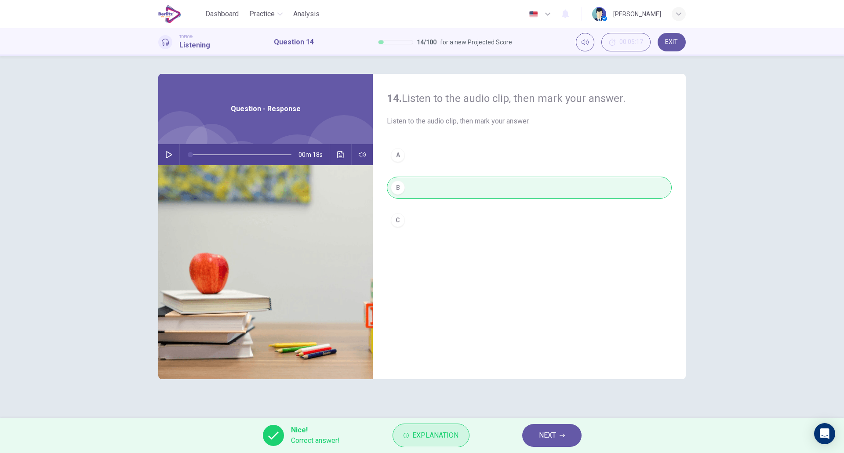
click at [445, 435] on span "Explanation" at bounding box center [436, 436] width 46 height 12
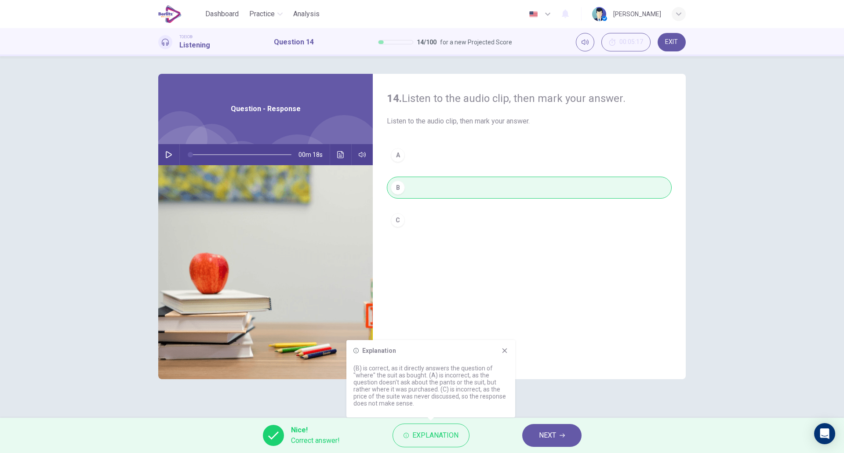
click at [503, 352] on icon at bounding box center [504, 350] width 7 height 7
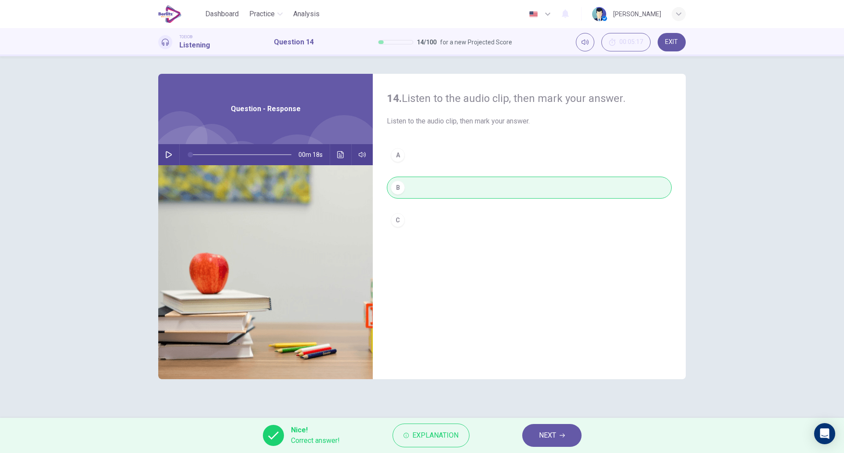
click at [543, 435] on span "NEXT" at bounding box center [547, 436] width 17 height 12
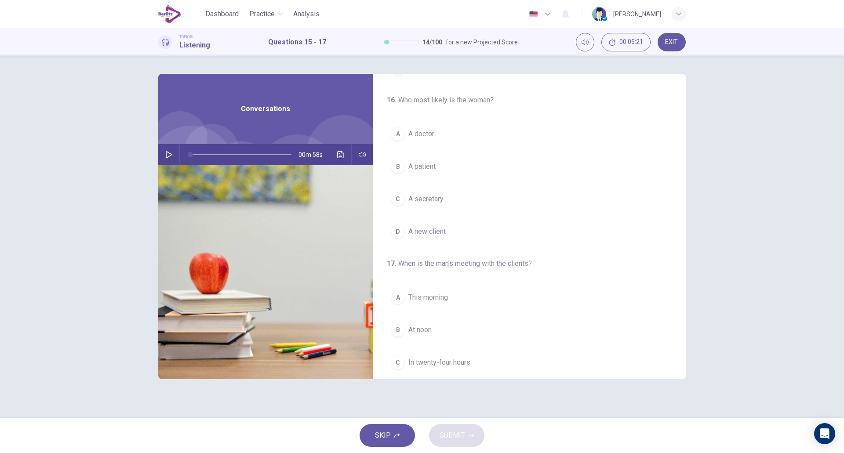
scroll to position [201, 0]
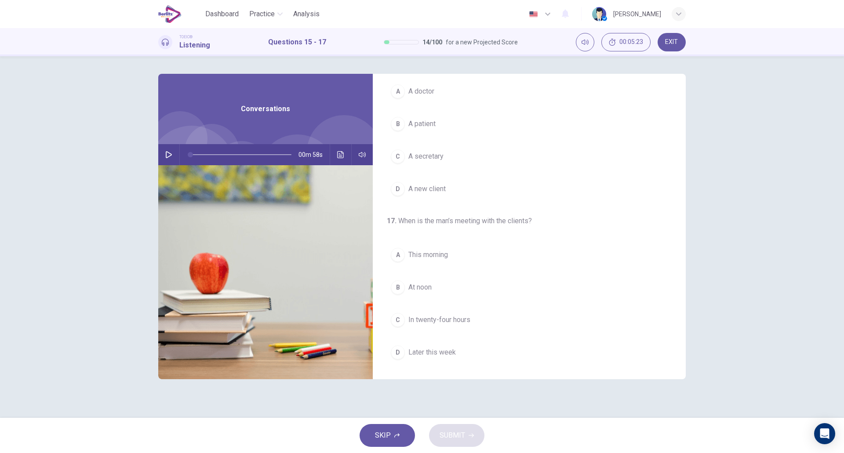
click at [170, 157] on icon "button" at bounding box center [169, 154] width 6 height 7
click at [472, 131] on span "Canceling an appointment" at bounding box center [448, 129] width 79 height 11
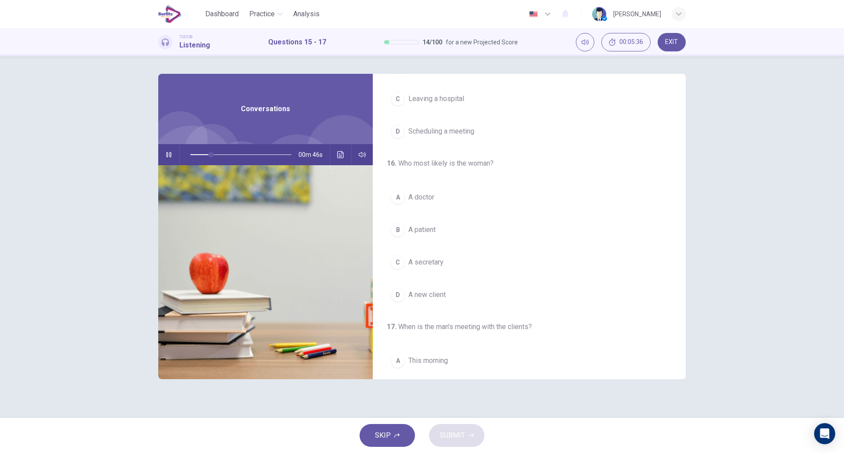
scroll to position [95, 0]
click at [466, 264] on button "C A secretary" at bounding box center [529, 262] width 285 height 22
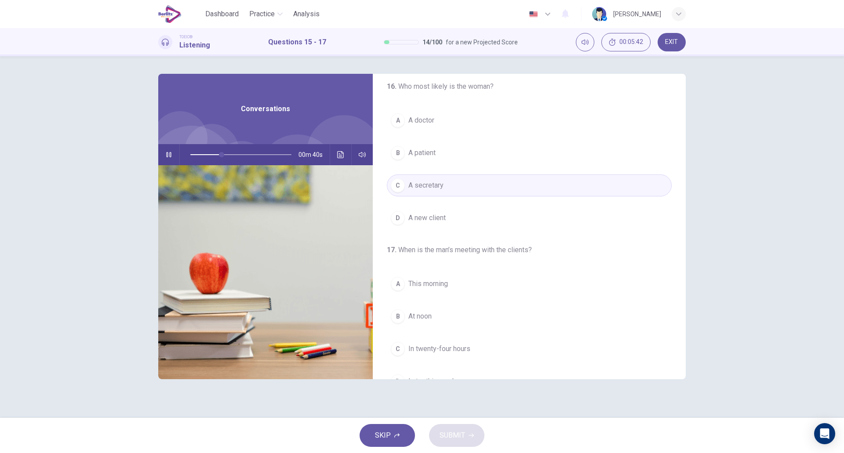
scroll to position [201, 0]
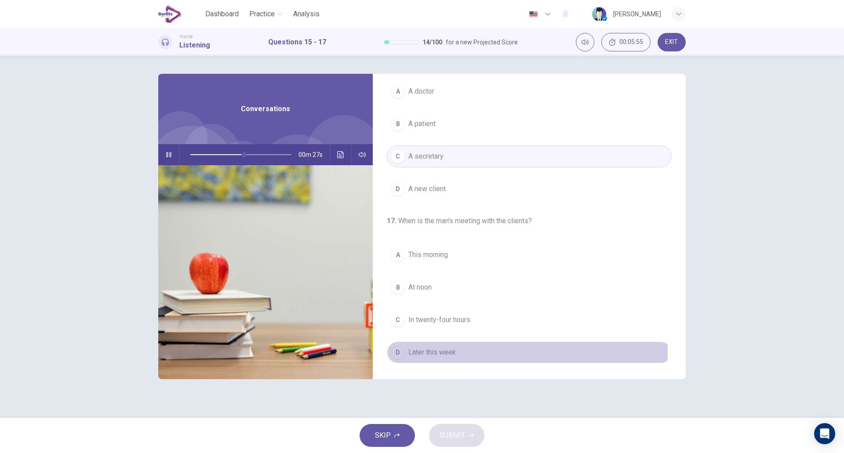
click at [459, 350] on button "D Later this week" at bounding box center [529, 353] width 285 height 22
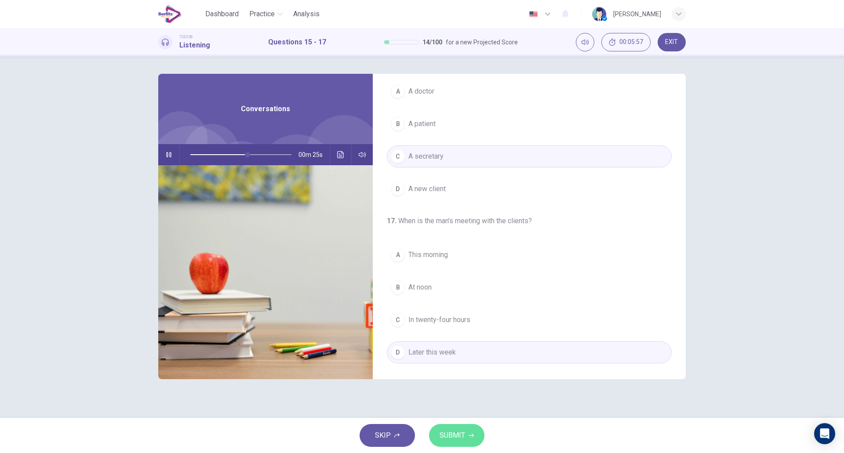
click at [463, 446] on button "SUBMIT" at bounding box center [456, 435] width 55 height 23
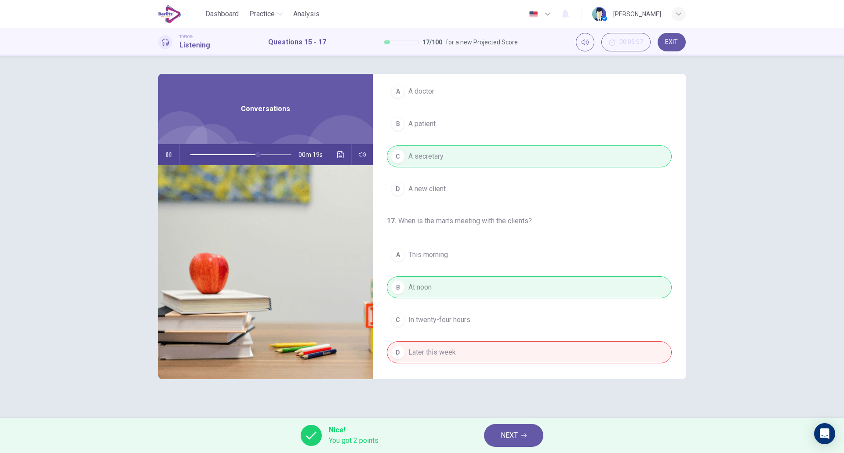
type input "**"
click at [504, 431] on span "NEXT" at bounding box center [509, 436] width 17 height 12
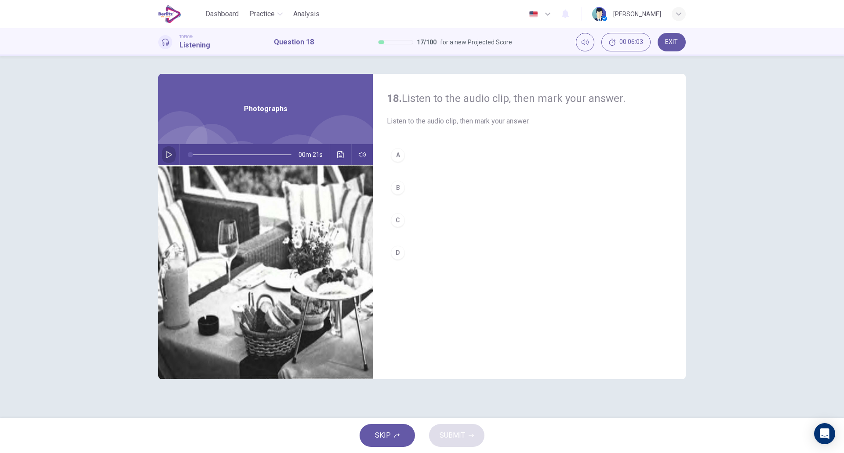
click at [168, 154] on icon "button" at bounding box center [168, 154] width 7 height 7
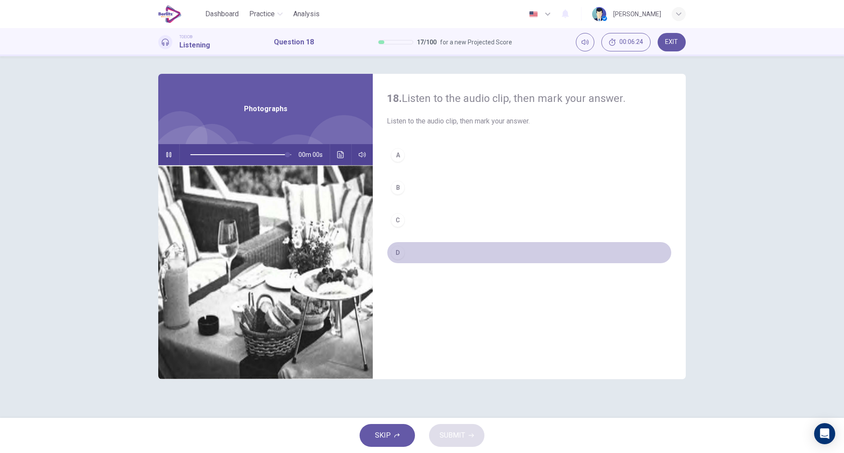
click at [421, 262] on button "D" at bounding box center [529, 253] width 285 height 22
type input "*"
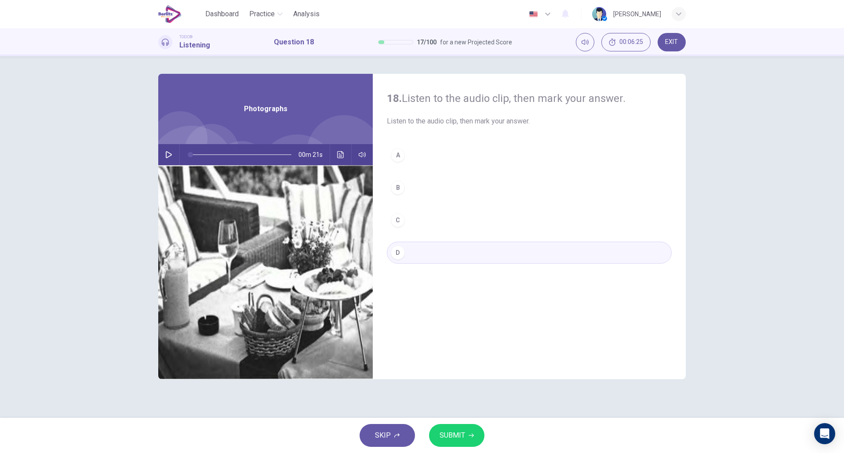
click at [446, 438] on span "SUBMIT" at bounding box center [453, 436] width 26 height 12
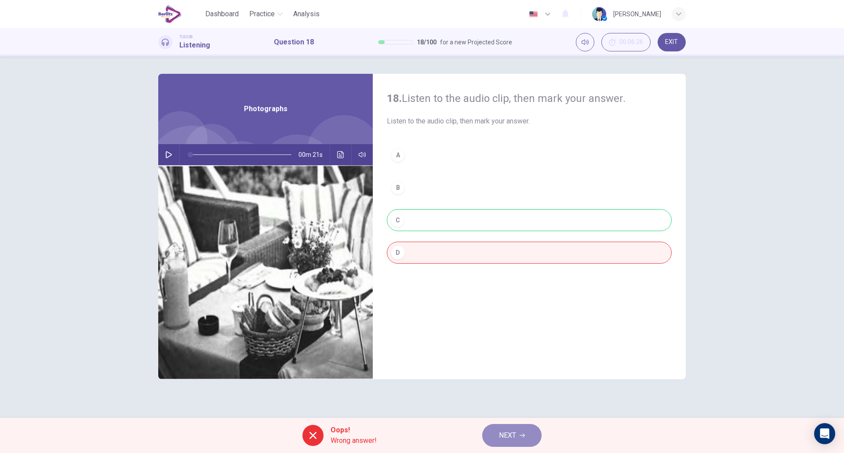
click at [501, 443] on button "NEXT" at bounding box center [511, 435] width 59 height 23
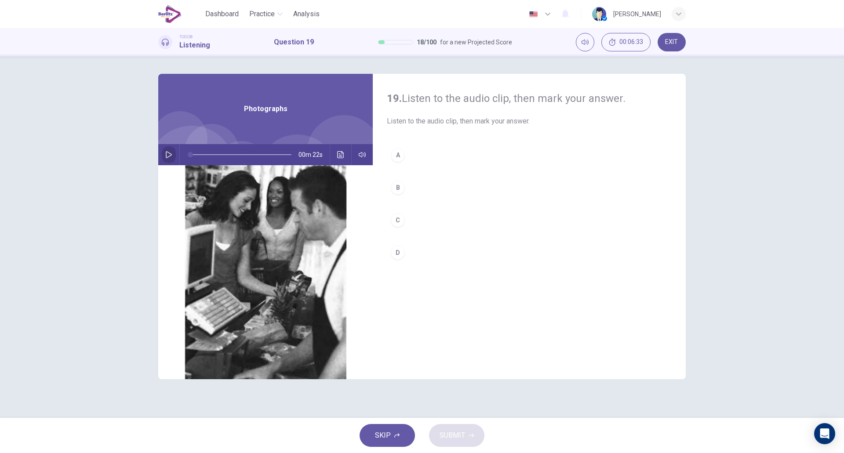
click at [170, 155] on icon "button" at bounding box center [168, 154] width 7 height 7
click at [422, 257] on button "D" at bounding box center [529, 253] width 285 height 22
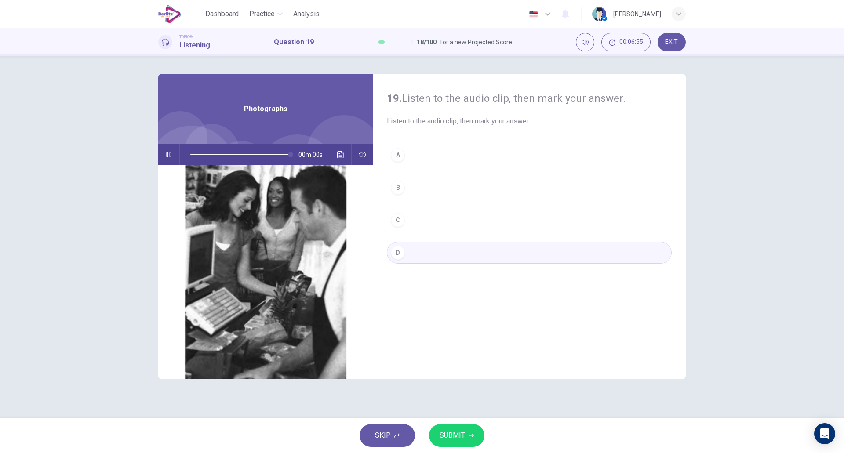
type input "*"
click at [442, 430] on span "SUBMIT" at bounding box center [453, 436] width 26 height 12
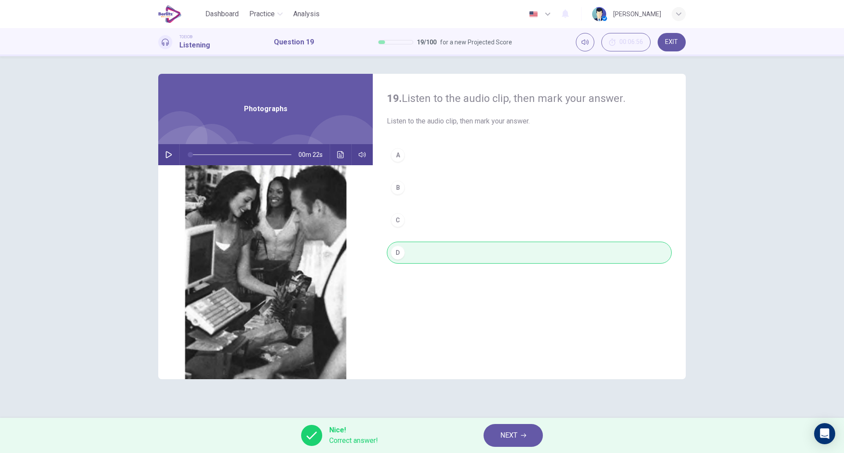
click at [506, 436] on span "NEXT" at bounding box center [509, 436] width 17 height 12
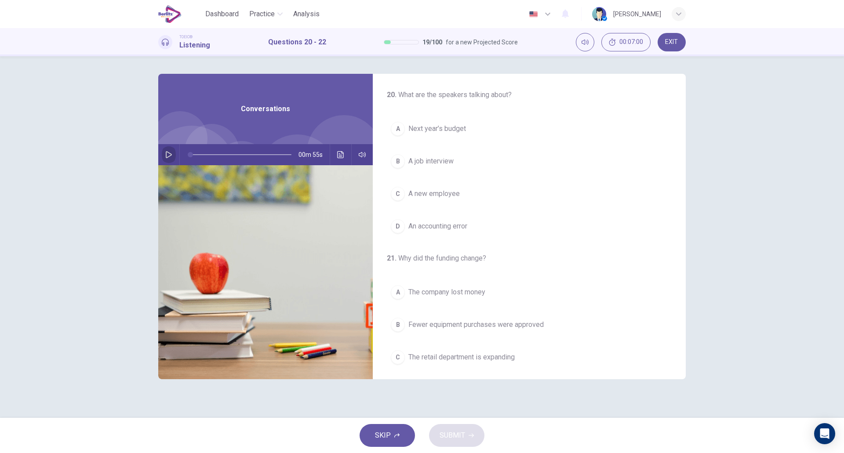
click at [167, 155] on icon "button" at bounding box center [168, 154] width 7 height 7
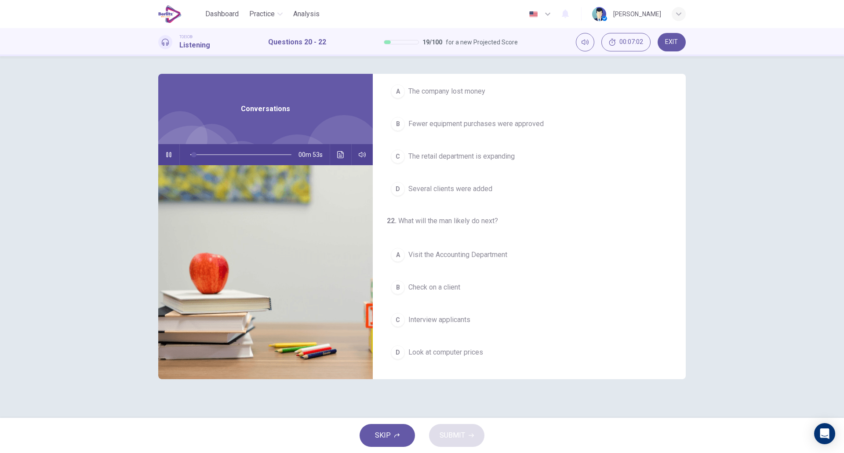
scroll to position [0, 0]
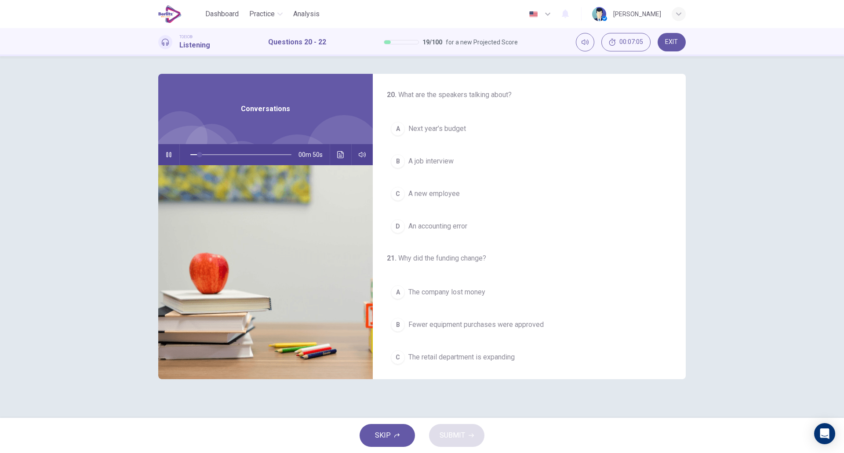
click at [489, 134] on button "A Next year’s budget" at bounding box center [529, 129] width 285 height 22
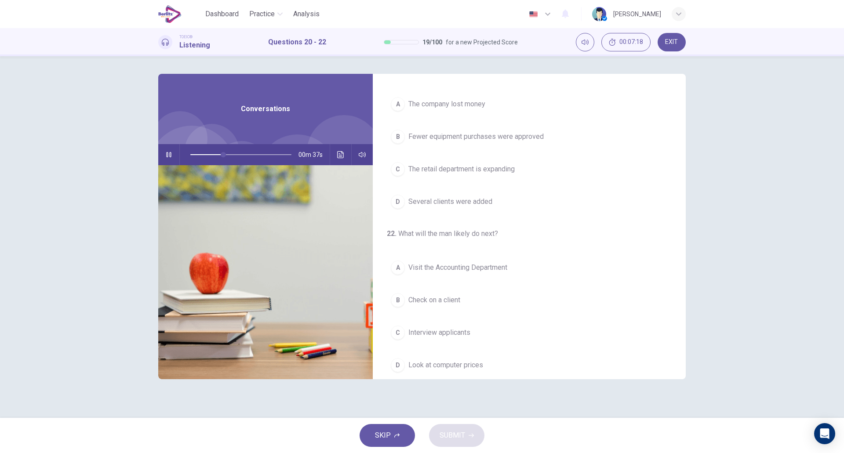
scroll to position [201, 0]
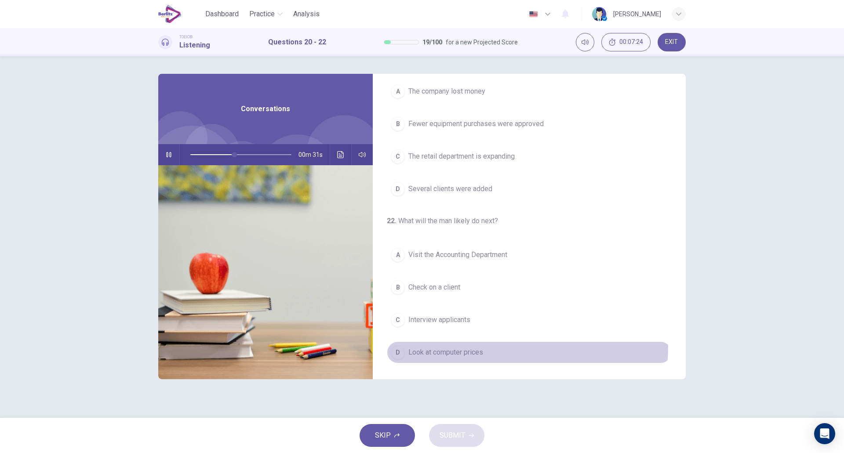
click at [461, 346] on button "D Look at computer prices" at bounding box center [529, 353] width 285 height 22
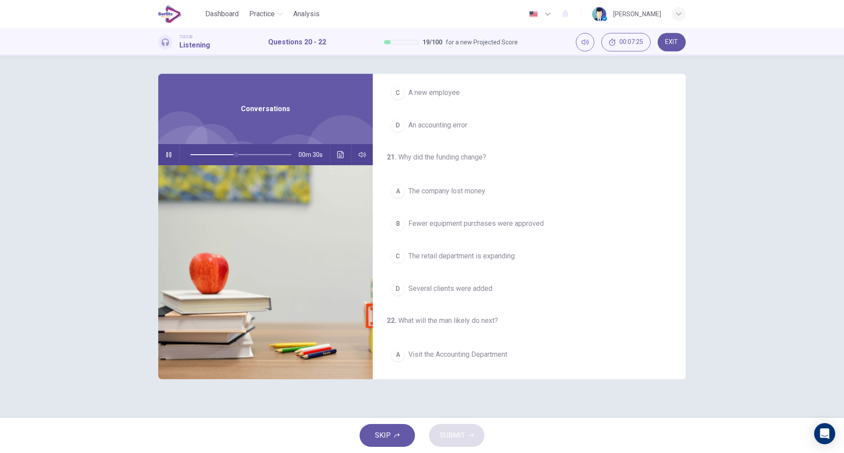
scroll to position [97, 0]
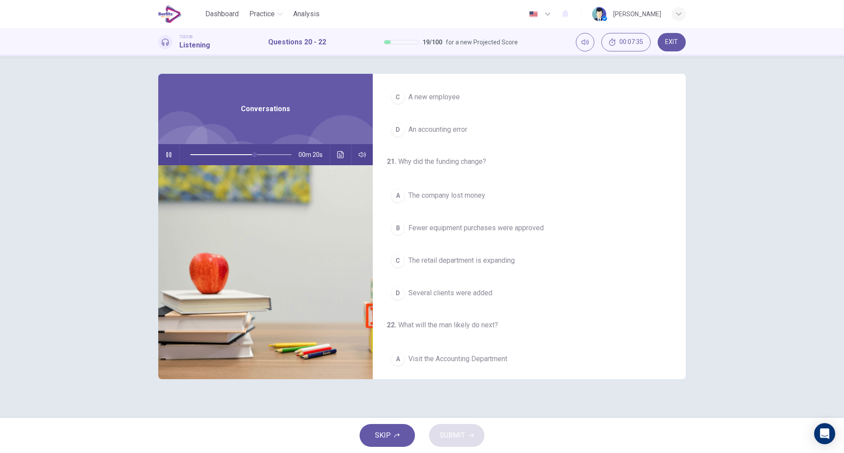
click at [522, 255] on button "C The retail department is expanding" at bounding box center [529, 261] width 285 height 22
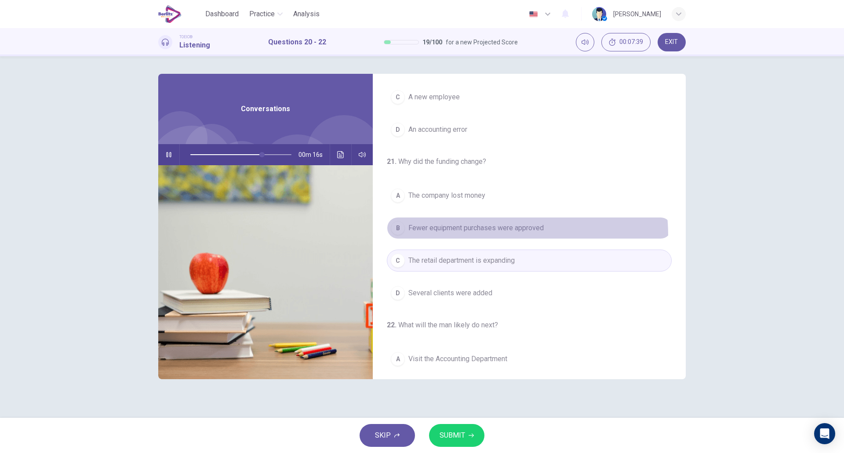
click at [491, 235] on button "B Fewer equipment purchases were approved" at bounding box center [529, 228] width 285 height 22
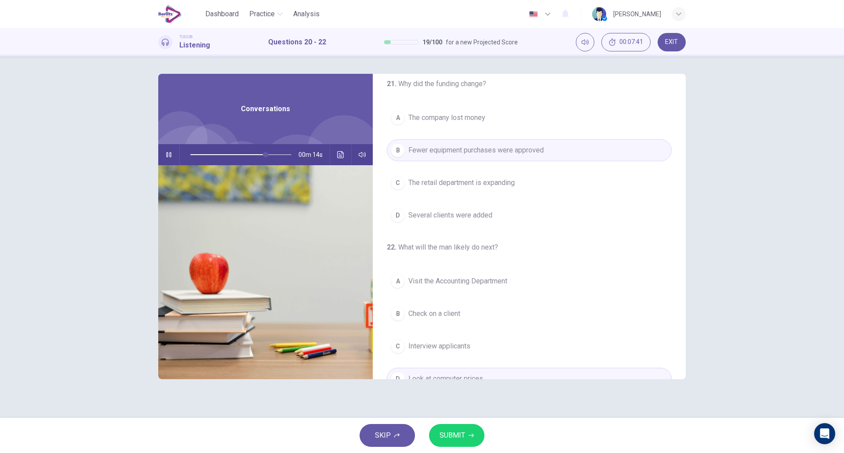
scroll to position [201, 0]
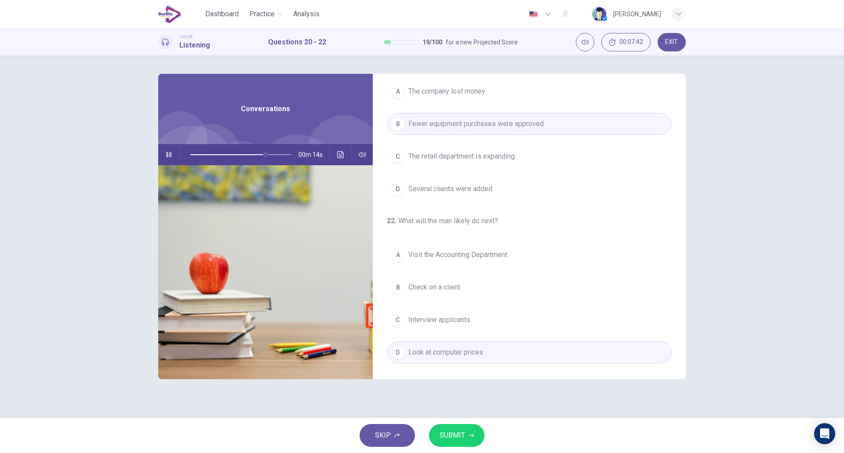
click at [469, 438] on icon "button" at bounding box center [471, 435] width 5 height 5
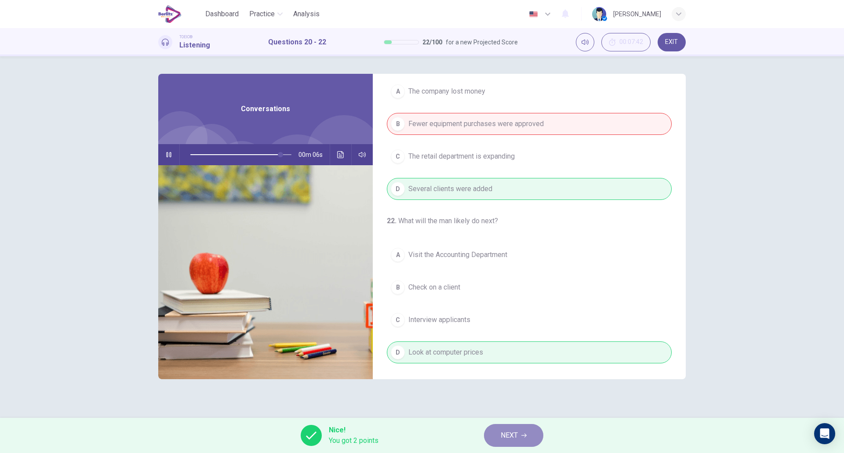
type input "**"
click at [519, 443] on button "NEXT" at bounding box center [513, 435] width 59 height 23
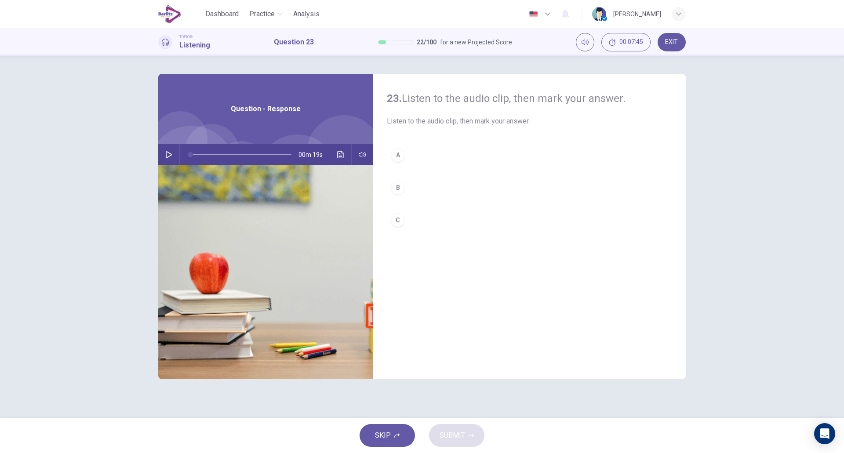
click at [169, 157] on icon "button" at bounding box center [168, 154] width 7 height 7
click at [425, 175] on div "A B C" at bounding box center [529, 196] width 285 height 105
click at [420, 185] on button "B" at bounding box center [529, 188] width 285 height 22
click at [458, 436] on span "SUBMIT" at bounding box center [453, 436] width 26 height 12
type input "*"
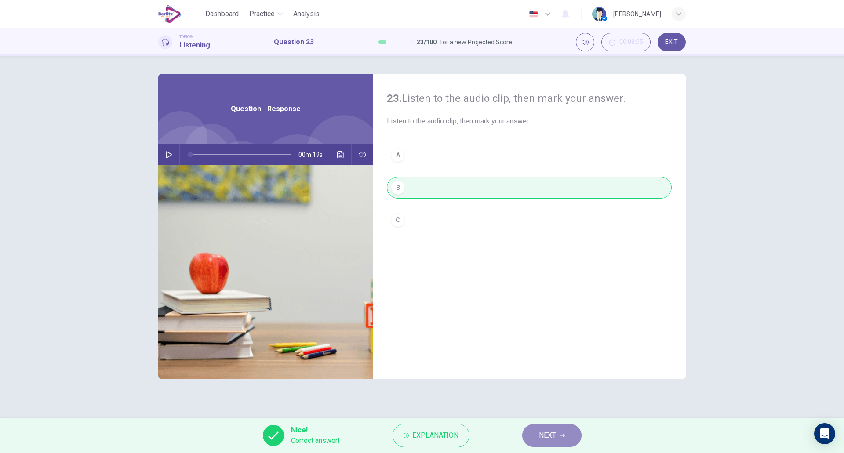
click at [557, 444] on button "NEXT" at bounding box center [552, 435] width 59 height 23
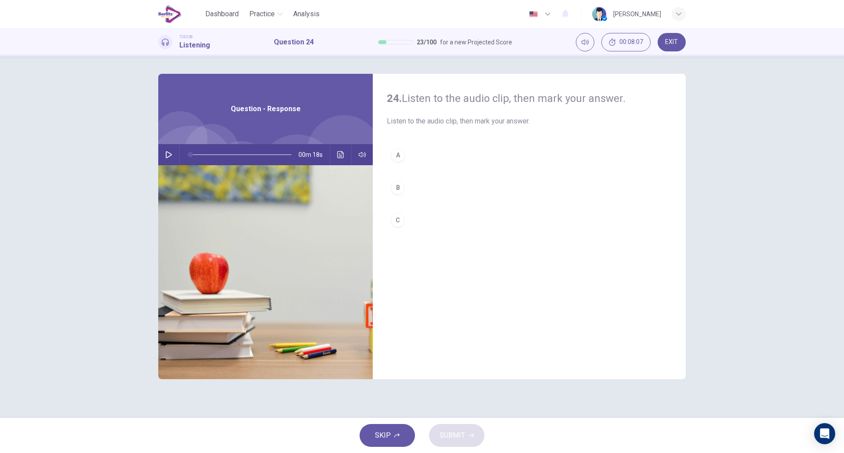
click at [164, 157] on button "button" at bounding box center [169, 154] width 14 height 21
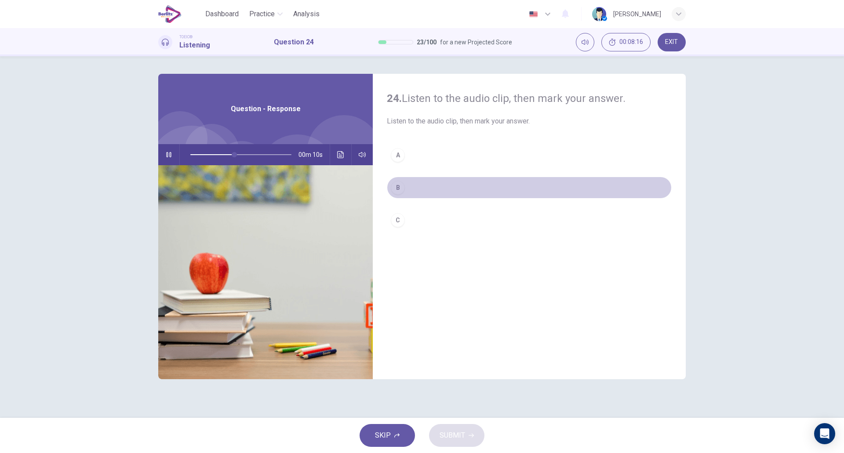
click at [421, 186] on button "B" at bounding box center [529, 188] width 285 height 22
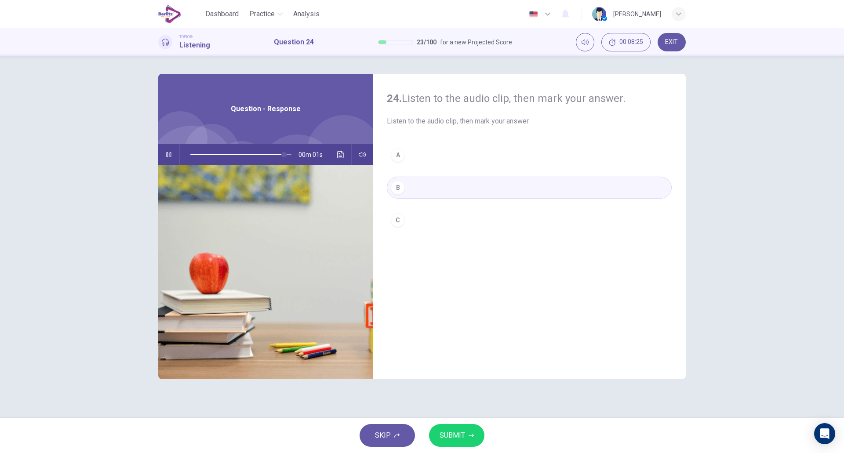
click at [415, 163] on button "A" at bounding box center [529, 155] width 285 height 22
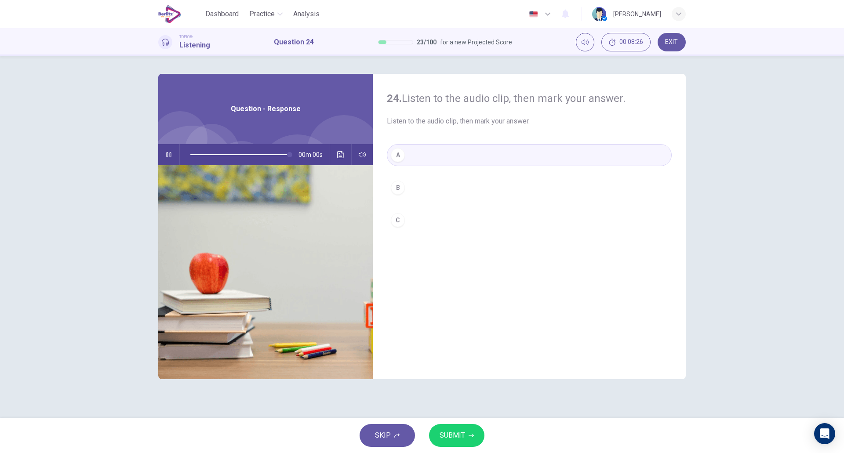
type input "*"
click at [468, 430] on button "SUBMIT" at bounding box center [456, 435] width 55 height 23
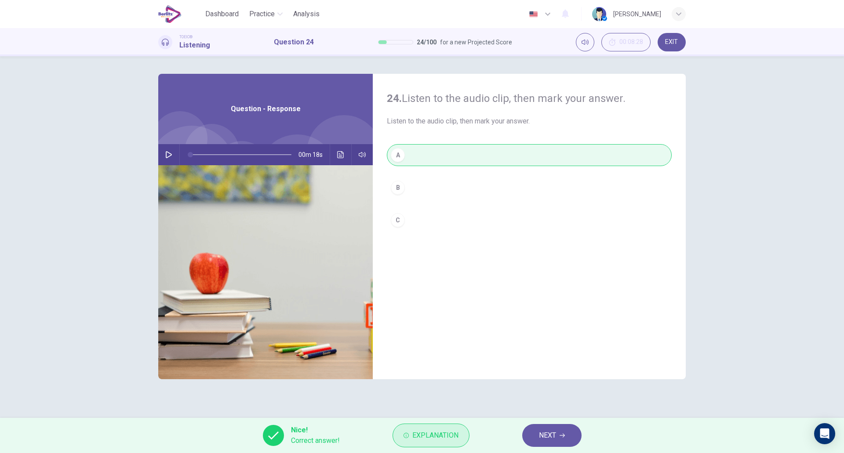
click at [438, 436] on span "Explanation" at bounding box center [436, 436] width 46 height 12
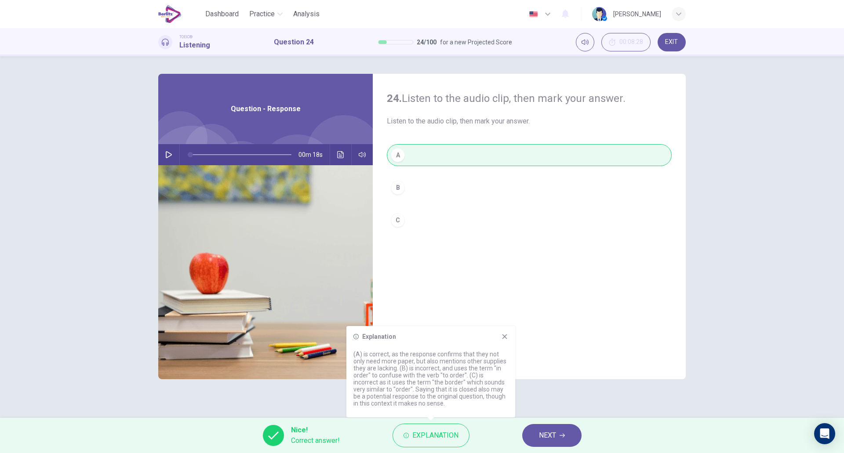
click at [505, 335] on icon at bounding box center [504, 336] width 7 height 7
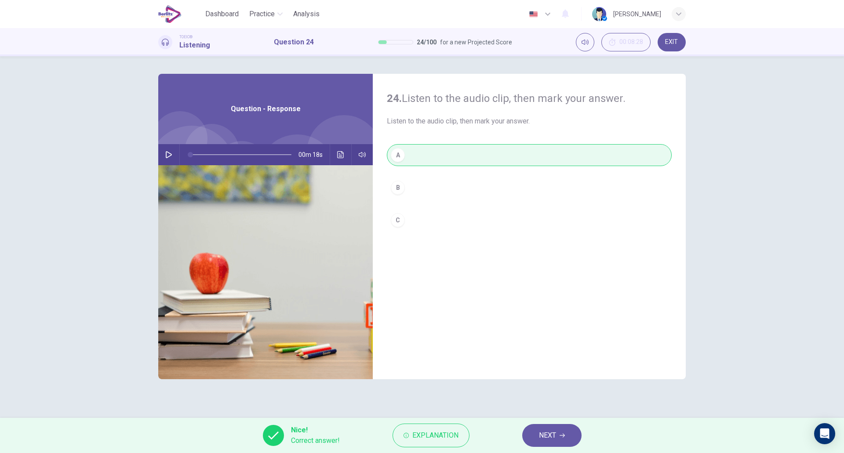
click at [540, 425] on button "NEXT" at bounding box center [552, 435] width 59 height 23
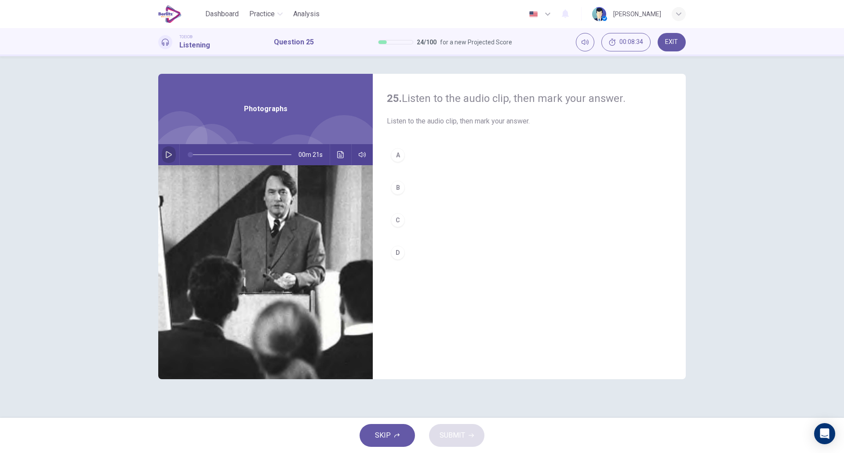
click at [170, 157] on icon "button" at bounding box center [168, 154] width 7 height 7
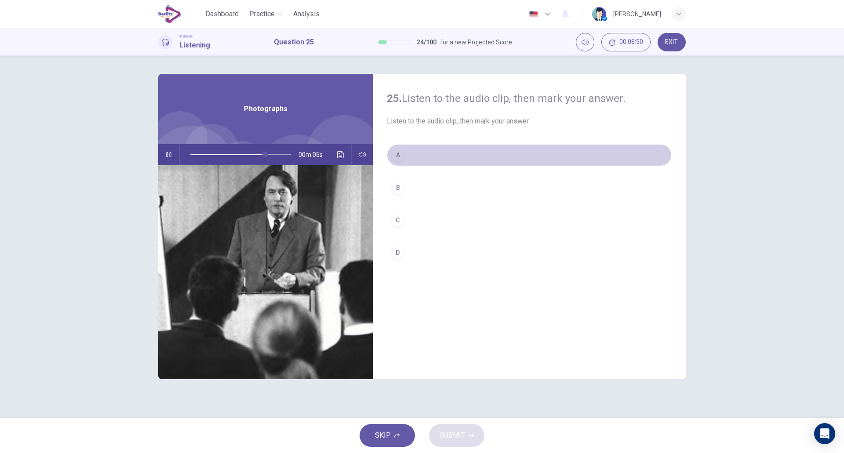
click at [411, 150] on button "A" at bounding box center [529, 155] width 285 height 22
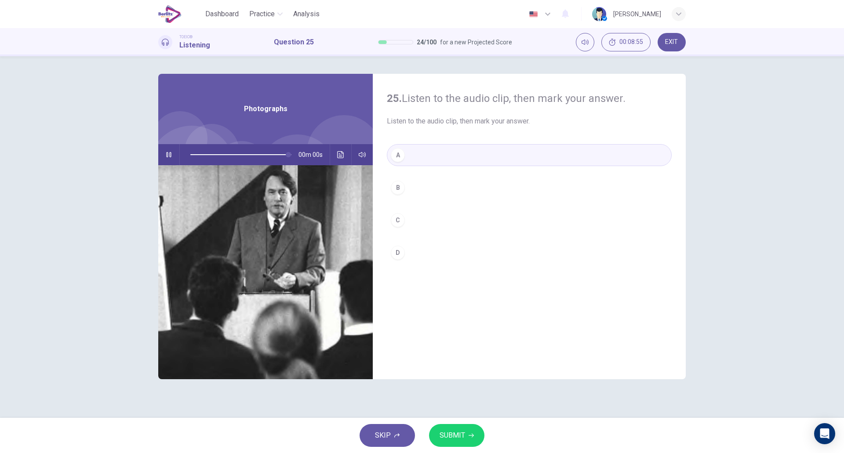
type input "*"
click at [407, 262] on button "D" at bounding box center [529, 253] width 285 height 22
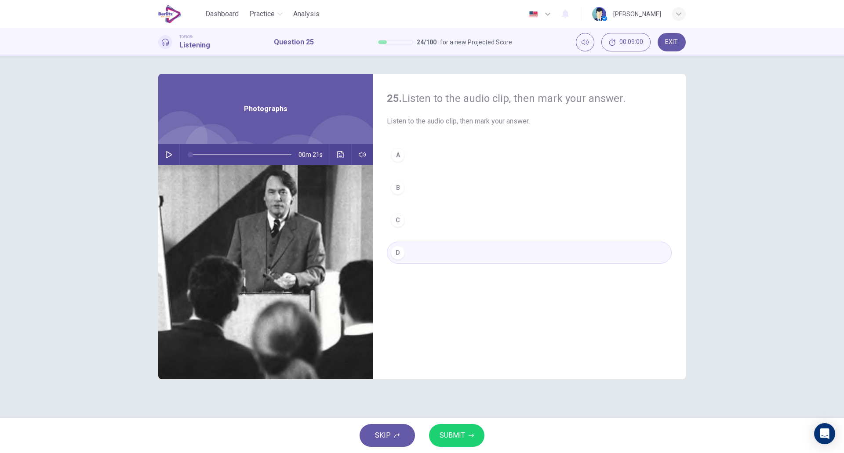
click at [451, 436] on span "SUBMIT" at bounding box center [453, 436] width 26 height 12
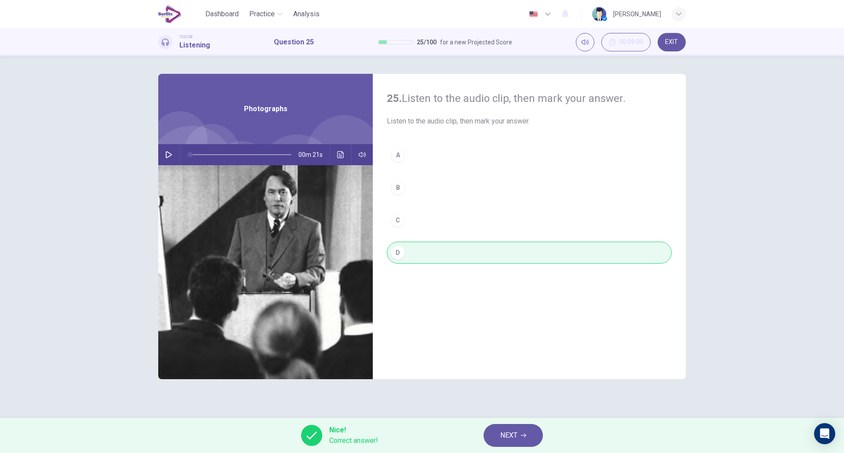
click at [496, 430] on button "NEXT" at bounding box center [513, 435] width 59 height 23
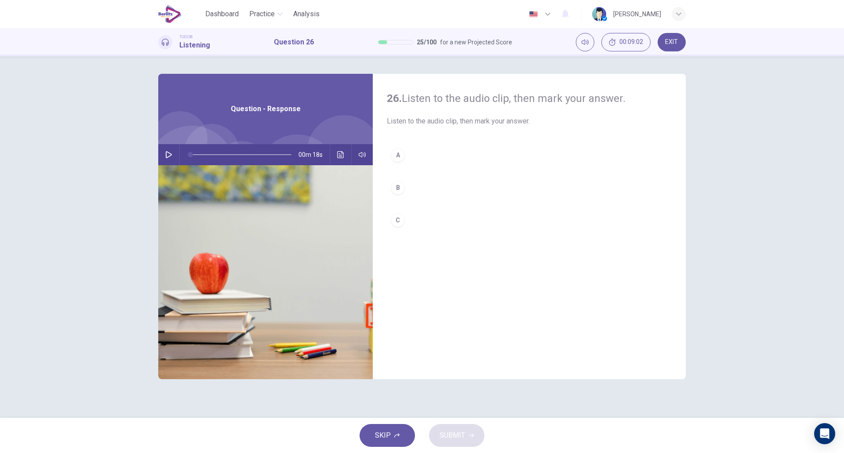
click at [170, 154] on icon "button" at bounding box center [169, 154] width 6 height 7
click at [412, 186] on button "B" at bounding box center [529, 188] width 285 height 22
type input "*"
click at [469, 442] on button "SUBMIT" at bounding box center [456, 435] width 55 height 23
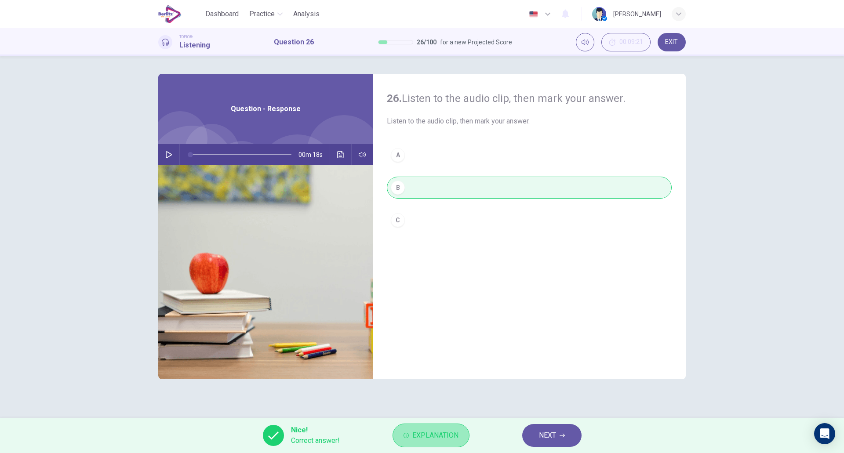
click at [440, 428] on button "Explanation" at bounding box center [431, 436] width 77 height 24
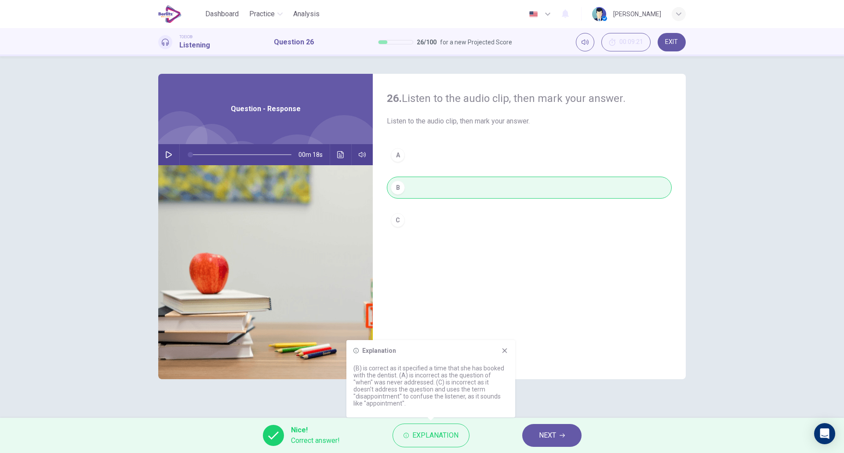
click at [506, 347] on div "Explanation (B) is correct as it specified a time that she has booked with the …" at bounding box center [431, 378] width 169 height 77
click at [500, 352] on div "Explanation" at bounding box center [431, 350] width 155 height 7
click at [505, 352] on icon at bounding box center [505, 351] width 5 height 5
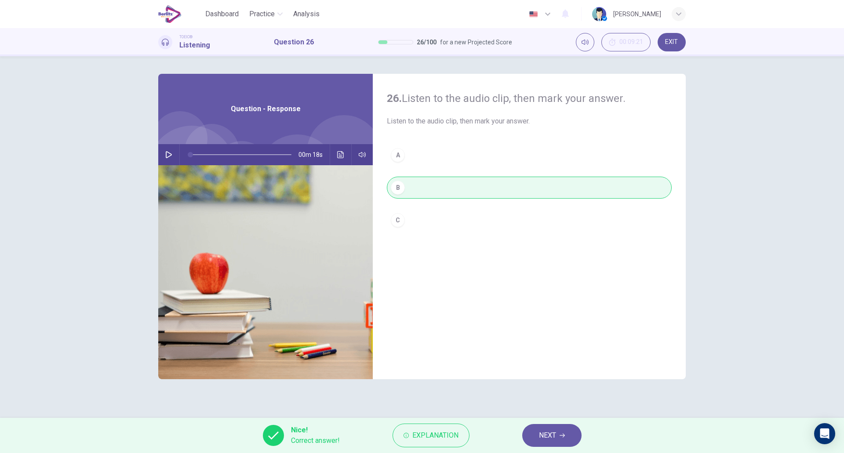
click at [540, 431] on span "NEXT" at bounding box center [547, 436] width 17 height 12
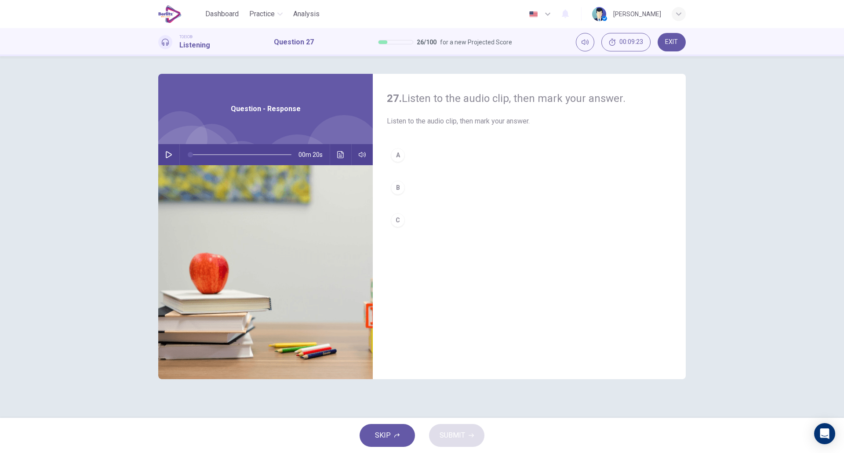
click at [171, 153] on icon "button" at bounding box center [168, 154] width 7 height 7
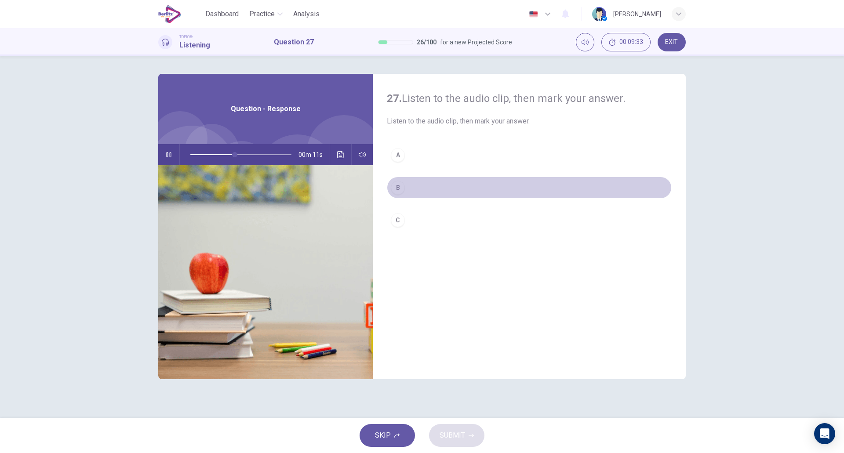
click at [433, 190] on button "B" at bounding box center [529, 188] width 285 height 22
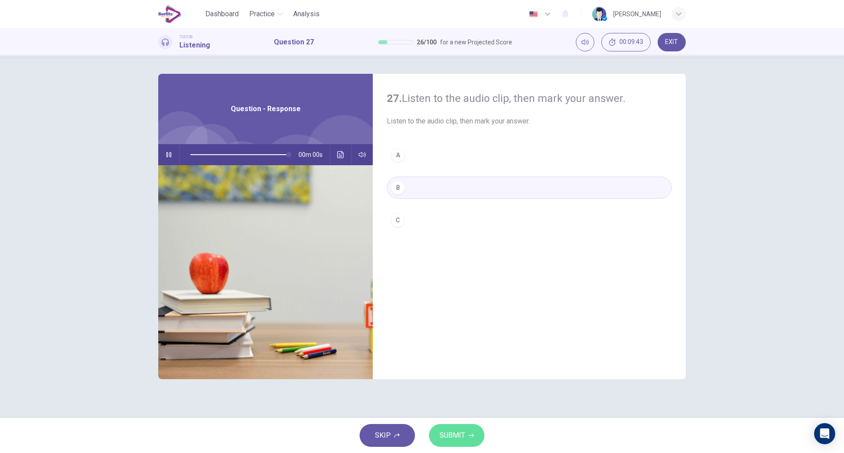
click at [461, 430] on span "SUBMIT" at bounding box center [453, 436] width 26 height 12
type input "*"
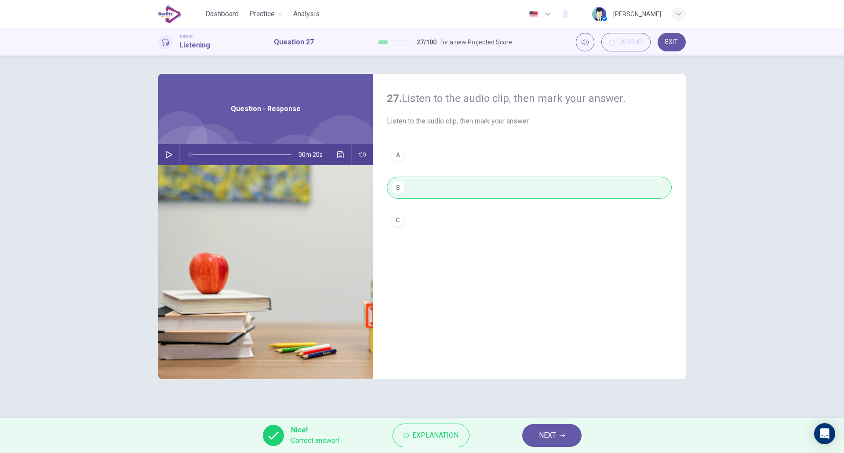
click at [461, 430] on button "Explanation" at bounding box center [431, 436] width 77 height 24
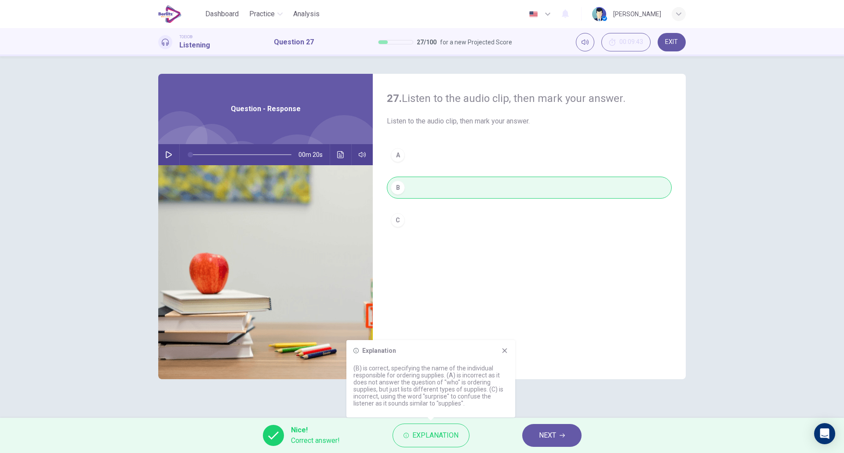
click at [506, 349] on icon at bounding box center [504, 350] width 7 height 7
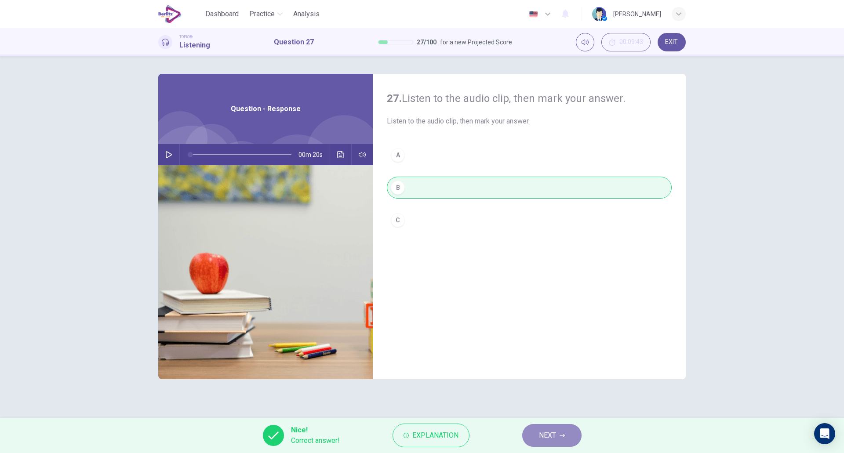
click at [548, 430] on span "NEXT" at bounding box center [547, 436] width 17 height 12
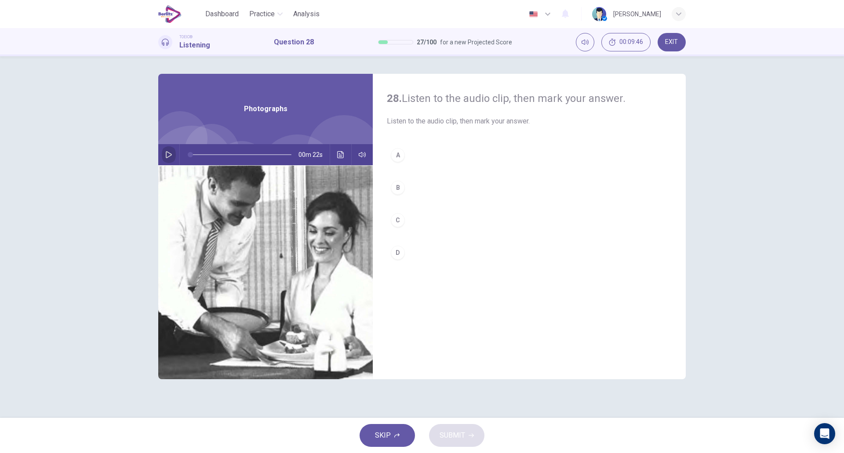
click at [168, 155] on icon "button" at bounding box center [168, 154] width 7 height 7
click at [399, 235] on div "A B C D" at bounding box center [529, 212] width 285 height 137
click at [410, 226] on button "C" at bounding box center [529, 220] width 285 height 22
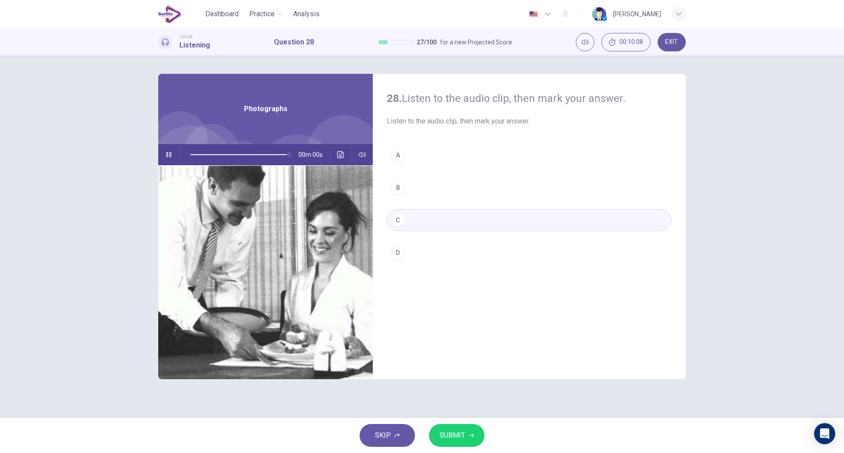
type input "*"
click at [461, 436] on span "SUBMIT" at bounding box center [453, 436] width 26 height 12
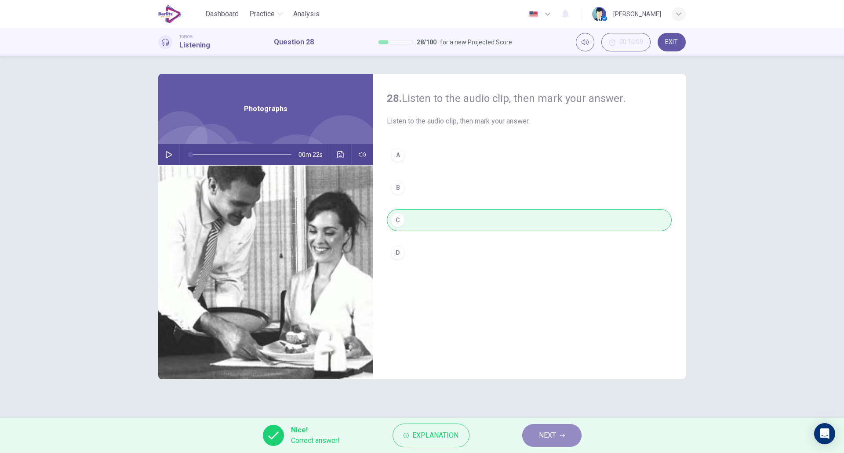
click at [535, 431] on button "NEXT" at bounding box center [552, 435] width 59 height 23
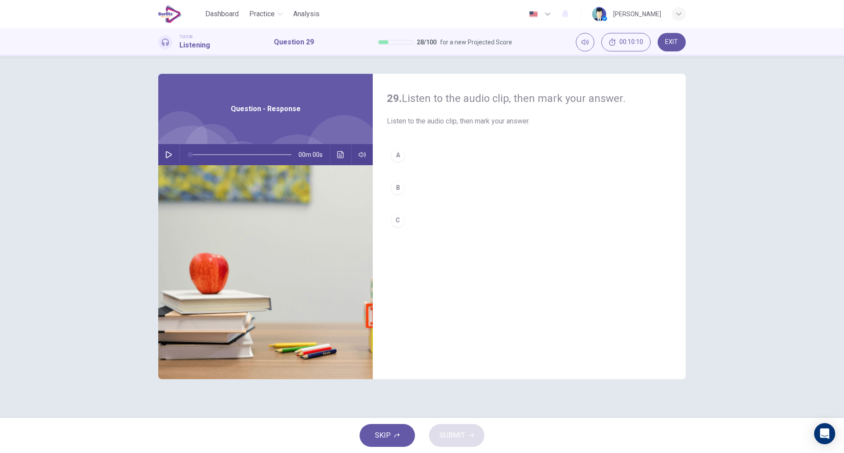
click at [171, 155] on icon "button" at bounding box center [169, 154] width 6 height 7
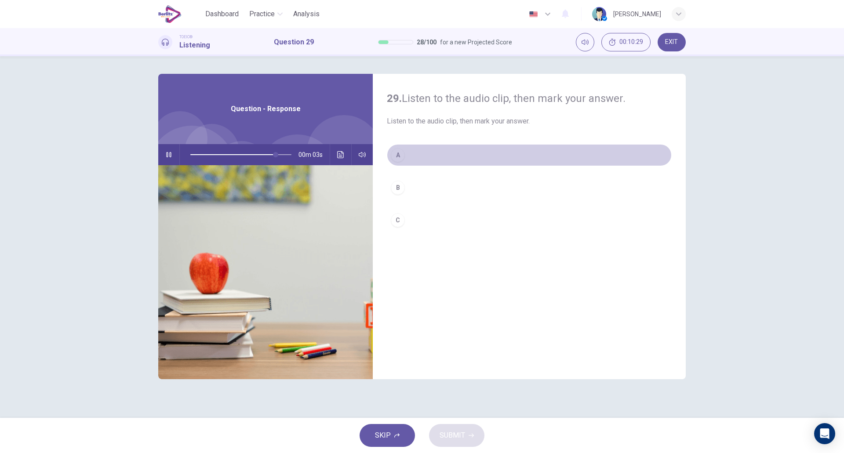
click at [420, 158] on button "A" at bounding box center [529, 155] width 285 height 22
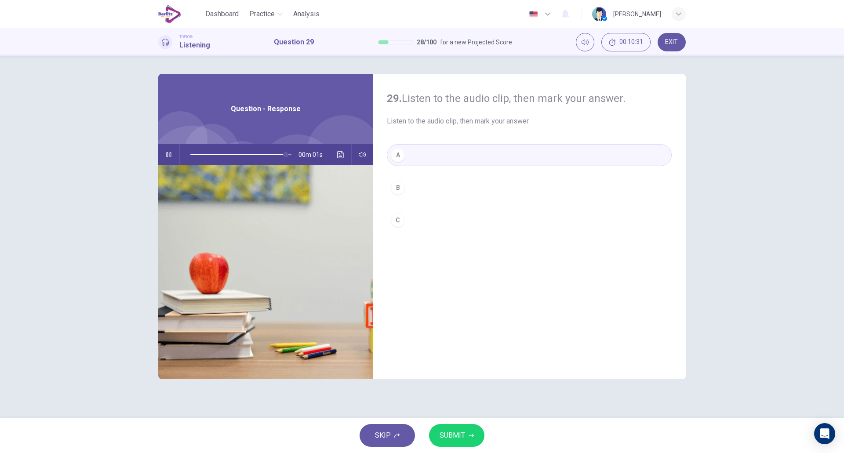
type input "*"
click at [449, 436] on span "SUBMIT" at bounding box center [453, 436] width 26 height 12
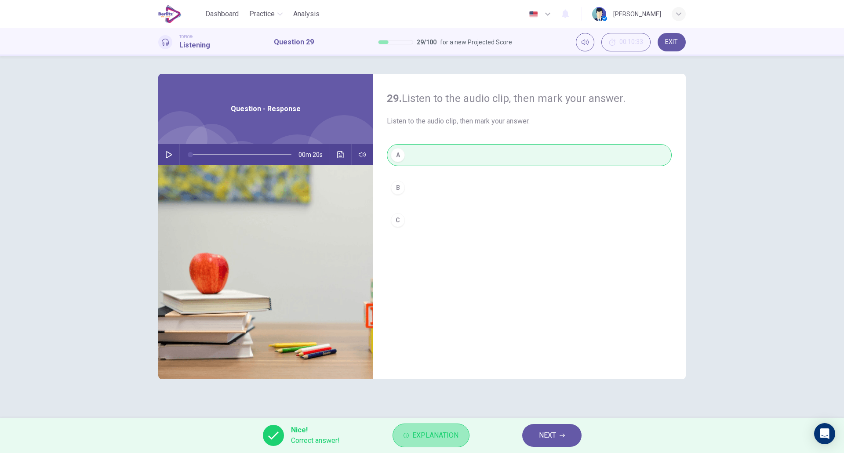
click at [420, 435] on span "Explanation" at bounding box center [436, 436] width 46 height 12
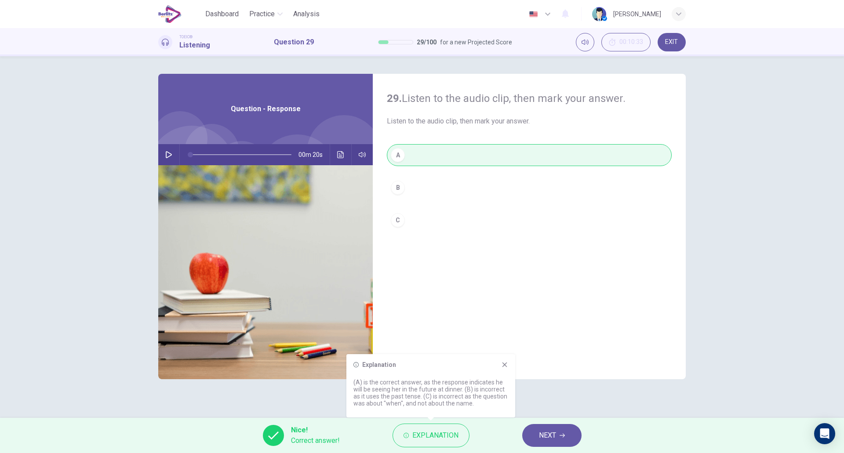
click at [504, 365] on icon at bounding box center [504, 365] width 7 height 7
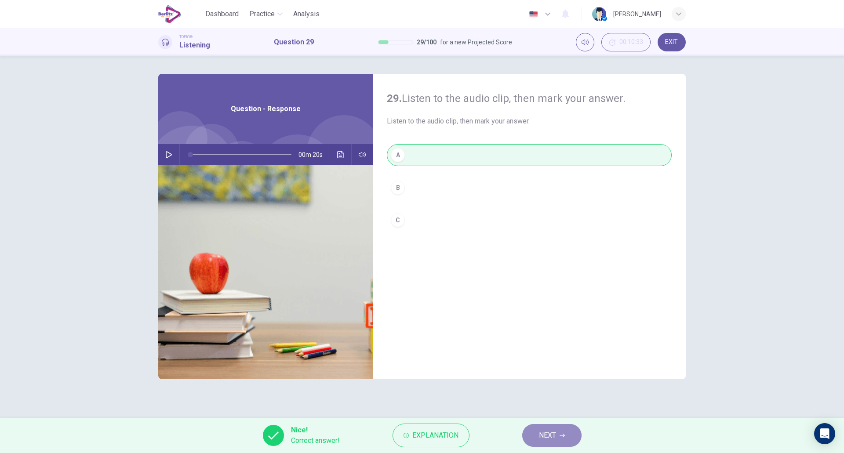
click at [528, 438] on button "NEXT" at bounding box center [552, 435] width 59 height 23
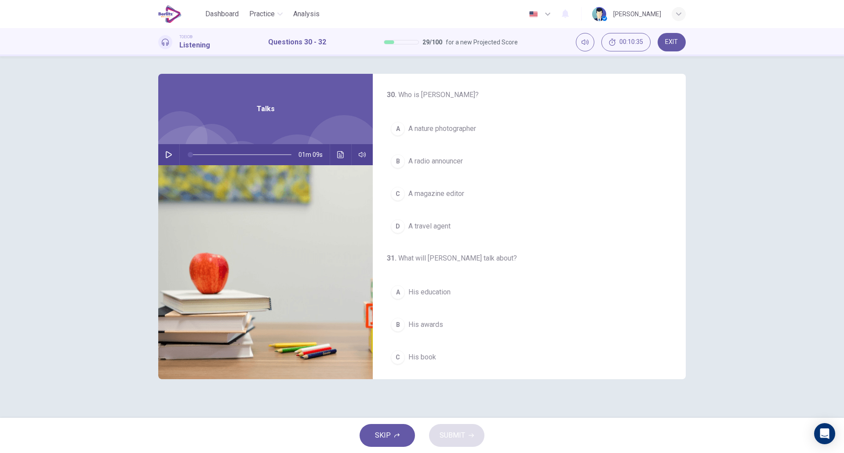
click at [168, 154] on icon "button" at bounding box center [168, 154] width 7 height 7
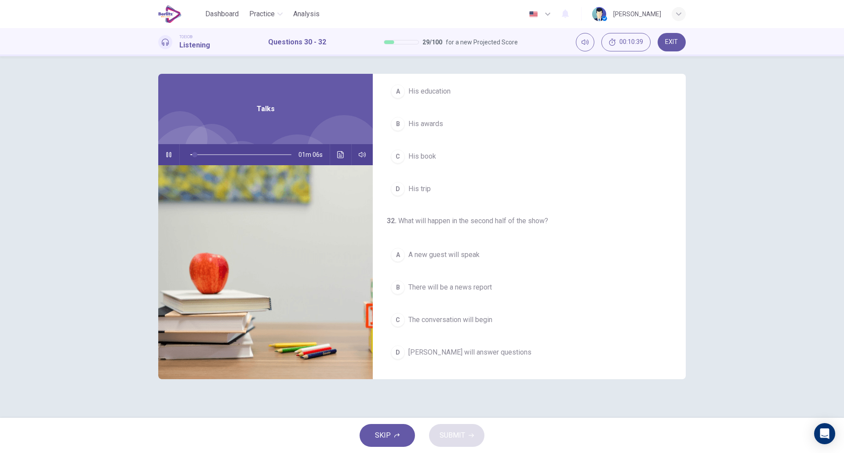
scroll to position [0, 0]
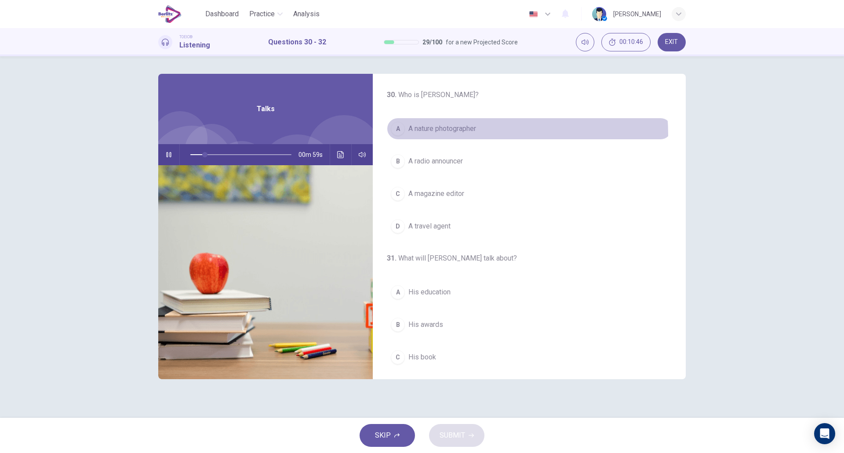
click at [469, 135] on button "A A nature photographer" at bounding box center [529, 129] width 285 height 22
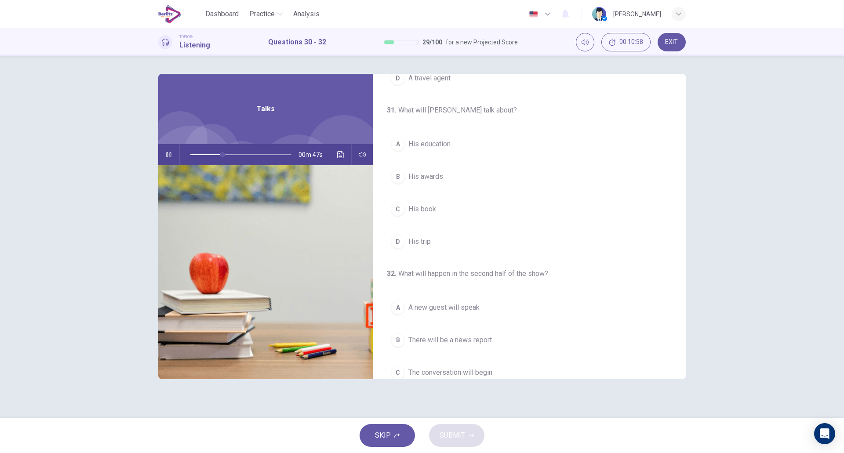
scroll to position [145, 0]
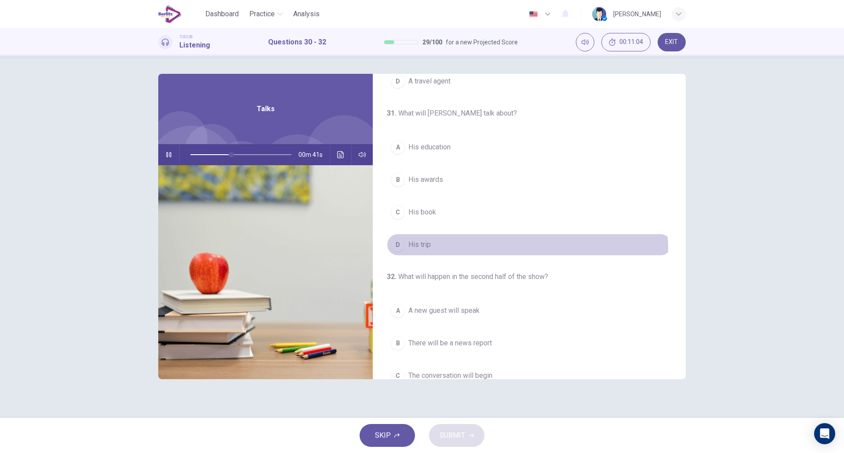
drag, startPoint x: 497, startPoint y: 250, endPoint x: 502, endPoint y: 240, distance: 11.6
click at [502, 240] on button "D His trip" at bounding box center [529, 245] width 285 height 22
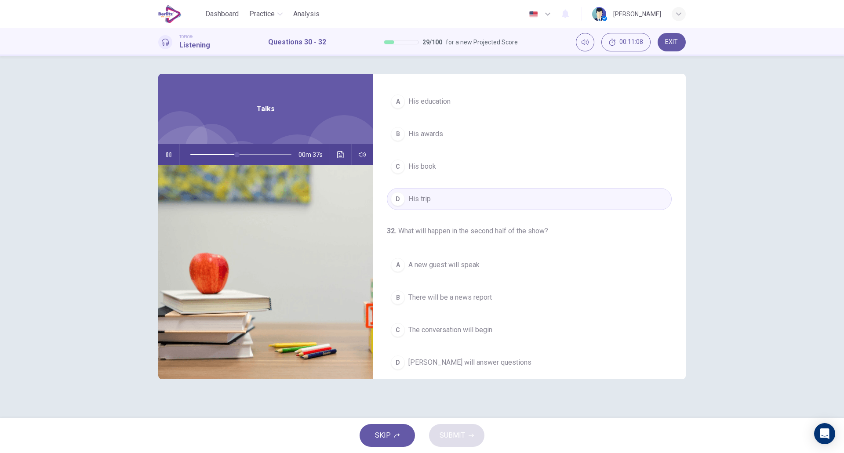
scroll to position [201, 0]
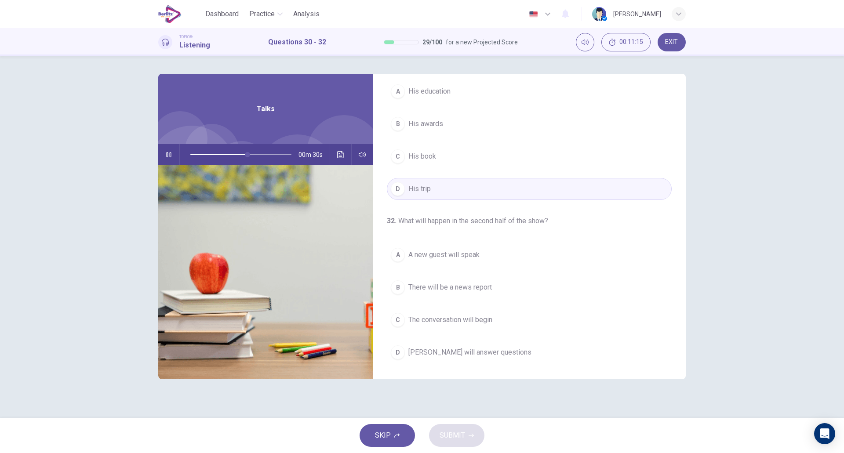
click at [525, 351] on button "D Mr. Peterson will answer questions" at bounding box center [529, 353] width 285 height 22
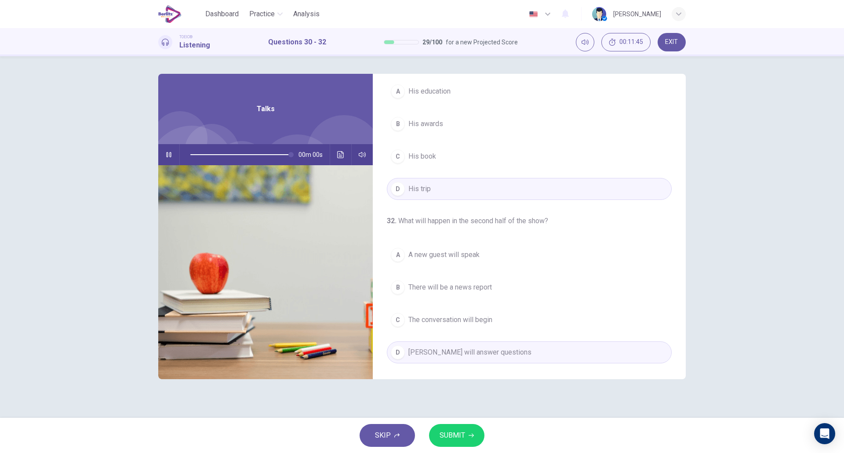
type input "*"
click at [462, 430] on span "SUBMIT" at bounding box center [453, 436] width 26 height 12
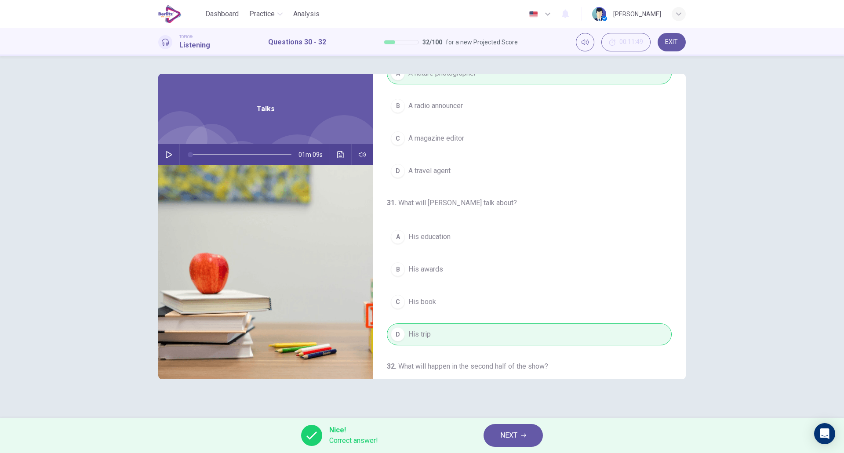
scroll to position [0, 0]
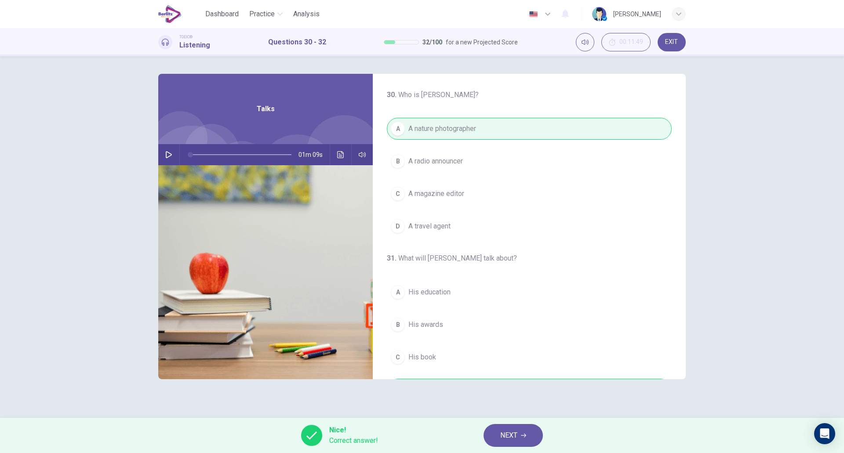
click at [536, 438] on button "NEXT" at bounding box center [513, 435] width 59 height 23
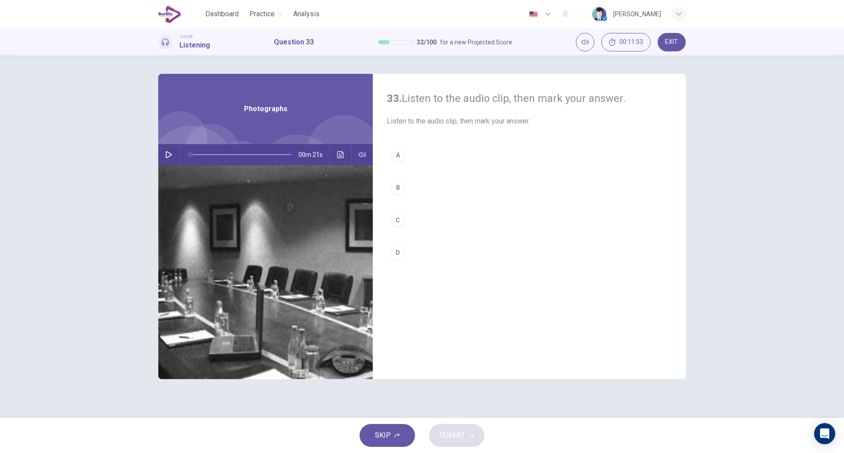
click at [164, 153] on button "button" at bounding box center [169, 154] width 14 height 21
click at [407, 141] on div "33. Listen to the audio clip, then mark your answer. Listen to the audio clip, …" at bounding box center [529, 227] width 313 height 306
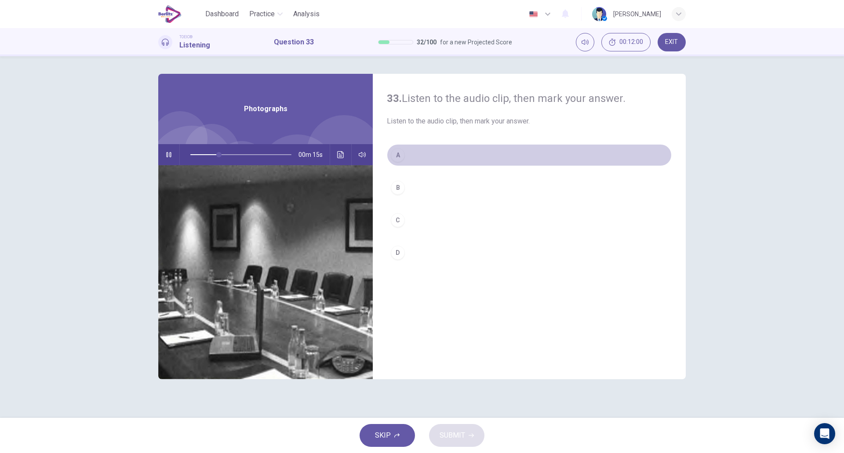
click at [408, 157] on button "A" at bounding box center [529, 155] width 285 height 22
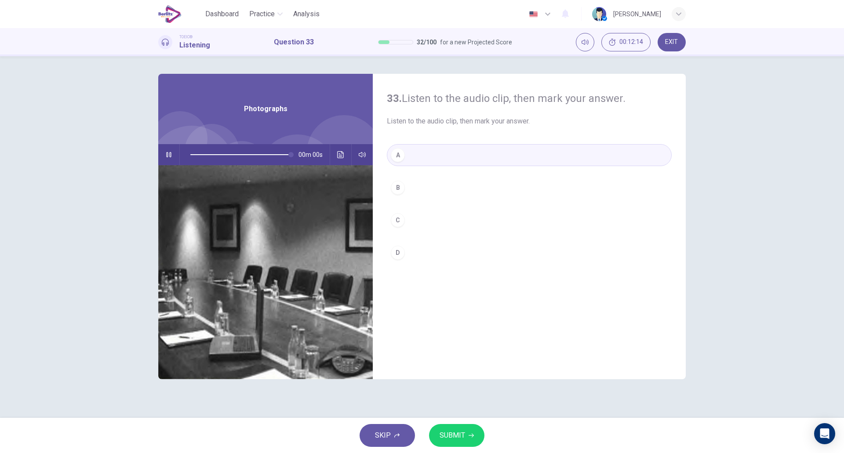
type input "*"
click at [460, 441] on span "SUBMIT" at bounding box center [453, 436] width 26 height 12
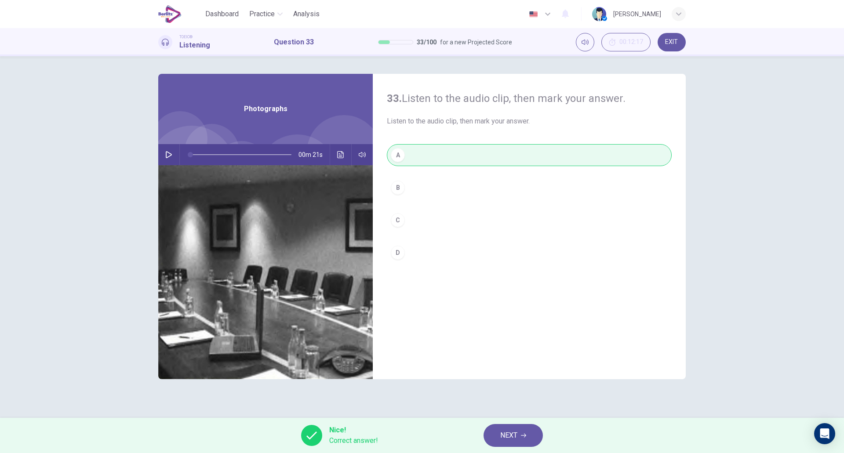
click at [493, 438] on button "NEXT" at bounding box center [513, 435] width 59 height 23
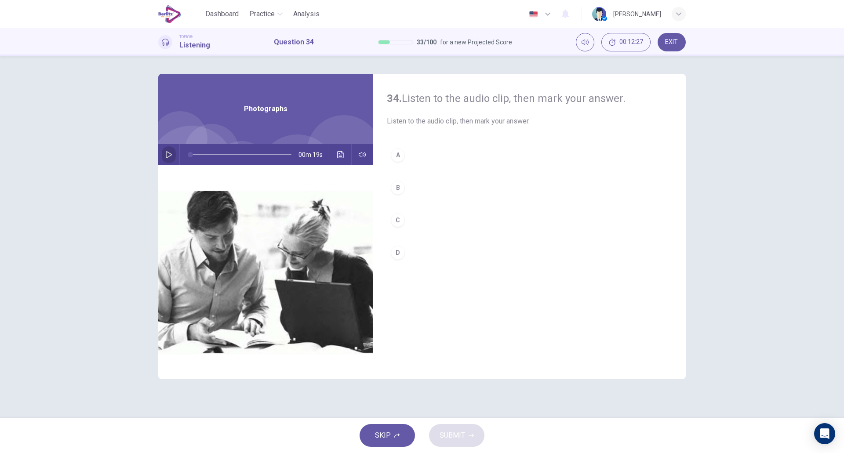
click at [169, 159] on button "button" at bounding box center [169, 154] width 14 height 21
click at [409, 156] on button "A" at bounding box center [529, 155] width 285 height 22
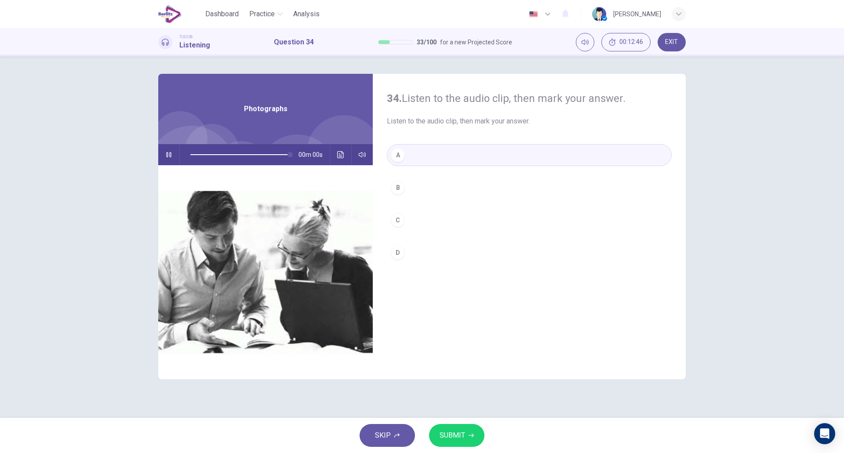
type input "*"
click at [442, 439] on span "SUBMIT" at bounding box center [453, 436] width 26 height 12
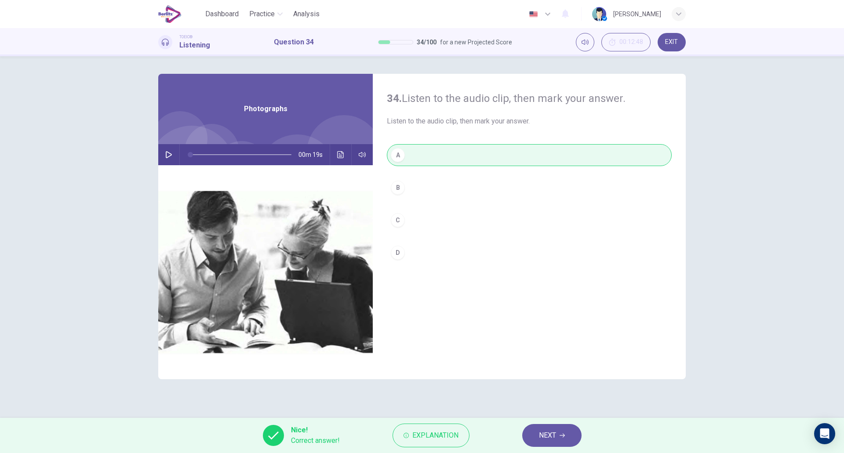
click at [442, 439] on span "Explanation" at bounding box center [436, 436] width 46 height 12
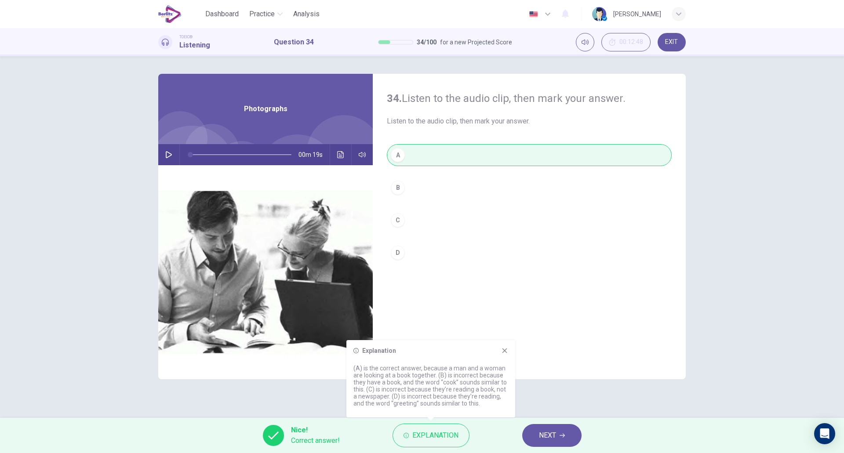
click at [502, 351] on icon at bounding box center [504, 350] width 7 height 7
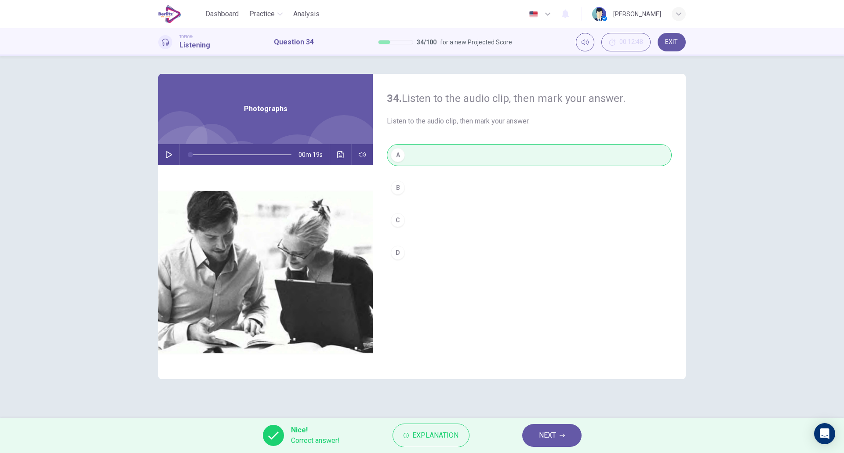
click at [541, 428] on button "NEXT" at bounding box center [552, 435] width 59 height 23
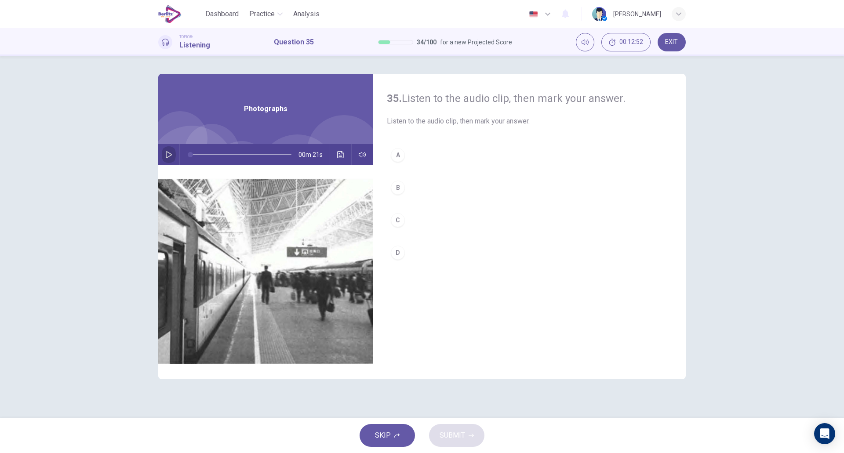
click at [166, 156] on icon "button" at bounding box center [169, 154] width 6 height 7
click at [411, 151] on button "A" at bounding box center [529, 155] width 285 height 22
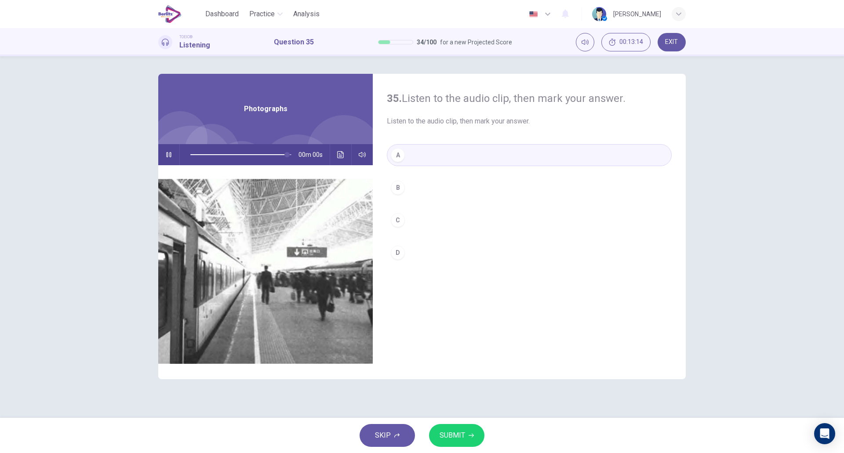
type input "*"
click at [451, 430] on span "SUBMIT" at bounding box center [453, 436] width 26 height 12
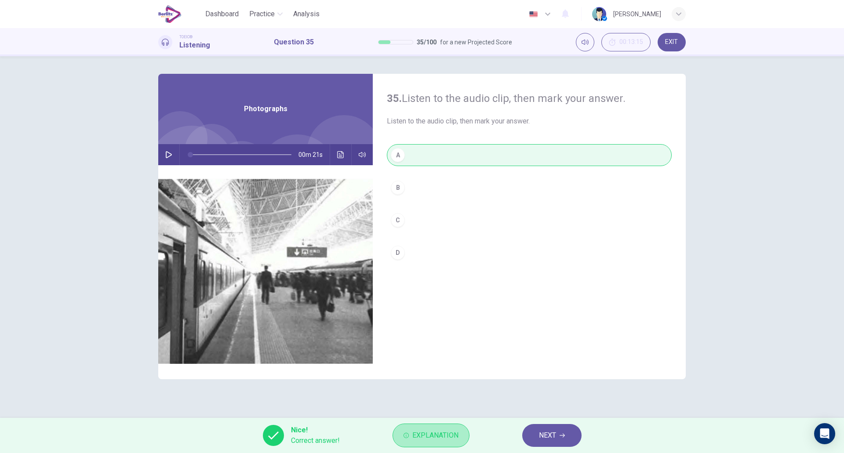
click at [451, 430] on span "Explanation" at bounding box center [436, 436] width 46 height 12
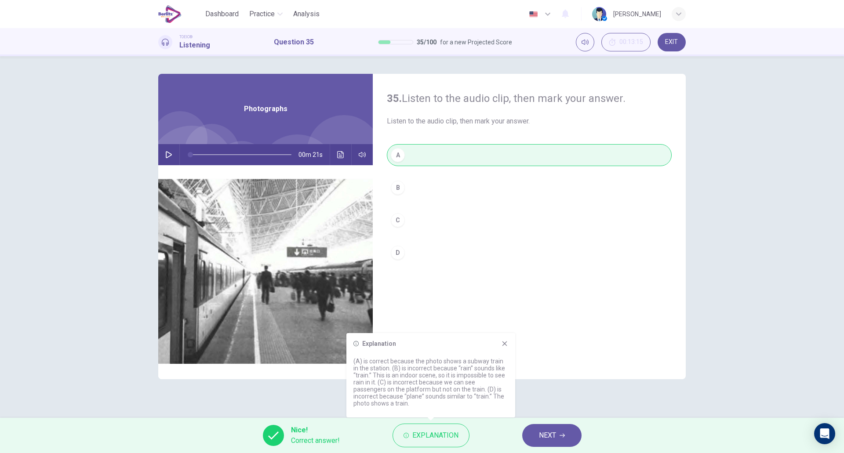
click at [506, 345] on icon at bounding box center [505, 344] width 5 height 5
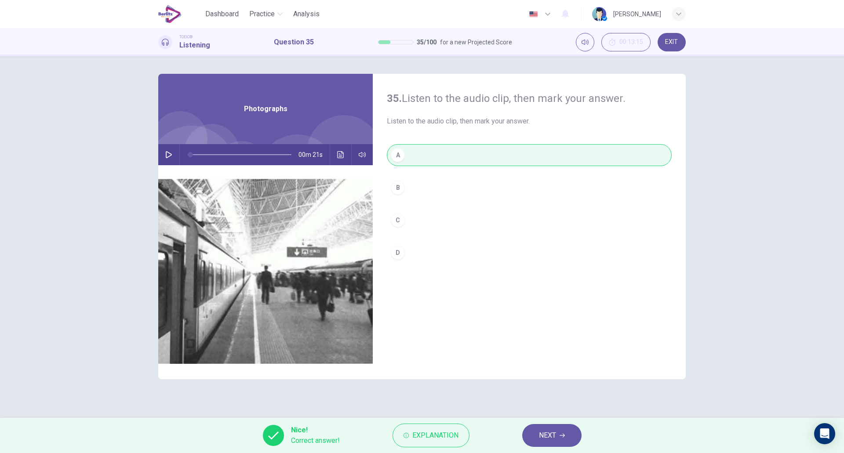
click at [561, 437] on icon "button" at bounding box center [562, 435] width 5 height 5
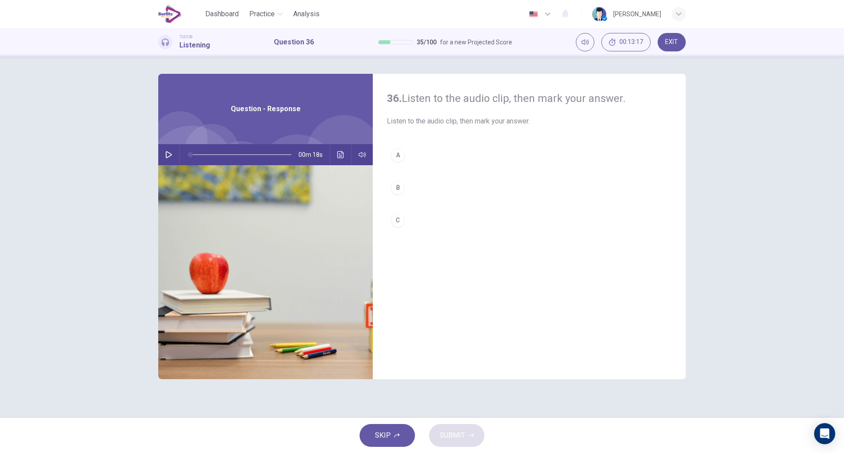
click at [169, 157] on icon "button" at bounding box center [169, 154] width 6 height 7
click at [396, 186] on div "B" at bounding box center [398, 188] width 14 height 14
type input "*"
click at [460, 438] on span "SUBMIT" at bounding box center [453, 436] width 26 height 12
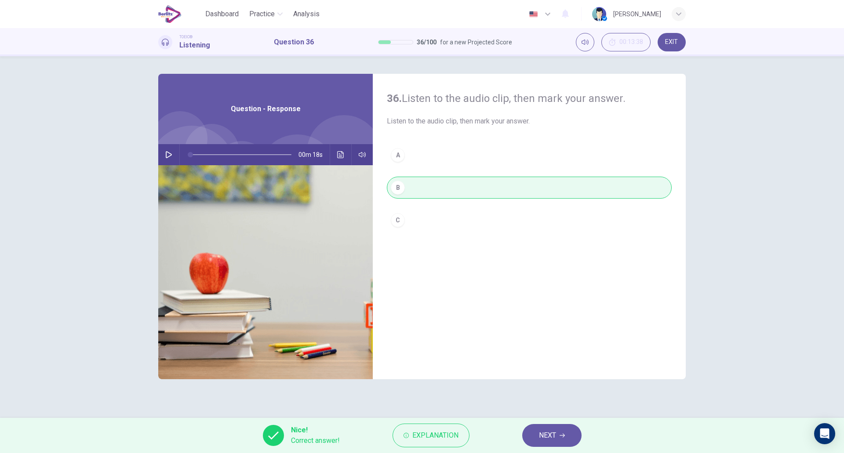
click at [561, 309] on div "36. Listen to the audio clip, then mark your answer. Listen to the audio clip, …" at bounding box center [529, 227] width 313 height 306
click at [552, 431] on span "NEXT" at bounding box center [547, 436] width 17 height 12
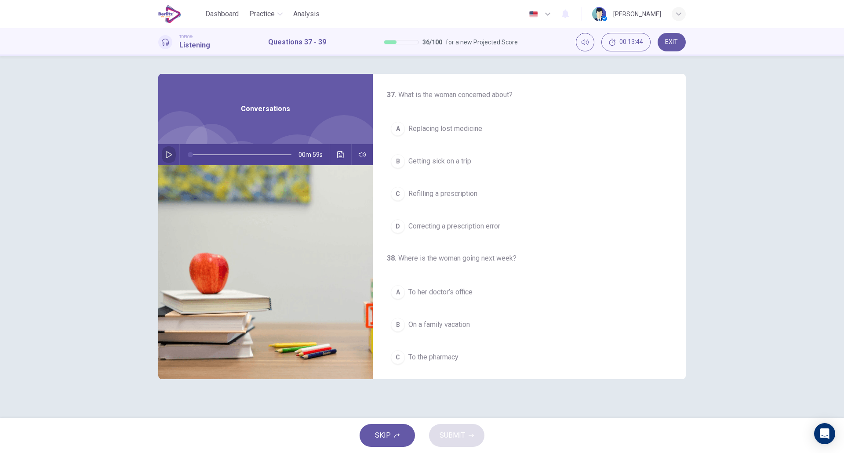
click at [171, 158] on icon "button" at bounding box center [168, 154] width 7 height 7
click at [475, 198] on span "Refilling a prescription" at bounding box center [443, 194] width 69 height 11
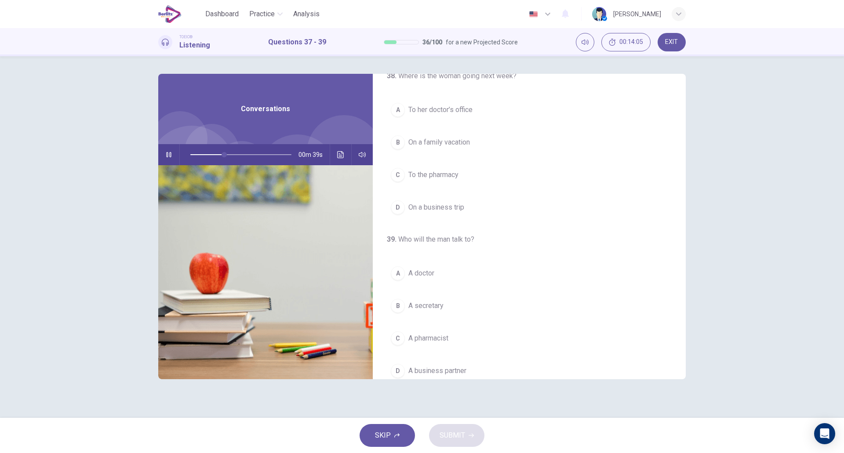
scroll to position [183, 0]
click at [471, 182] on button "C To the pharmacy" at bounding box center [529, 175] width 285 height 22
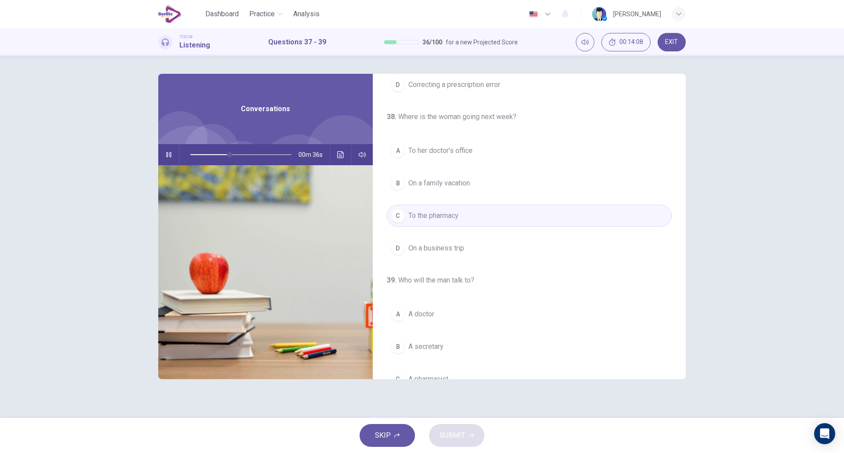
scroll to position [141, 0]
click at [482, 186] on button "B On a family vacation" at bounding box center [529, 184] width 285 height 22
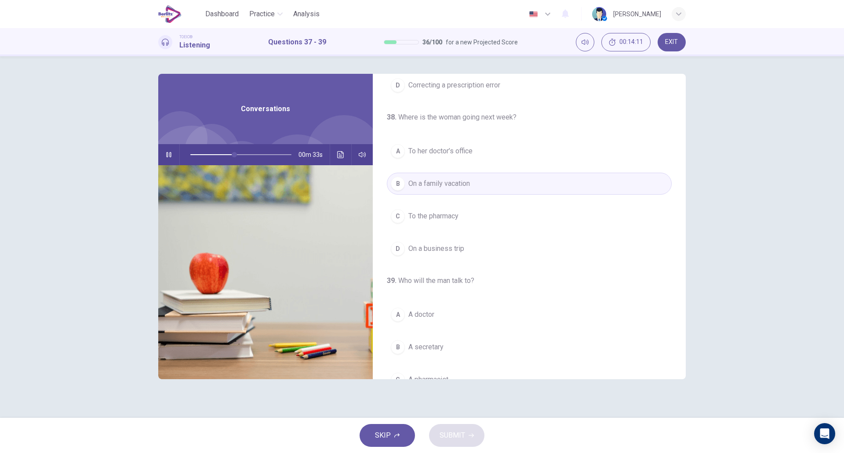
scroll to position [201, 0]
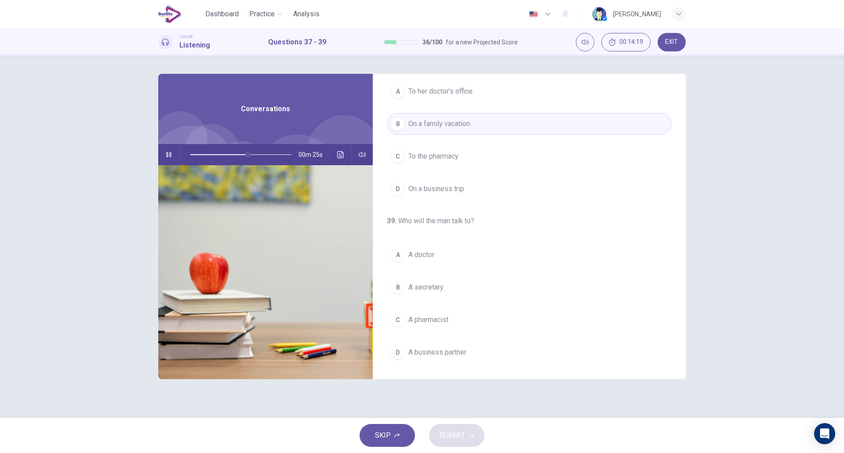
click at [453, 325] on button "C A pharmacist" at bounding box center [529, 320] width 285 height 22
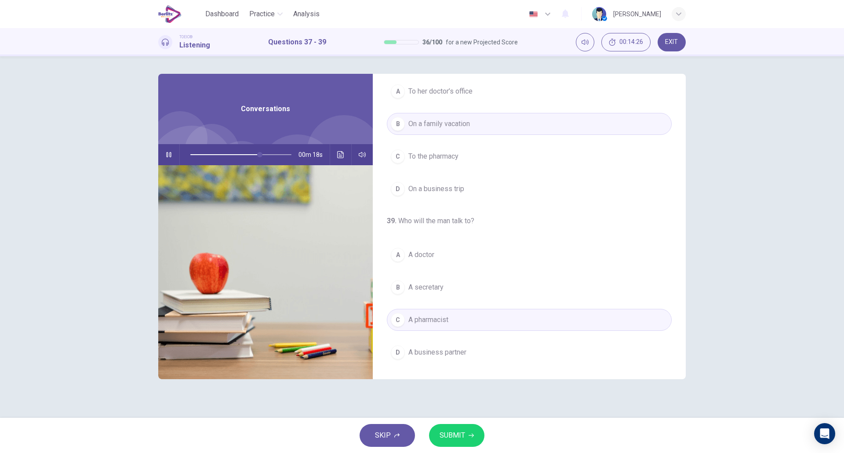
type input "**"
type input "*"
click at [458, 432] on span "SUBMIT" at bounding box center [453, 436] width 26 height 12
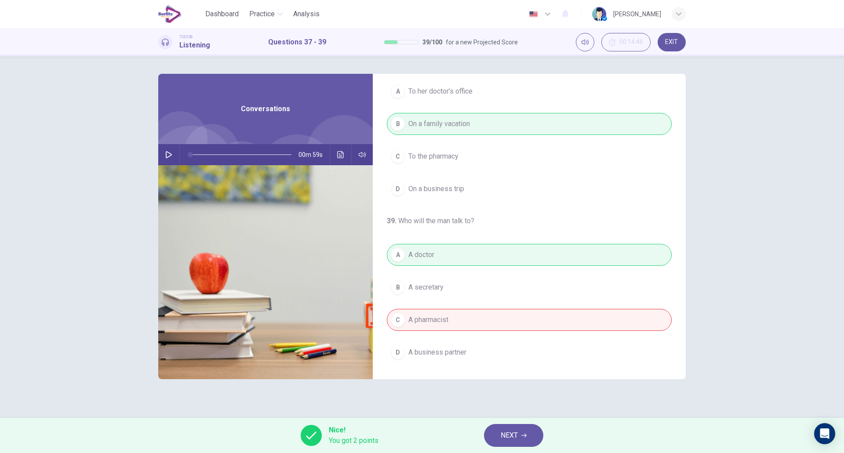
click at [508, 424] on div "Nice! You got 2 points NEXT" at bounding box center [422, 435] width 844 height 35
click at [505, 435] on span "NEXT" at bounding box center [509, 436] width 17 height 12
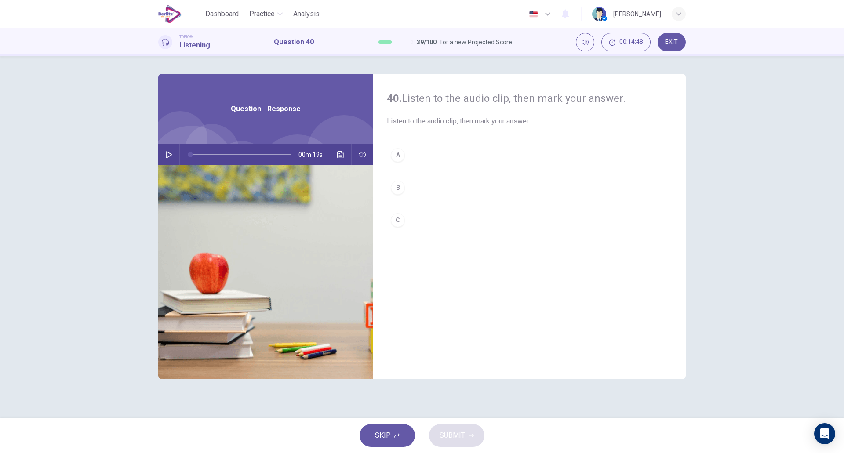
click at [170, 160] on button "button" at bounding box center [169, 154] width 14 height 21
click at [425, 159] on button "A" at bounding box center [529, 155] width 285 height 22
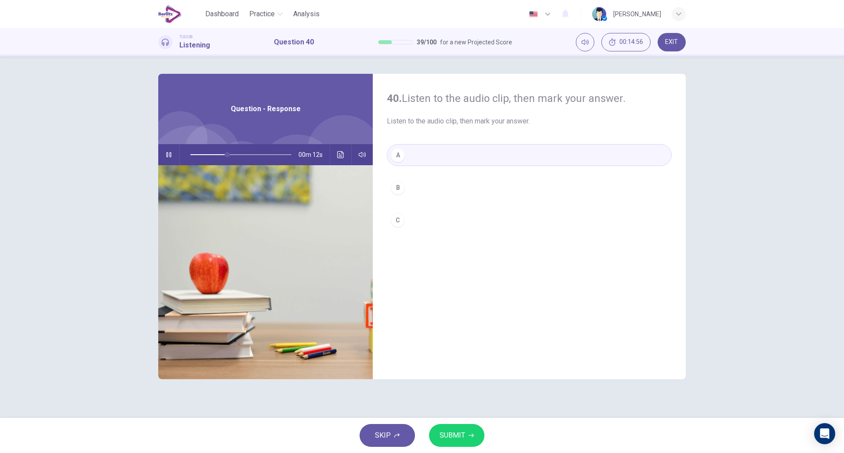
click at [434, 189] on button "B" at bounding box center [529, 188] width 285 height 22
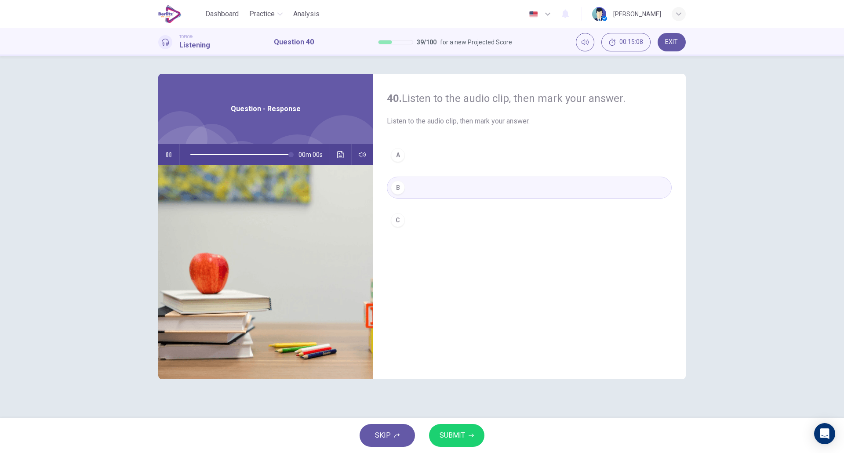
type input "*"
click at [476, 434] on button "SUBMIT" at bounding box center [456, 435] width 55 height 23
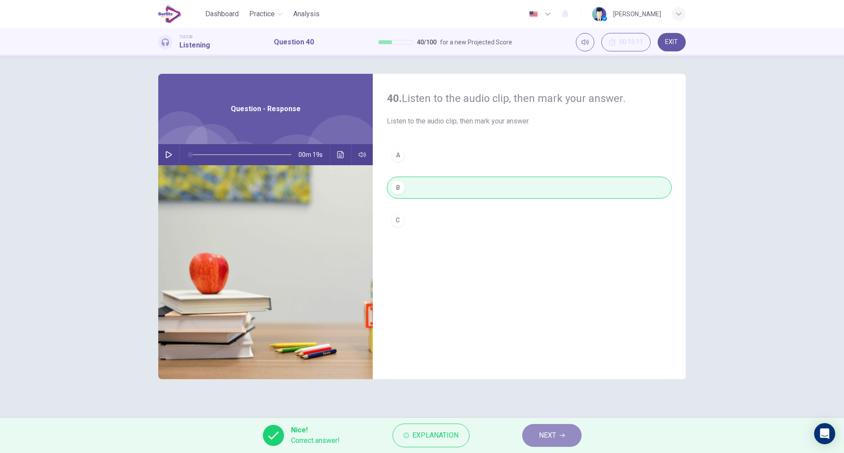
click at [552, 430] on span "NEXT" at bounding box center [547, 436] width 17 height 12
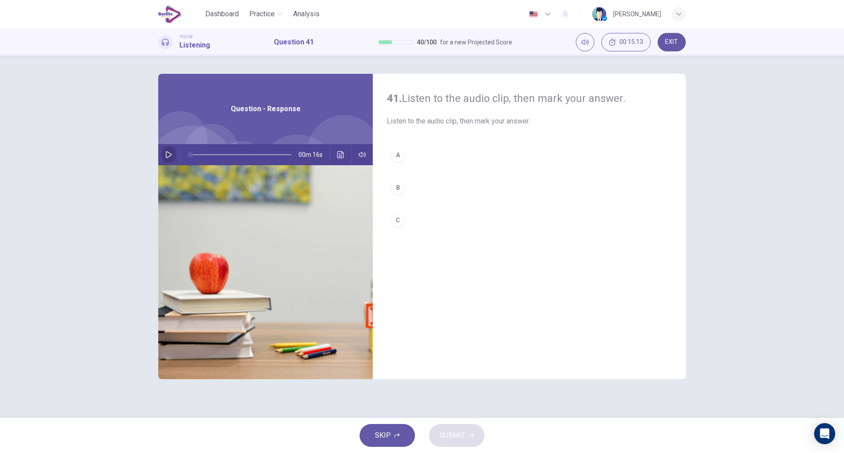
click at [164, 153] on button "button" at bounding box center [169, 154] width 14 height 21
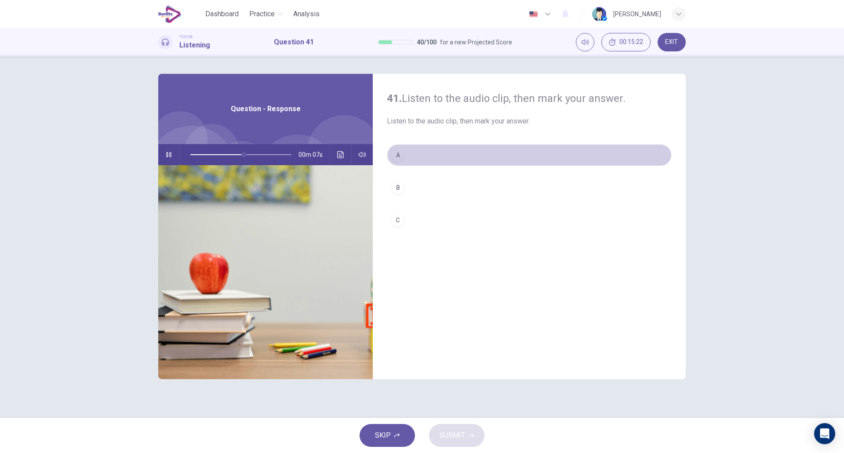
click at [399, 158] on div "A" at bounding box center [398, 155] width 14 height 14
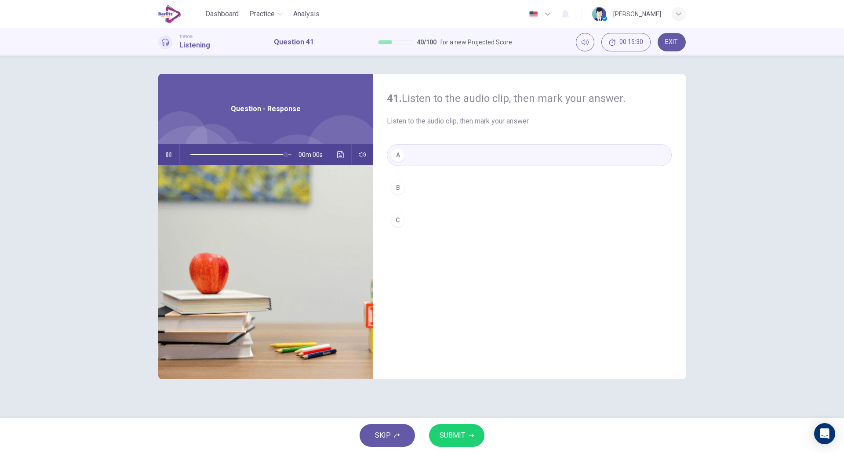
type input "*"
click at [467, 435] on button "SUBMIT" at bounding box center [456, 435] width 55 height 23
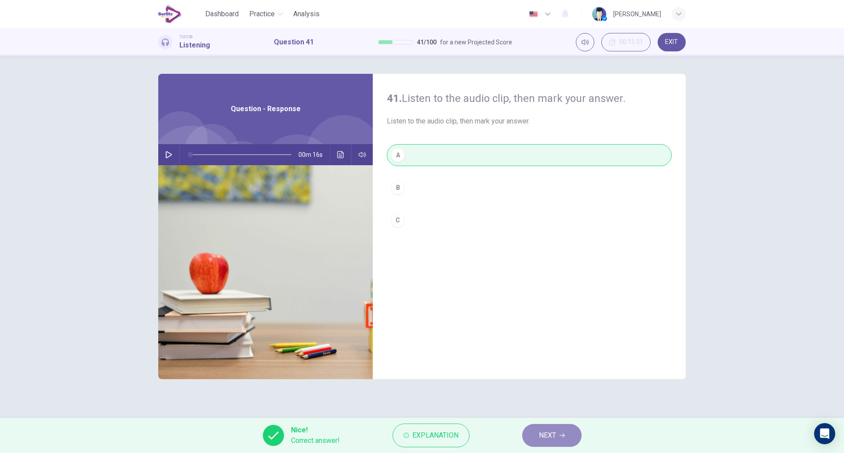
click at [555, 439] on span "NEXT" at bounding box center [547, 436] width 17 height 12
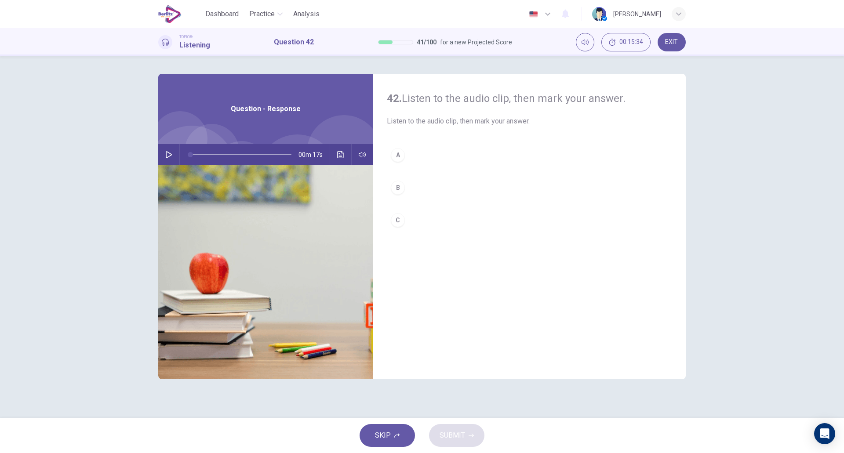
click at [167, 151] on icon "button" at bounding box center [168, 154] width 7 height 7
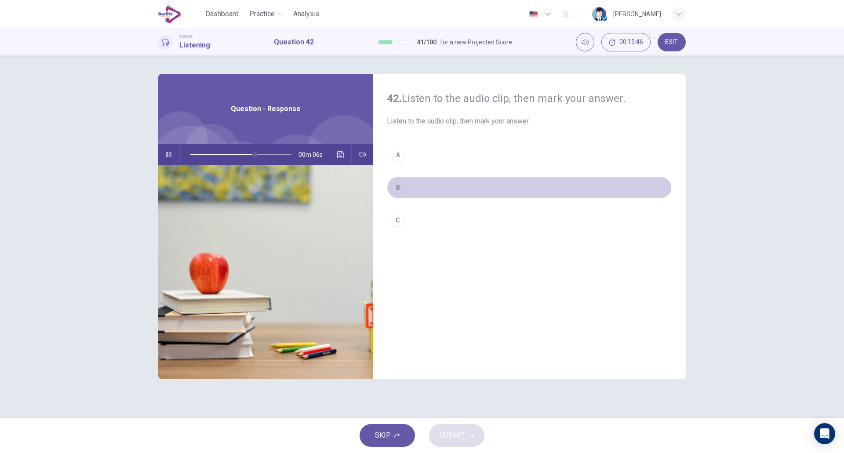
click at [435, 197] on button "B" at bounding box center [529, 188] width 285 height 22
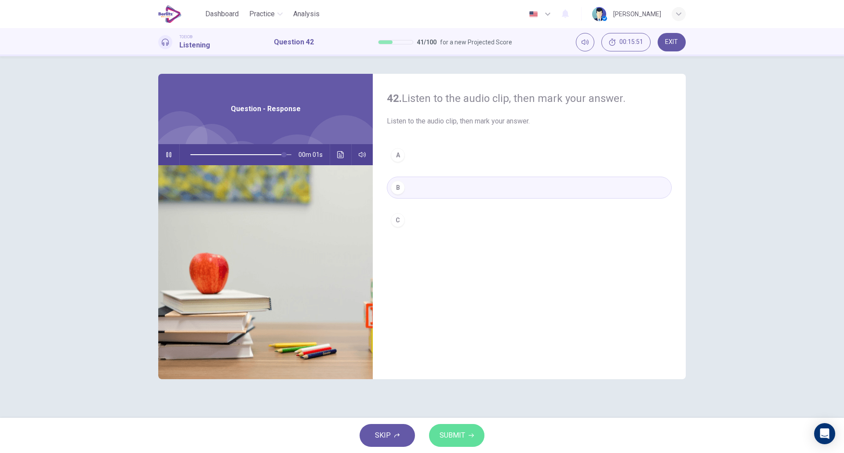
click at [453, 432] on span "SUBMIT" at bounding box center [453, 436] width 26 height 12
type input "*"
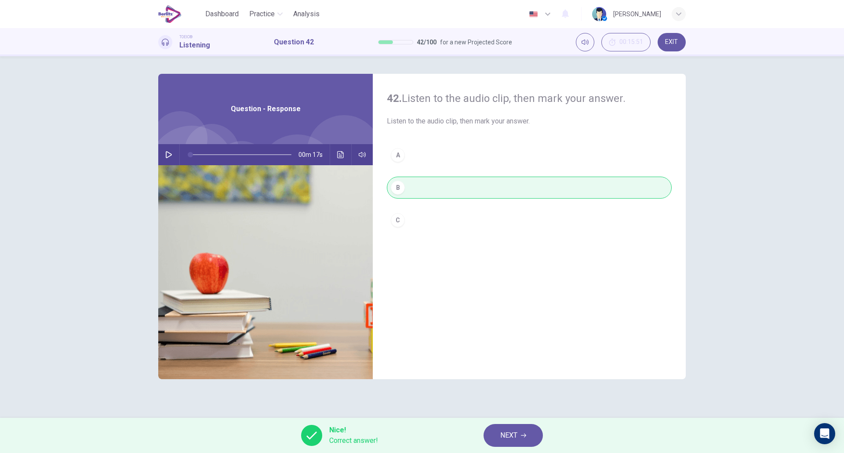
click at [505, 434] on span "NEXT" at bounding box center [509, 436] width 17 height 12
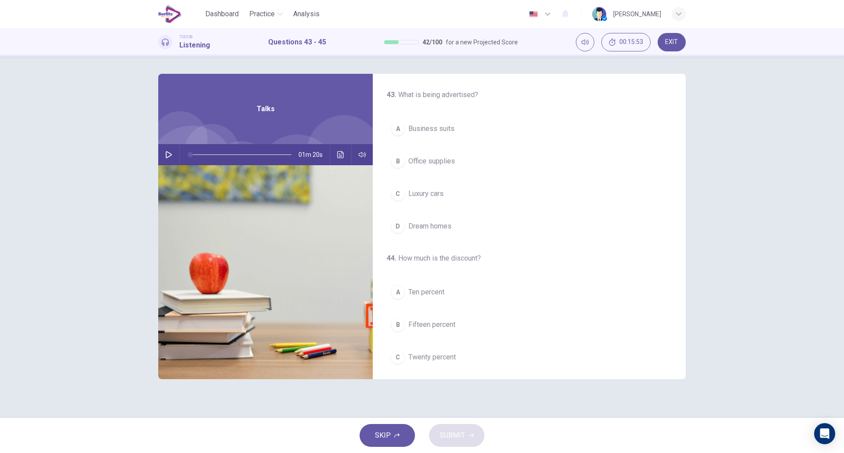
click at [166, 154] on icon "button" at bounding box center [169, 154] width 6 height 7
click at [466, 351] on button "D Today" at bounding box center [529, 353] width 285 height 22
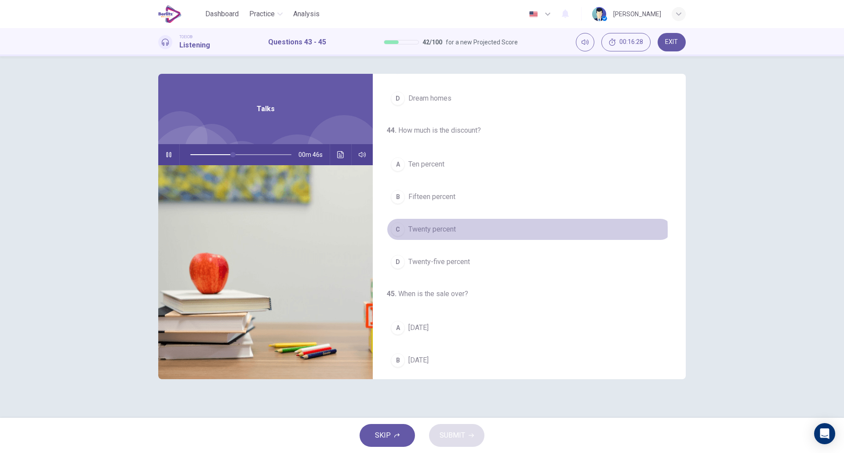
click at [486, 231] on button "C Twenty percent" at bounding box center [529, 230] width 285 height 22
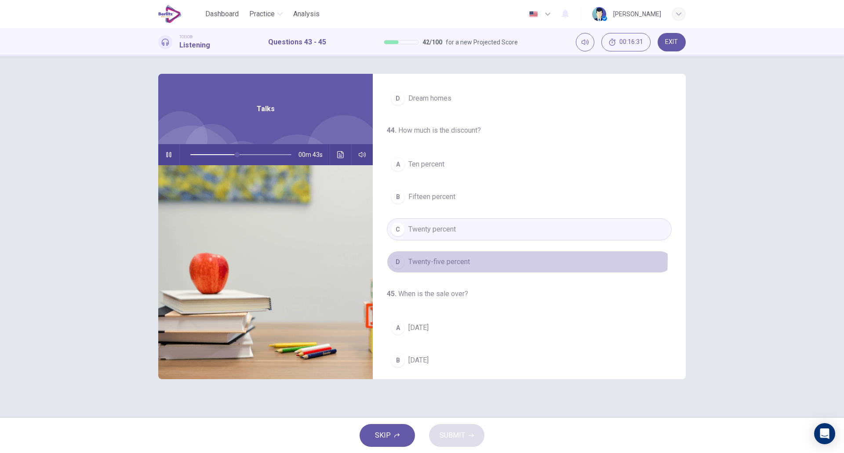
click at [490, 259] on button "D Twenty-five percent" at bounding box center [529, 262] width 285 height 22
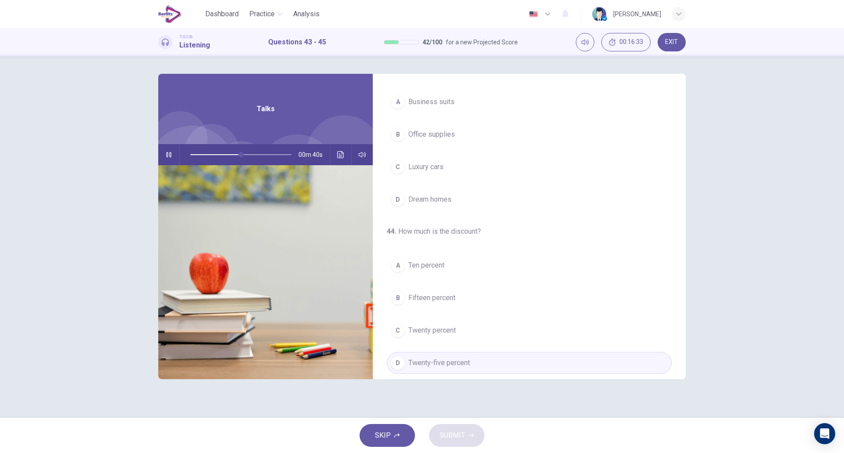
scroll to position [0, 0]
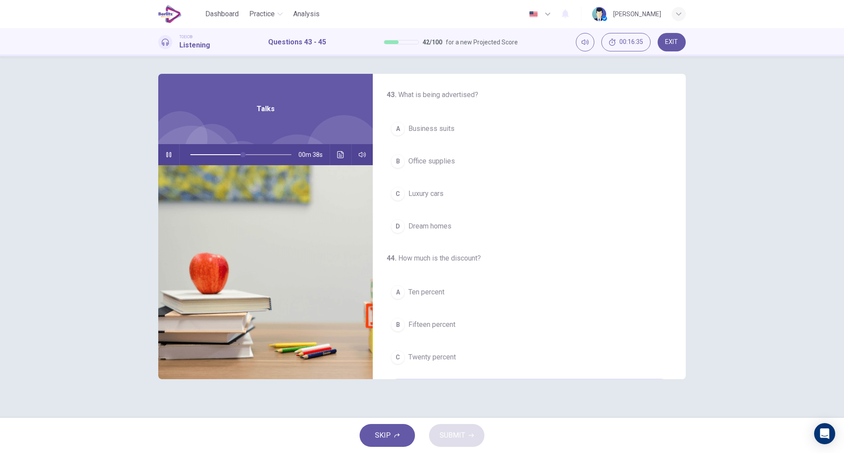
click at [455, 193] on button "C Luxury cars" at bounding box center [529, 194] width 285 height 22
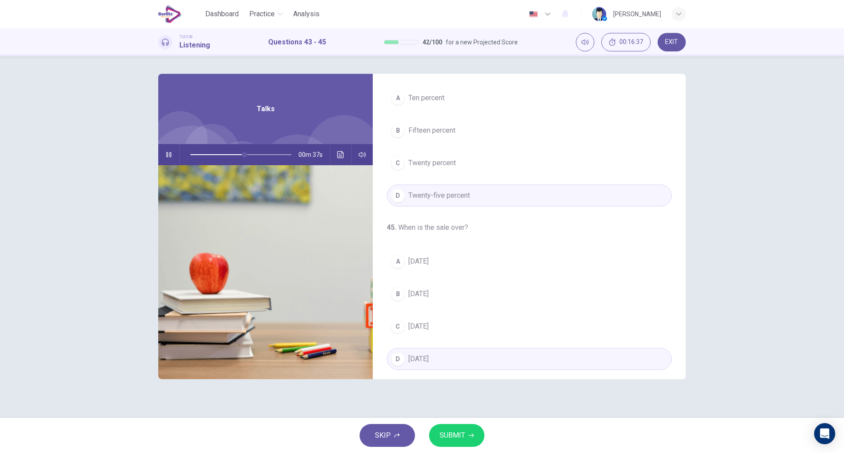
scroll to position [201, 0]
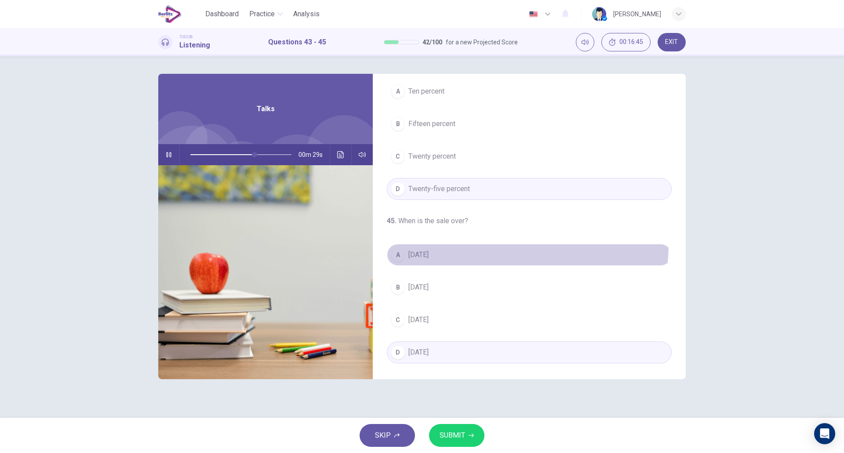
click at [477, 244] on button "A Sunday" at bounding box center [529, 255] width 285 height 22
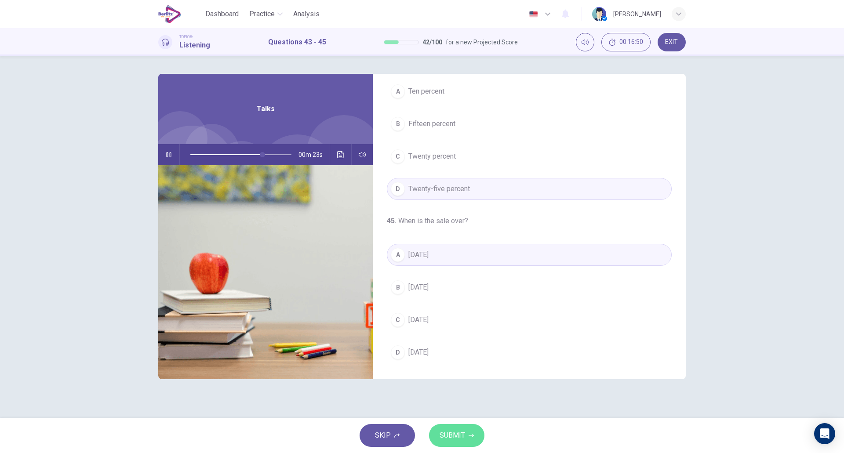
click at [447, 436] on span "SUBMIT" at bounding box center [453, 436] width 26 height 12
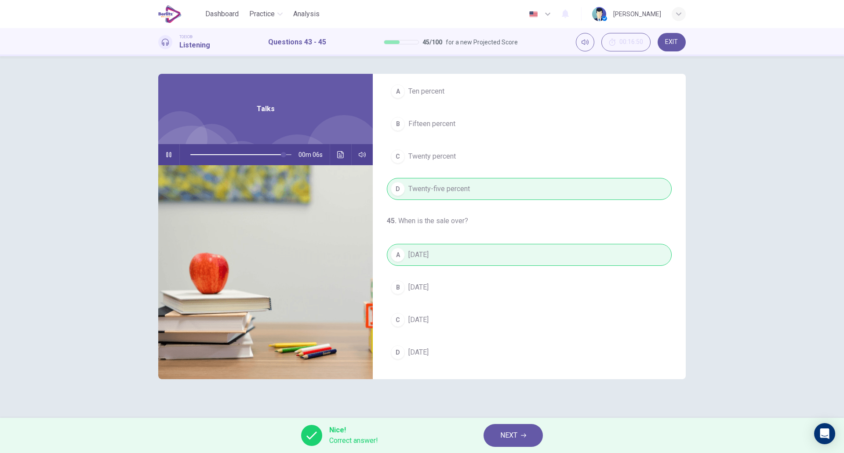
click at [567, 295] on div "A Sunday B Monday C Tuesday D Today" at bounding box center [529, 304] width 285 height 120
type input "*"
click at [508, 430] on span "NEXT" at bounding box center [509, 436] width 17 height 12
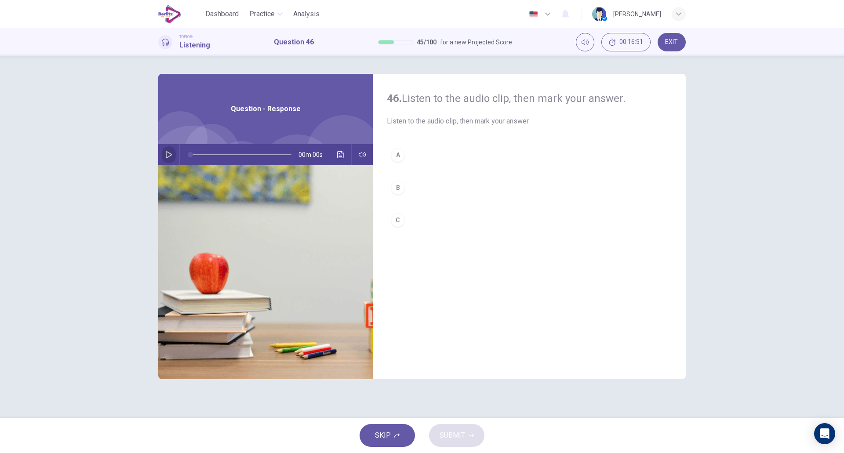
click at [167, 153] on icon "button" at bounding box center [168, 154] width 7 height 7
click at [422, 226] on button "C" at bounding box center [529, 220] width 285 height 22
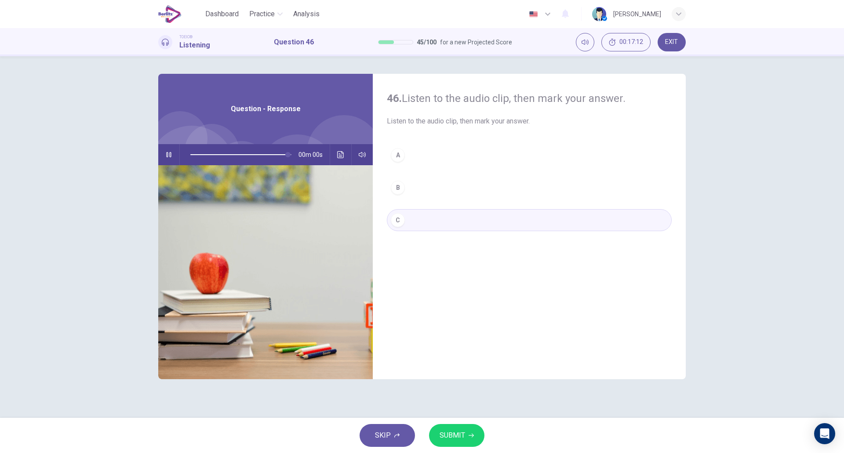
type input "*"
click at [460, 434] on span "SUBMIT" at bounding box center [453, 436] width 26 height 12
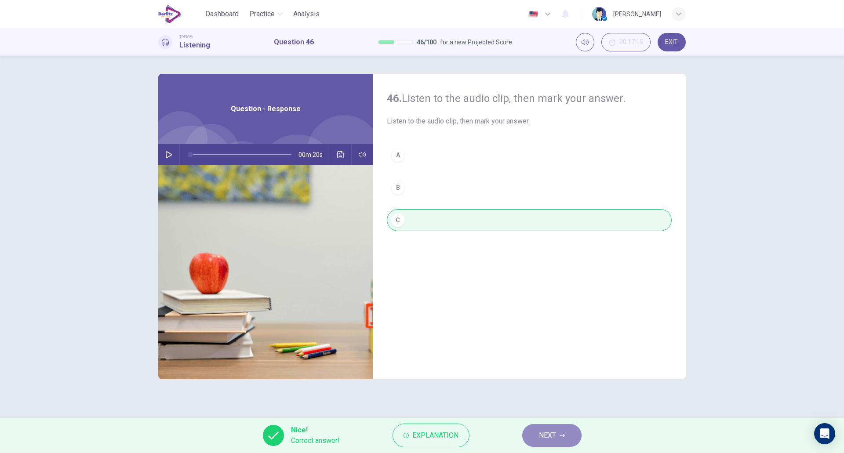
click at [531, 432] on button "NEXT" at bounding box center [552, 435] width 59 height 23
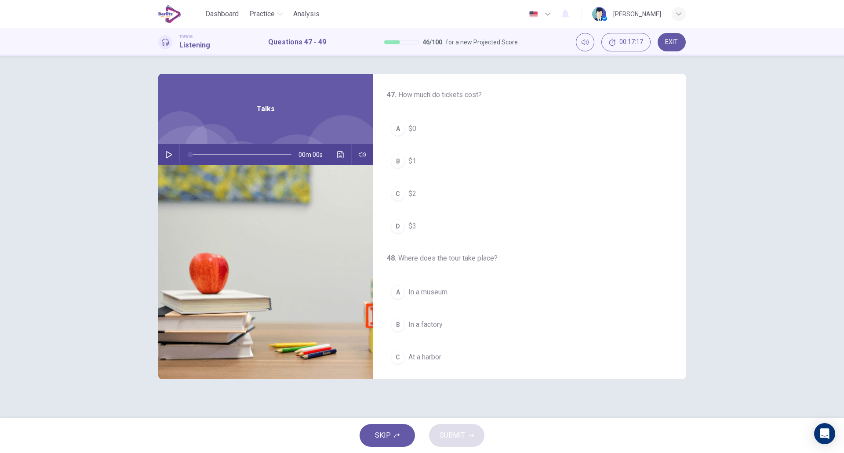
click at [168, 155] on icon "button" at bounding box center [168, 154] width 7 height 7
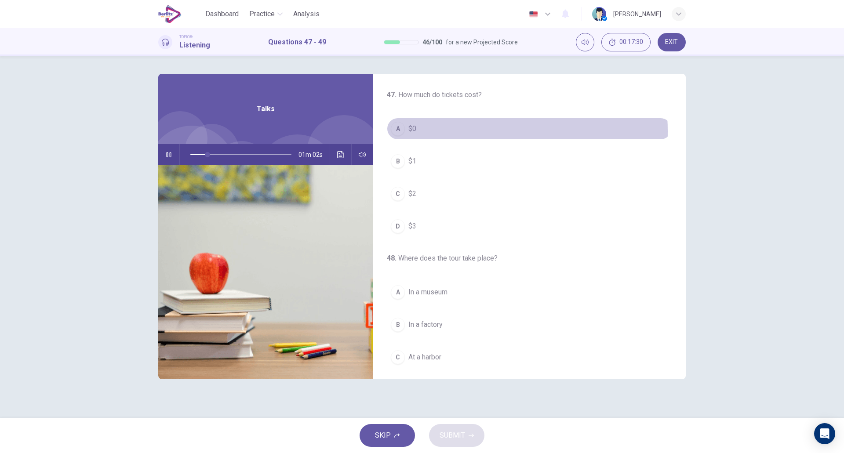
click at [442, 132] on button "A $0" at bounding box center [529, 129] width 285 height 22
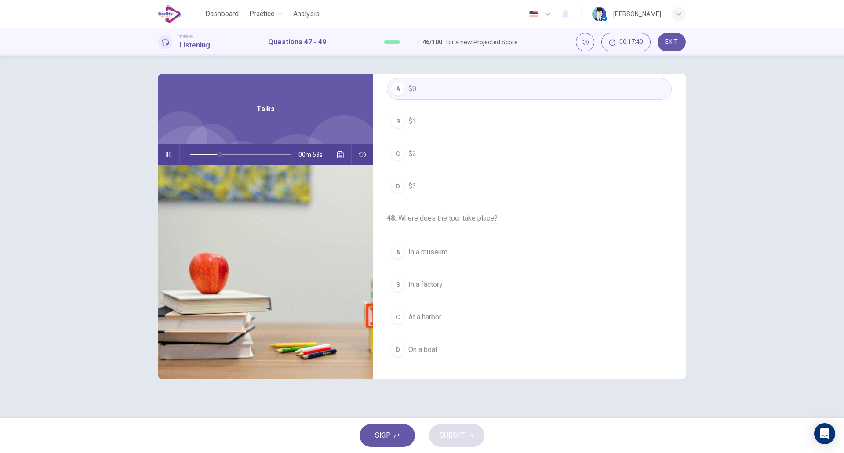
scroll to position [40, 0]
click at [489, 253] on button "A In a museum" at bounding box center [529, 253] width 285 height 22
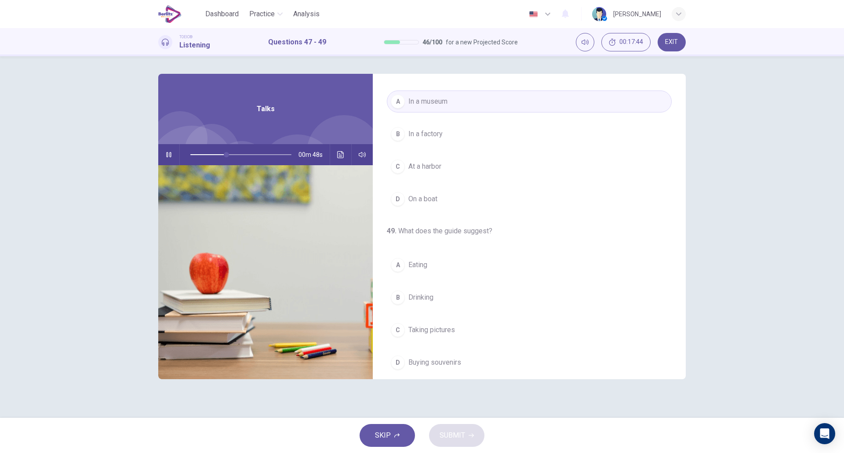
scroll to position [201, 0]
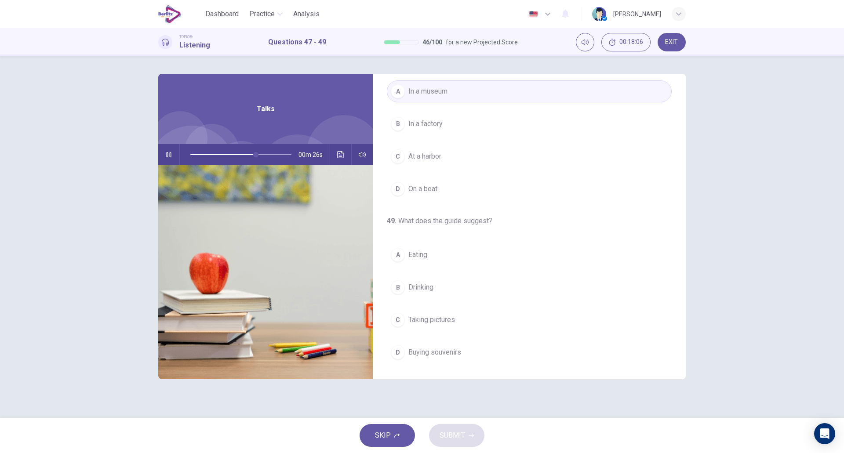
click at [464, 352] on button "D Buying souvenirs" at bounding box center [529, 353] width 285 height 22
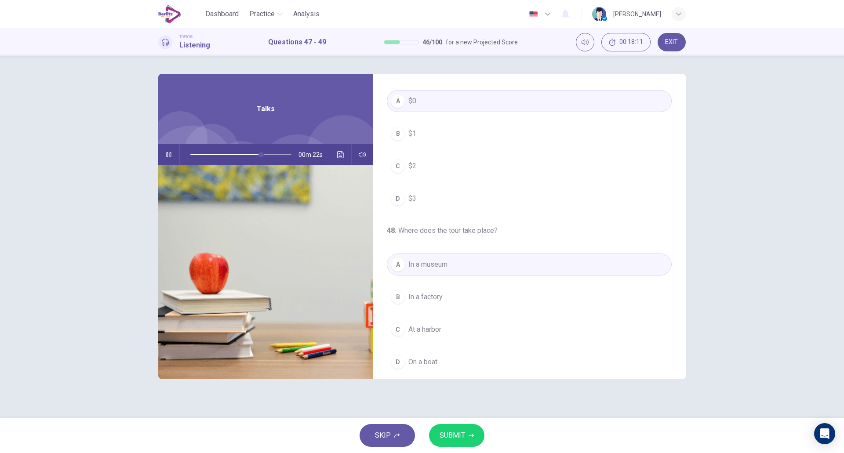
scroll to position [0, 0]
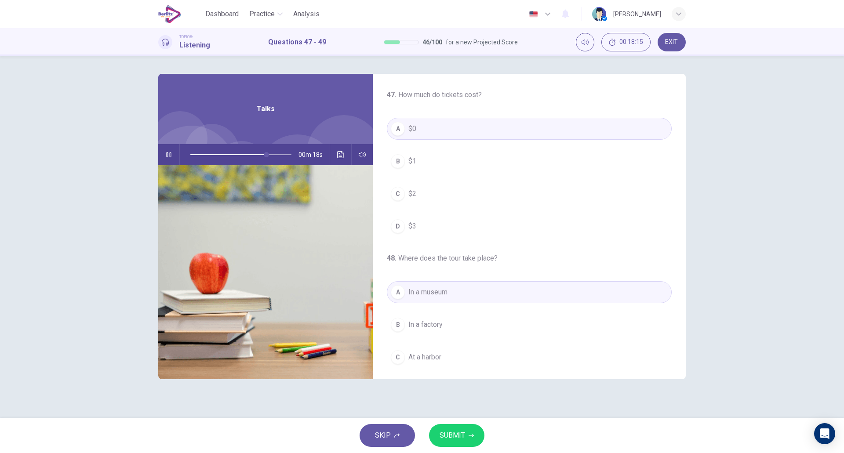
click at [440, 438] on span "SUBMIT" at bounding box center [453, 436] width 26 height 12
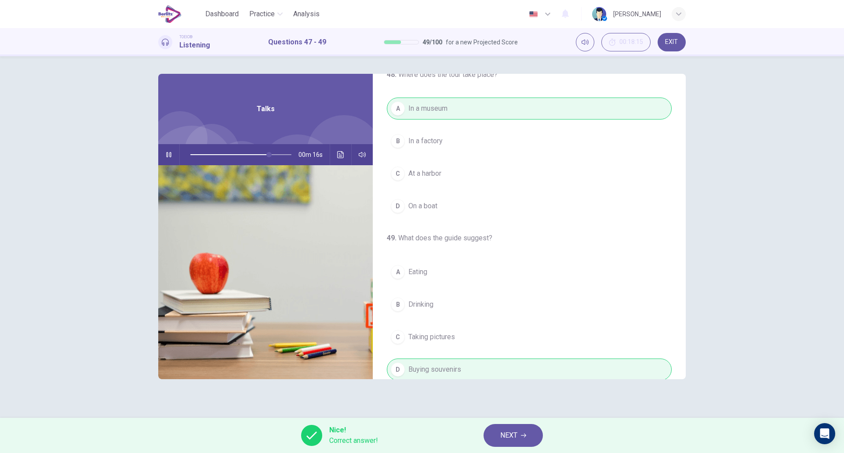
scroll to position [201, 0]
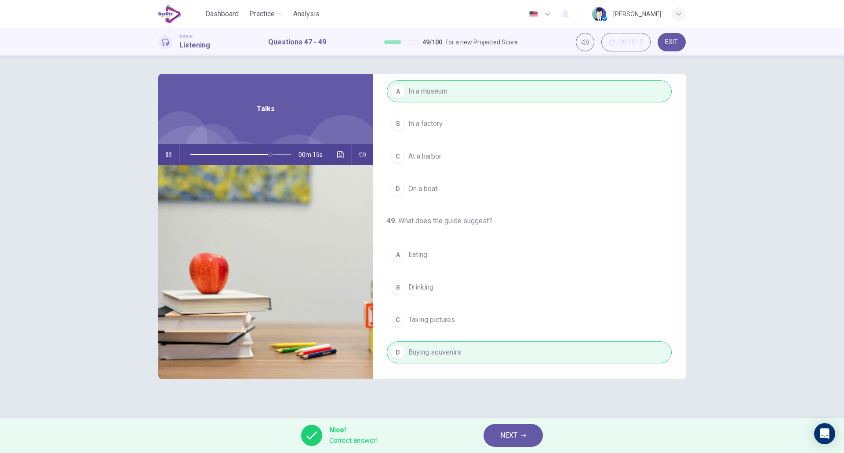
type input "**"
click at [514, 435] on span "NEXT" at bounding box center [509, 436] width 17 height 12
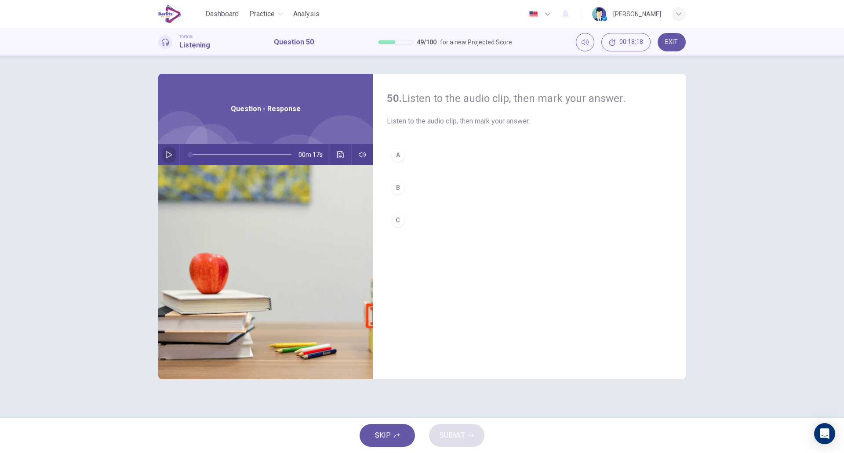
click at [168, 155] on icon "button" at bounding box center [168, 154] width 7 height 7
type input "*"
click at [419, 188] on button "B" at bounding box center [529, 188] width 285 height 22
click at [450, 435] on span "SUBMIT" at bounding box center [453, 436] width 26 height 12
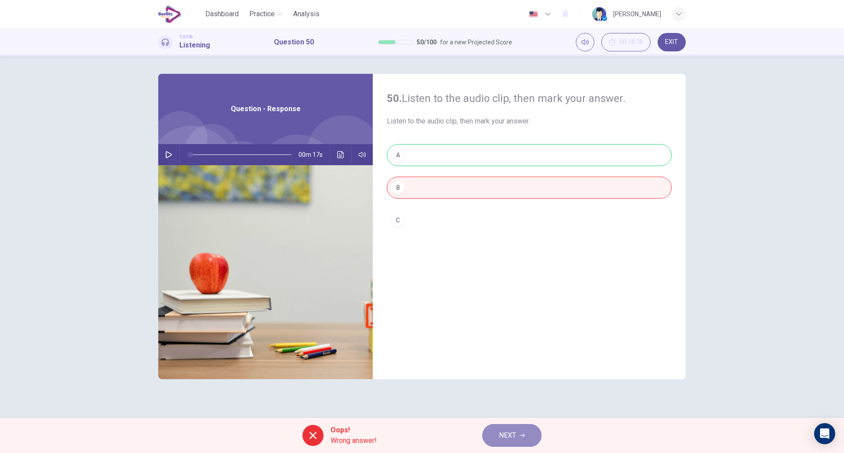
click at [502, 431] on span "NEXT" at bounding box center [507, 436] width 17 height 12
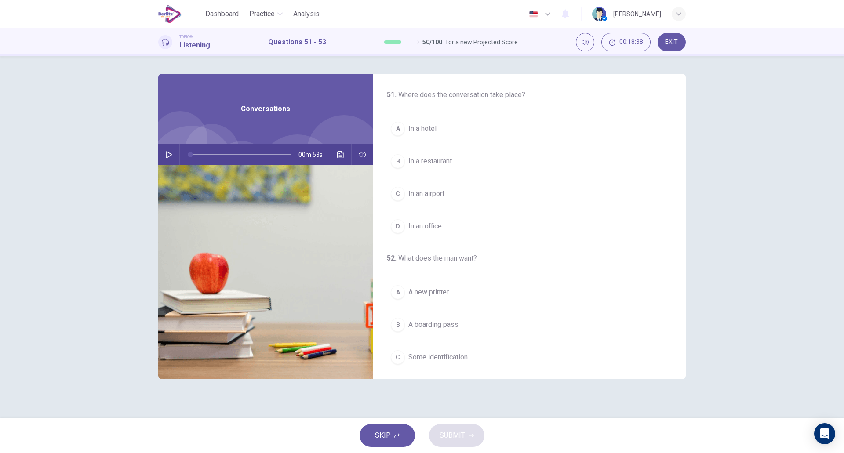
click at [168, 153] on icon "button" at bounding box center [168, 154] width 7 height 7
click at [459, 191] on button "C In an airport" at bounding box center [529, 194] width 285 height 22
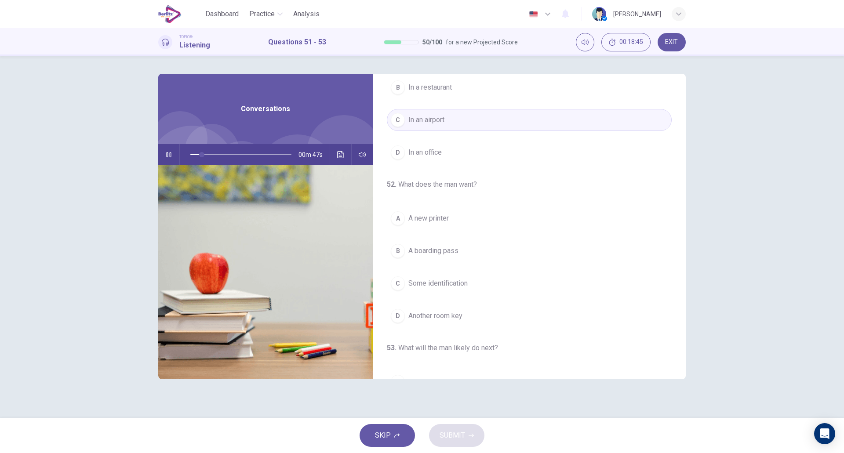
scroll to position [93, 0]
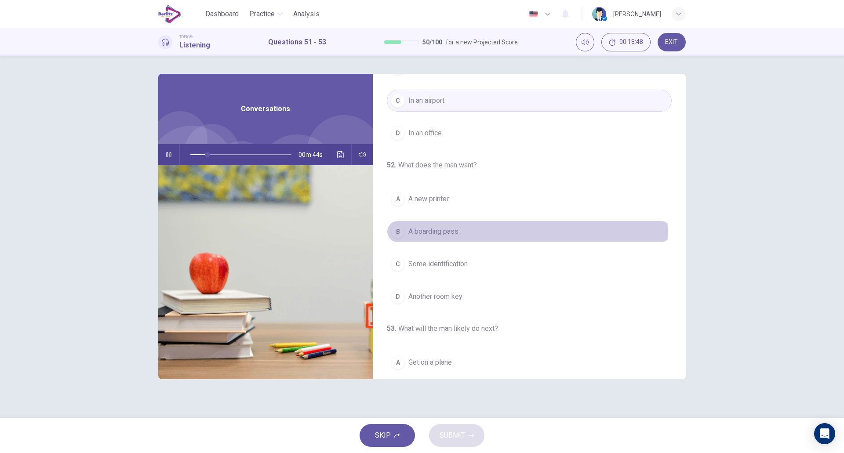
click at [480, 232] on button "B A boarding pass" at bounding box center [529, 232] width 285 height 22
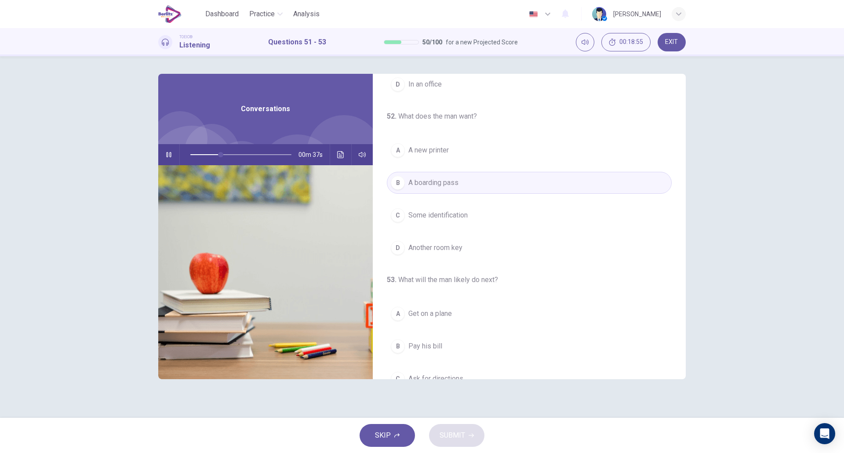
scroll to position [141, 0]
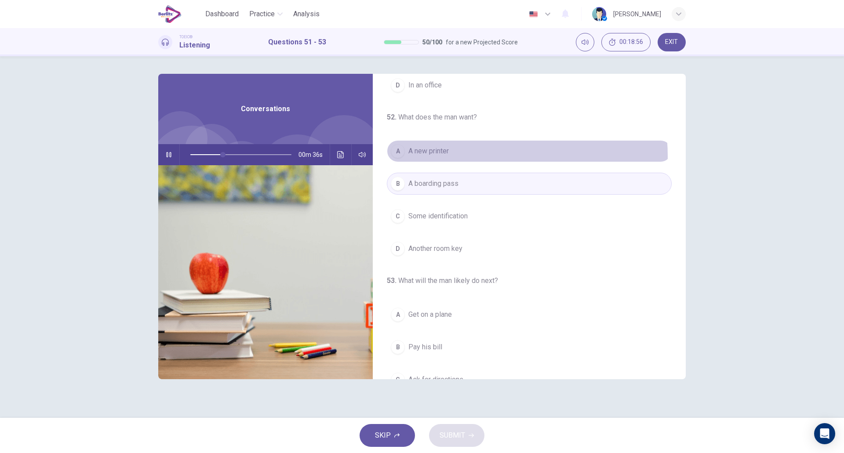
click at [457, 157] on button "A A new printer" at bounding box center [529, 151] width 285 height 22
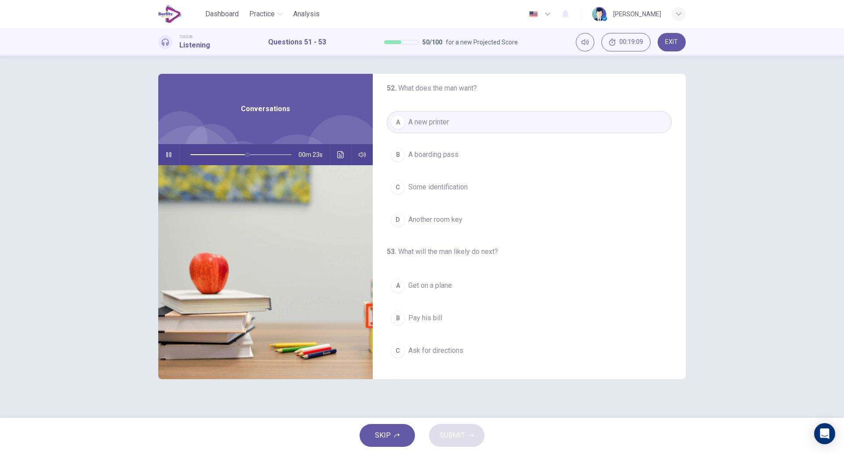
scroll to position [201, 0]
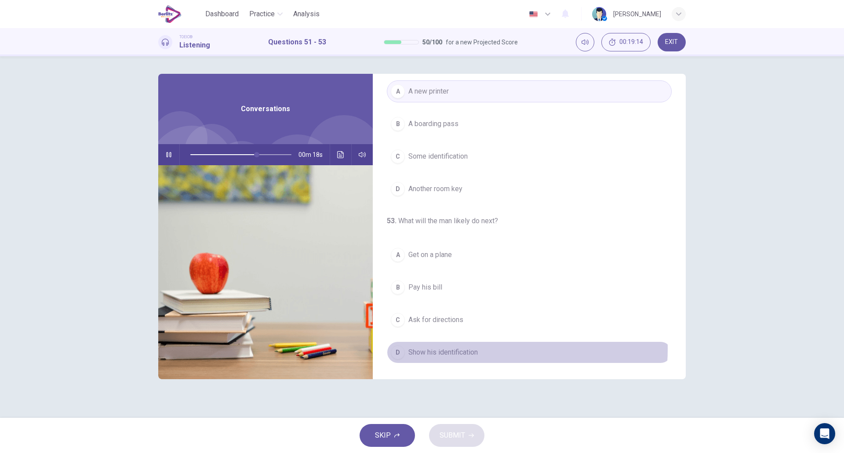
click at [470, 349] on span "Show his identification" at bounding box center [443, 352] width 69 height 11
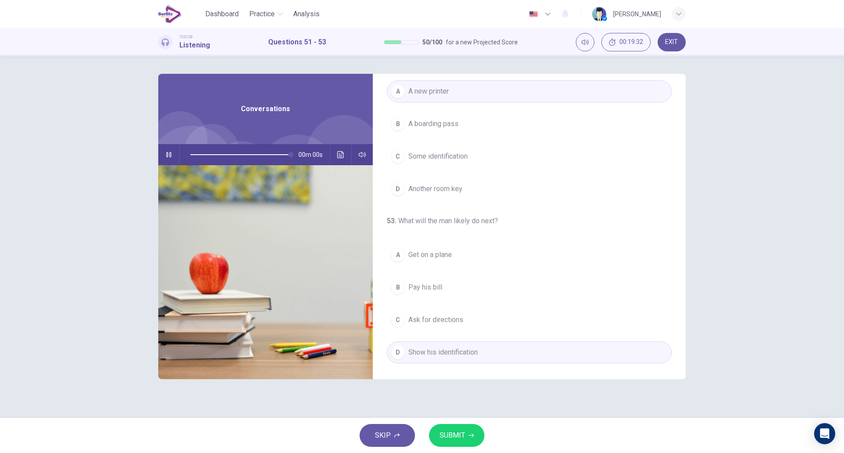
type input "*"
click at [452, 434] on span "SUBMIT" at bounding box center [453, 436] width 26 height 12
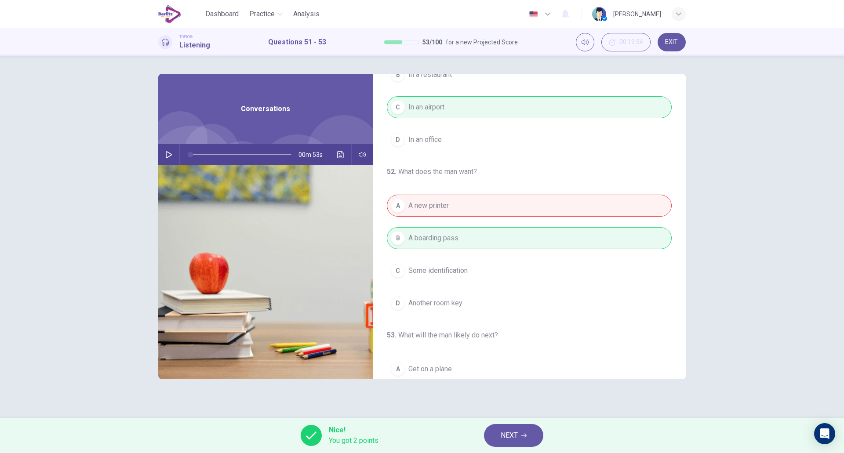
scroll to position [0, 0]
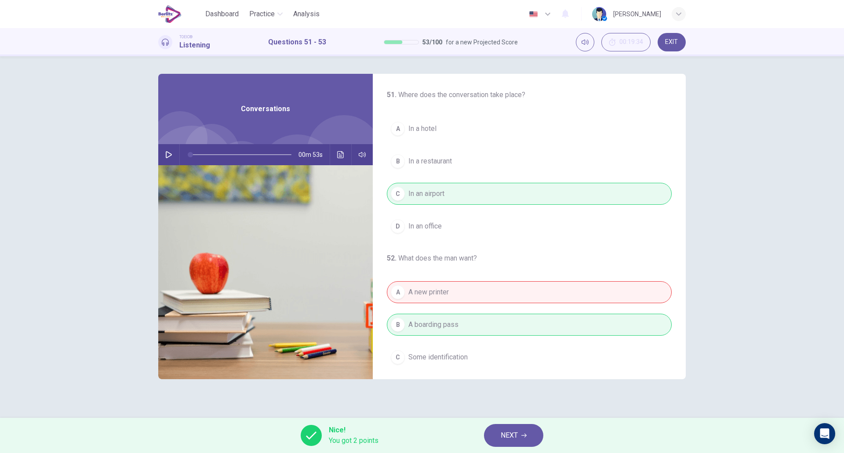
click at [515, 433] on span "NEXT" at bounding box center [509, 436] width 17 height 12
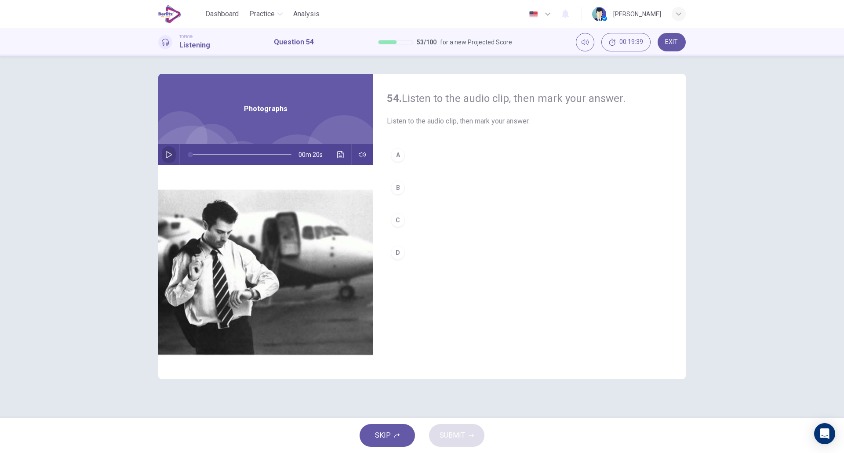
click at [171, 156] on icon "button" at bounding box center [168, 154] width 7 height 7
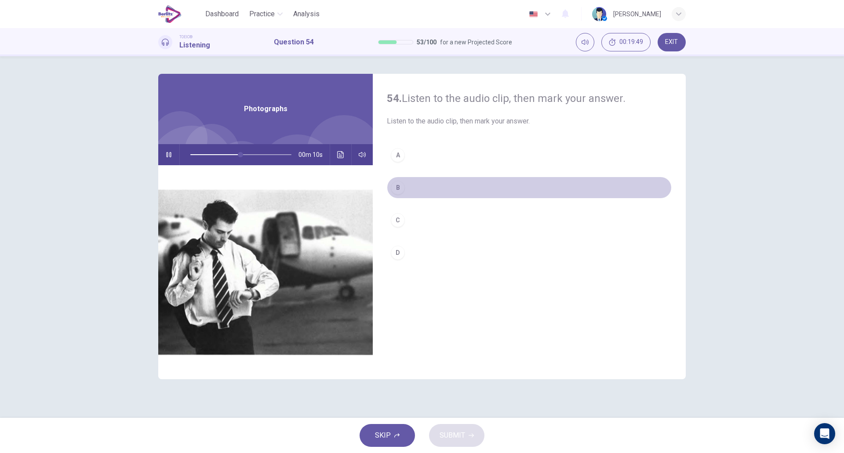
click at [453, 187] on button "B" at bounding box center [529, 188] width 285 height 22
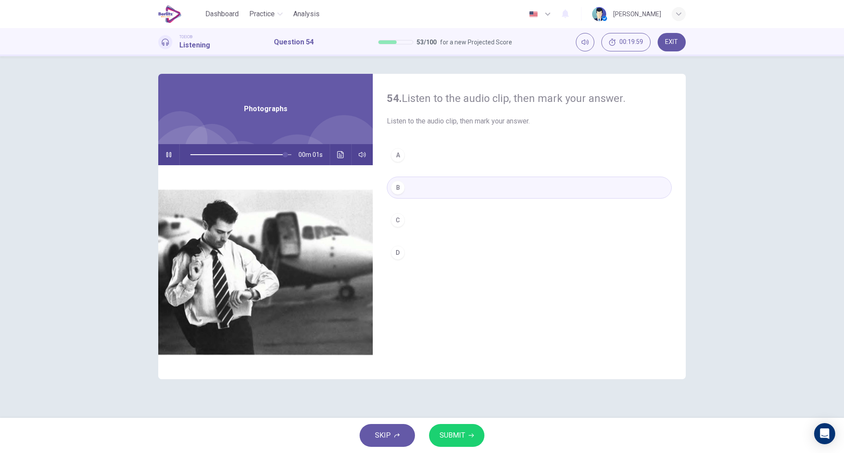
type input "*"
click at [460, 436] on span "SUBMIT" at bounding box center [453, 436] width 26 height 12
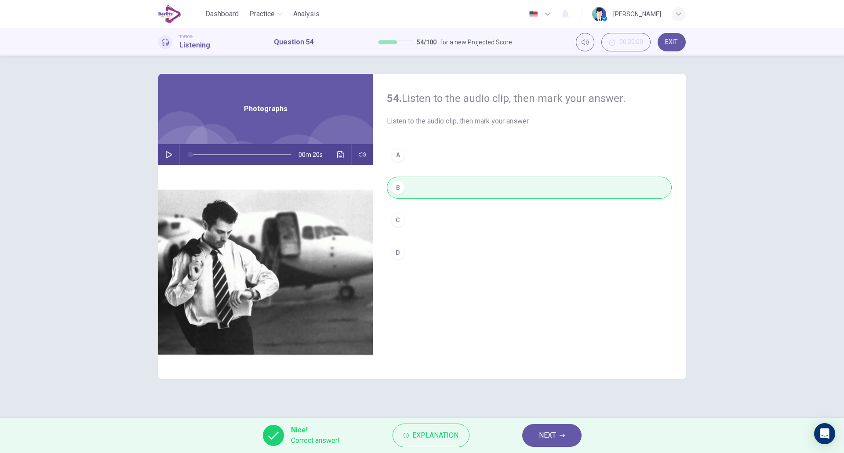
click at [552, 279] on div "A B C D" at bounding box center [529, 212] width 285 height 137
click at [558, 429] on button "NEXT" at bounding box center [552, 435] width 59 height 23
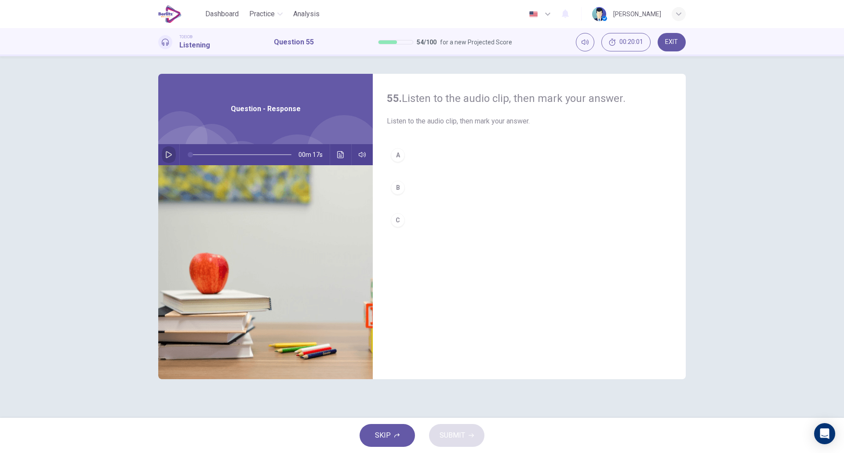
click at [172, 153] on icon "button" at bounding box center [168, 154] width 7 height 7
type input "*"
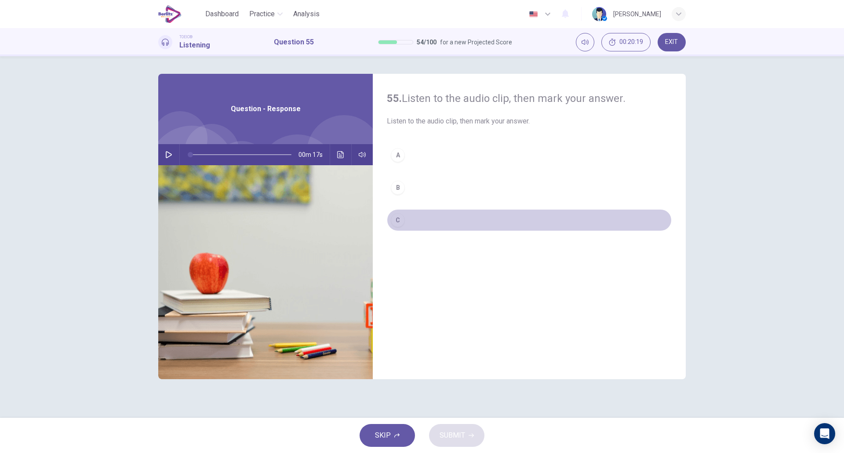
click at [407, 228] on button "C" at bounding box center [529, 220] width 285 height 22
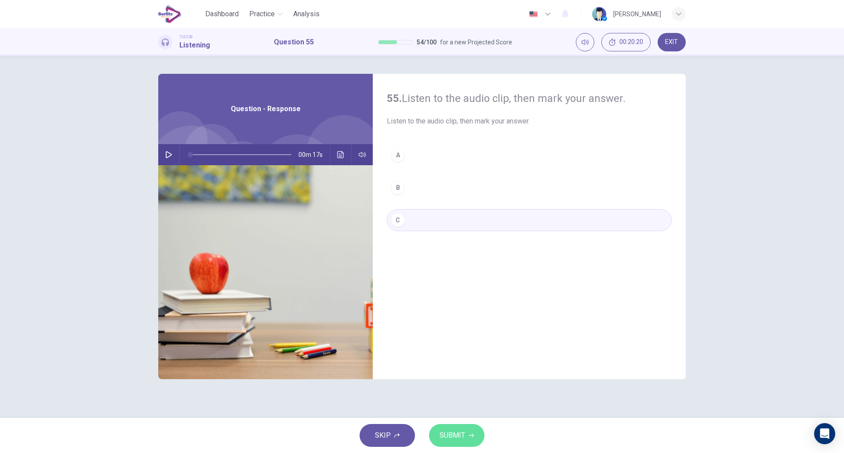
click at [465, 438] on button "SUBMIT" at bounding box center [456, 435] width 55 height 23
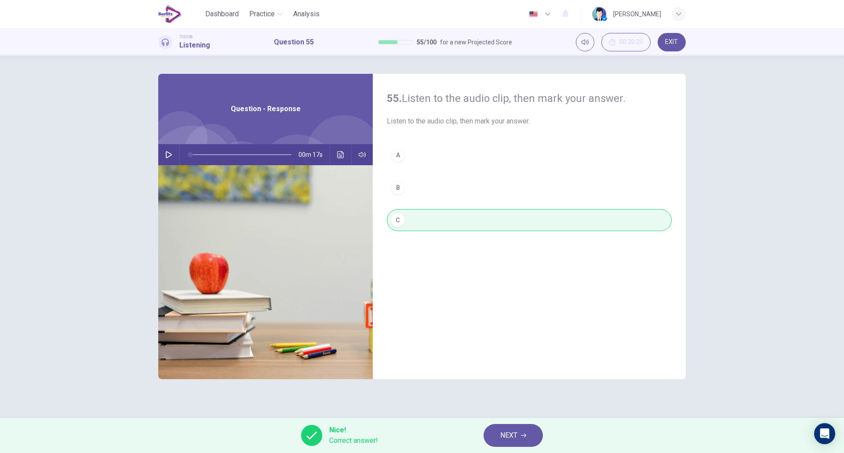
click at [543, 322] on div "55. Listen to the audio clip, then mark your answer. Listen to the audio clip, …" at bounding box center [529, 227] width 313 height 306
click at [519, 434] on button "NEXT" at bounding box center [513, 435] width 59 height 23
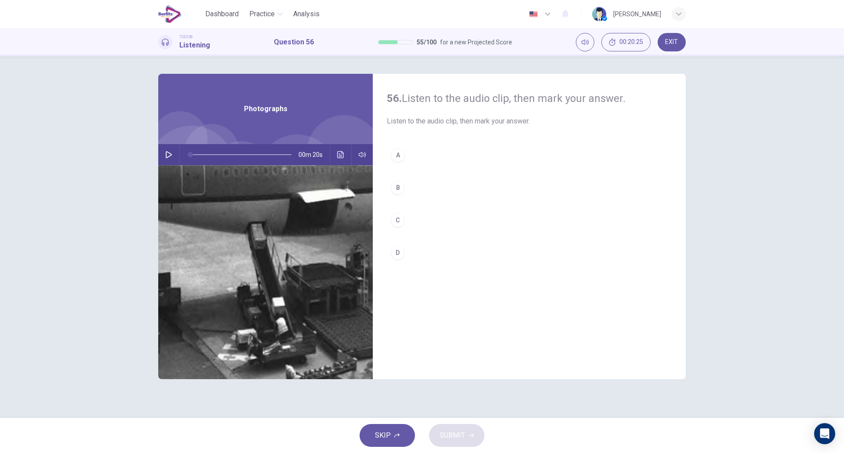
click at [172, 153] on icon "button" at bounding box center [168, 154] width 7 height 7
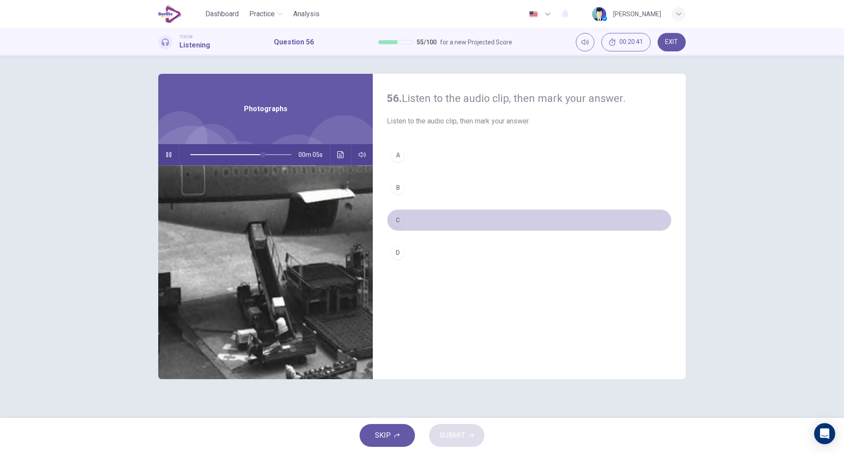
click at [416, 230] on button "C" at bounding box center [529, 220] width 285 height 22
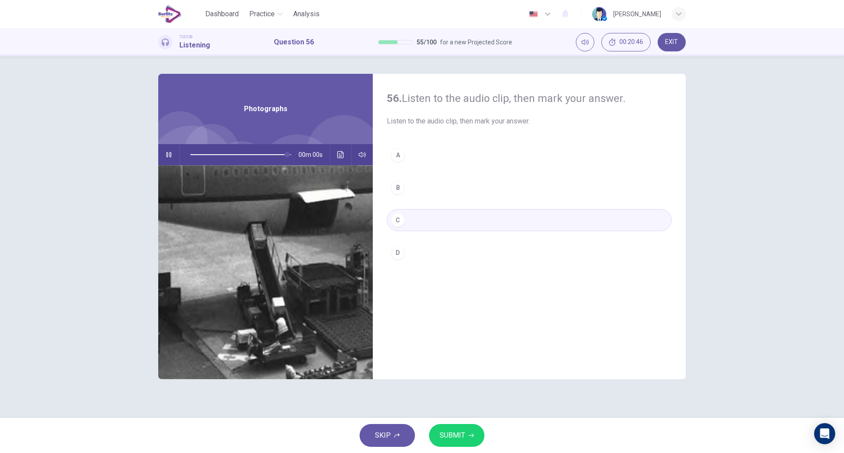
type input "*"
click at [446, 432] on span "SUBMIT" at bounding box center [453, 436] width 26 height 12
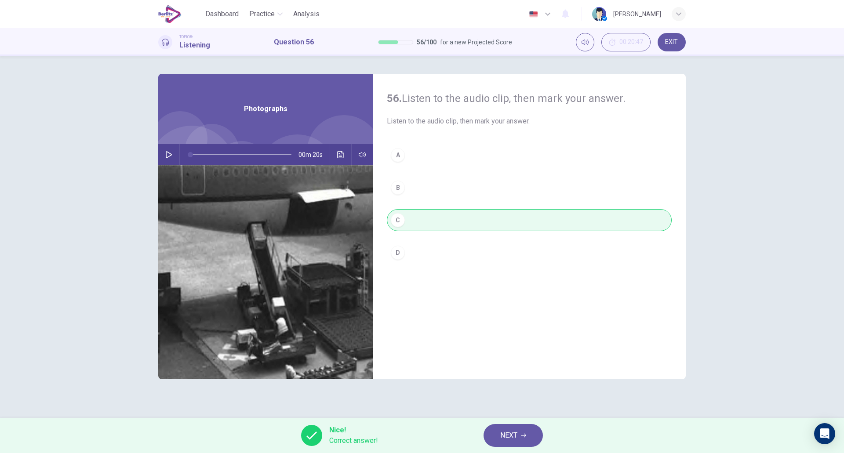
click at [511, 434] on span "NEXT" at bounding box center [509, 436] width 17 height 12
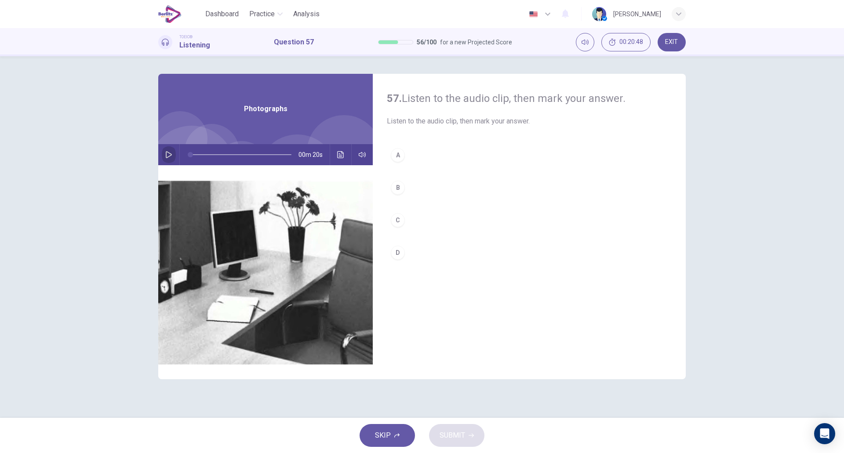
click at [167, 153] on icon "button" at bounding box center [168, 154] width 7 height 7
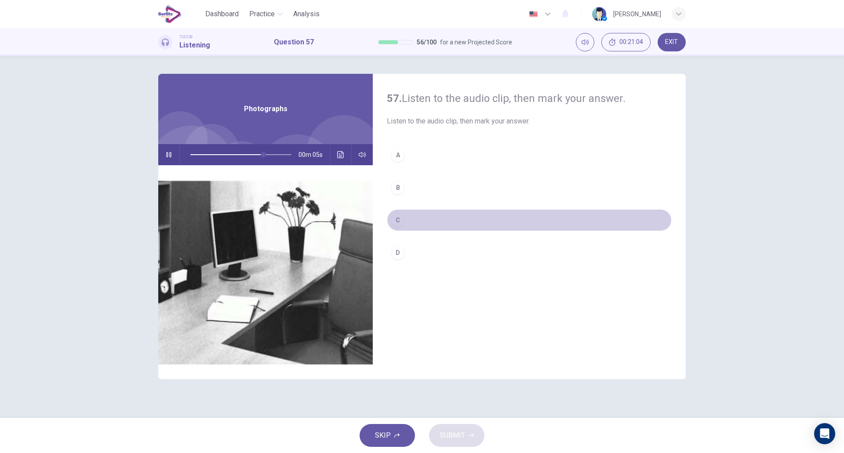
click at [420, 229] on button "C" at bounding box center [529, 220] width 285 height 22
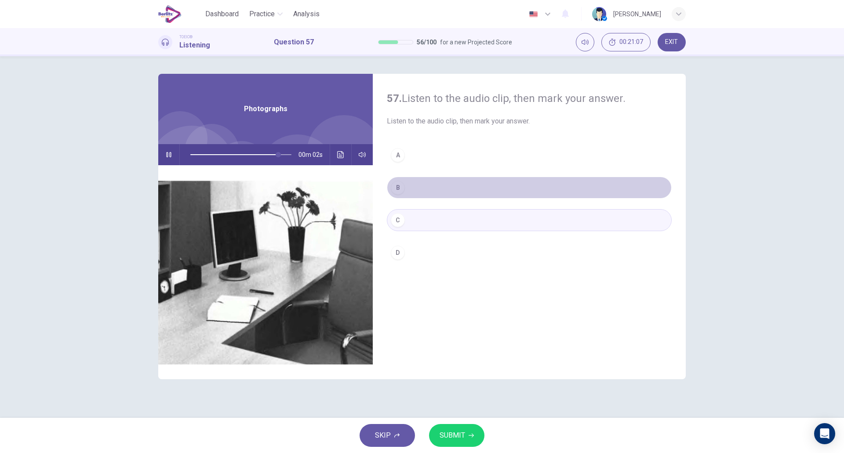
click at [425, 190] on button "B" at bounding box center [529, 188] width 285 height 22
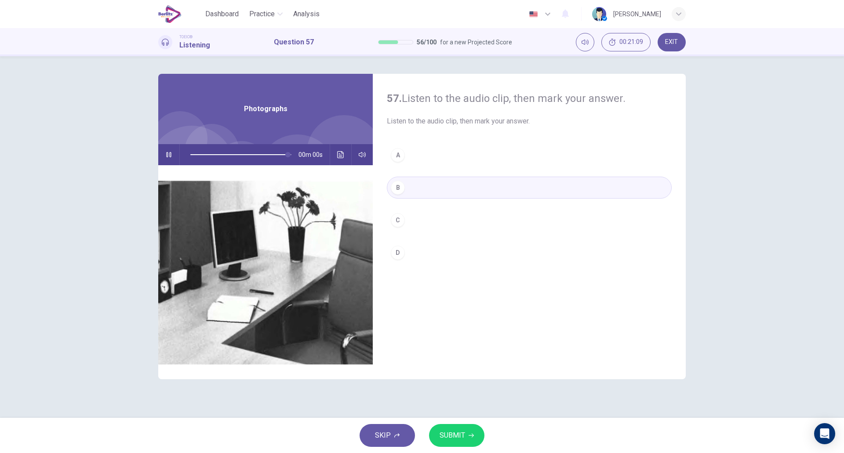
type input "*"
click at [457, 441] on span "SUBMIT" at bounding box center [453, 436] width 26 height 12
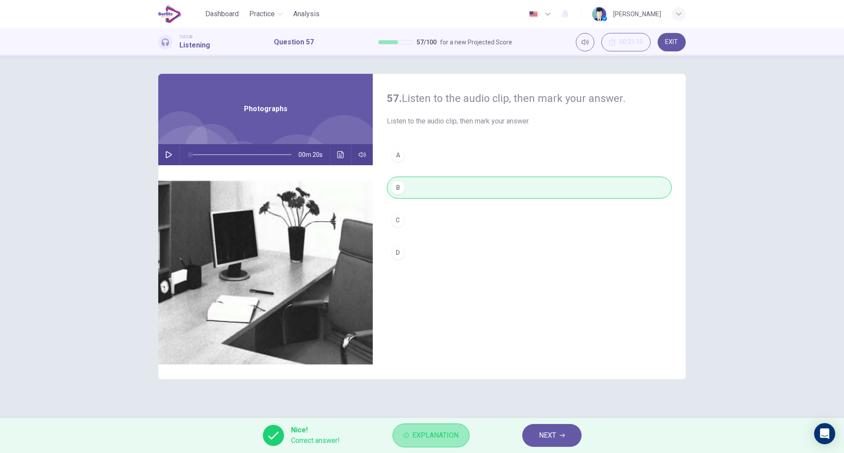
click at [434, 435] on span "Explanation" at bounding box center [436, 436] width 46 height 12
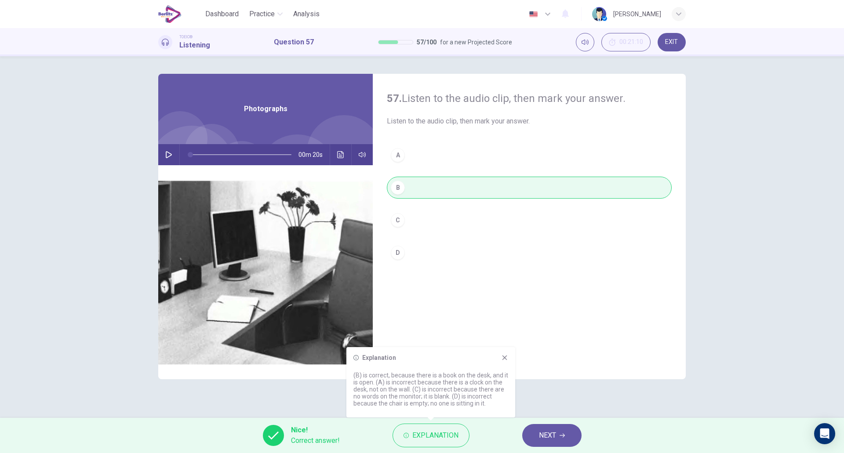
click at [550, 434] on span "NEXT" at bounding box center [547, 436] width 17 height 12
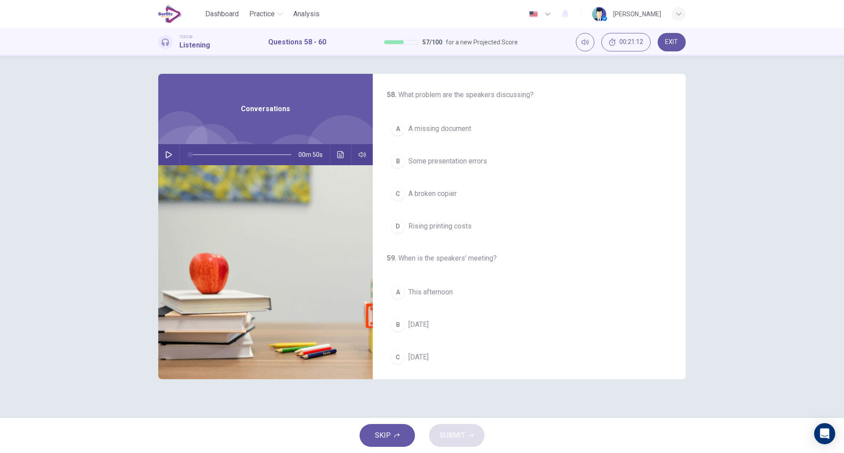
click at [164, 154] on button "button" at bounding box center [169, 154] width 14 height 21
click at [465, 201] on button "C A broken copier" at bounding box center [529, 194] width 285 height 22
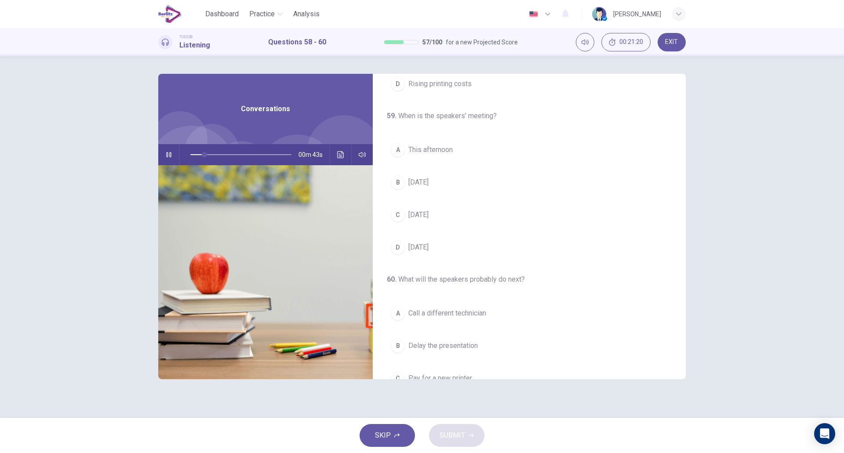
scroll to position [150, 0]
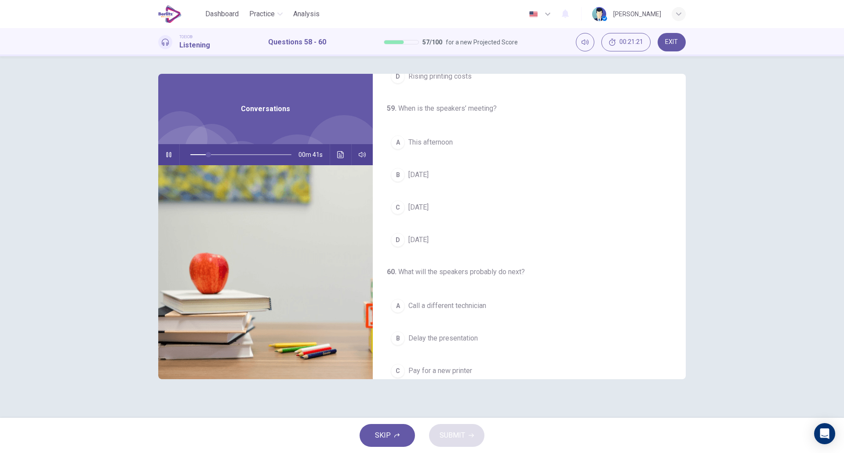
click at [453, 243] on button "D Next Monday" at bounding box center [529, 240] width 285 height 22
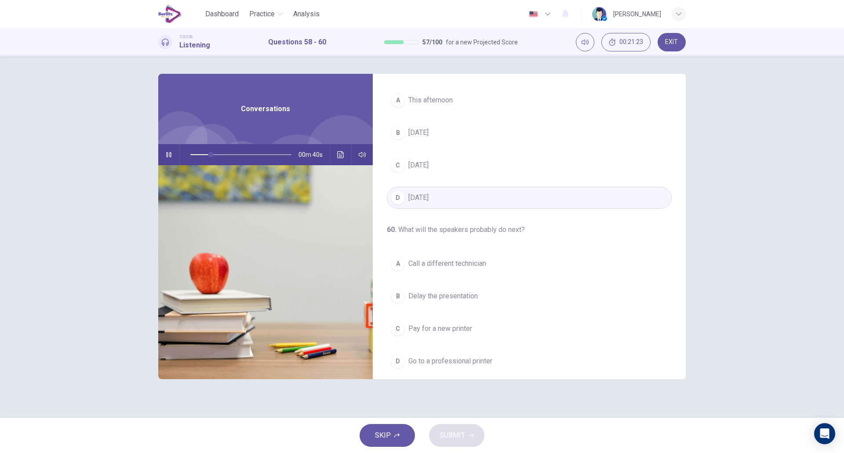
scroll to position [201, 0]
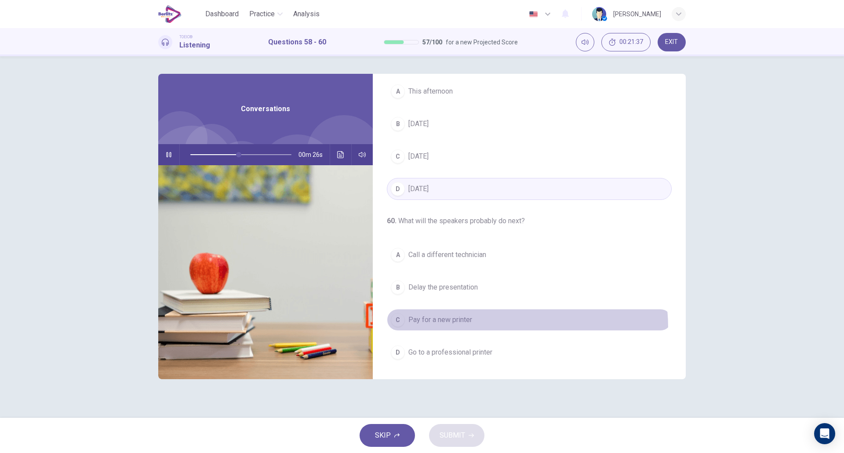
click at [459, 329] on button "C Pay for a new printer" at bounding box center [529, 320] width 285 height 22
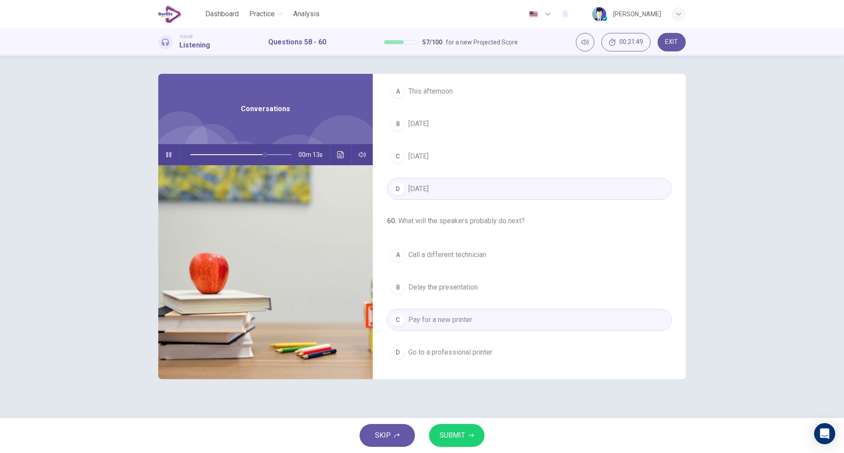
click at [526, 399] on div "58 . What problem are the speakers discussing? A A missing document B Some pres…" at bounding box center [422, 237] width 556 height 327
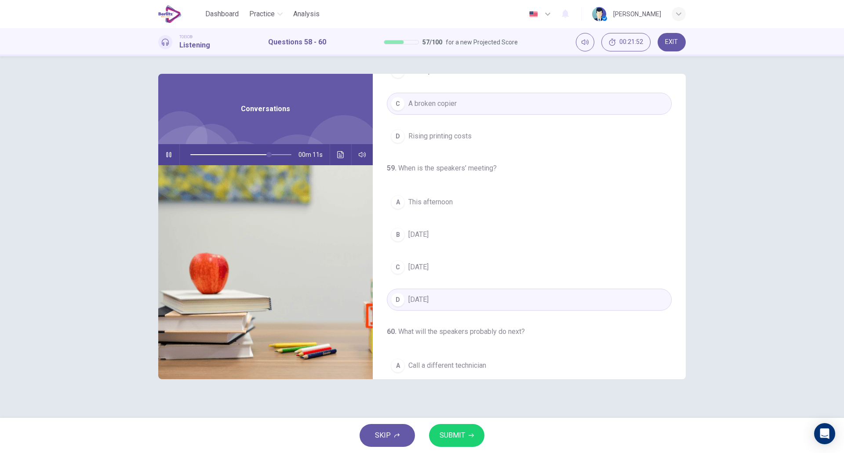
scroll to position [0, 0]
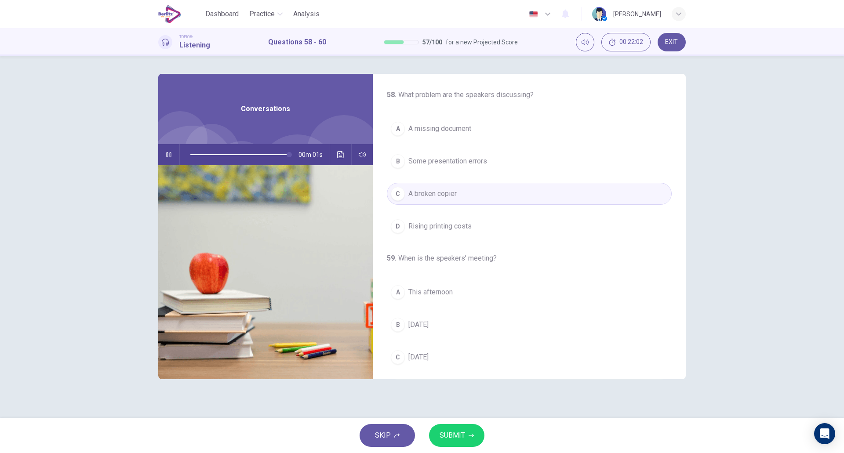
type input "*"
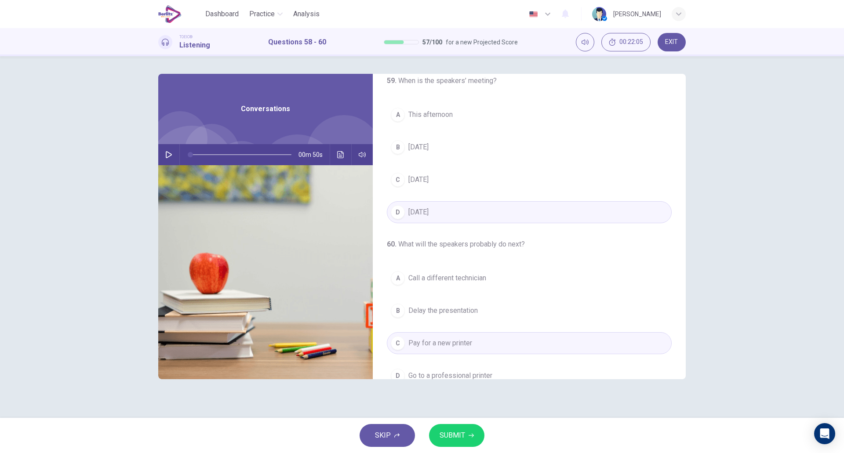
scroll to position [201, 0]
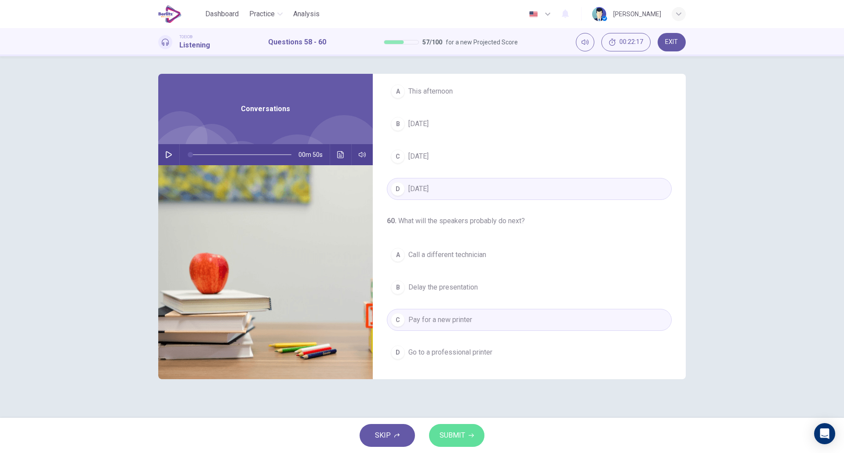
click at [454, 440] on span "SUBMIT" at bounding box center [453, 436] width 26 height 12
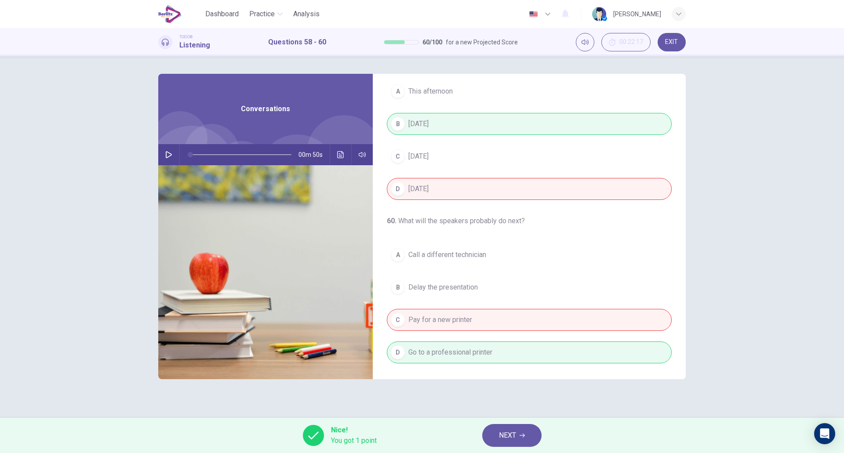
click at [513, 436] on span "NEXT" at bounding box center [507, 436] width 17 height 12
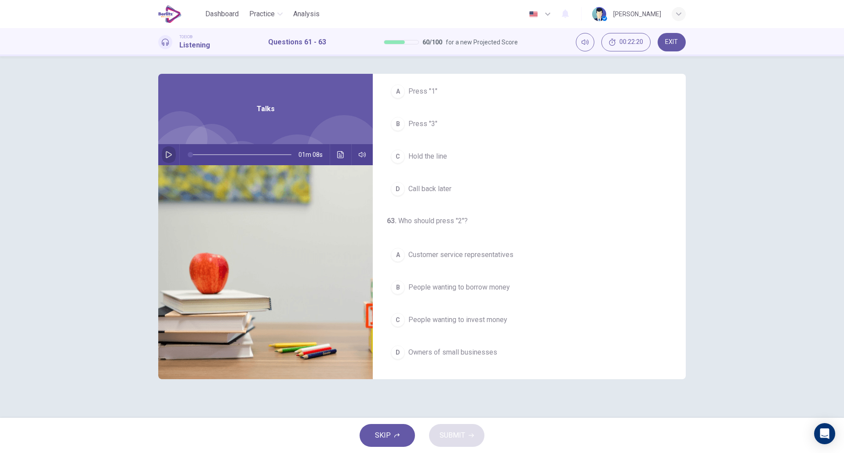
click at [166, 152] on icon "button" at bounding box center [168, 154] width 7 height 7
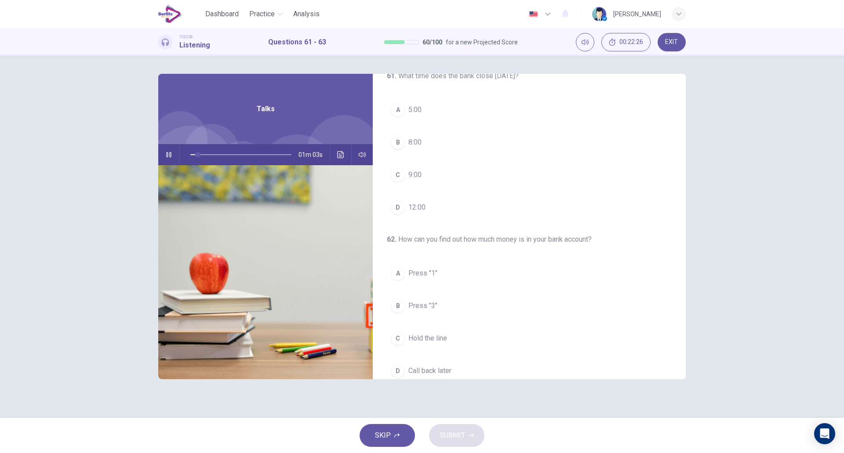
scroll to position [0, 0]
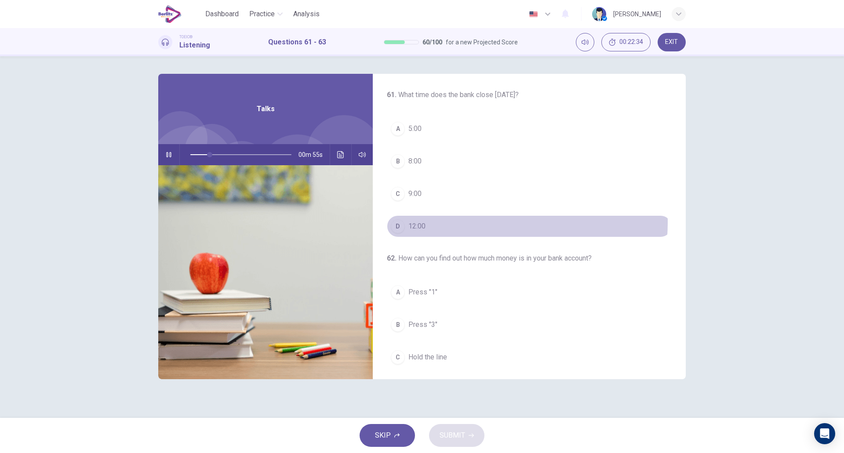
click at [439, 222] on button "D 12:00" at bounding box center [529, 227] width 285 height 22
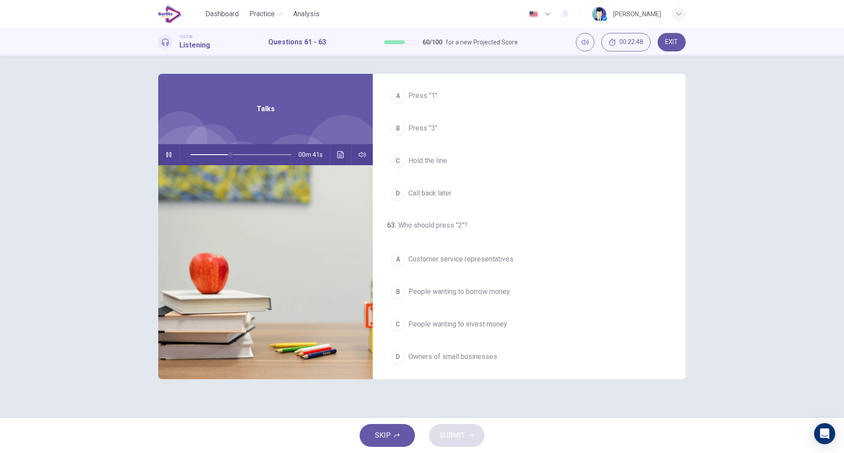
scroll to position [197, 0]
click at [510, 287] on span "People wanting to borrow money" at bounding box center [460, 291] width 102 height 11
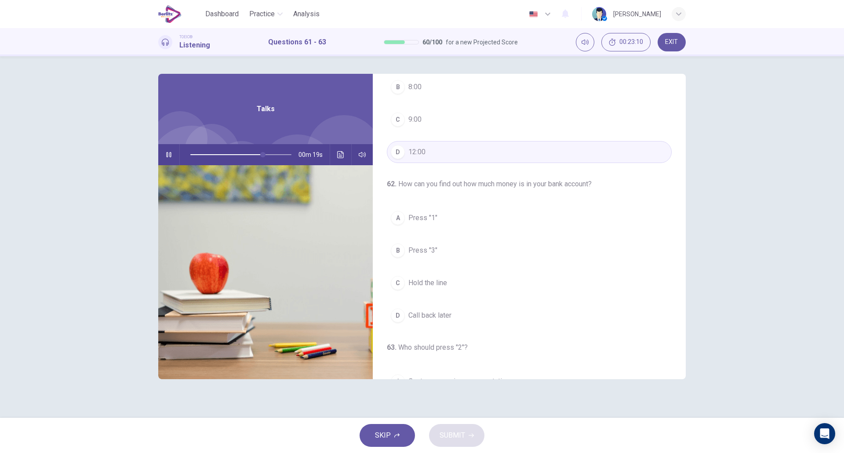
scroll to position [75, 0]
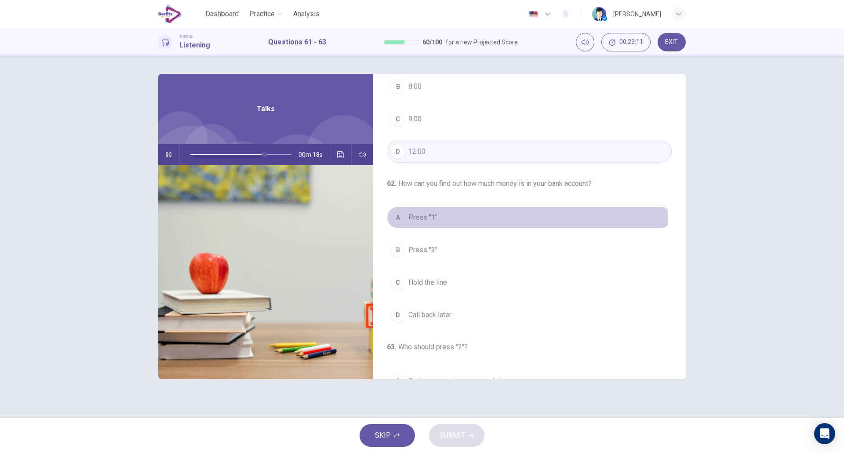
click at [446, 224] on button "A Press "1"" at bounding box center [529, 218] width 285 height 22
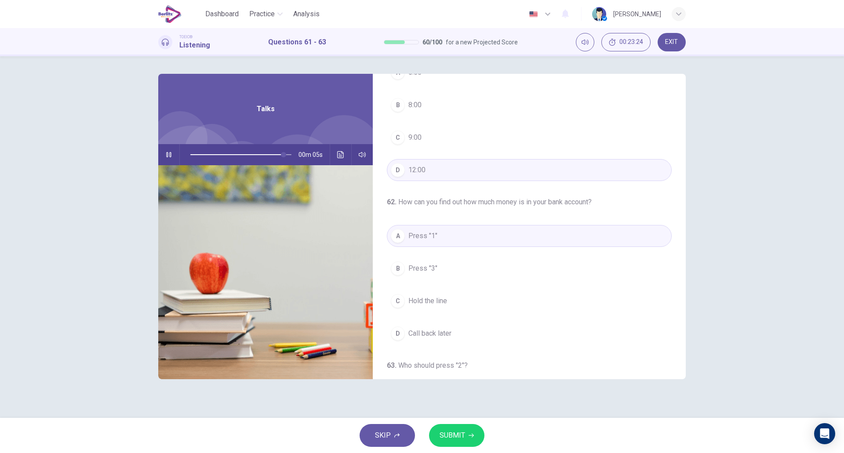
scroll to position [56, 0]
click at [466, 435] on button "SUBMIT" at bounding box center [456, 435] width 55 height 23
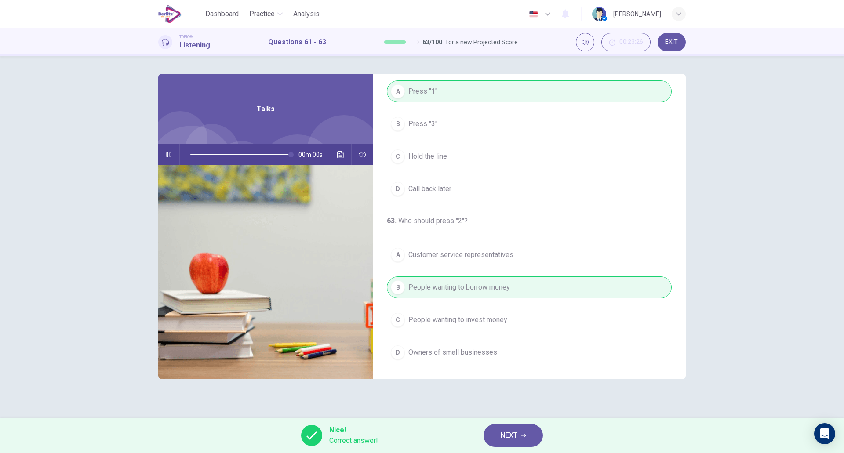
type input "*"
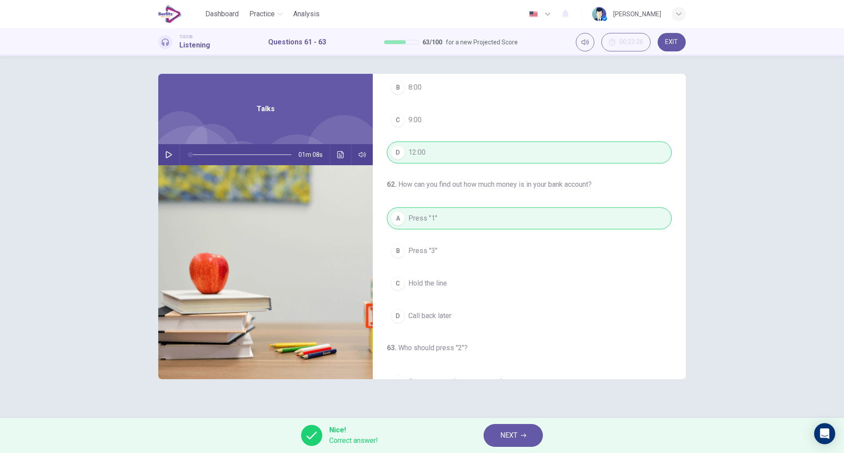
scroll to position [0, 0]
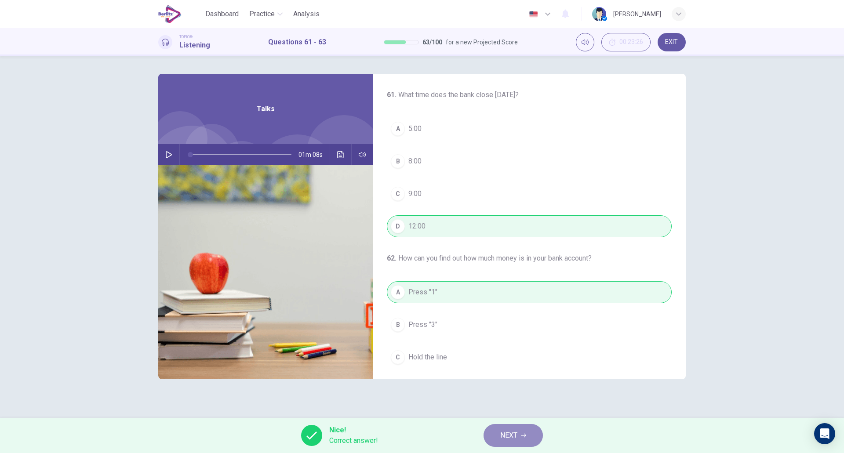
click at [516, 437] on span "NEXT" at bounding box center [509, 436] width 17 height 12
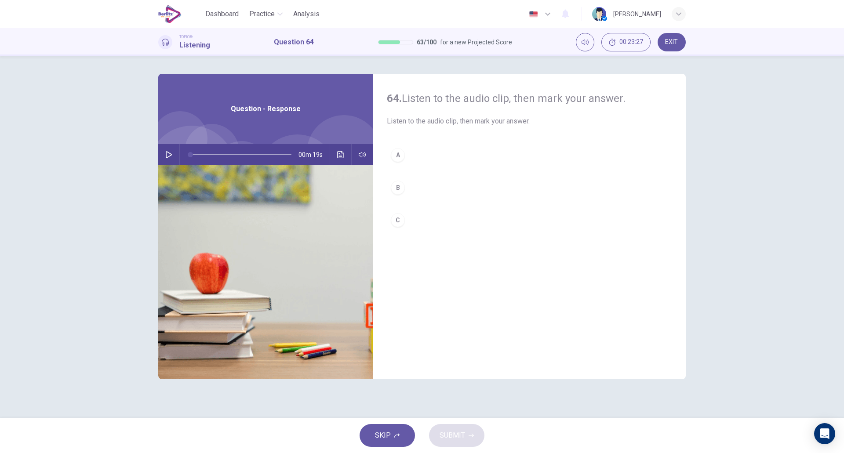
click at [174, 159] on button "button" at bounding box center [169, 154] width 14 height 21
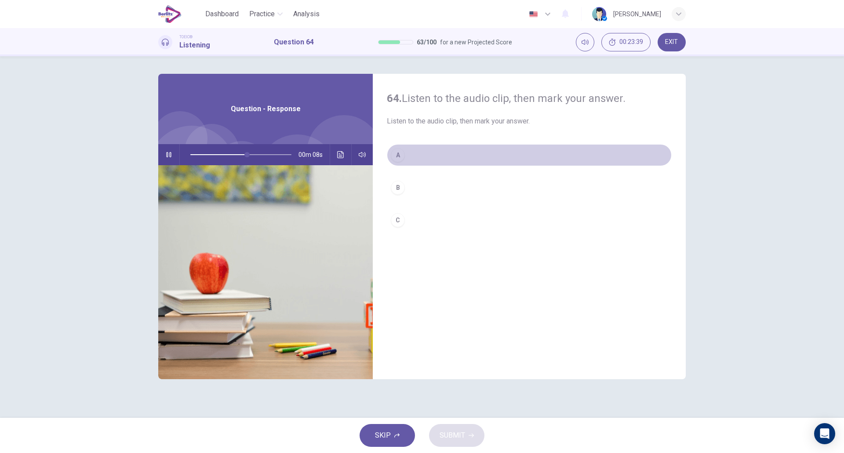
click at [411, 144] on button "A" at bounding box center [529, 155] width 285 height 22
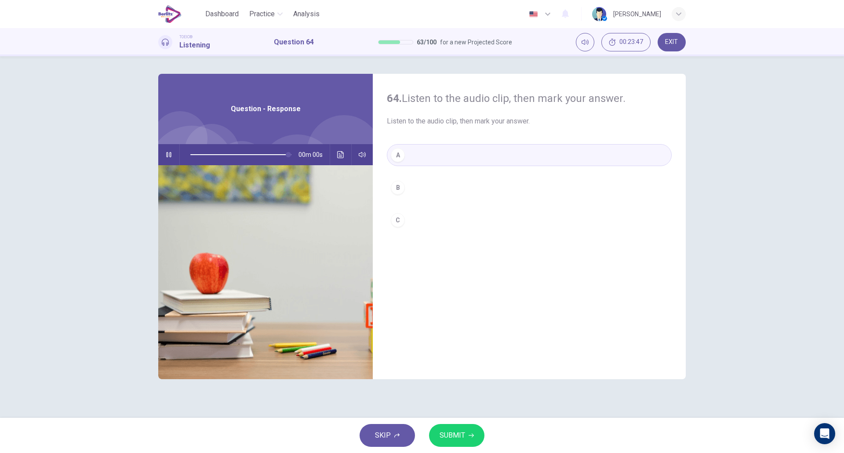
type input "*"
click at [462, 432] on span "SUBMIT" at bounding box center [453, 436] width 26 height 12
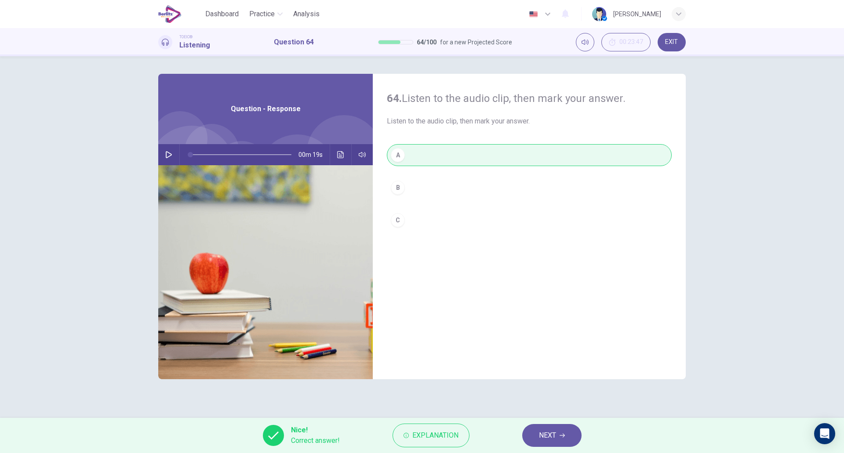
click at [546, 434] on span "NEXT" at bounding box center [547, 436] width 17 height 12
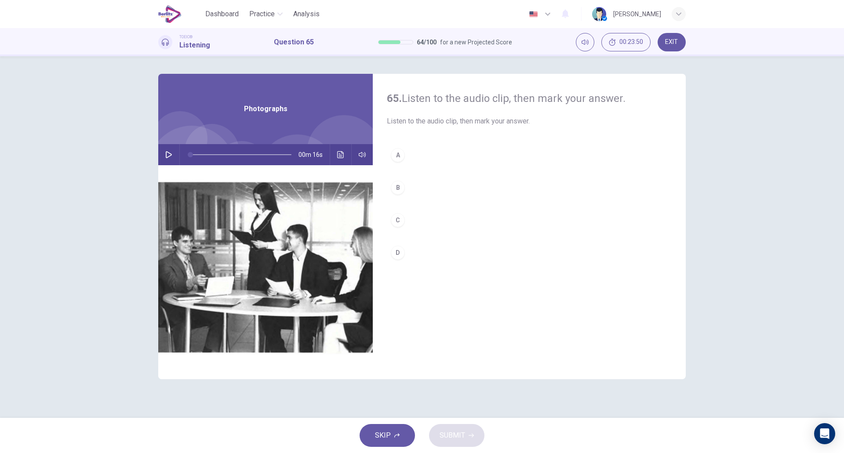
click at [165, 155] on icon "button" at bounding box center [168, 154] width 7 height 7
click at [439, 174] on div "A B C D" at bounding box center [529, 212] width 285 height 137
click at [434, 186] on button "B" at bounding box center [529, 188] width 285 height 22
type input "*"
click at [449, 433] on span "SUBMIT" at bounding box center [453, 436] width 26 height 12
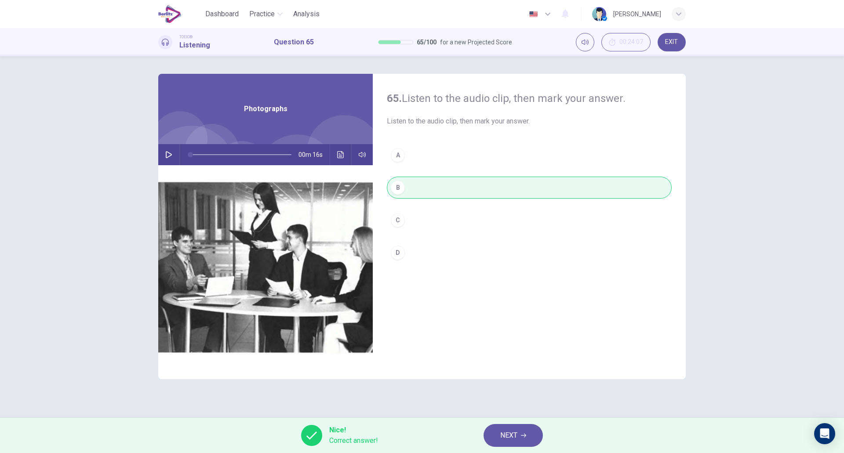
click at [498, 433] on button "NEXT" at bounding box center [513, 435] width 59 height 23
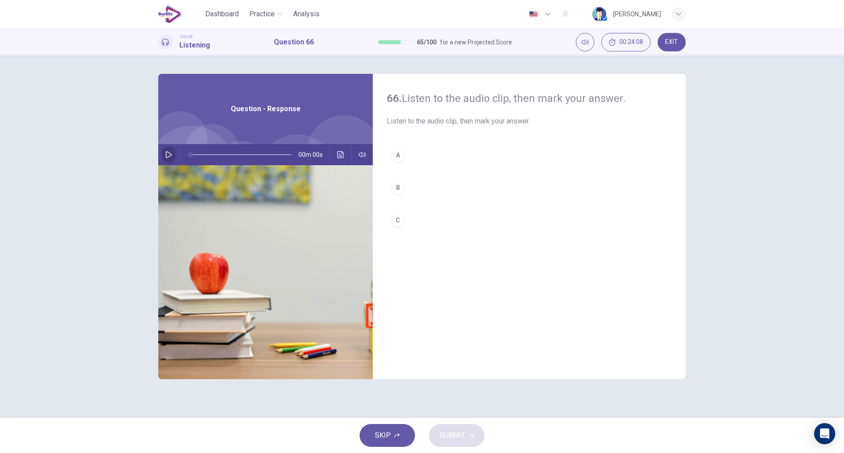
click at [163, 154] on button "button" at bounding box center [169, 154] width 14 height 21
click at [435, 189] on button "B" at bounding box center [529, 188] width 285 height 22
click at [436, 213] on button "C" at bounding box center [529, 220] width 285 height 22
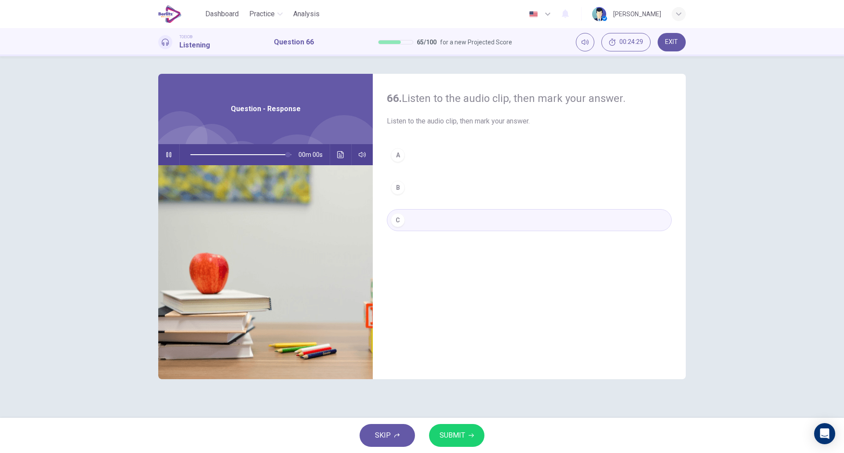
type input "*"
click at [460, 437] on span "SUBMIT" at bounding box center [453, 436] width 26 height 12
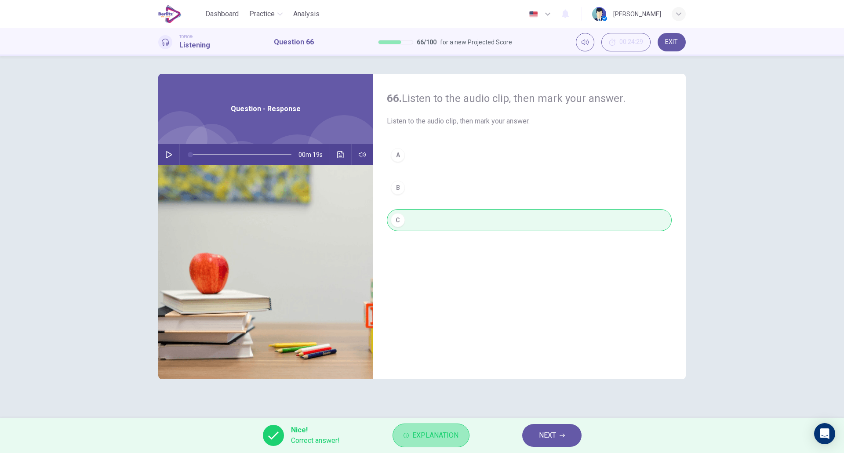
click at [444, 438] on span "Explanation" at bounding box center [436, 436] width 46 height 12
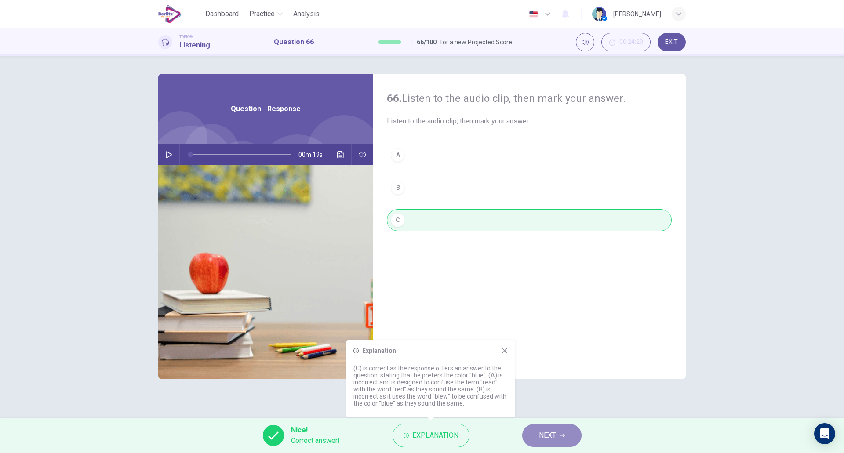
click at [559, 431] on button "NEXT" at bounding box center [552, 435] width 59 height 23
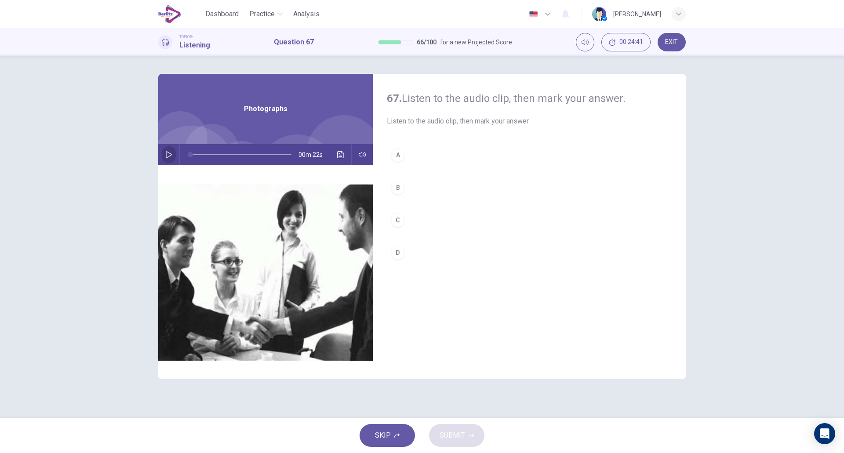
click at [171, 154] on icon "button" at bounding box center [169, 154] width 6 height 7
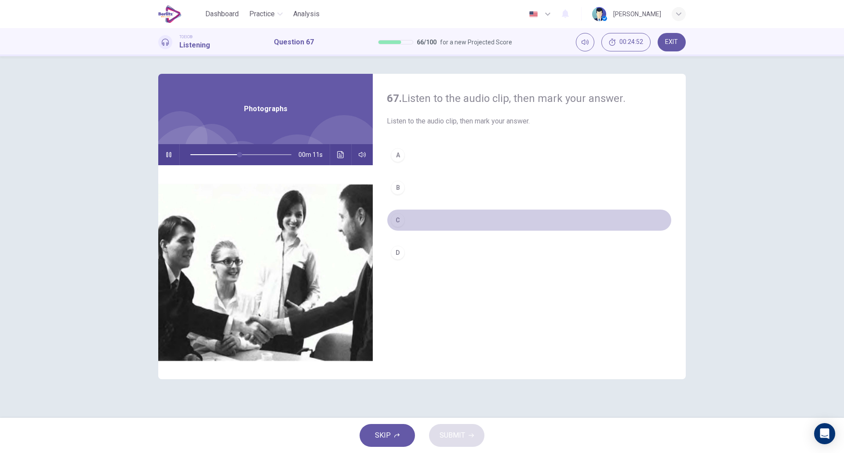
click at [422, 223] on button "C" at bounding box center [529, 220] width 285 height 22
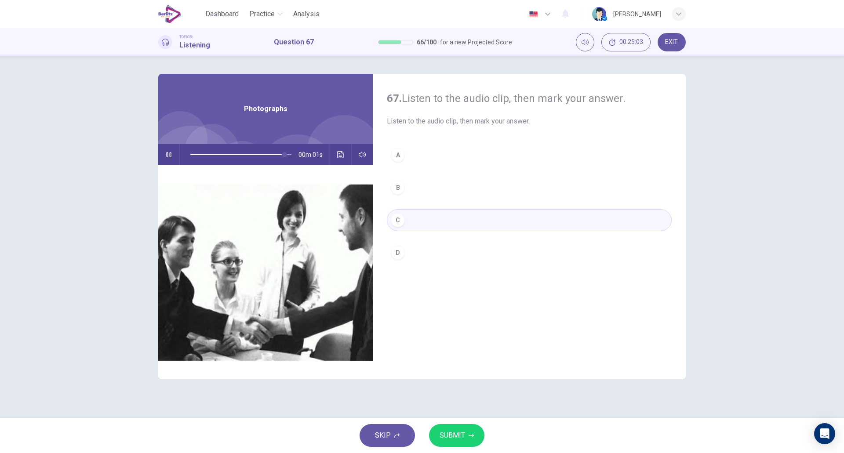
click at [417, 251] on button "D" at bounding box center [529, 253] width 285 height 22
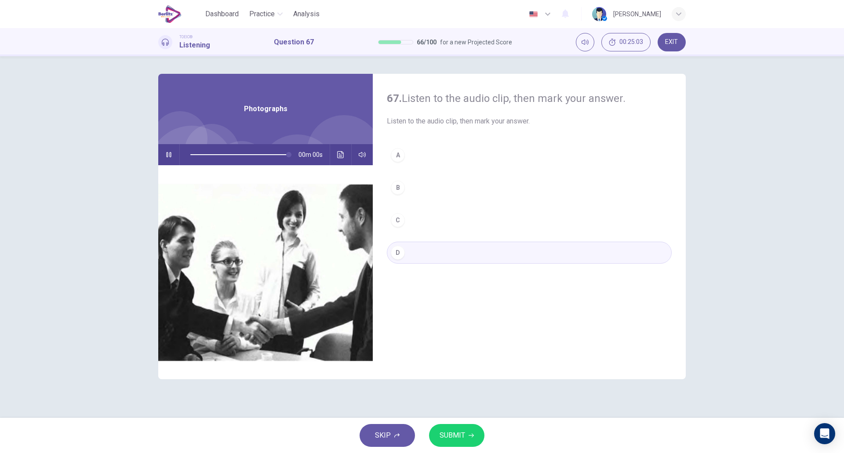
type input "*"
click at [449, 436] on span "SUBMIT" at bounding box center [453, 436] width 26 height 12
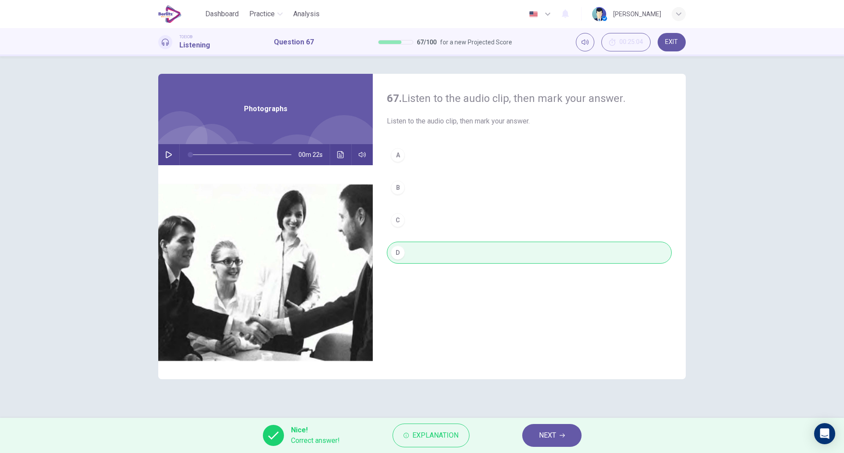
click at [538, 431] on button "NEXT" at bounding box center [552, 435] width 59 height 23
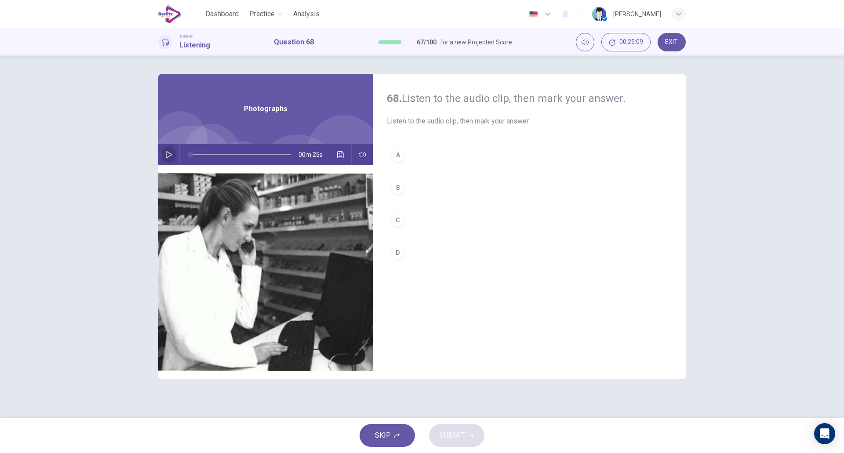
click at [165, 154] on button "button" at bounding box center [169, 154] width 14 height 21
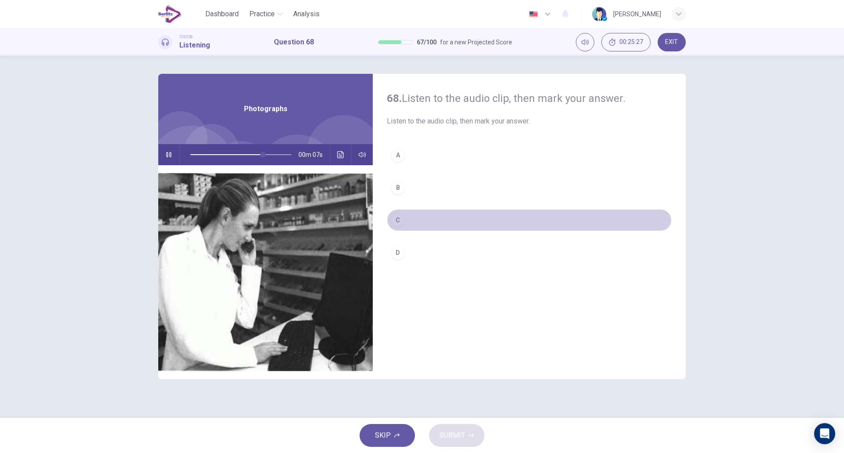
click at [424, 223] on button "C" at bounding box center [529, 220] width 285 height 22
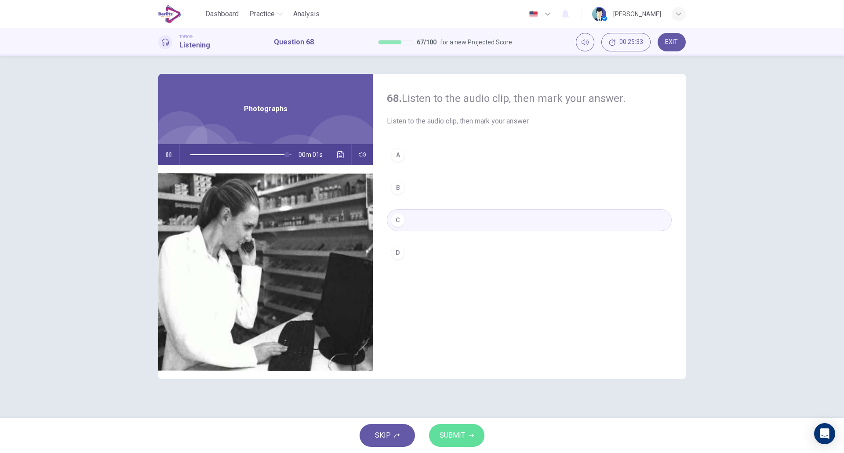
click at [455, 439] on span "SUBMIT" at bounding box center [453, 436] width 26 height 12
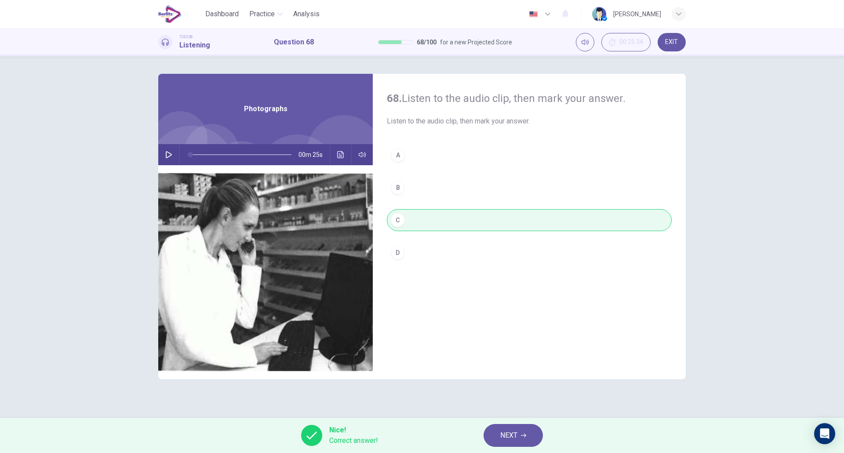
type input "*"
click at [500, 433] on button "NEXT" at bounding box center [513, 435] width 59 height 23
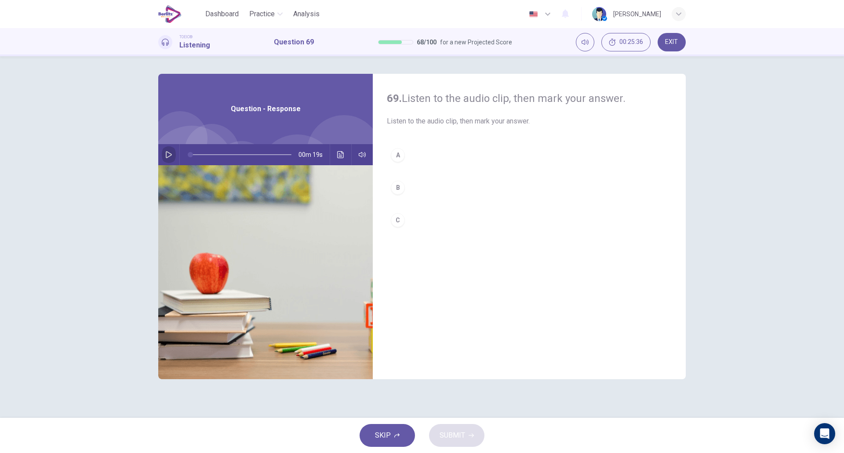
click at [166, 153] on icon "button" at bounding box center [169, 154] width 6 height 7
click at [431, 190] on button "B" at bounding box center [529, 188] width 285 height 22
type input "*"
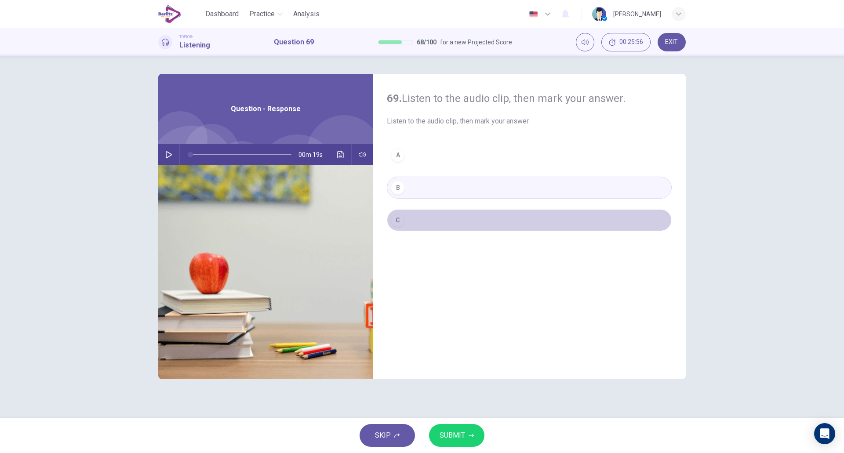
click at [429, 221] on button "C" at bounding box center [529, 220] width 285 height 22
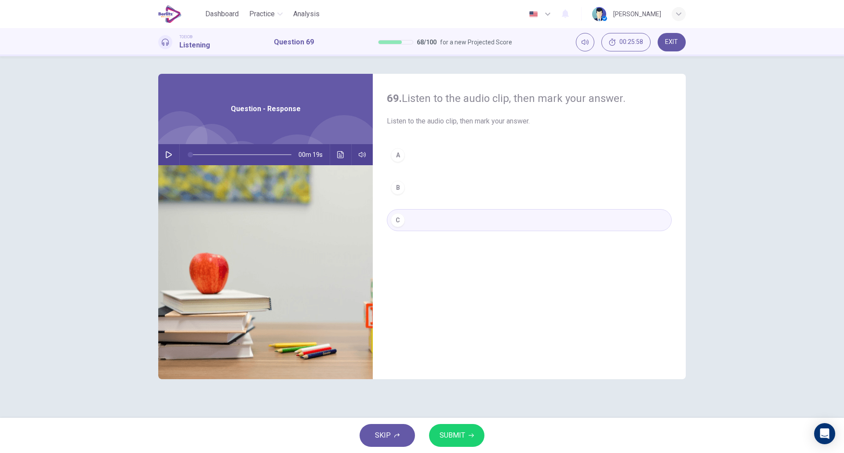
click at [454, 431] on span "SUBMIT" at bounding box center [453, 436] width 26 height 12
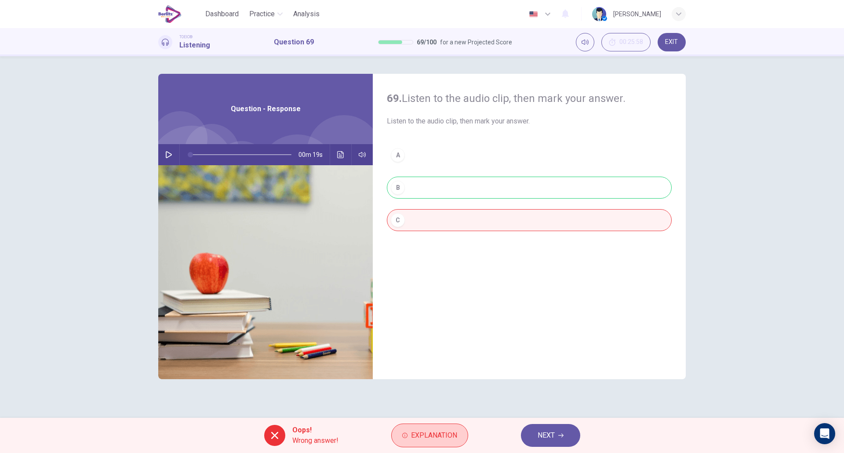
click at [410, 445] on button "Explanation" at bounding box center [429, 436] width 77 height 24
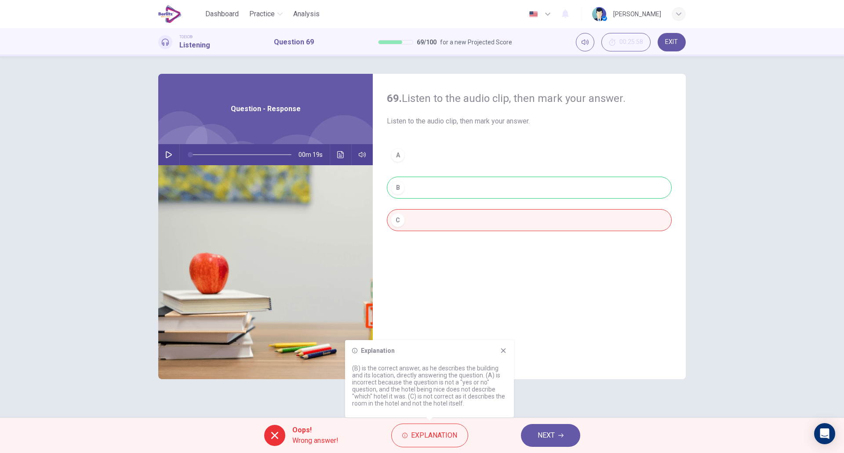
click at [498, 352] on div "Explanation" at bounding box center [429, 350] width 155 height 7
click at [501, 351] on icon at bounding box center [503, 350] width 7 height 7
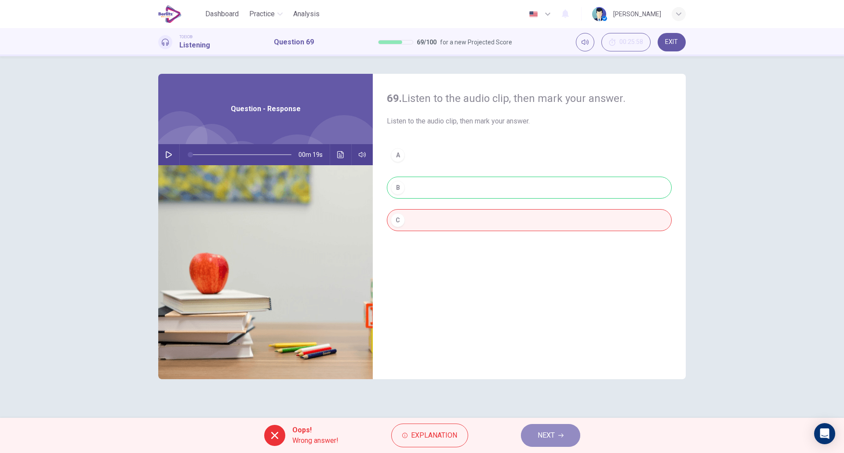
click at [535, 430] on button "NEXT" at bounding box center [550, 435] width 59 height 23
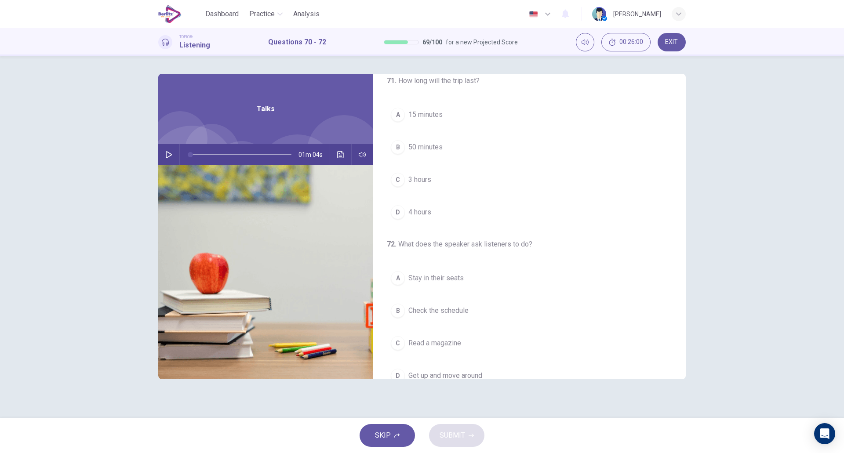
scroll to position [201, 0]
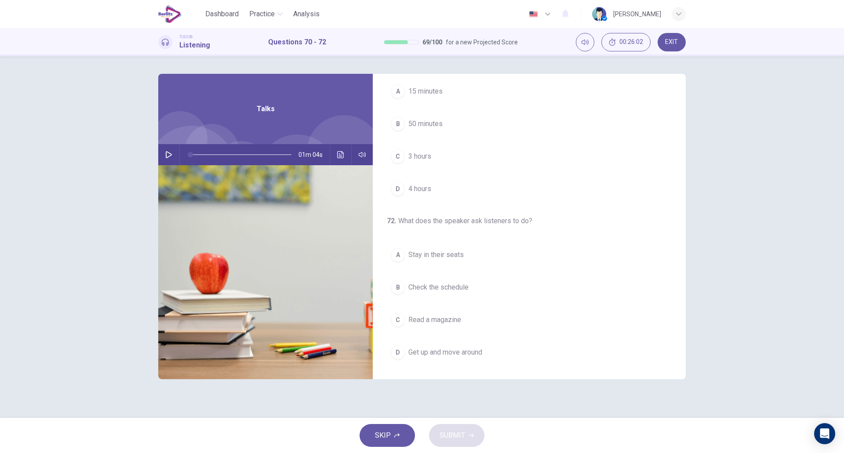
click at [166, 151] on icon "button" at bounding box center [168, 154] width 7 height 7
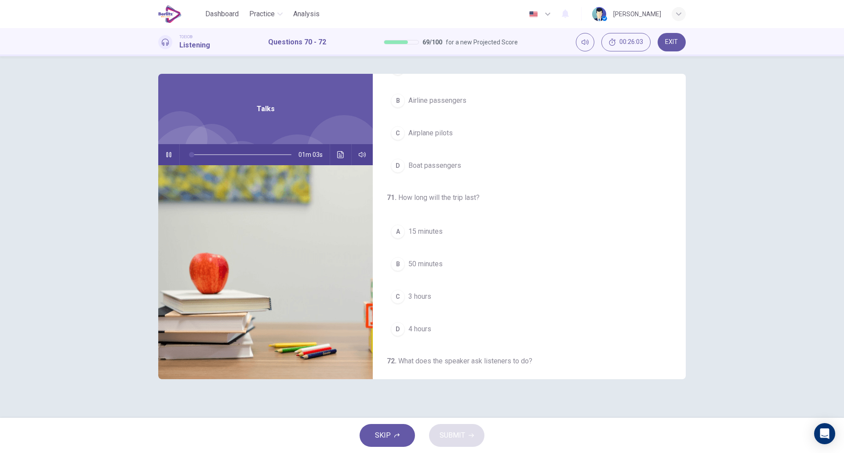
scroll to position [0, 0]
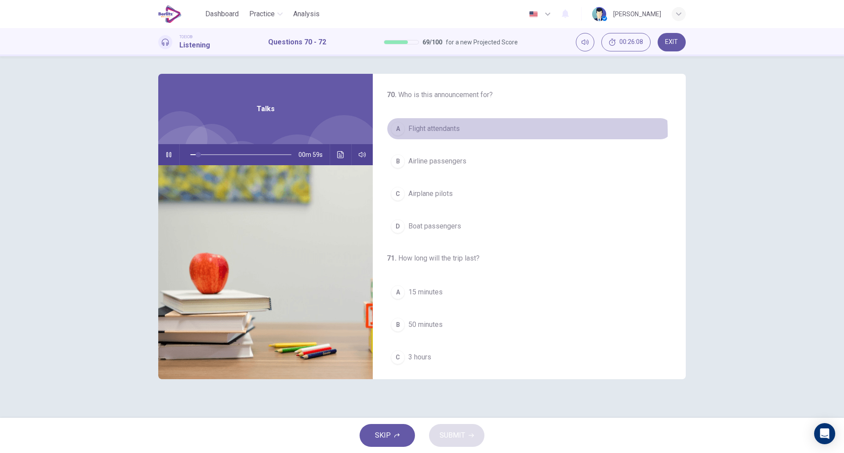
click at [440, 133] on span "Flight attendants" at bounding box center [434, 129] width 51 height 11
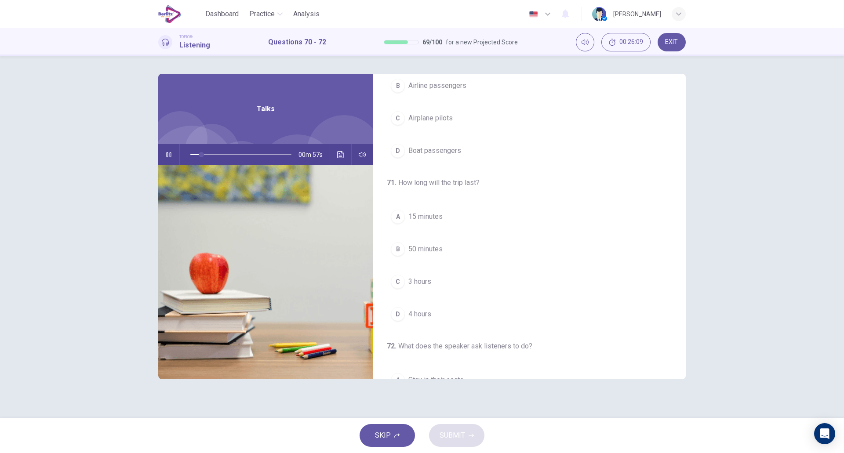
scroll to position [77, 0]
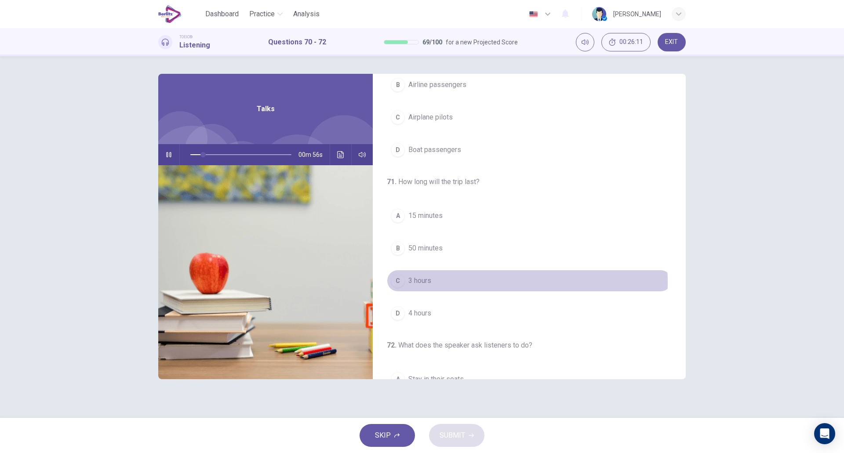
click at [480, 282] on button "C 3 hours" at bounding box center [529, 281] width 285 height 22
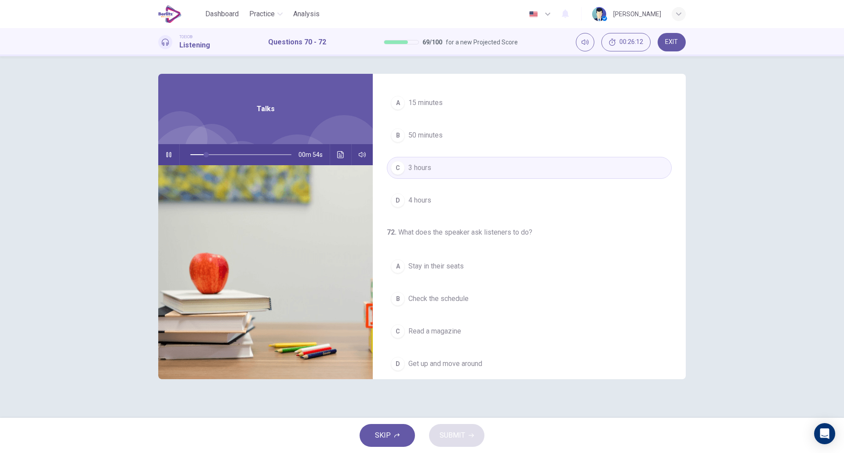
scroll to position [201, 0]
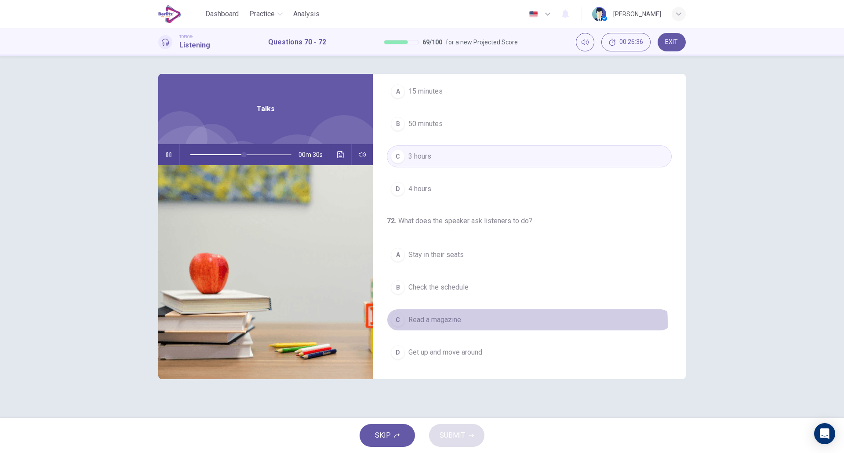
click at [486, 323] on button "C Read a magazine" at bounding box center [529, 320] width 285 height 22
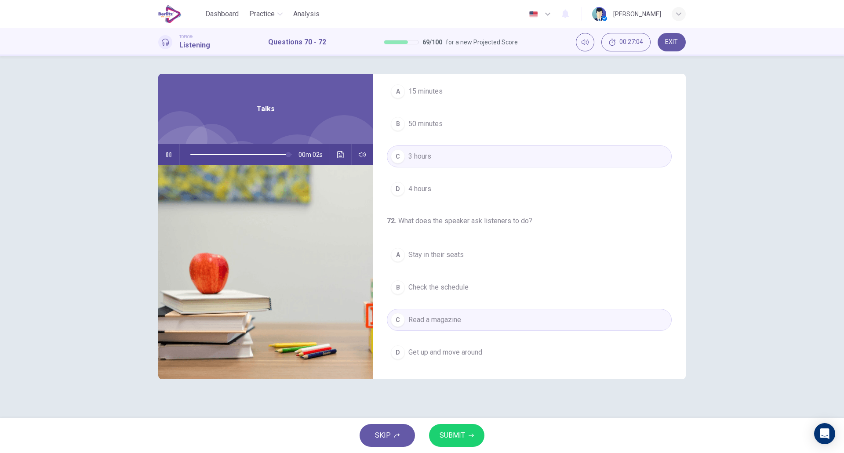
click at [704, 287] on div "70 . Who is this announcement for? A Flight attendants B Airline passengers C A…" at bounding box center [422, 237] width 844 height 362
type input "*"
click at [468, 422] on div "SKIP SUBMIT" at bounding box center [422, 435] width 844 height 35
click at [466, 432] on button "SUBMIT" at bounding box center [456, 435] width 55 height 23
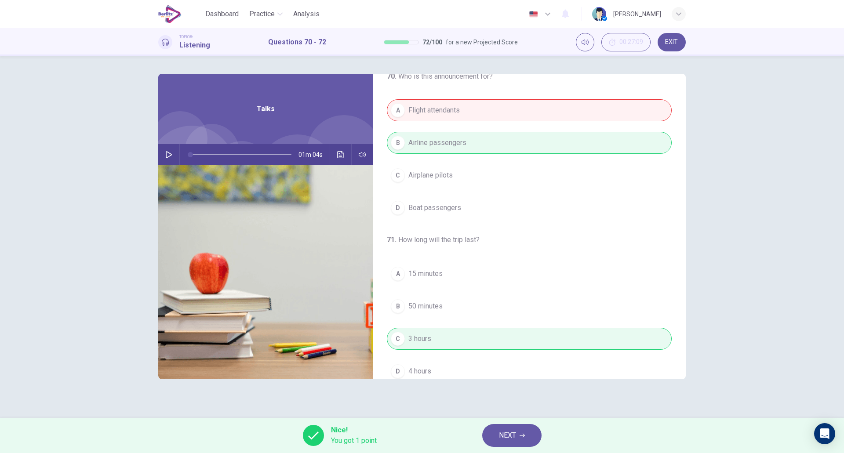
scroll to position [0, 0]
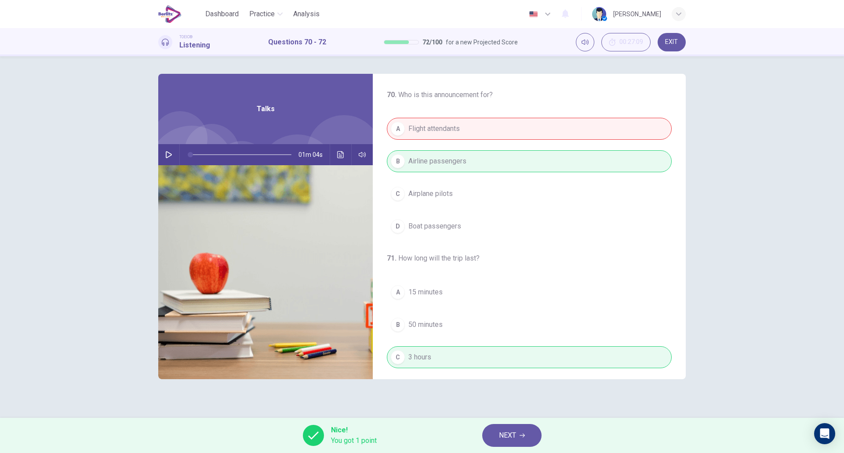
click at [525, 446] on button "NEXT" at bounding box center [511, 435] width 59 height 23
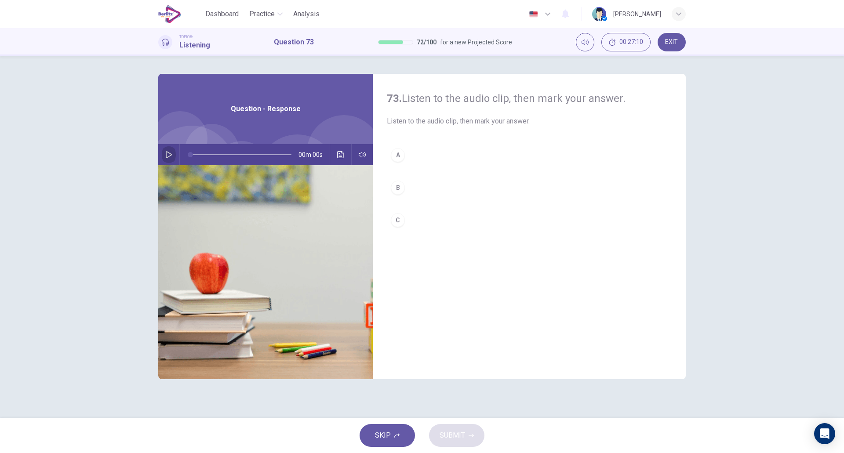
click at [165, 156] on icon "button" at bounding box center [168, 154] width 7 height 7
click at [168, 150] on button "button" at bounding box center [169, 154] width 14 height 21
click at [395, 159] on div "A" at bounding box center [398, 155] width 14 height 14
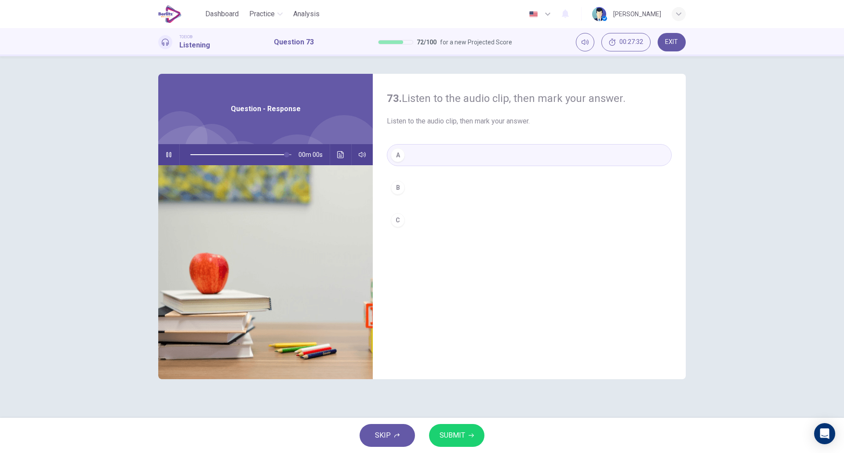
type input "*"
click at [468, 433] on button "SUBMIT" at bounding box center [456, 435] width 55 height 23
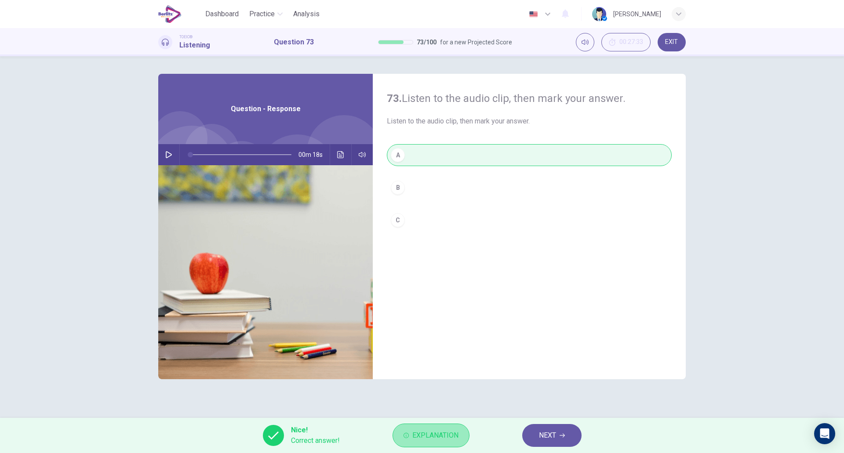
click at [451, 438] on span "Explanation" at bounding box center [436, 436] width 46 height 12
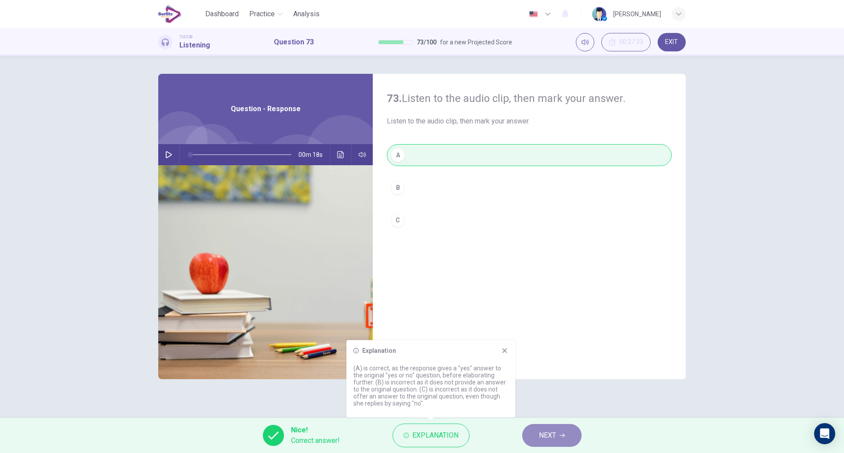
click at [551, 436] on span "NEXT" at bounding box center [547, 436] width 17 height 12
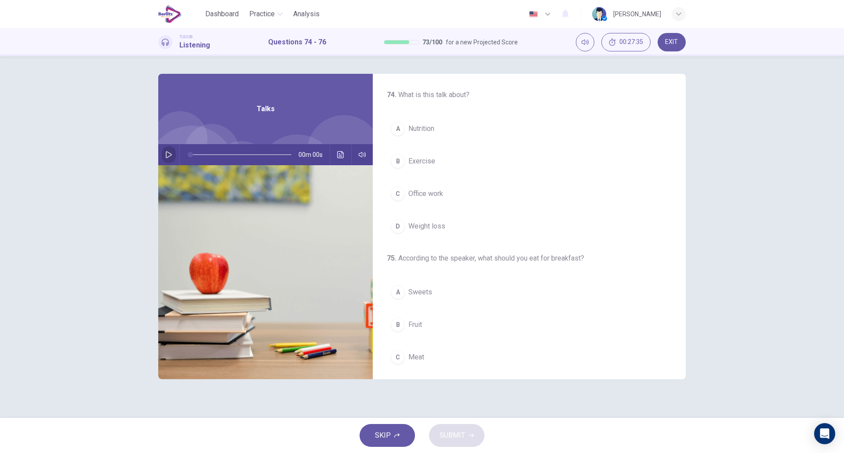
click at [170, 156] on icon "button" at bounding box center [169, 154] width 6 height 7
click at [454, 175] on div "A Nutrition B Exercise C Office work D Weight loss" at bounding box center [529, 178] width 285 height 120
click at [436, 168] on button "B Exercise" at bounding box center [529, 161] width 285 height 22
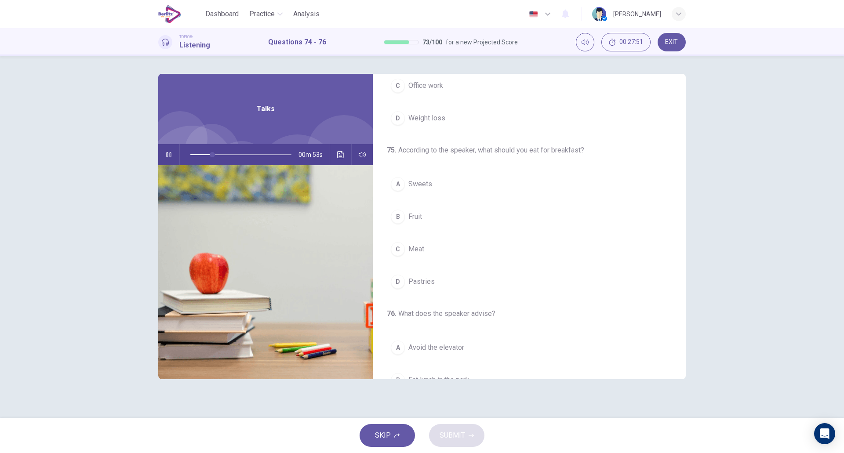
scroll to position [109, 0]
click at [422, 219] on span "Fruit" at bounding box center [416, 216] width 14 height 11
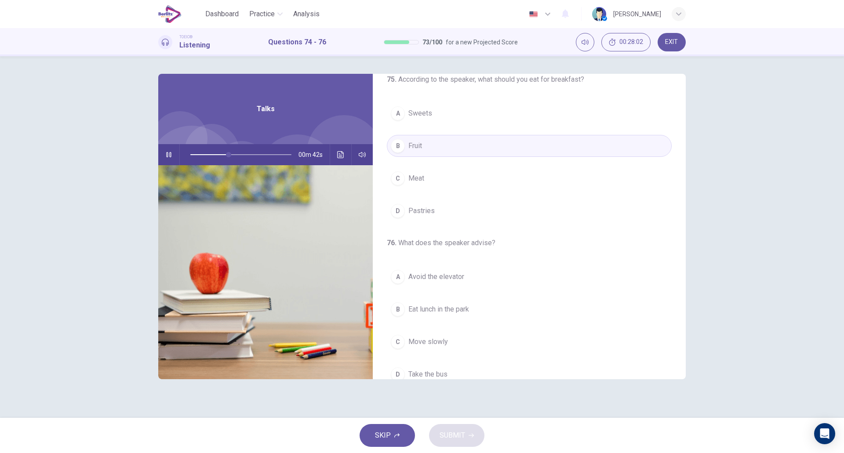
scroll to position [201, 0]
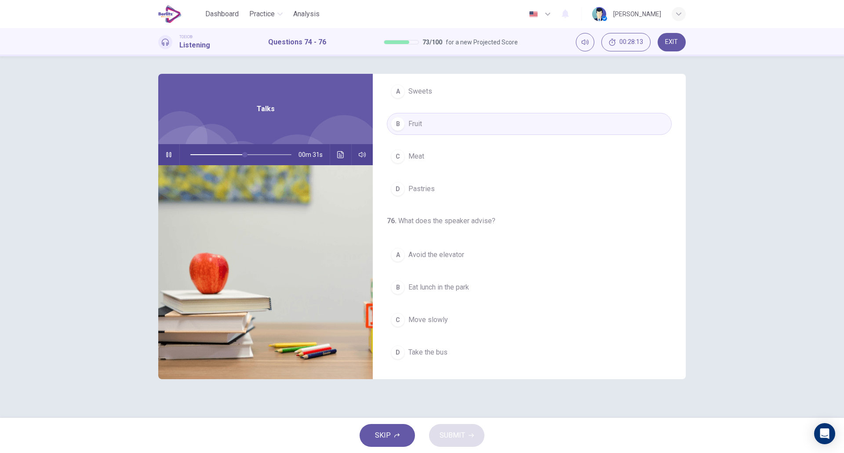
click at [476, 255] on button "A Avoid the elevator" at bounding box center [529, 255] width 285 height 22
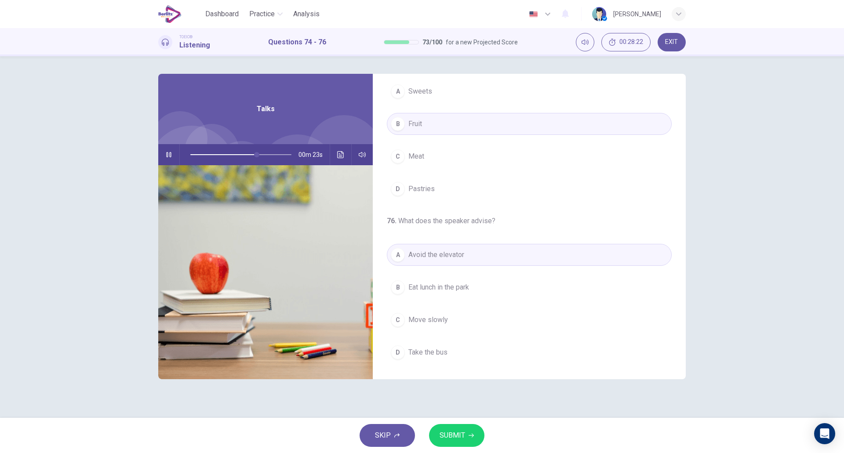
click at [467, 430] on button "SUBMIT" at bounding box center [456, 435] width 55 height 23
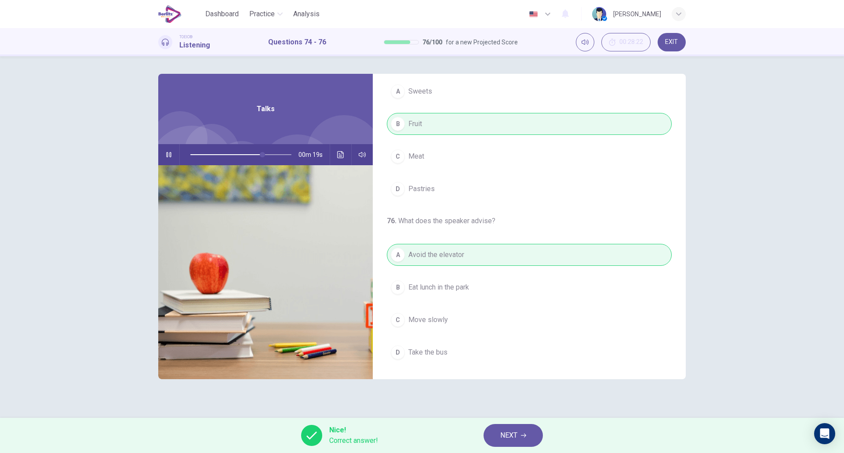
type input "**"
click at [522, 441] on button "NEXT" at bounding box center [513, 435] width 59 height 23
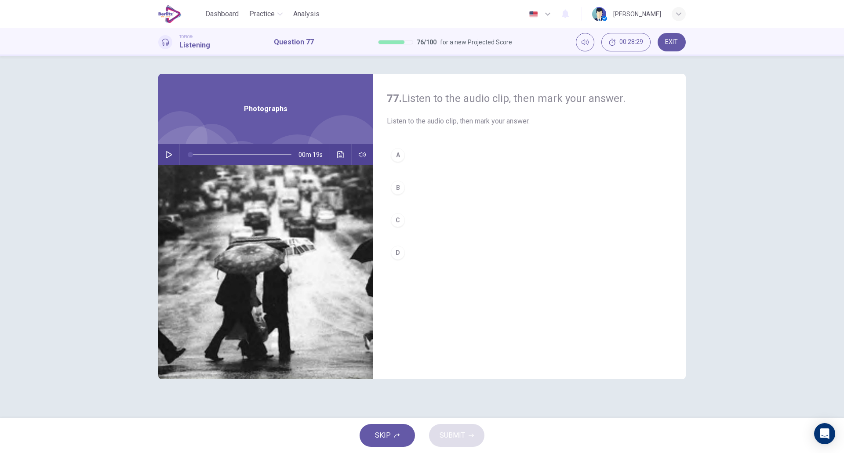
click at [170, 159] on button "button" at bounding box center [169, 154] width 14 height 21
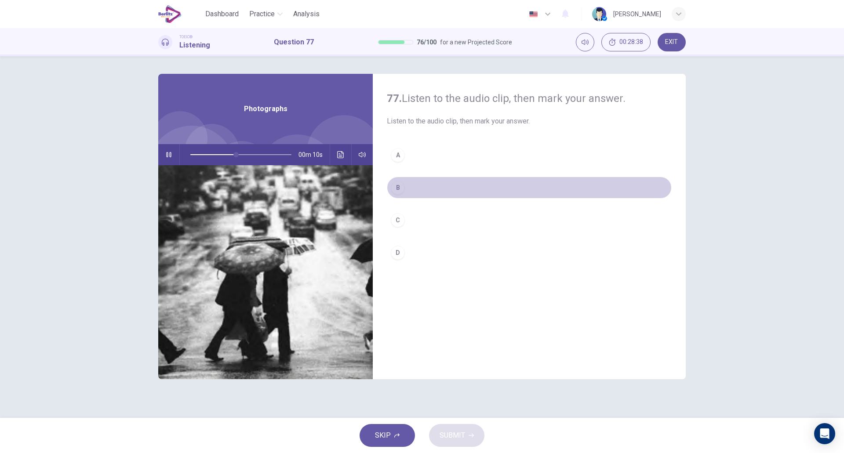
click at [422, 193] on button "B" at bounding box center [529, 188] width 285 height 22
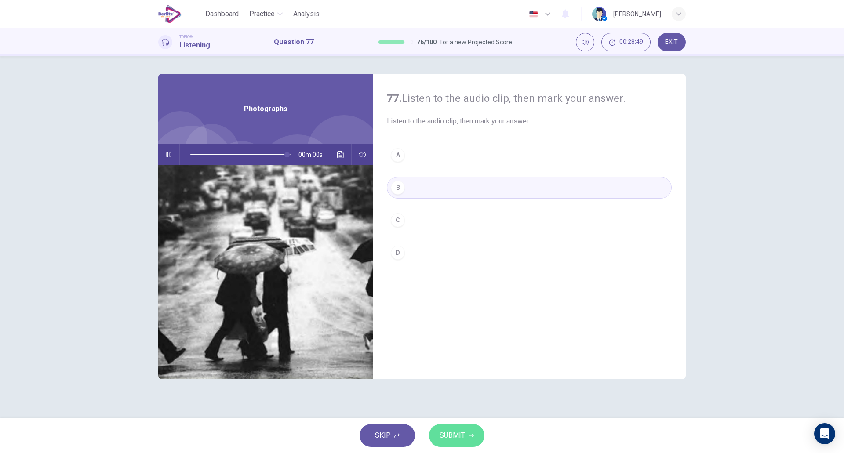
click at [461, 436] on span "SUBMIT" at bounding box center [453, 436] width 26 height 12
type input "*"
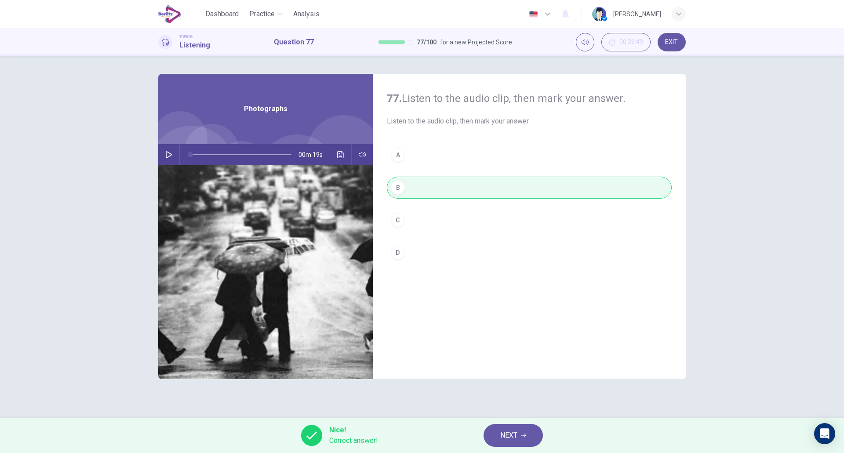
click at [516, 434] on span "NEXT" at bounding box center [509, 436] width 17 height 12
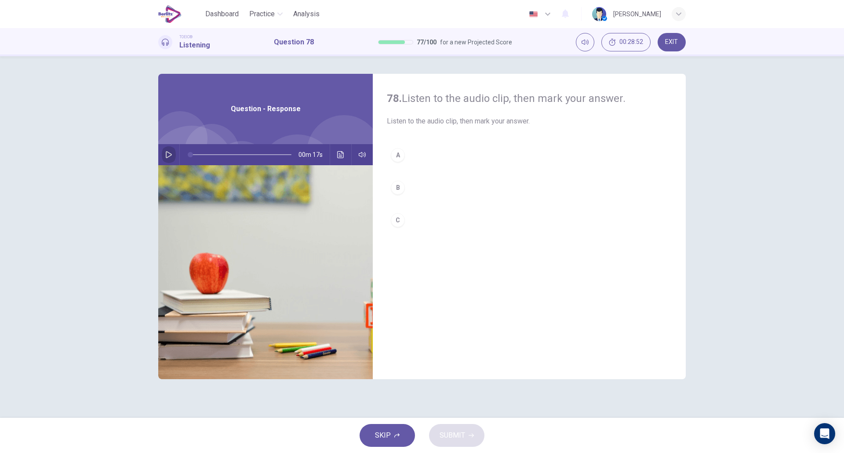
click at [164, 156] on button "button" at bounding box center [169, 154] width 14 height 21
click at [439, 179] on button "B" at bounding box center [529, 188] width 285 height 22
type input "*"
click at [456, 437] on span "SUBMIT" at bounding box center [453, 436] width 26 height 12
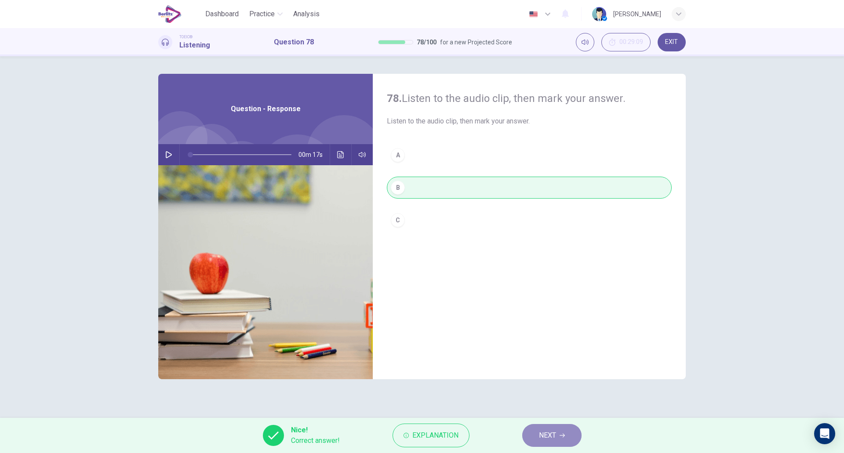
click at [539, 431] on span "NEXT" at bounding box center [547, 436] width 17 height 12
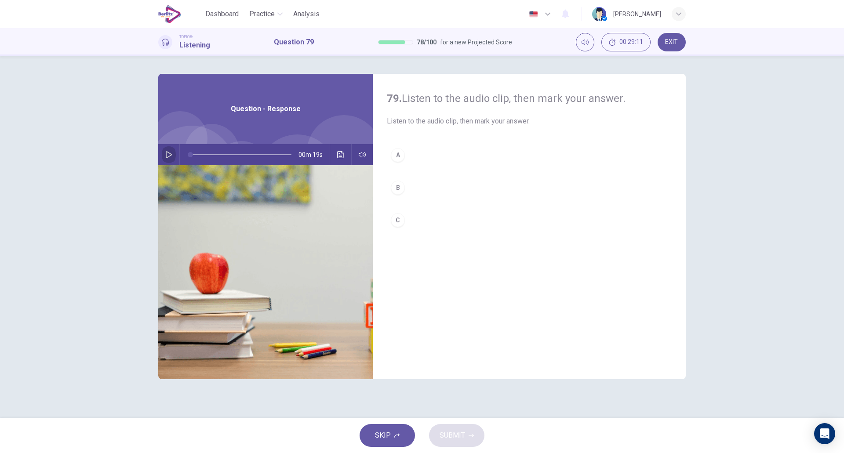
click at [166, 157] on icon "button" at bounding box center [168, 154] width 7 height 7
click at [425, 159] on button "A" at bounding box center [529, 155] width 285 height 22
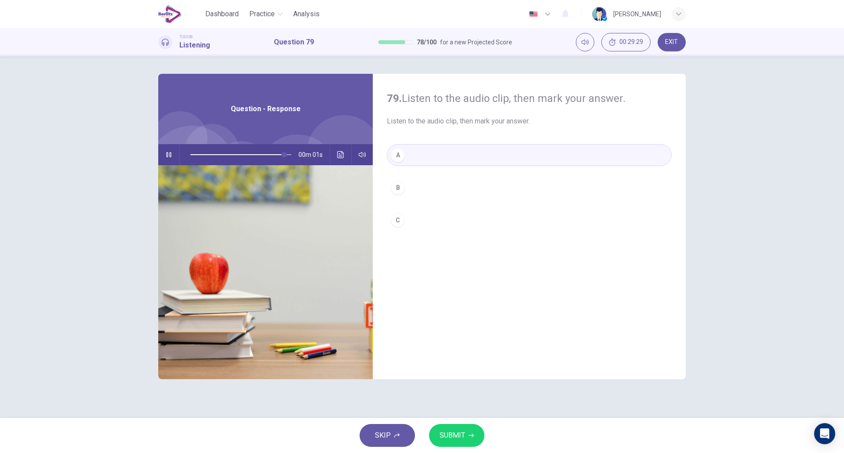
click at [458, 442] on span "SUBMIT" at bounding box center [453, 436] width 26 height 12
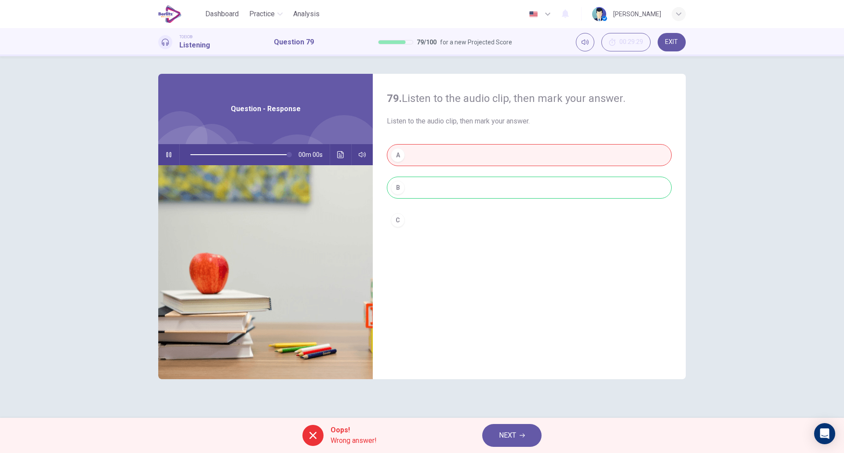
type input "*"
click at [506, 434] on span "NEXT" at bounding box center [507, 436] width 17 height 12
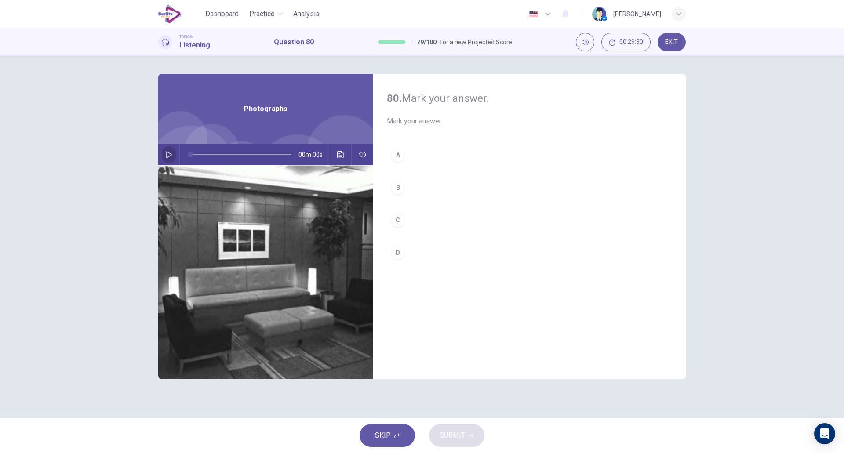
click at [169, 152] on icon "button" at bounding box center [168, 154] width 7 height 7
click at [169, 161] on button "button" at bounding box center [169, 154] width 14 height 21
click at [166, 155] on icon "button" at bounding box center [168, 154] width 7 height 7
click at [454, 226] on button "C" at bounding box center [529, 220] width 285 height 22
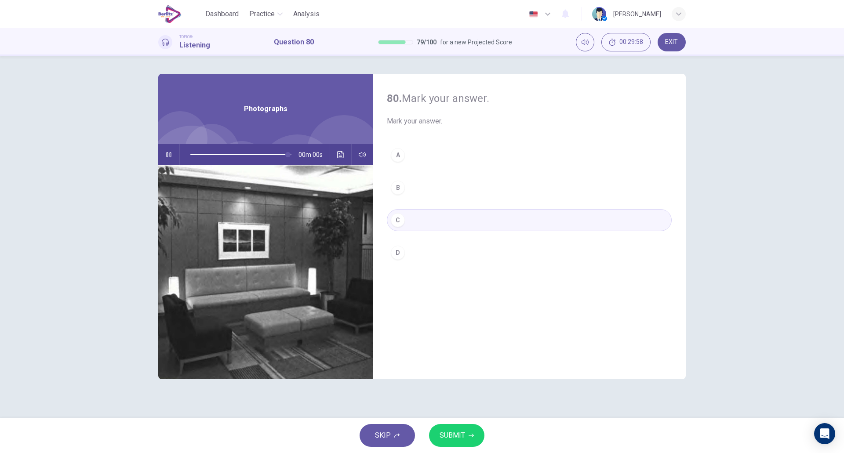
type input "*"
click at [455, 434] on span "SUBMIT" at bounding box center [453, 436] width 26 height 12
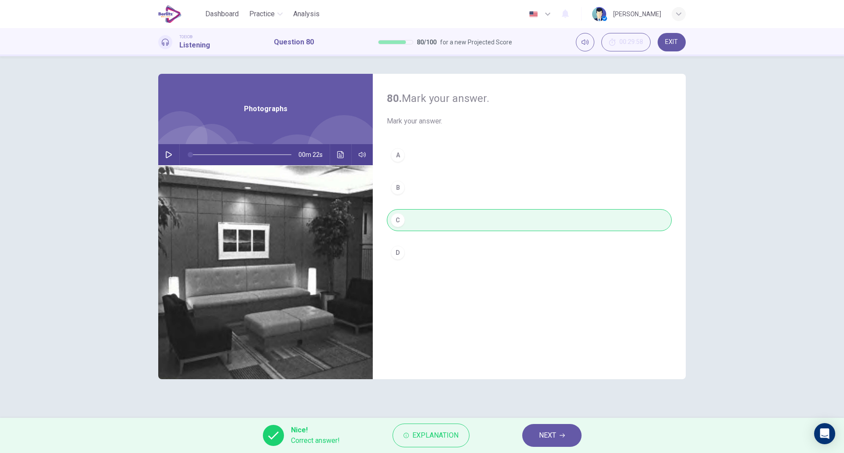
click at [556, 431] on span "NEXT" at bounding box center [547, 436] width 17 height 12
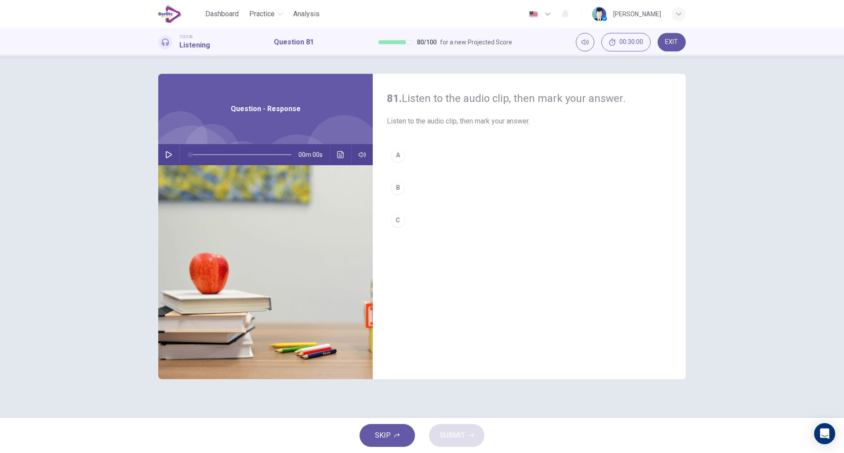
click at [170, 157] on icon "button" at bounding box center [169, 154] width 6 height 7
click at [414, 196] on button "B" at bounding box center [529, 188] width 285 height 22
type input "*"
click at [422, 220] on button "C" at bounding box center [529, 220] width 285 height 22
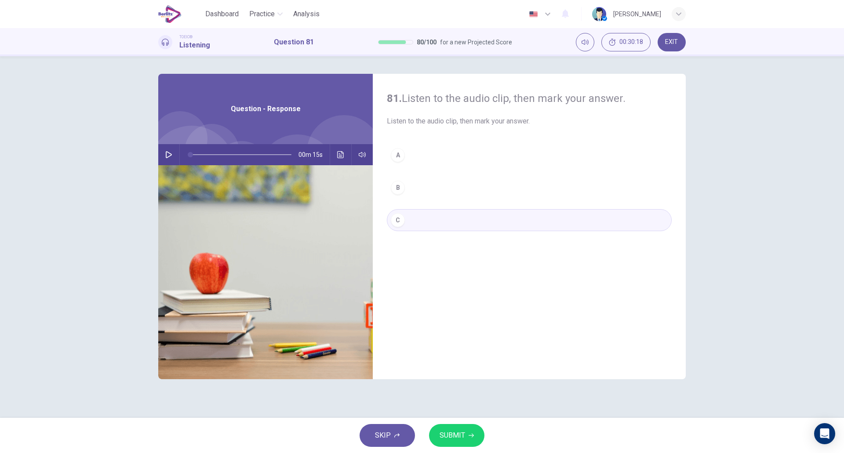
click at [462, 441] on span "SUBMIT" at bounding box center [453, 436] width 26 height 12
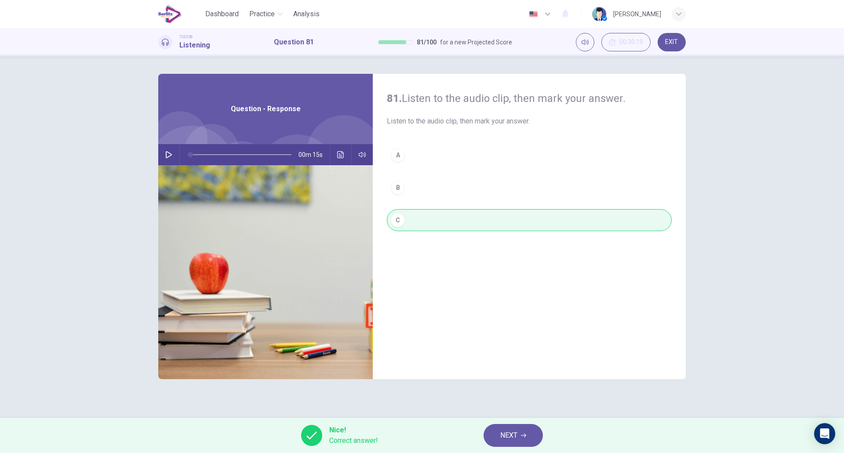
click at [492, 436] on button "NEXT" at bounding box center [513, 435] width 59 height 23
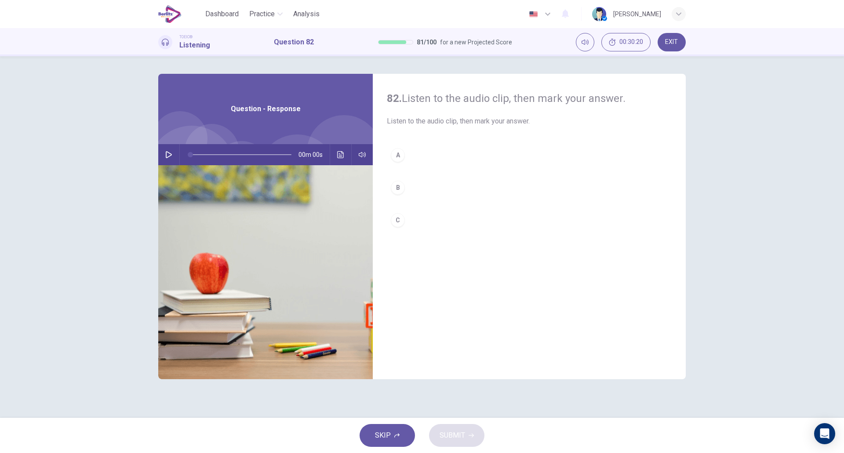
click at [171, 157] on icon "button" at bounding box center [168, 154] width 7 height 7
click at [431, 184] on button "B" at bounding box center [529, 188] width 285 height 22
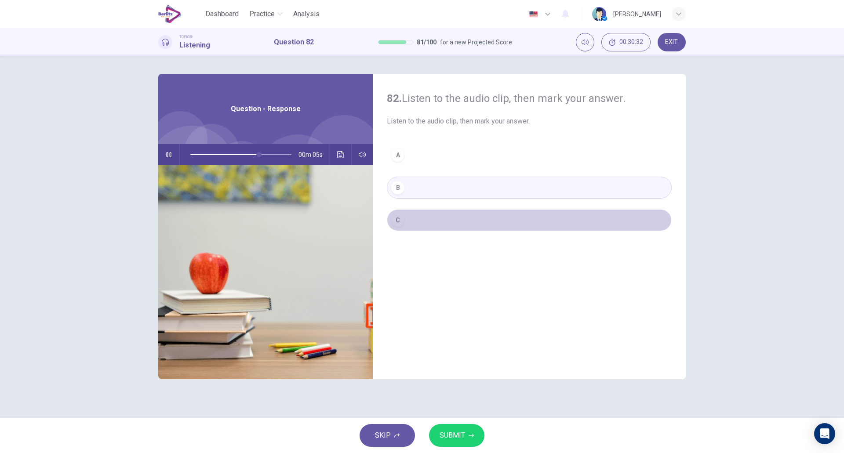
click at [439, 221] on button "C" at bounding box center [529, 220] width 285 height 22
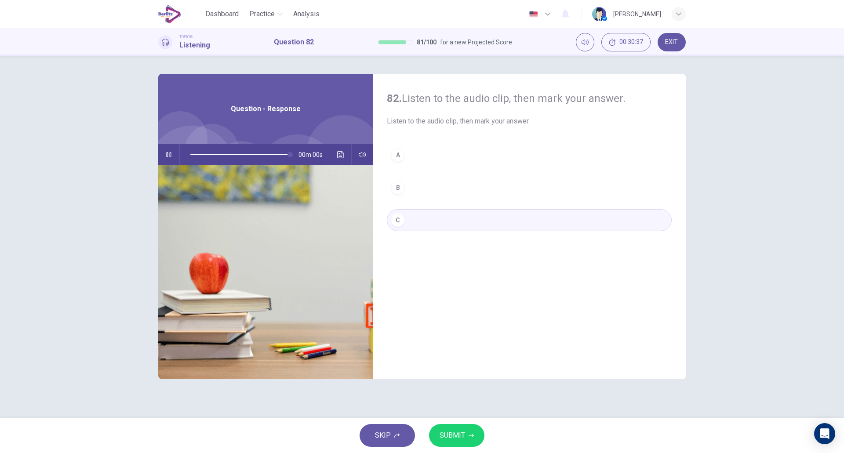
type input "*"
click at [465, 434] on button "SUBMIT" at bounding box center [456, 435] width 55 height 23
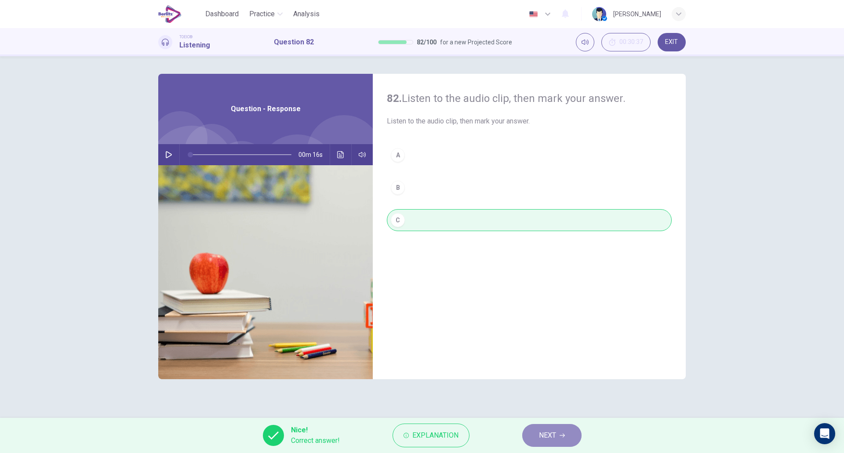
click at [561, 438] on icon "button" at bounding box center [562, 435] width 5 height 5
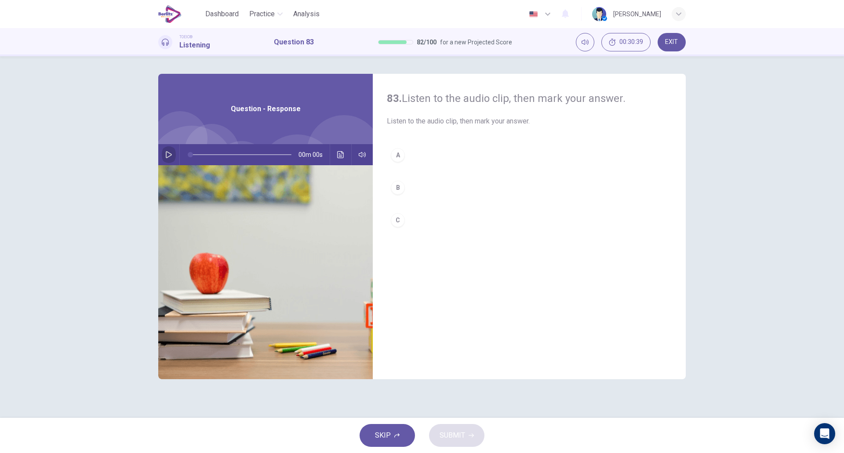
click at [168, 153] on icon "button" at bounding box center [168, 154] width 7 height 7
click at [417, 182] on button "B" at bounding box center [529, 188] width 285 height 22
type input "*"
click at [464, 437] on span "SUBMIT" at bounding box center [453, 436] width 26 height 12
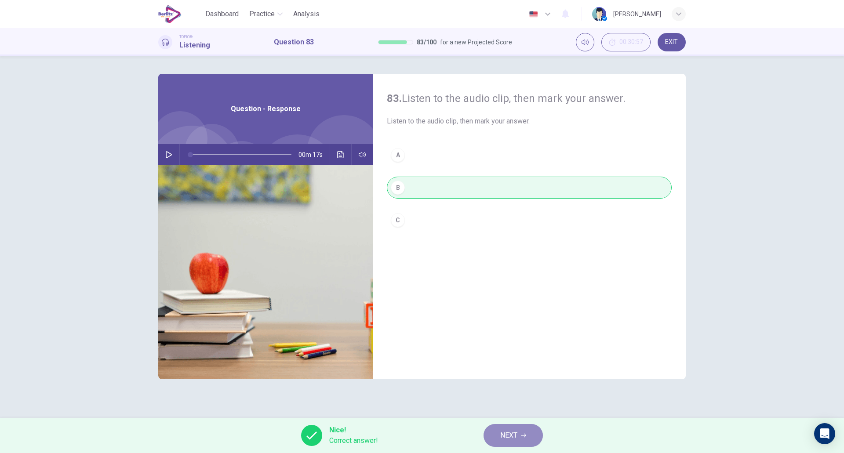
click at [499, 442] on button "NEXT" at bounding box center [513, 435] width 59 height 23
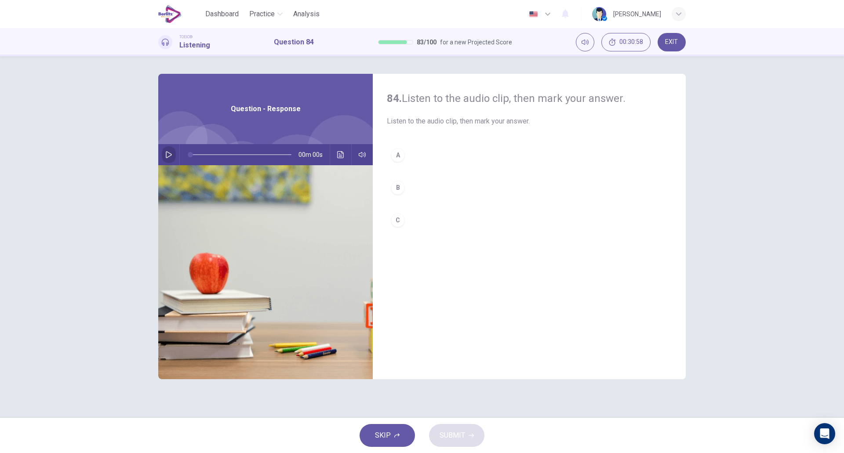
click at [162, 152] on button "button" at bounding box center [169, 154] width 14 height 21
click at [170, 157] on icon "button" at bounding box center [168, 154] width 7 height 7
click at [409, 153] on button "A" at bounding box center [529, 155] width 285 height 22
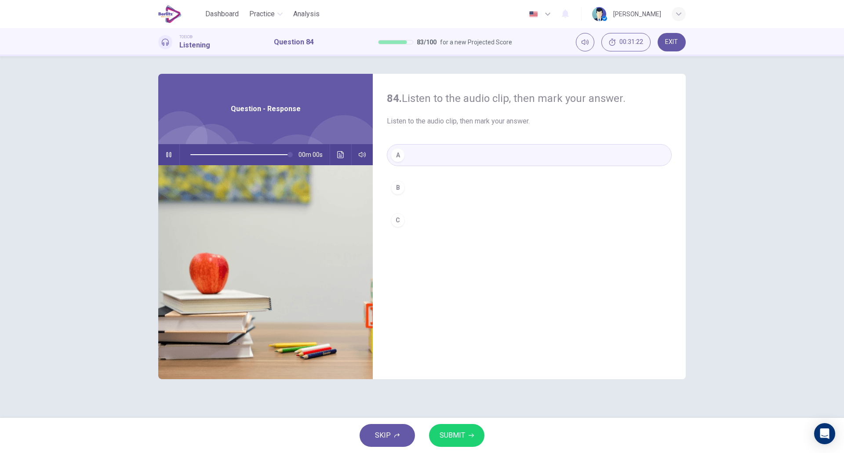
type input "*"
click at [449, 432] on span "SUBMIT" at bounding box center [453, 436] width 26 height 12
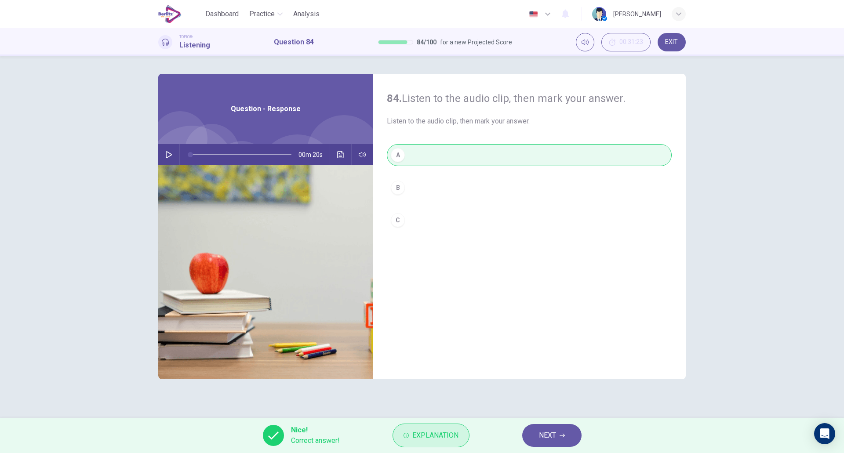
click at [420, 432] on span "Explanation" at bounding box center [436, 436] width 46 height 12
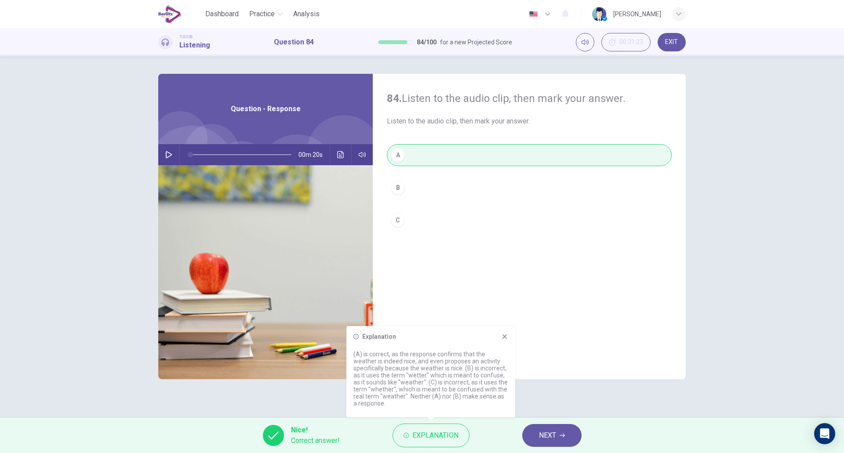
click at [502, 336] on icon at bounding box center [504, 336] width 7 height 7
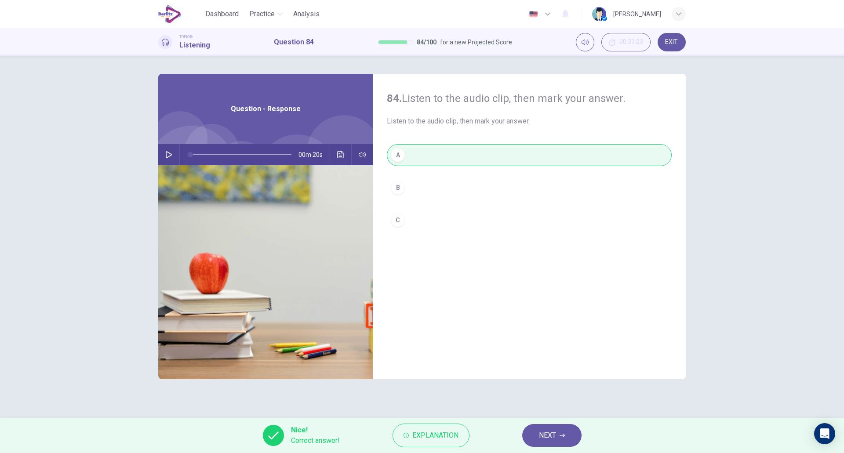
click at [549, 439] on span "NEXT" at bounding box center [547, 436] width 17 height 12
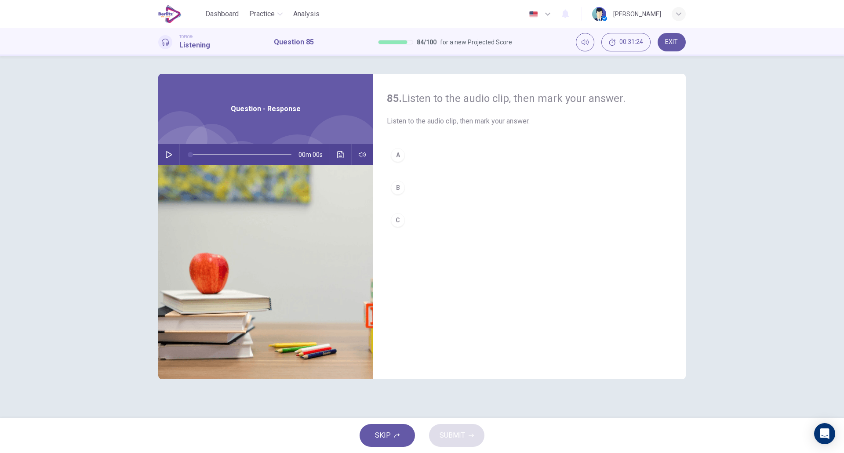
click at [164, 153] on button "button" at bounding box center [169, 154] width 14 height 21
click at [166, 157] on icon "button" at bounding box center [169, 154] width 6 height 7
click at [420, 182] on button "B" at bounding box center [529, 188] width 285 height 22
type input "*"
click at [453, 431] on span "SUBMIT" at bounding box center [453, 436] width 26 height 12
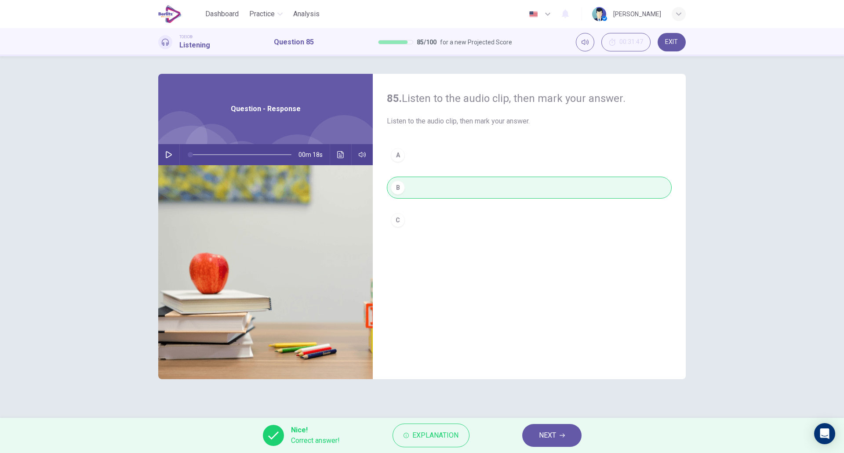
click at [453, 431] on span "Explanation" at bounding box center [436, 436] width 46 height 12
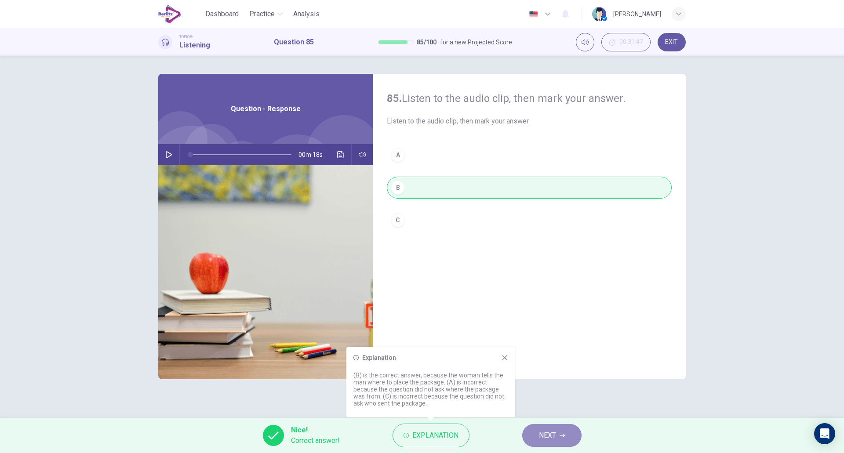
click at [536, 431] on button "NEXT" at bounding box center [552, 435] width 59 height 23
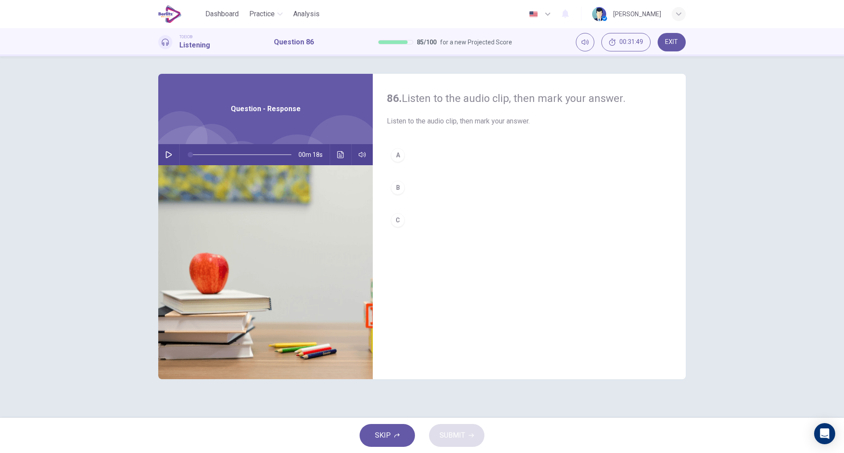
click at [170, 154] on icon "button" at bounding box center [168, 154] width 7 height 7
click at [430, 159] on button "A" at bounding box center [529, 155] width 285 height 22
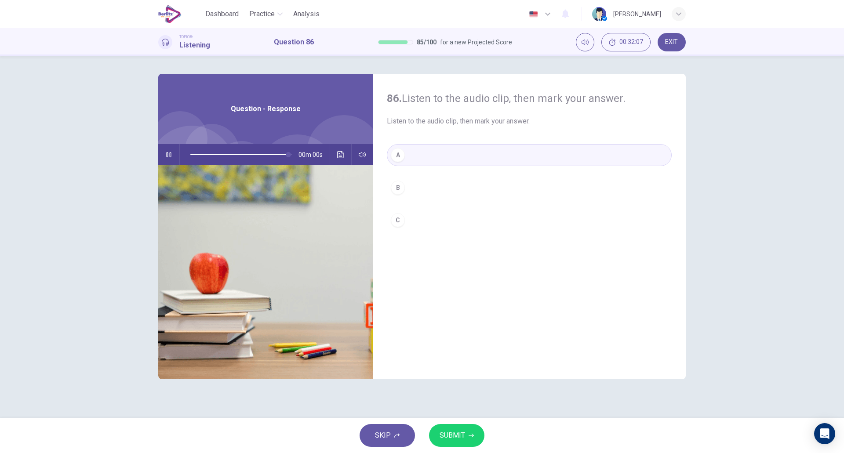
click at [468, 431] on button "SUBMIT" at bounding box center [456, 435] width 55 height 23
type input "*"
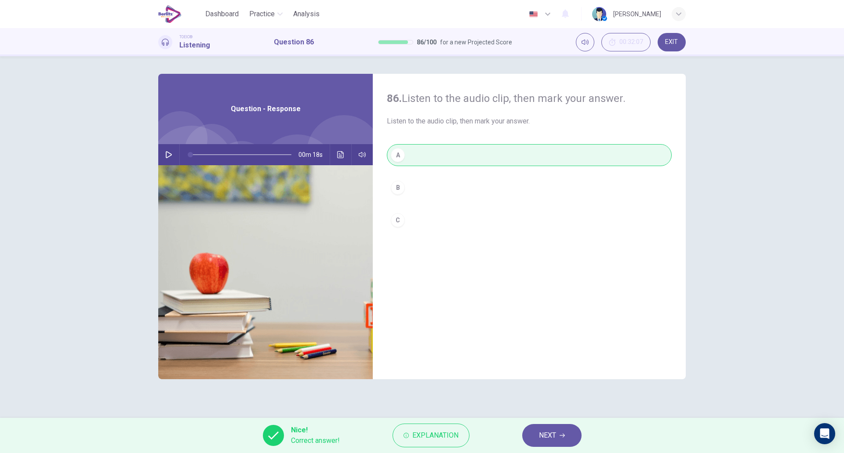
click at [561, 434] on icon "button" at bounding box center [562, 435] width 5 height 5
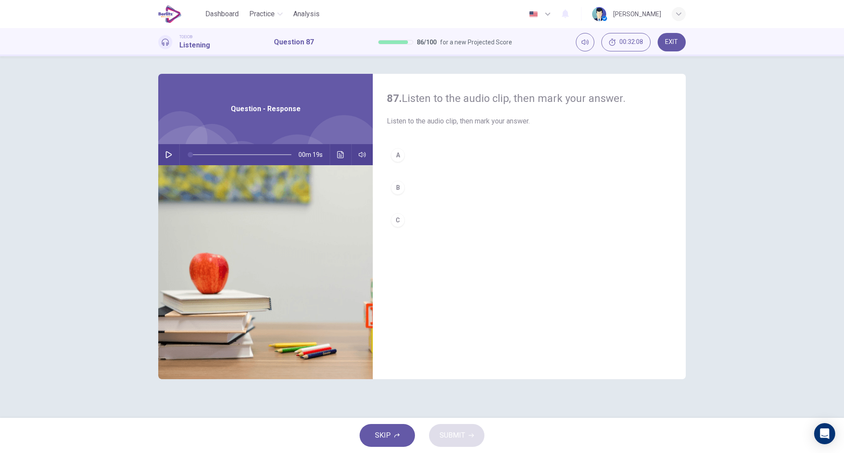
click at [168, 153] on icon "button" at bounding box center [169, 154] width 6 height 7
type input "*"
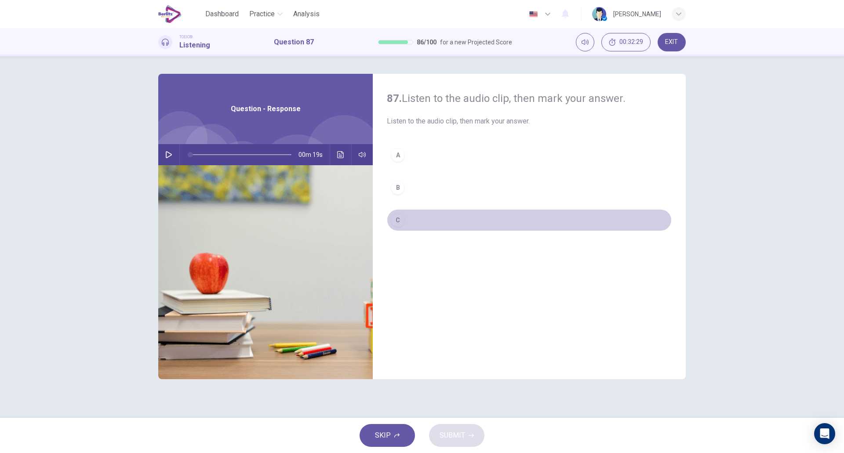
click at [439, 220] on button "C" at bounding box center [529, 220] width 285 height 22
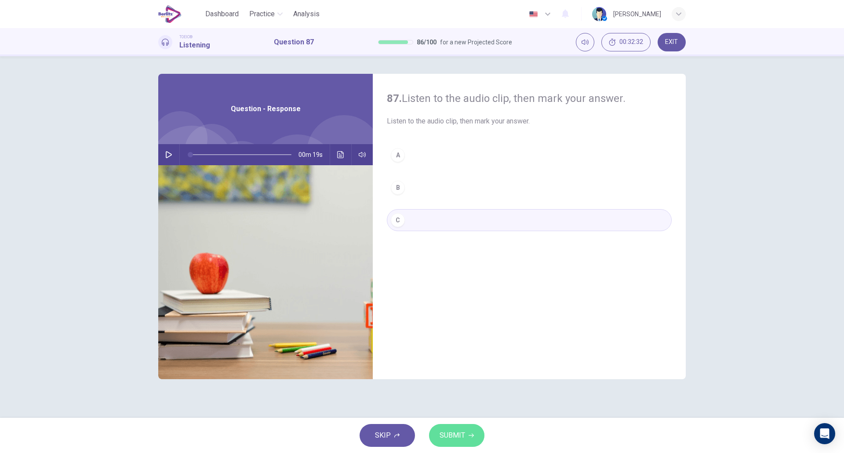
click at [460, 444] on button "SUBMIT" at bounding box center [456, 435] width 55 height 23
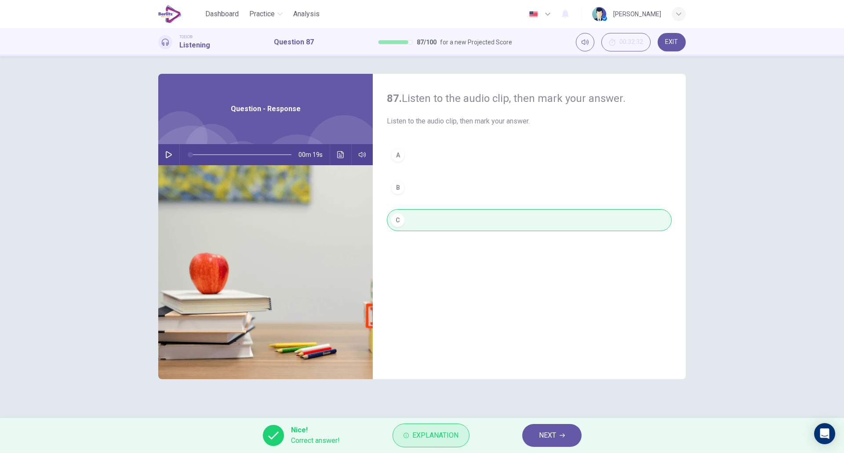
click at [432, 429] on button "Explanation" at bounding box center [431, 436] width 77 height 24
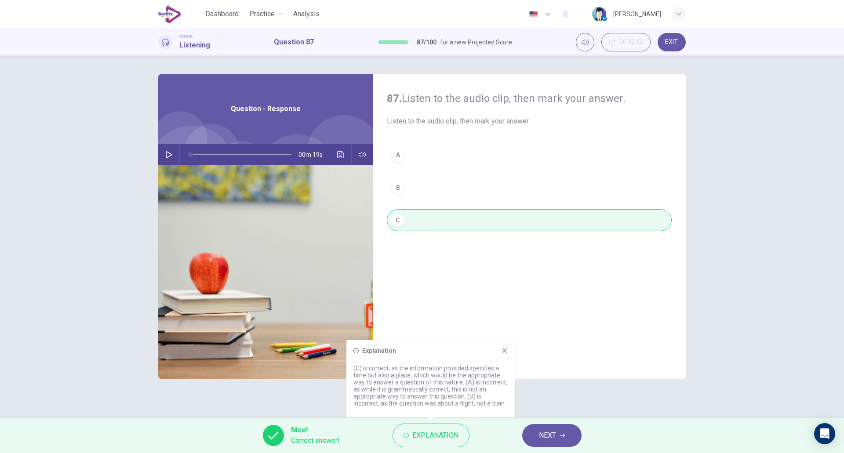
click at [530, 433] on button "NEXT" at bounding box center [552, 435] width 59 height 23
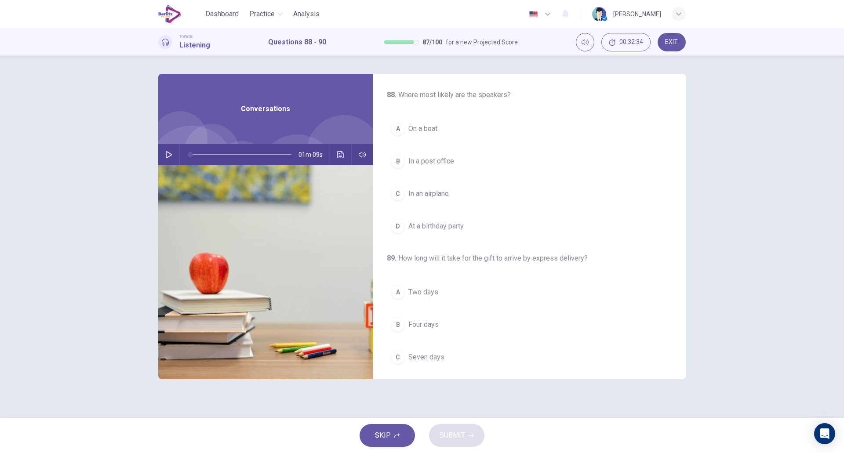
click at [169, 157] on icon "button" at bounding box center [169, 154] width 6 height 7
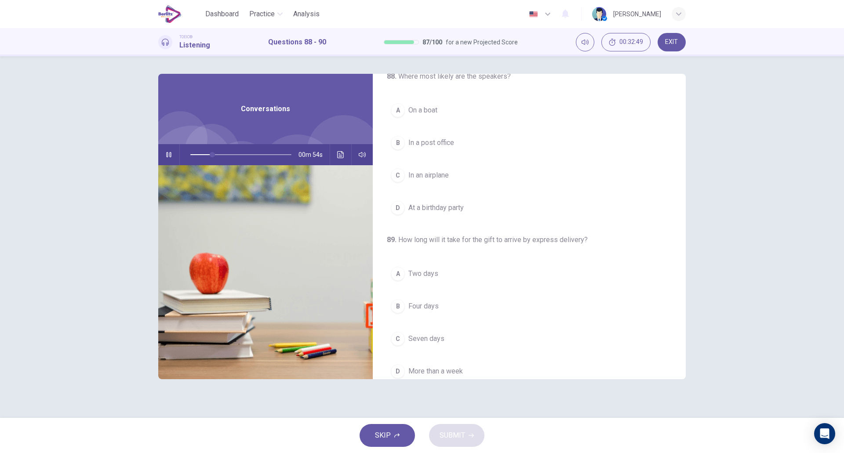
scroll to position [19, 0]
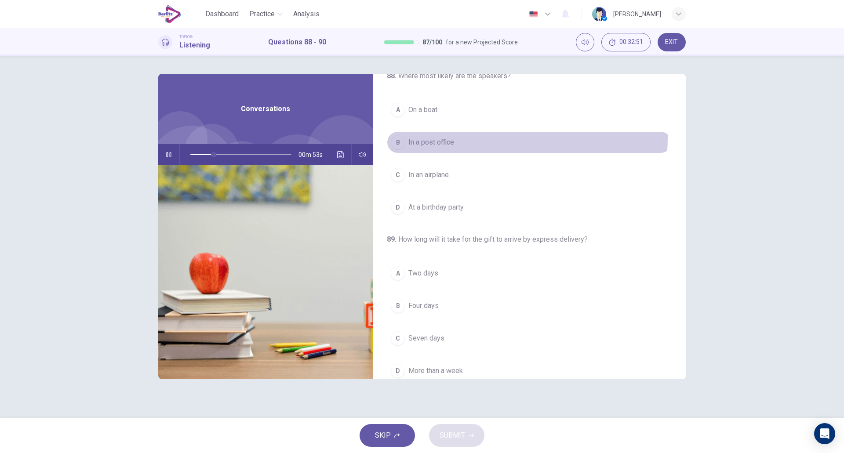
click at [460, 137] on button "B In a post office" at bounding box center [529, 143] width 285 height 22
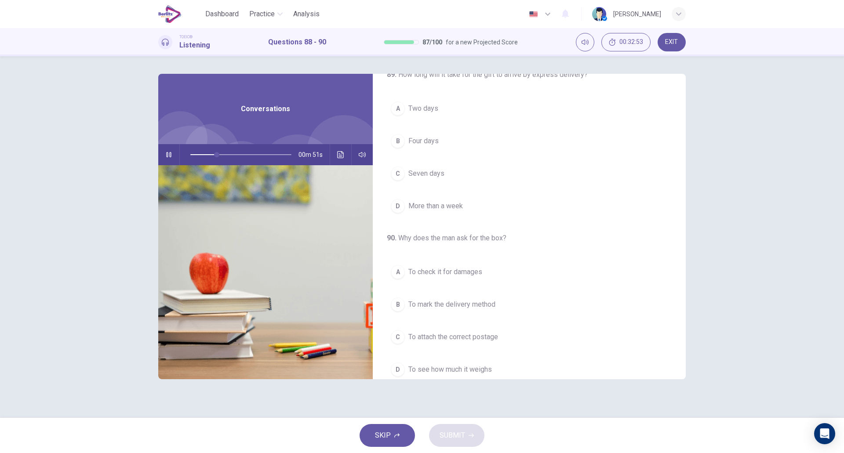
scroll to position [184, 0]
click at [449, 109] on button "A Two days" at bounding box center [529, 108] width 285 height 22
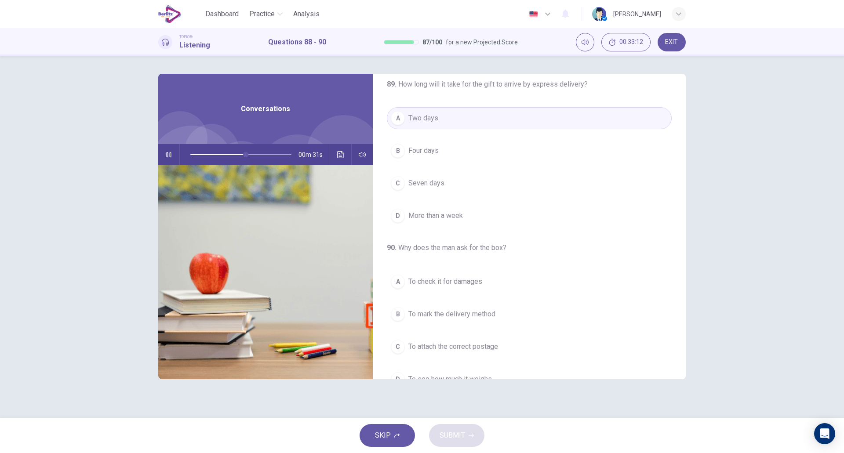
scroll to position [201, 0]
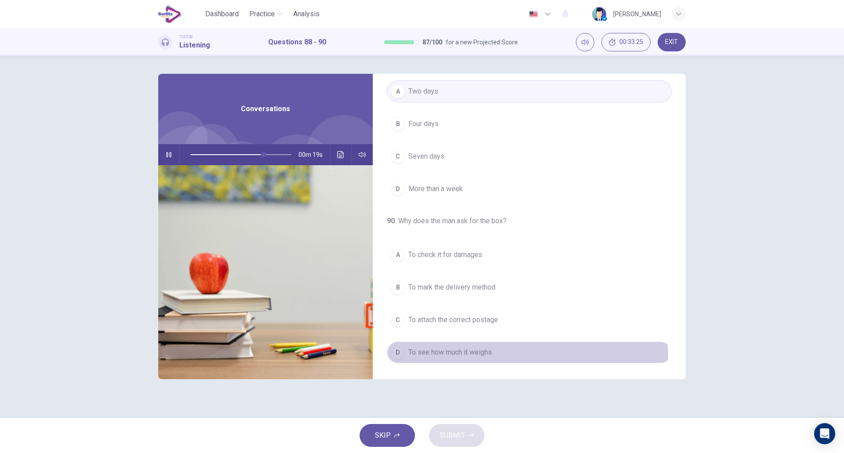
click at [459, 360] on button "D To see how much it weighs" at bounding box center [529, 353] width 285 height 22
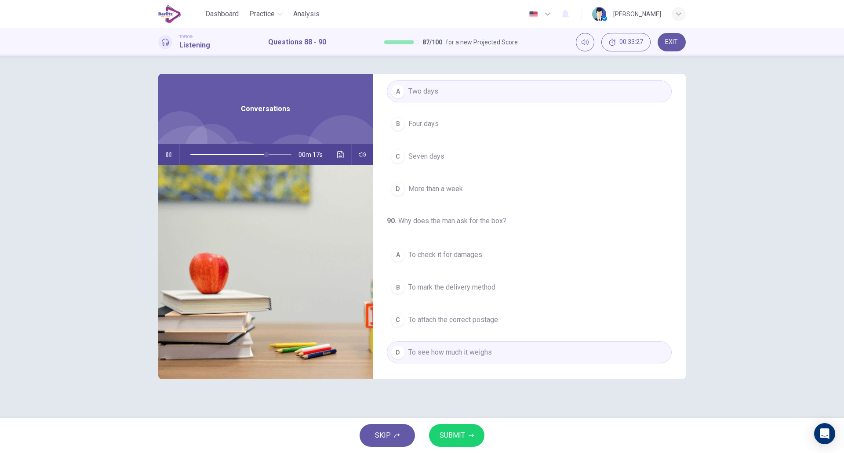
click at [455, 452] on div "SKIP SUBMIT" at bounding box center [422, 435] width 844 height 35
click at [455, 443] on button "SUBMIT" at bounding box center [456, 435] width 55 height 23
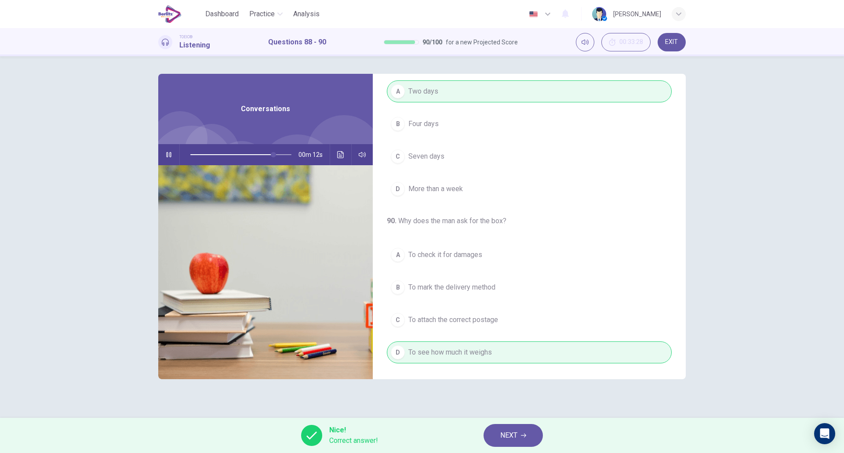
type input "**"
click at [524, 430] on button "NEXT" at bounding box center [513, 435] width 59 height 23
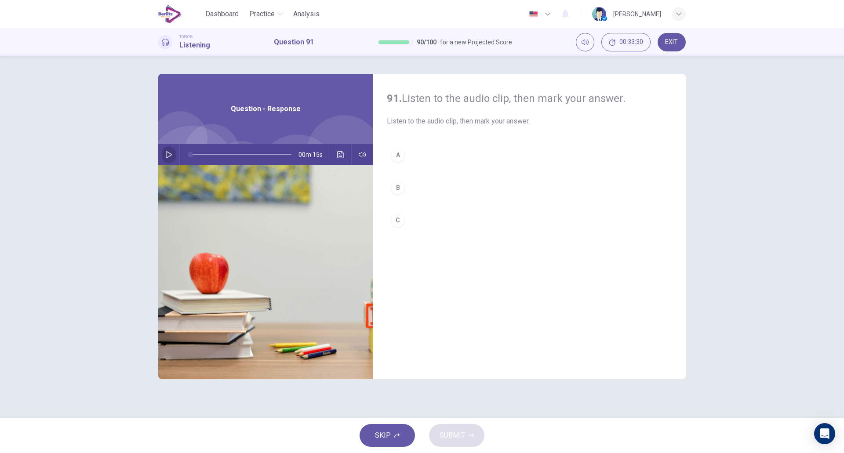
click at [171, 157] on icon "button" at bounding box center [168, 154] width 7 height 7
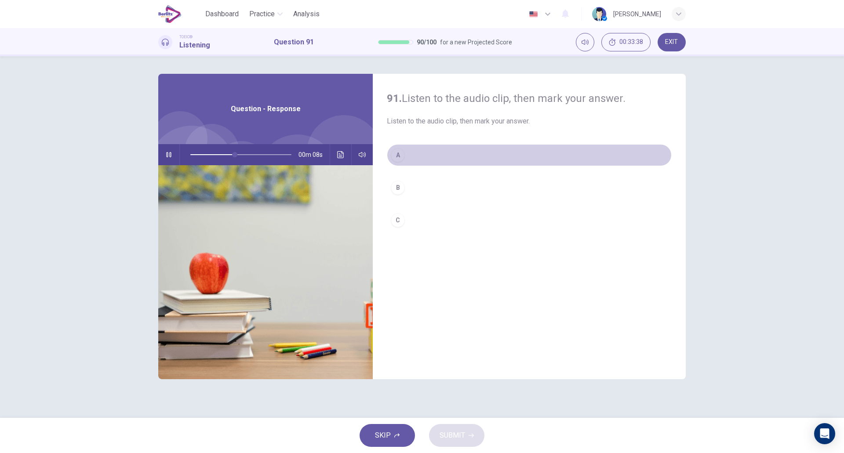
click at [454, 163] on button "A" at bounding box center [529, 155] width 285 height 22
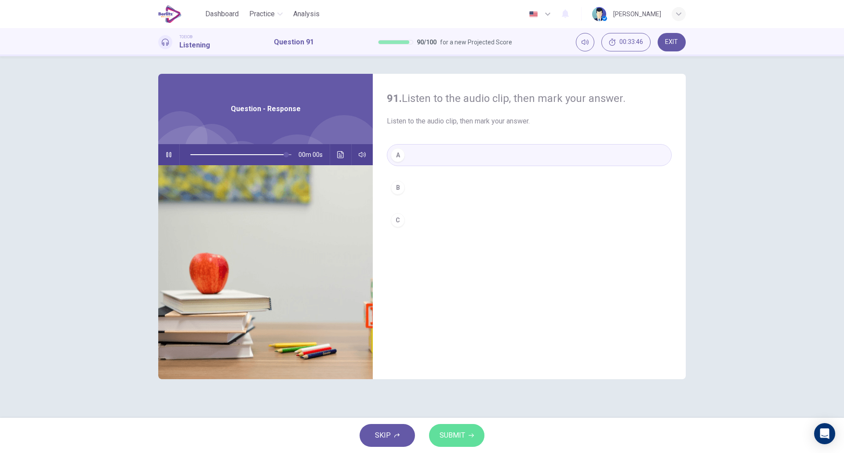
click at [449, 430] on span "SUBMIT" at bounding box center [453, 436] width 26 height 12
type input "*"
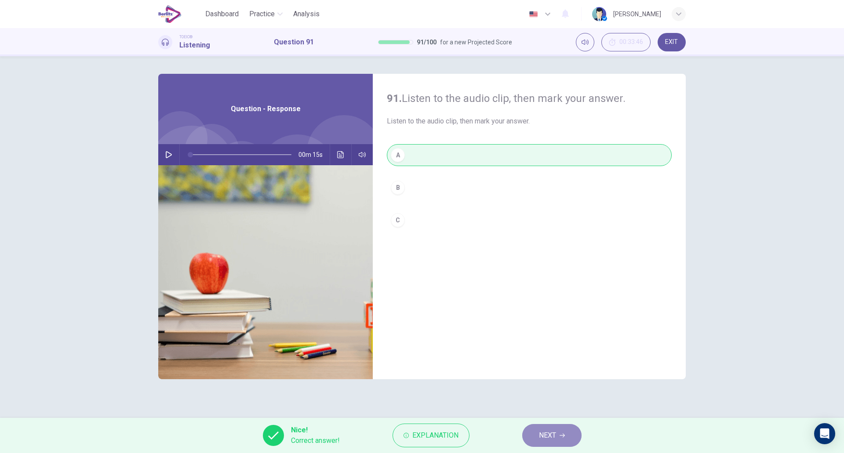
click at [564, 433] on button "NEXT" at bounding box center [552, 435] width 59 height 23
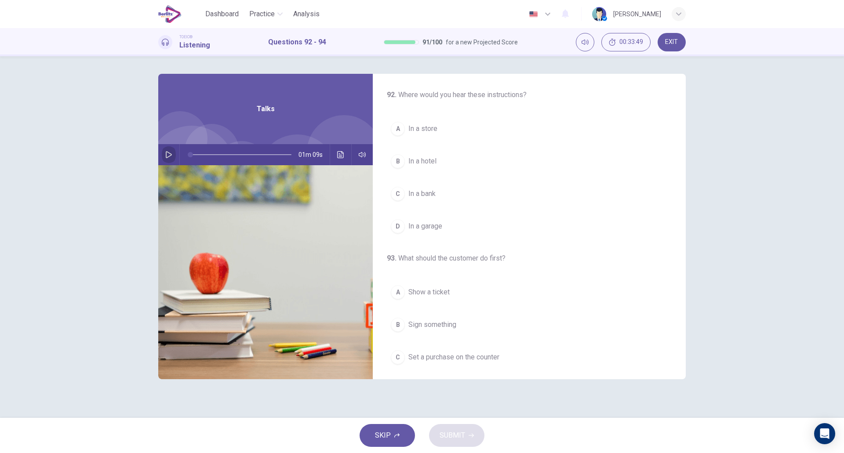
click at [169, 158] on icon "button" at bounding box center [168, 154] width 7 height 7
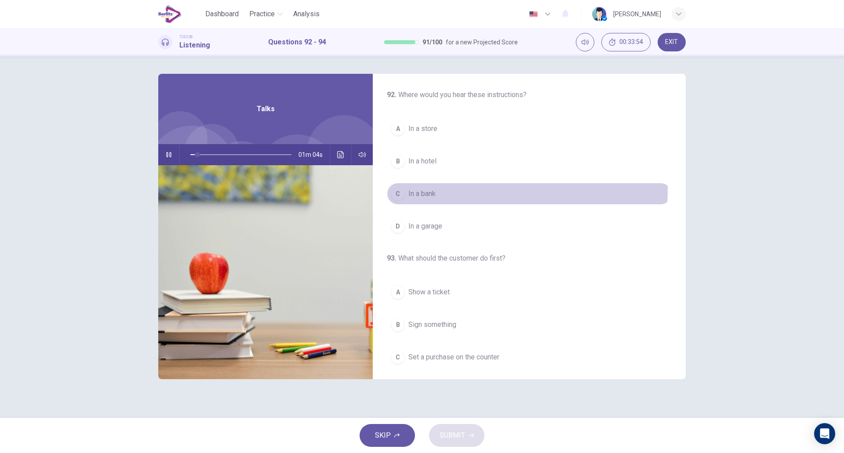
click at [485, 190] on button "C In a bank" at bounding box center [529, 194] width 285 height 22
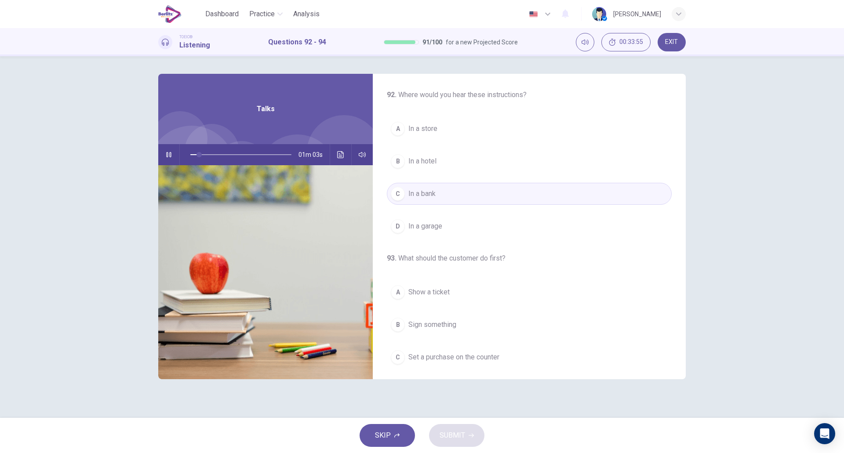
click at [468, 128] on button "A In a store" at bounding box center [529, 129] width 285 height 22
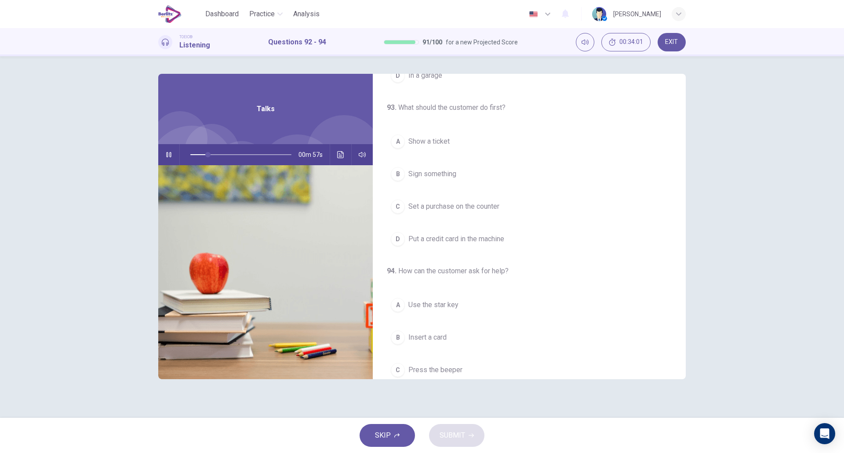
scroll to position [151, 0]
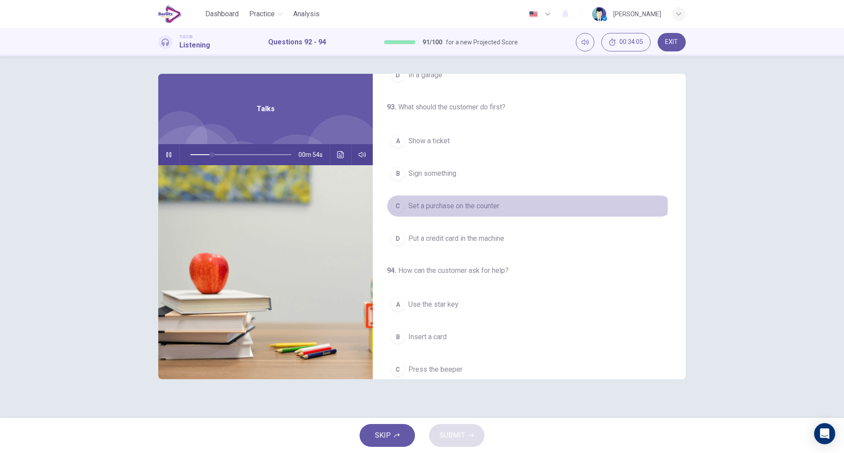
click at [504, 205] on button "C Set a purchase on the counter" at bounding box center [529, 206] width 285 height 22
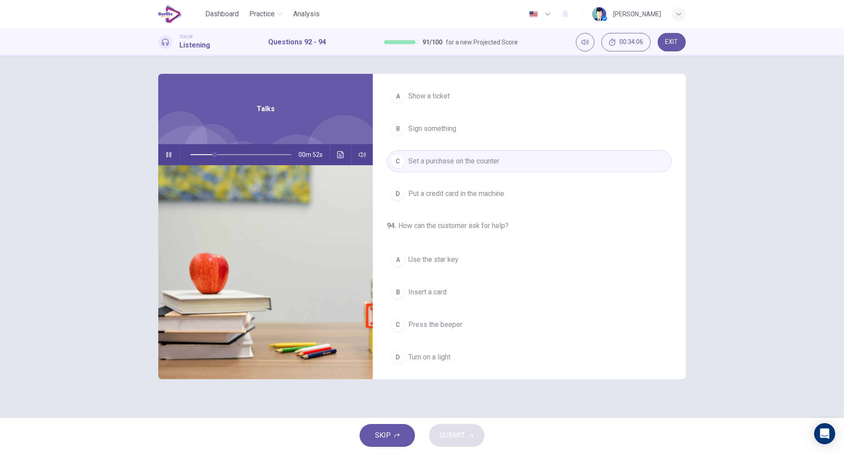
scroll to position [201, 0]
click at [464, 340] on div "A Use the star key B Insert a card C Press the beeper D Turn on a light" at bounding box center [529, 304] width 285 height 120
click at [449, 350] on span "Turn on a light" at bounding box center [430, 352] width 42 height 11
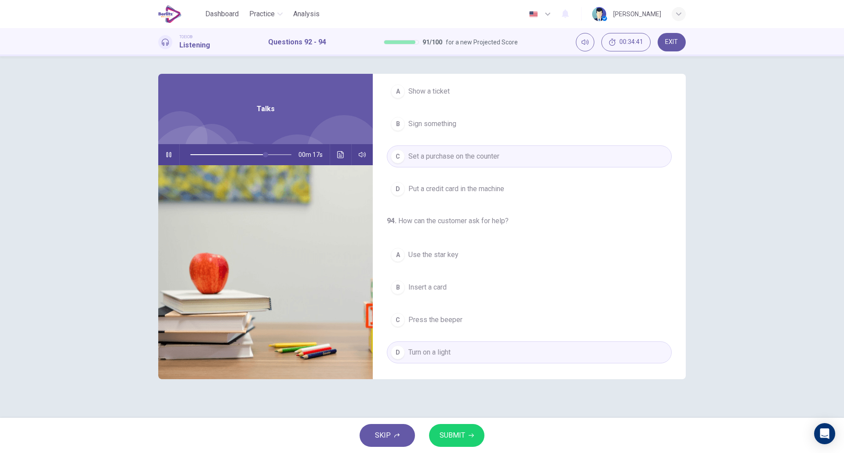
click at [459, 430] on span "SUBMIT" at bounding box center [453, 436] width 26 height 12
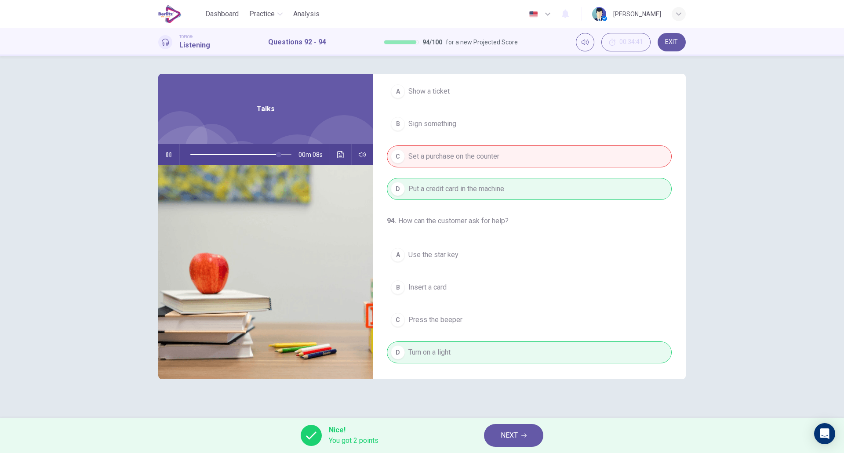
click at [505, 420] on div "Nice! You got 2 points NEXT" at bounding box center [422, 435] width 844 height 35
type input "**"
click at [503, 428] on button "NEXT" at bounding box center [513, 435] width 59 height 23
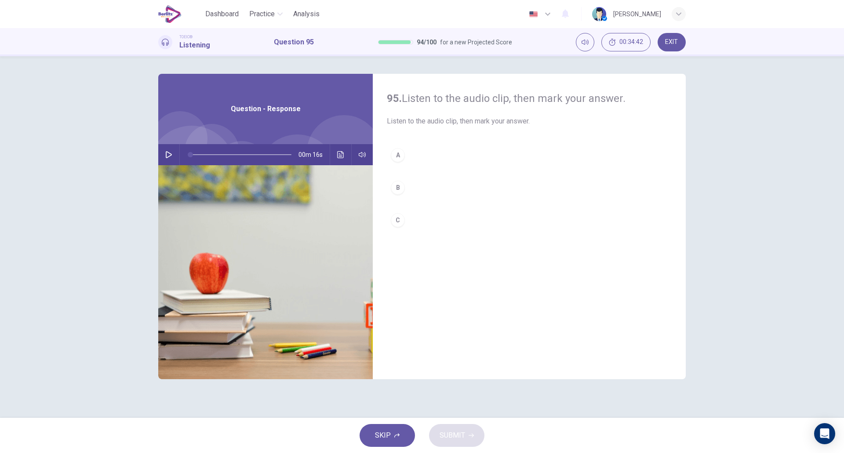
click at [174, 157] on button "button" at bounding box center [169, 154] width 14 height 21
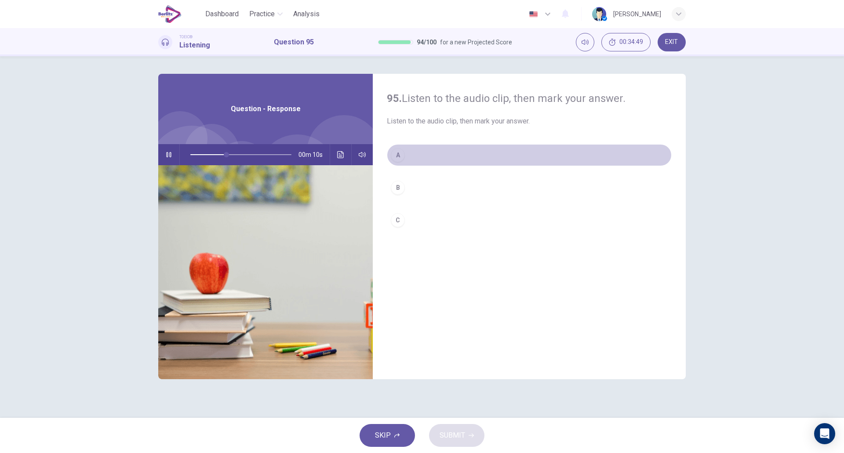
click at [440, 162] on button "A" at bounding box center [529, 155] width 285 height 22
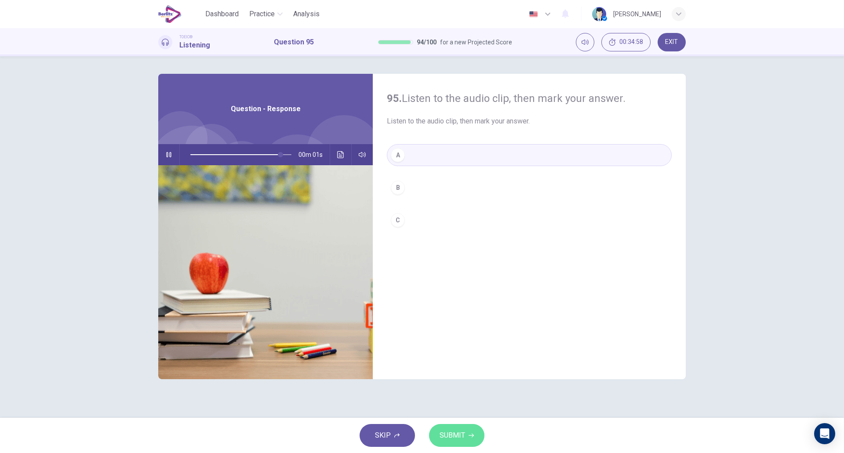
click at [460, 428] on button "SUBMIT" at bounding box center [456, 435] width 55 height 23
type input "*"
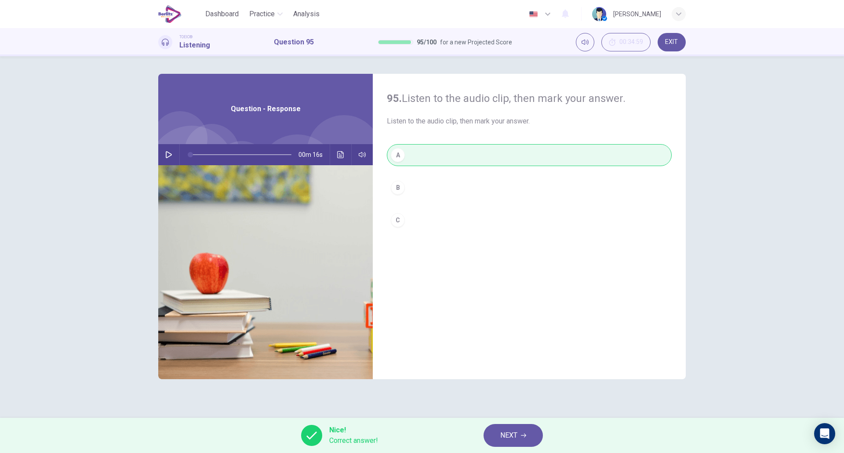
click at [514, 439] on span "NEXT" at bounding box center [509, 436] width 17 height 12
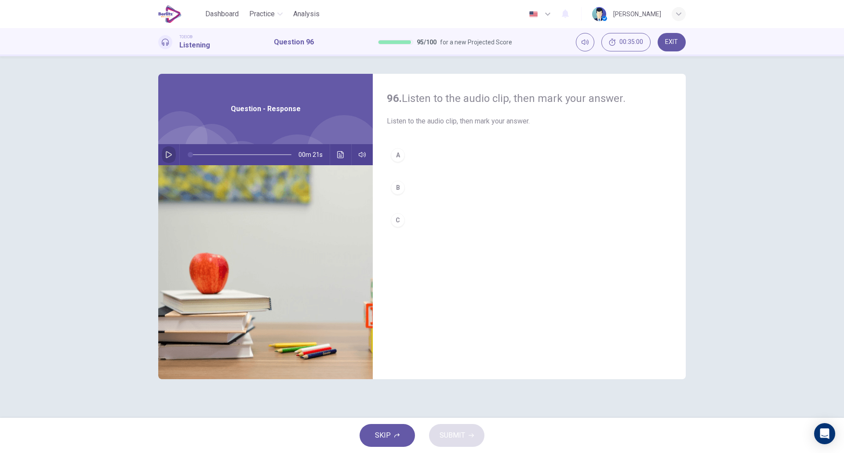
click at [172, 153] on button "button" at bounding box center [169, 154] width 14 height 21
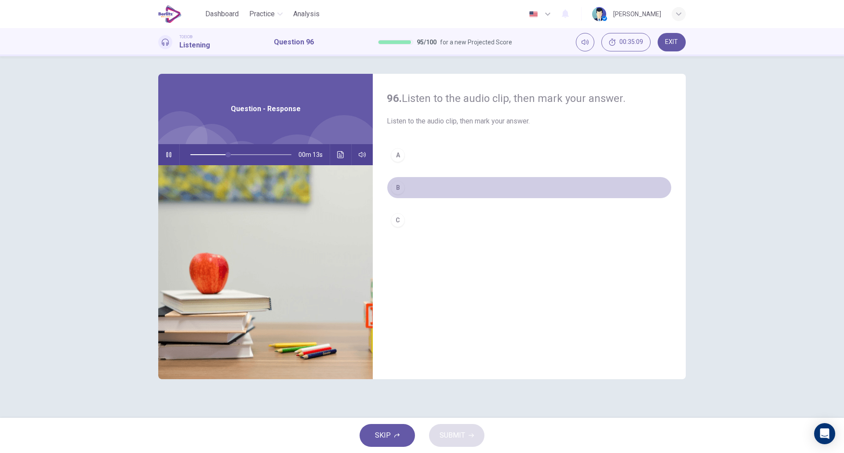
click at [395, 183] on div "B" at bounding box center [398, 188] width 14 height 14
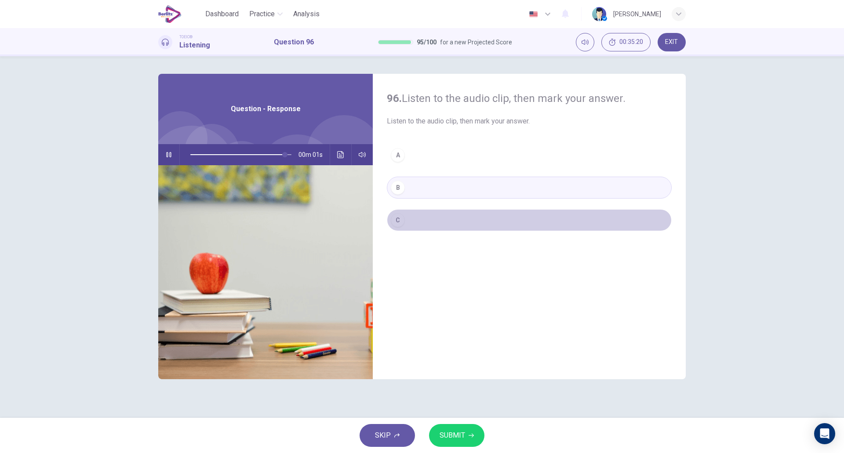
click at [453, 216] on button "C" at bounding box center [529, 220] width 285 height 22
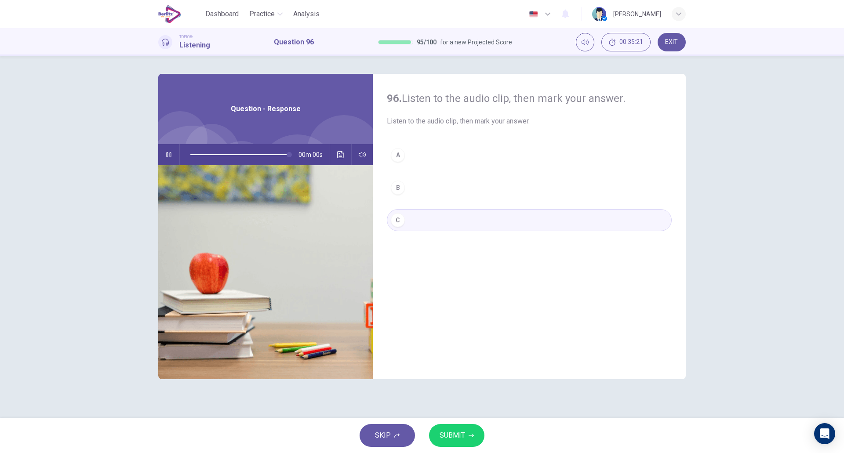
type input "*"
click at [454, 432] on span "SUBMIT" at bounding box center [453, 436] width 26 height 12
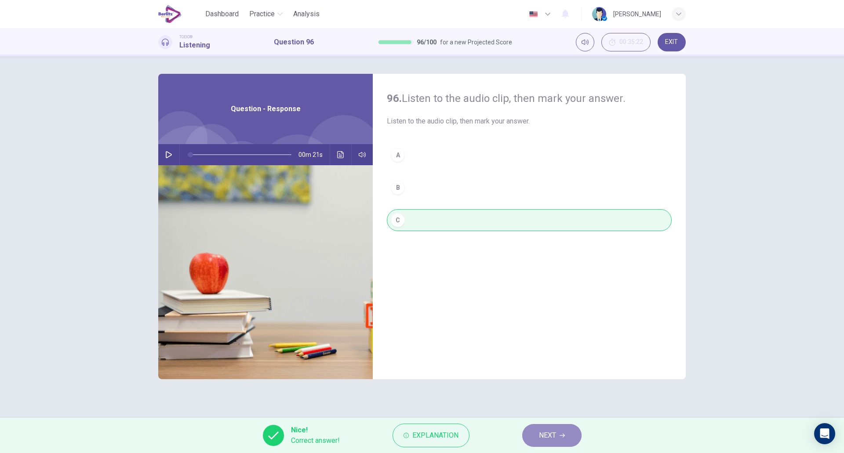
click at [552, 436] on span "NEXT" at bounding box center [547, 436] width 17 height 12
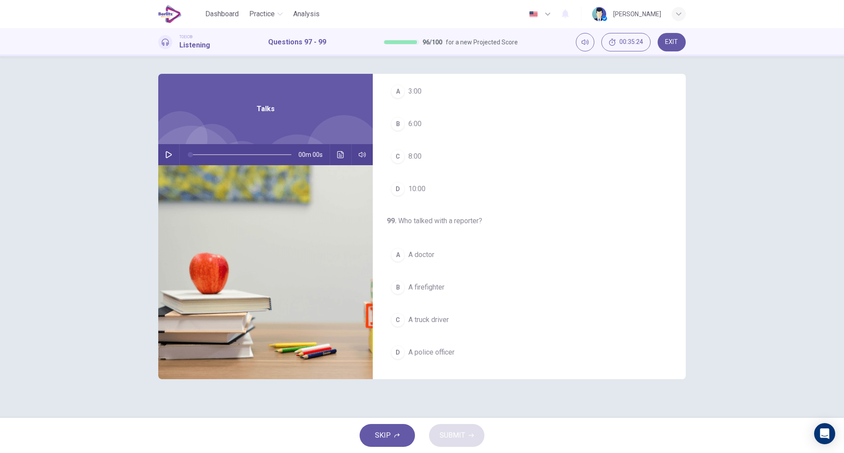
scroll to position [0, 0]
click at [168, 159] on button "button" at bounding box center [169, 154] width 14 height 21
click at [454, 188] on button "C A car accident" at bounding box center [529, 194] width 285 height 22
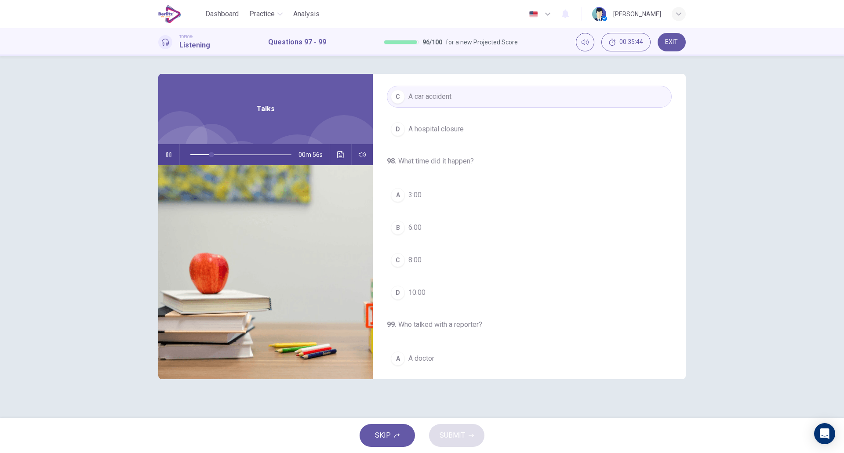
scroll to position [97, 0]
click at [466, 281] on div "A 3:00 B 6:00 C 8:00 D 10:00" at bounding box center [529, 245] width 285 height 120
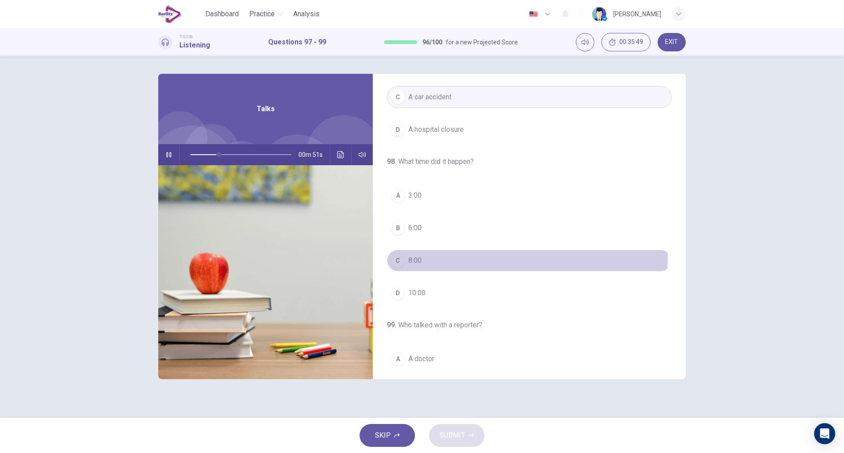
click at [430, 258] on button "C 8:00" at bounding box center [529, 261] width 285 height 22
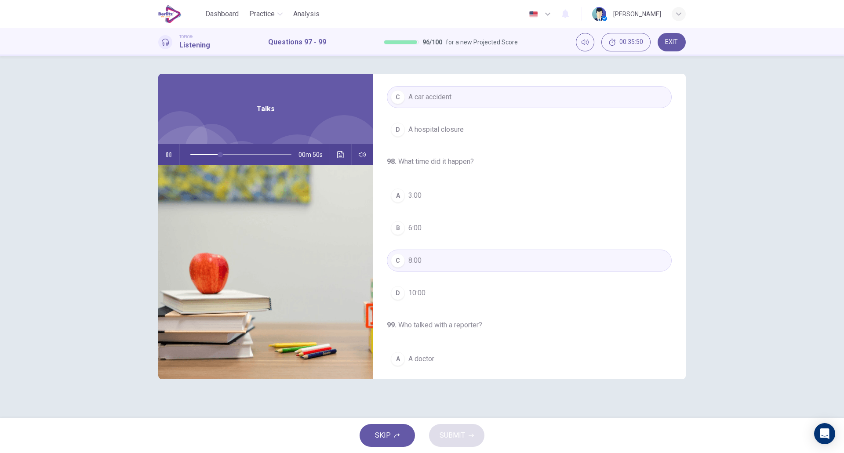
scroll to position [201, 0]
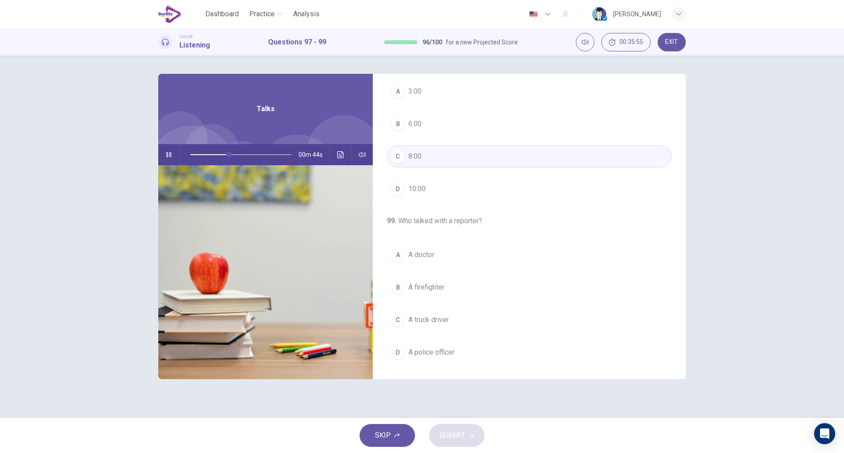
click at [471, 292] on button "B A firefighter" at bounding box center [529, 288] width 285 height 22
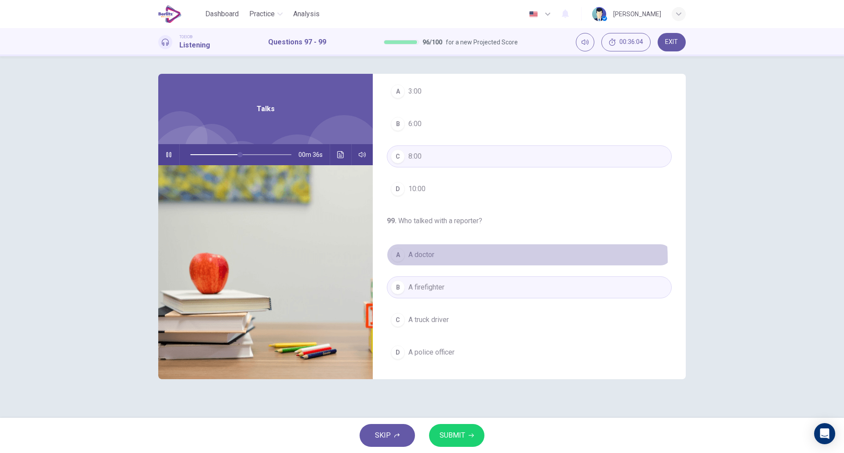
click at [453, 260] on button "A A doctor" at bounding box center [529, 255] width 285 height 22
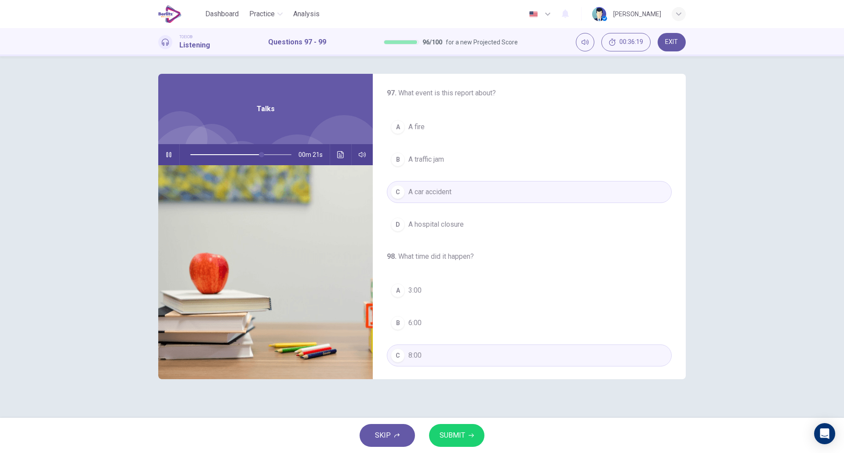
scroll to position [1, 0]
click at [456, 436] on span "SUBMIT" at bounding box center [453, 436] width 26 height 12
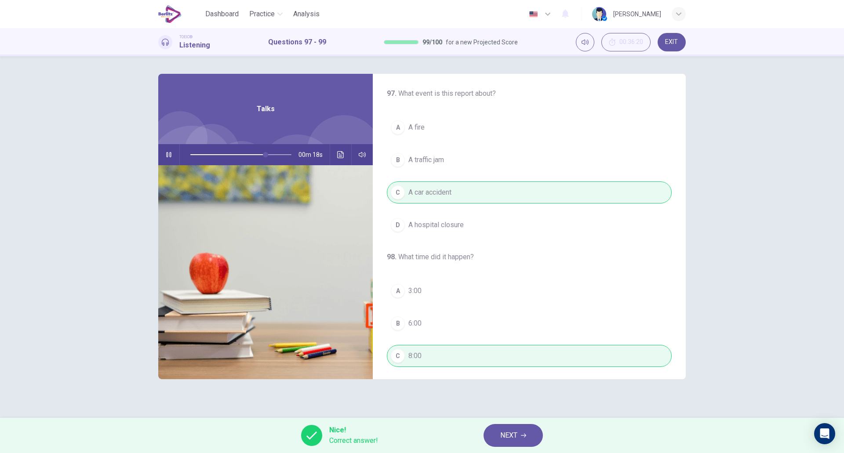
scroll to position [201, 0]
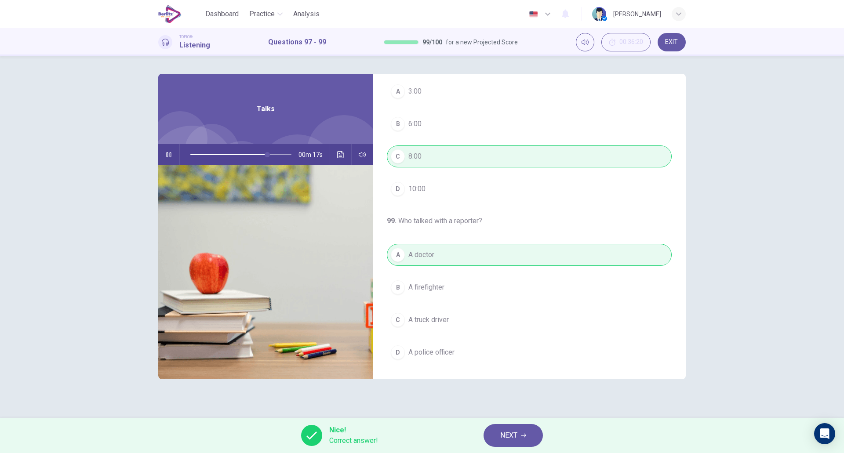
type input "**"
click at [506, 433] on span "NEXT" at bounding box center [509, 436] width 17 height 12
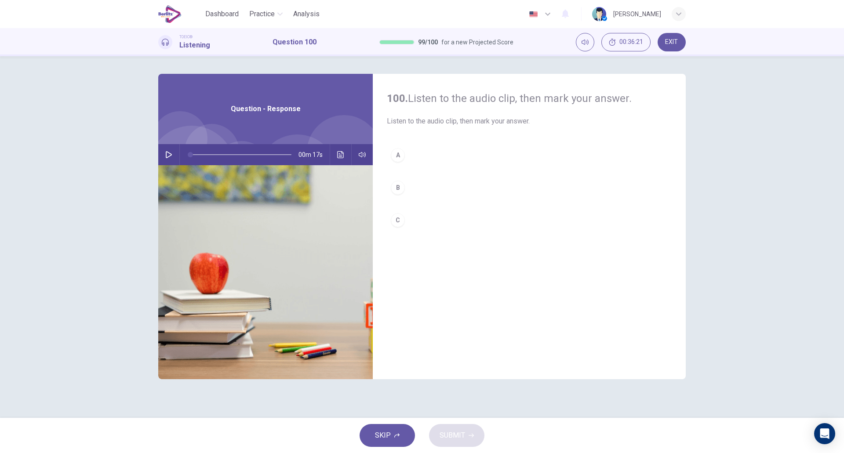
click at [170, 155] on icon "button" at bounding box center [168, 154] width 7 height 7
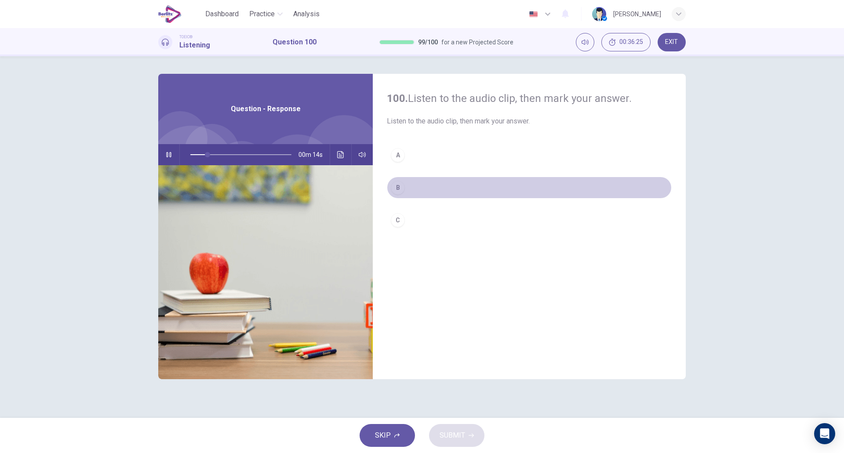
click at [451, 185] on button "B" at bounding box center [529, 188] width 285 height 22
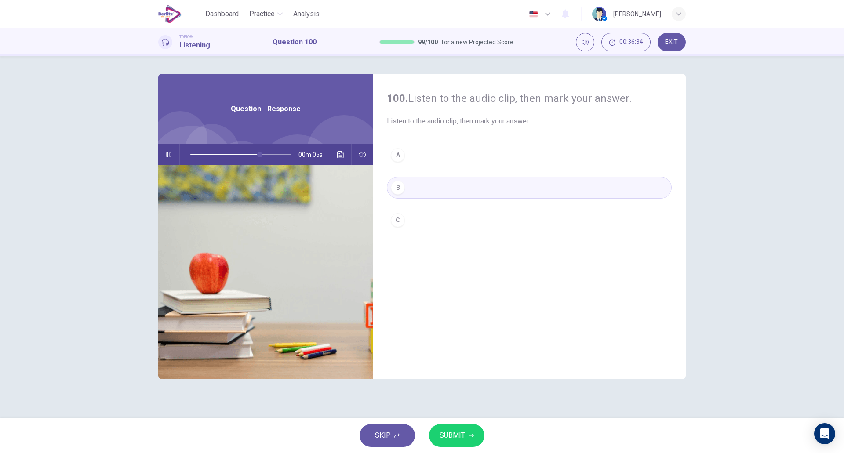
click at [450, 205] on div "A B C" at bounding box center [529, 196] width 285 height 105
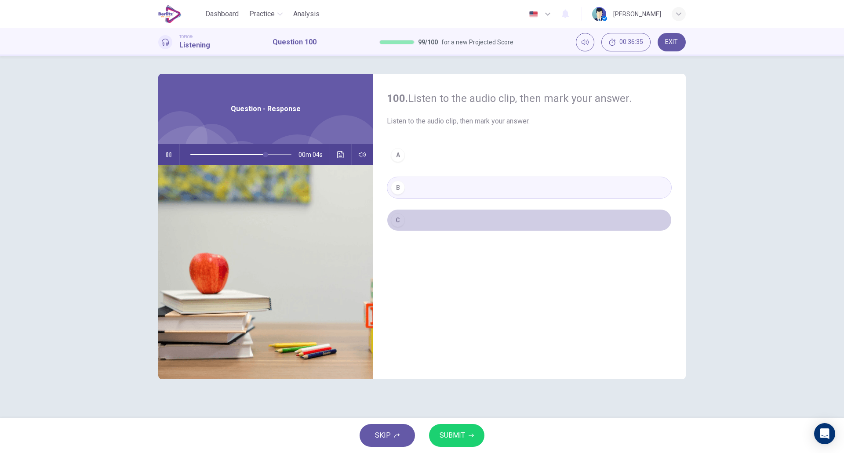
click at [429, 220] on button "C" at bounding box center [529, 220] width 285 height 22
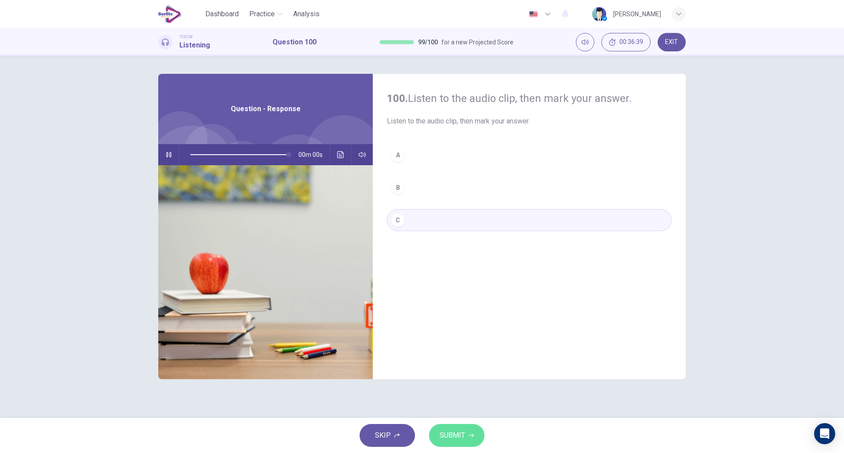
type input "*"
click at [465, 434] on button "SUBMIT" at bounding box center [456, 435] width 55 height 23
